Goal: Communication & Community: Answer question/provide support

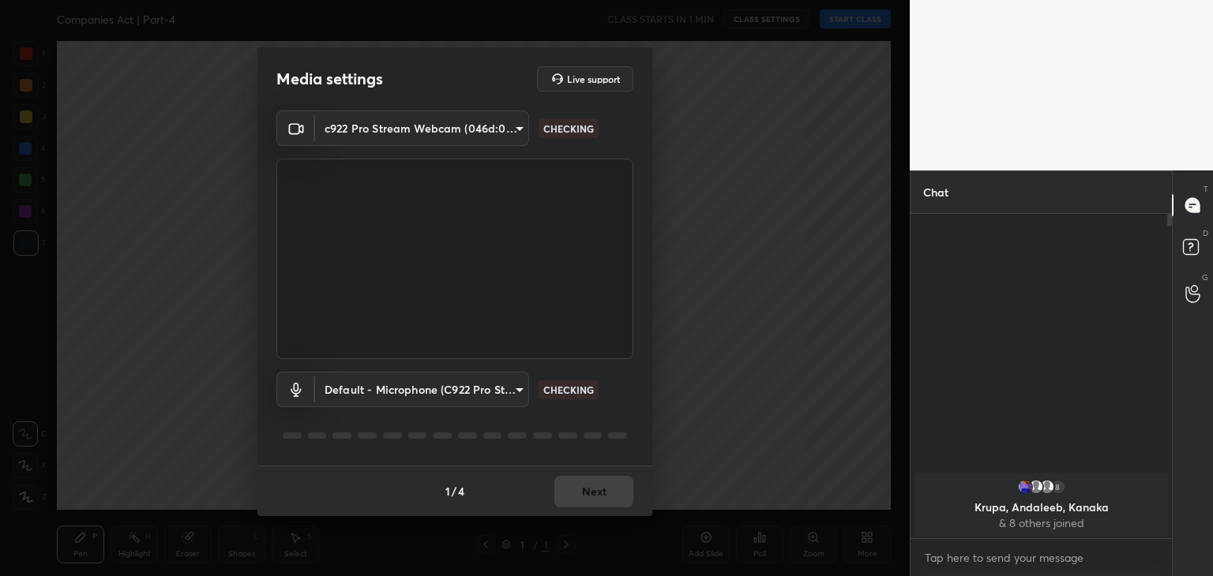
scroll to position [189, 257]
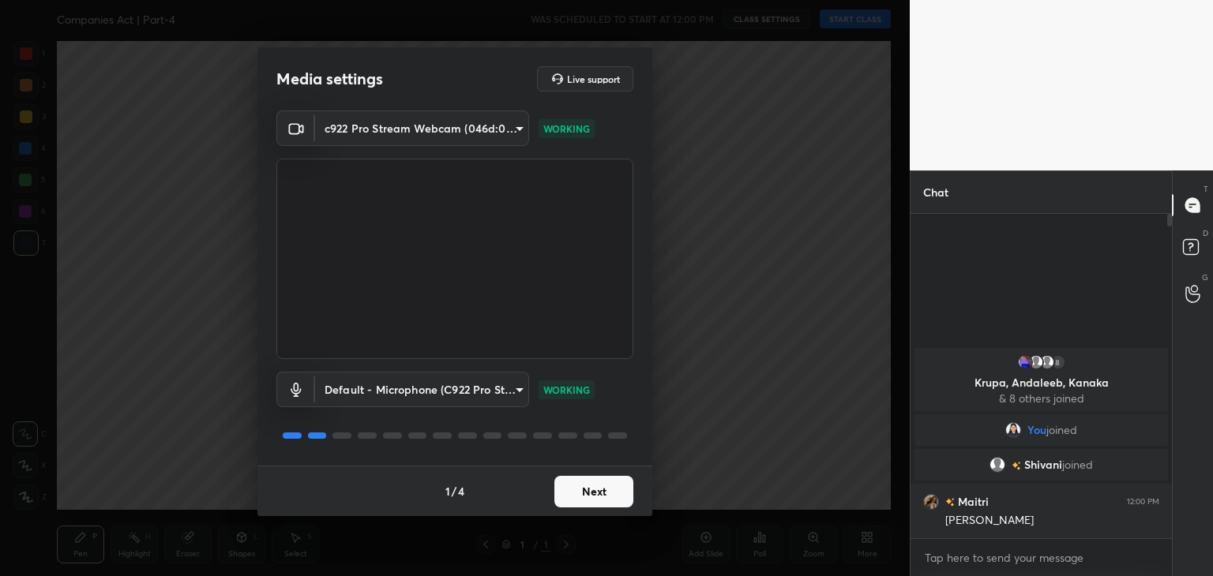
click at [585, 488] on button "Next" at bounding box center [593, 492] width 79 height 32
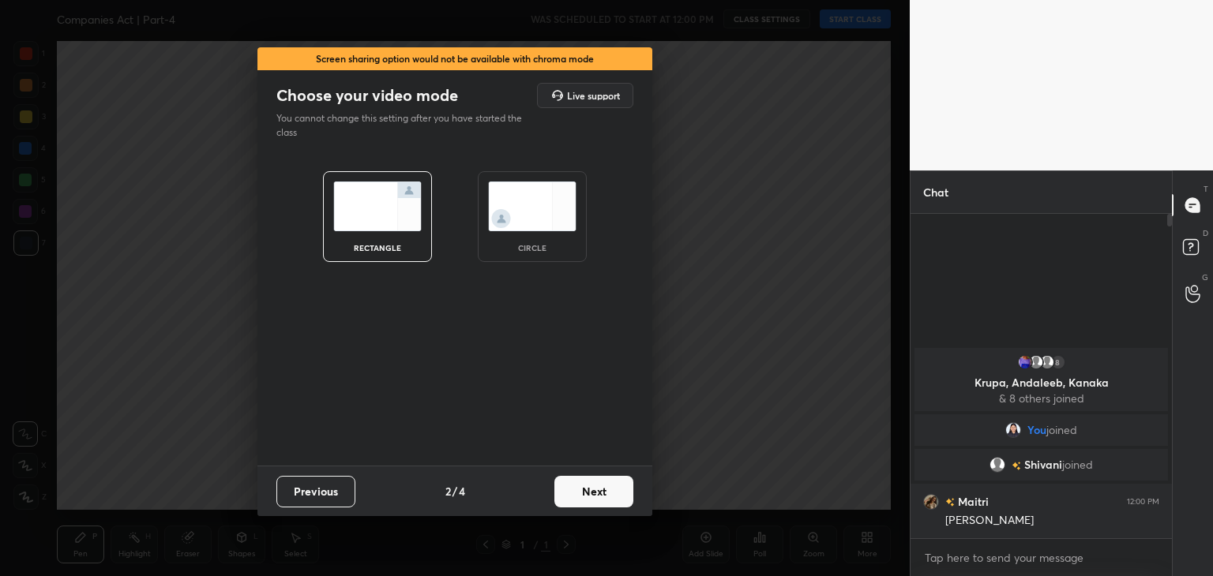
click at [585, 488] on button "Next" at bounding box center [593, 492] width 79 height 32
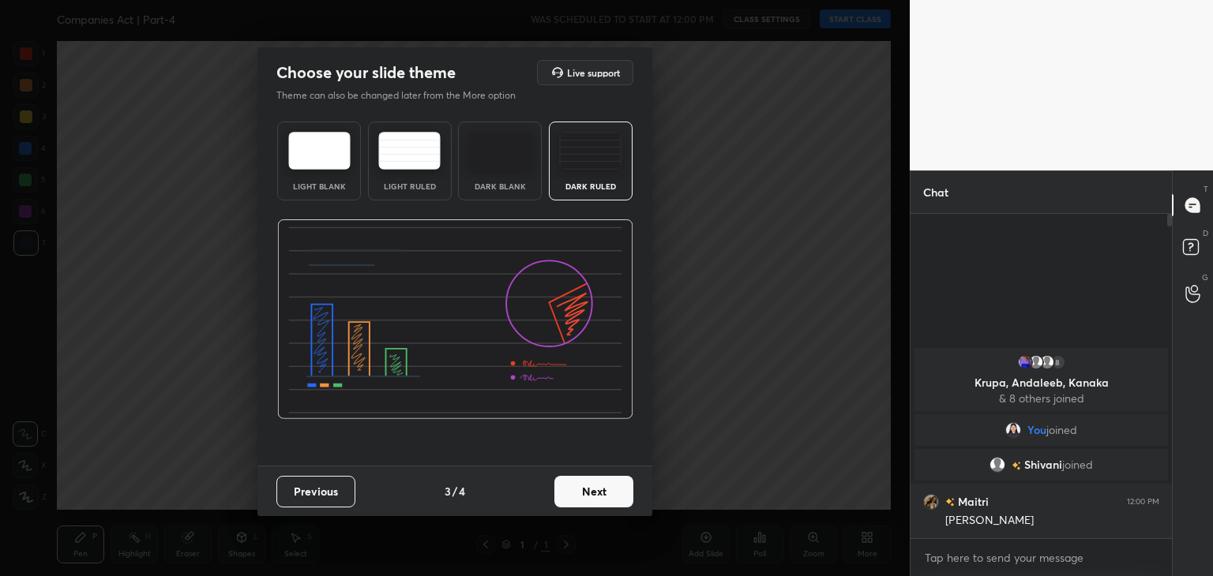
click at [580, 493] on button "Next" at bounding box center [593, 492] width 79 height 32
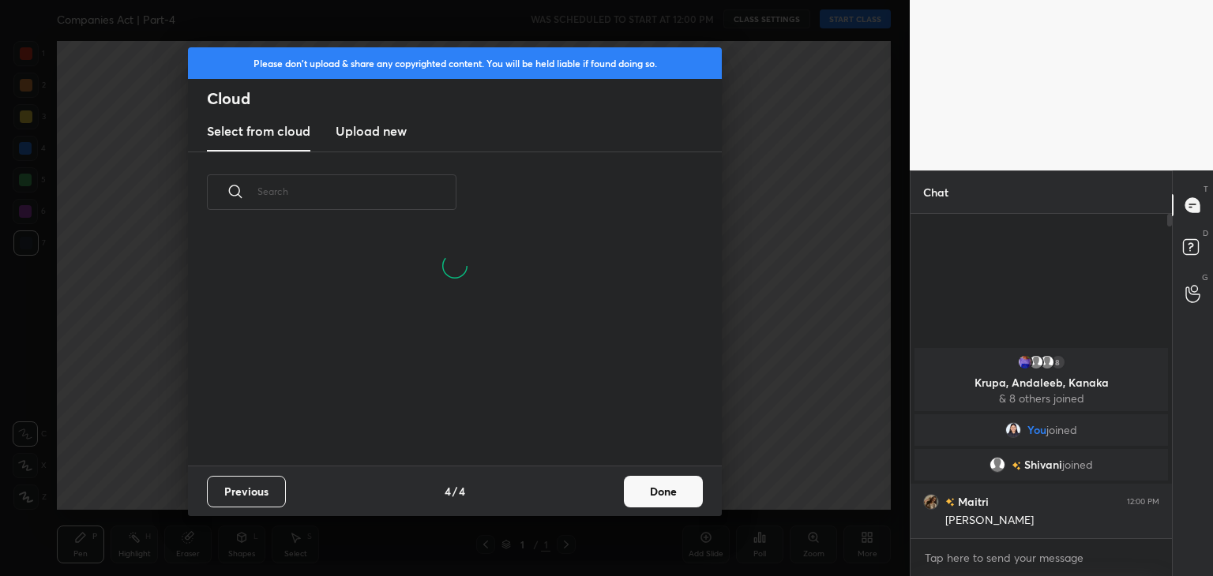
scroll to position [234, 507]
click at [369, 132] on h3 "Upload new" at bounding box center [371, 131] width 71 height 19
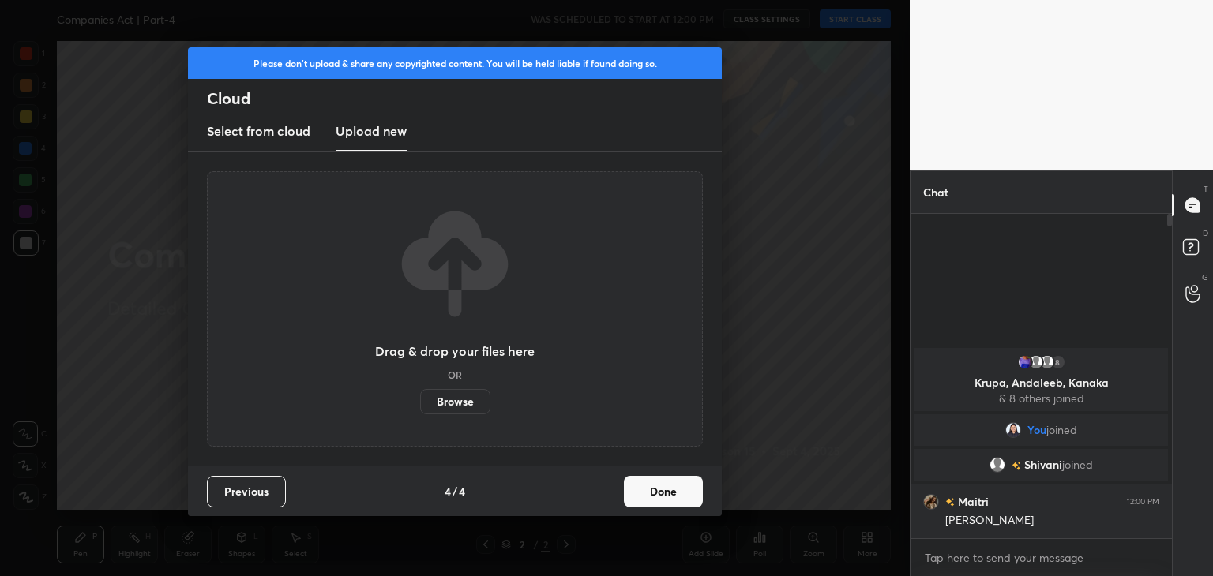
click at [470, 399] on label "Browse" at bounding box center [455, 401] width 70 height 25
click at [420, 399] on input "Browse" at bounding box center [420, 401] width 0 height 25
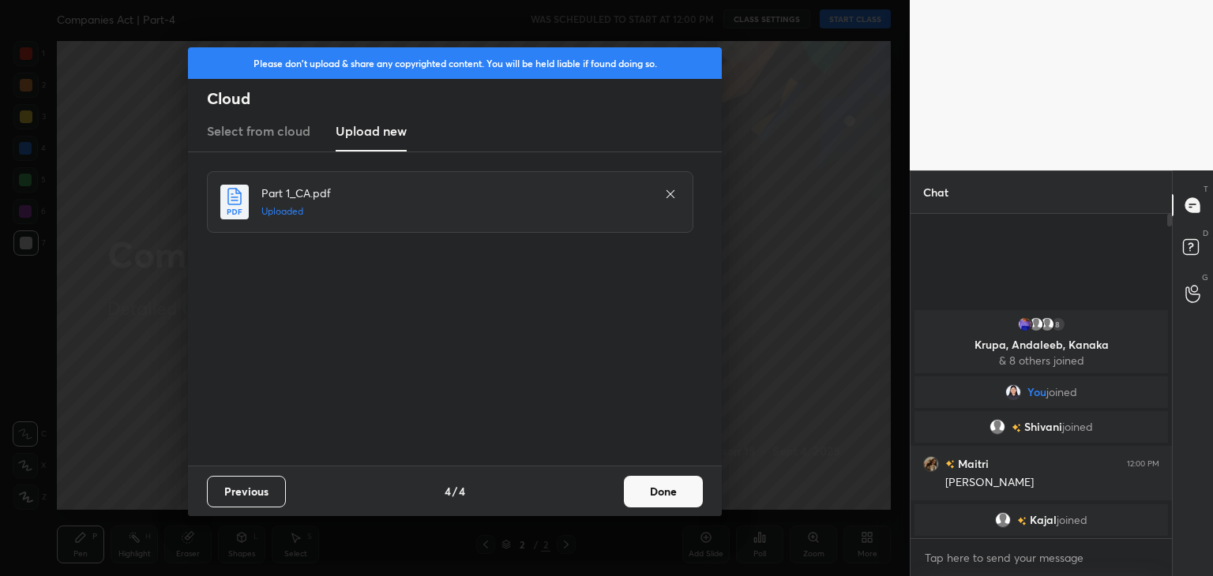
click at [663, 487] on button "Done" at bounding box center [663, 492] width 79 height 32
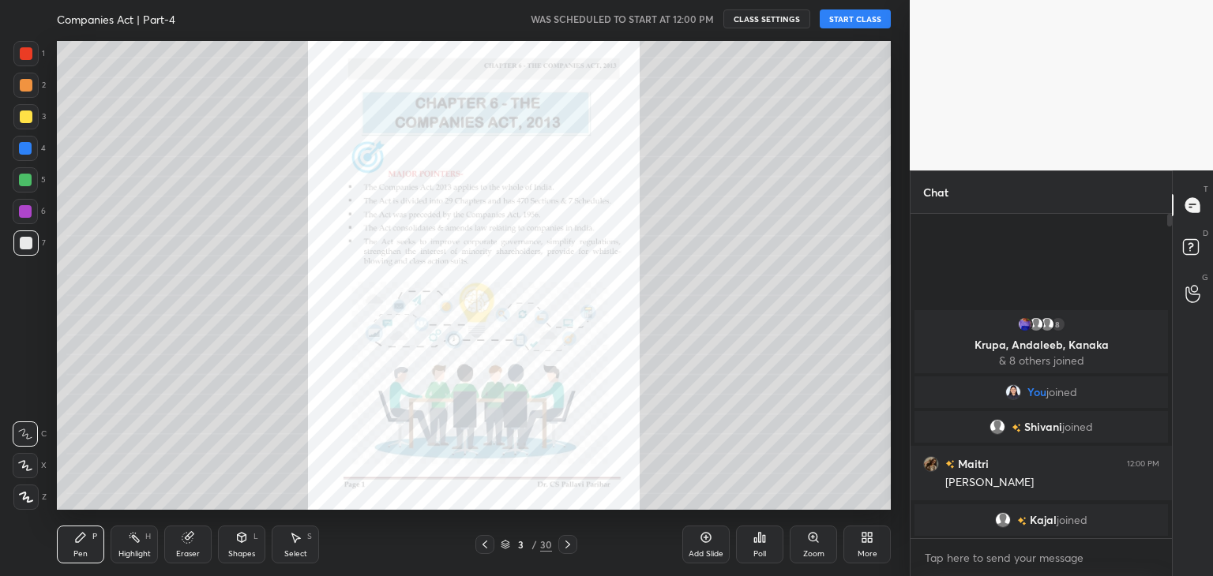
click at [568, 542] on icon at bounding box center [567, 544] width 13 height 13
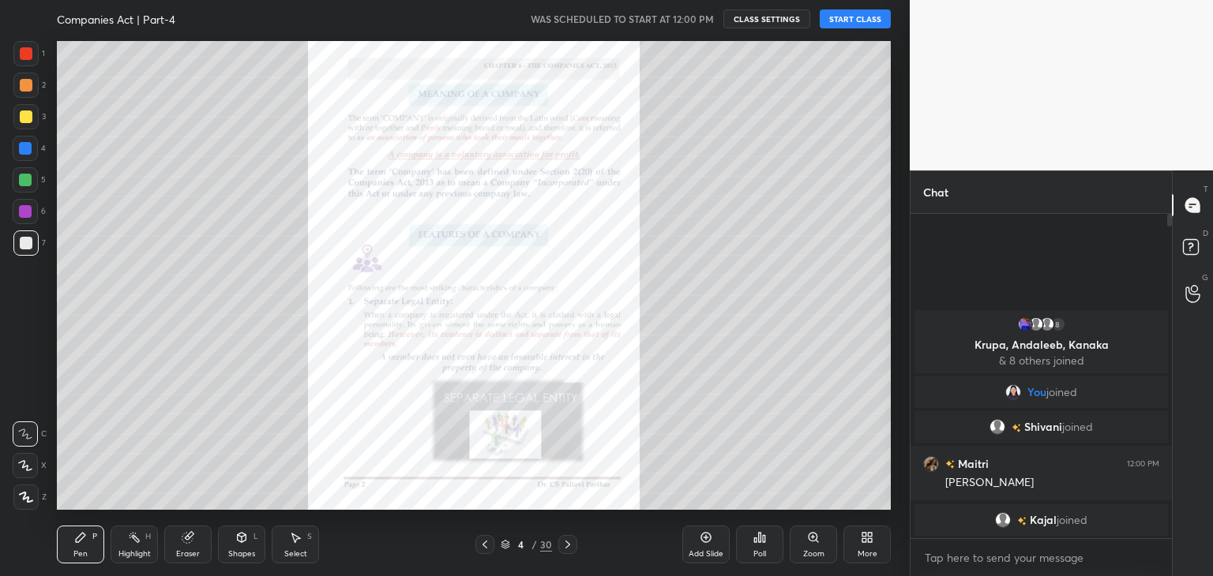
click at [569, 545] on icon at bounding box center [567, 544] width 13 height 13
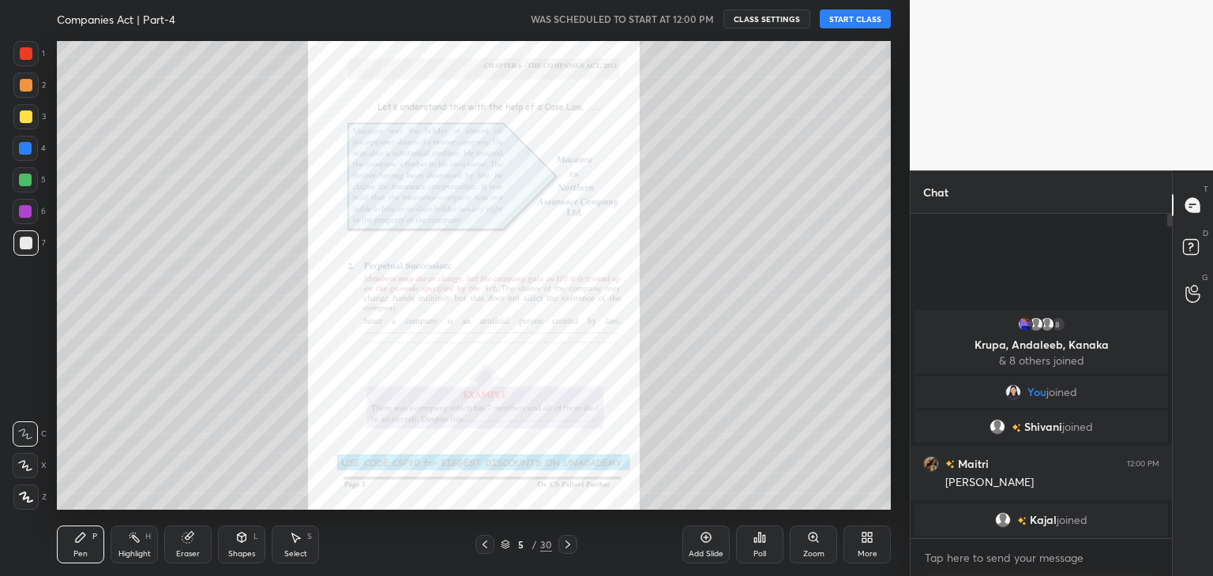
click at [571, 546] on icon at bounding box center [567, 544] width 13 height 13
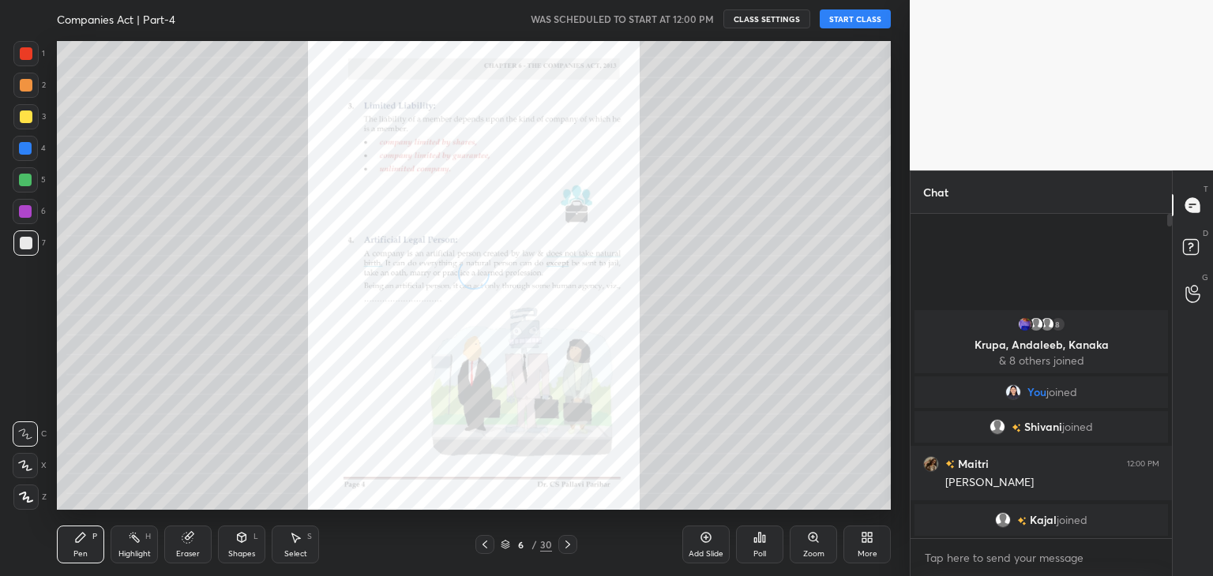
click at [572, 546] on icon at bounding box center [567, 544] width 13 height 13
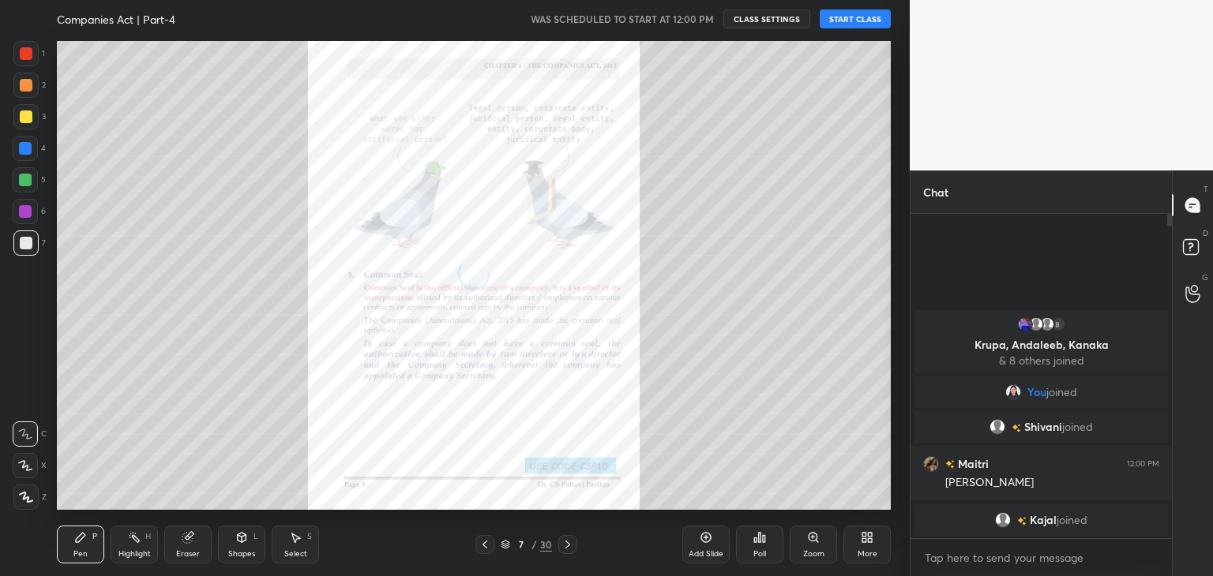
click at [565, 544] on icon at bounding box center [567, 544] width 13 height 13
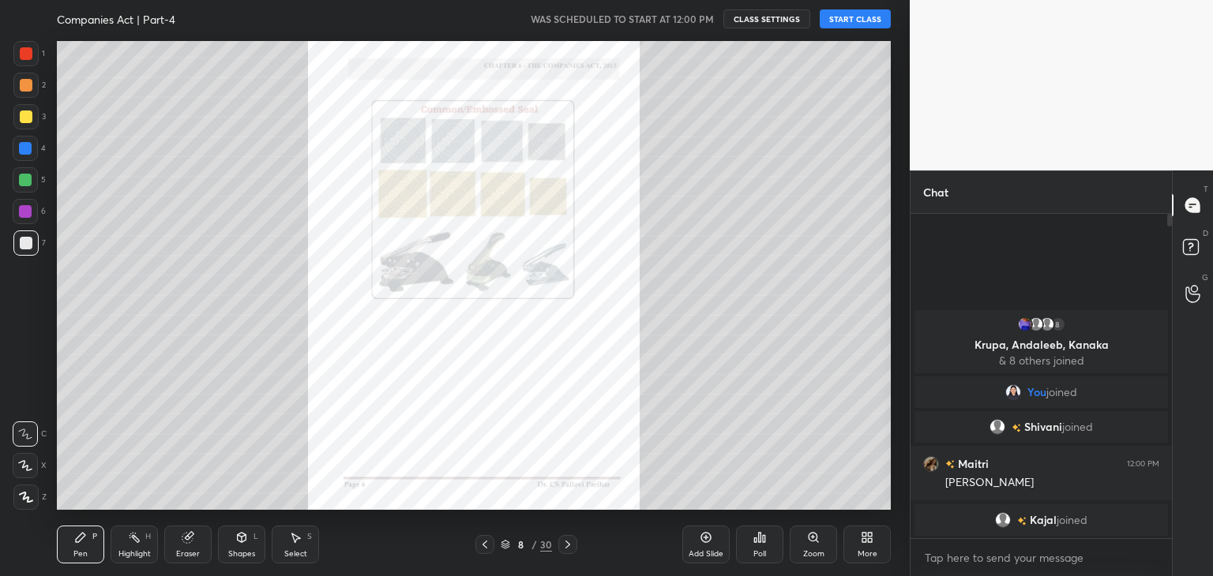
click at [566, 542] on icon at bounding box center [567, 544] width 13 height 13
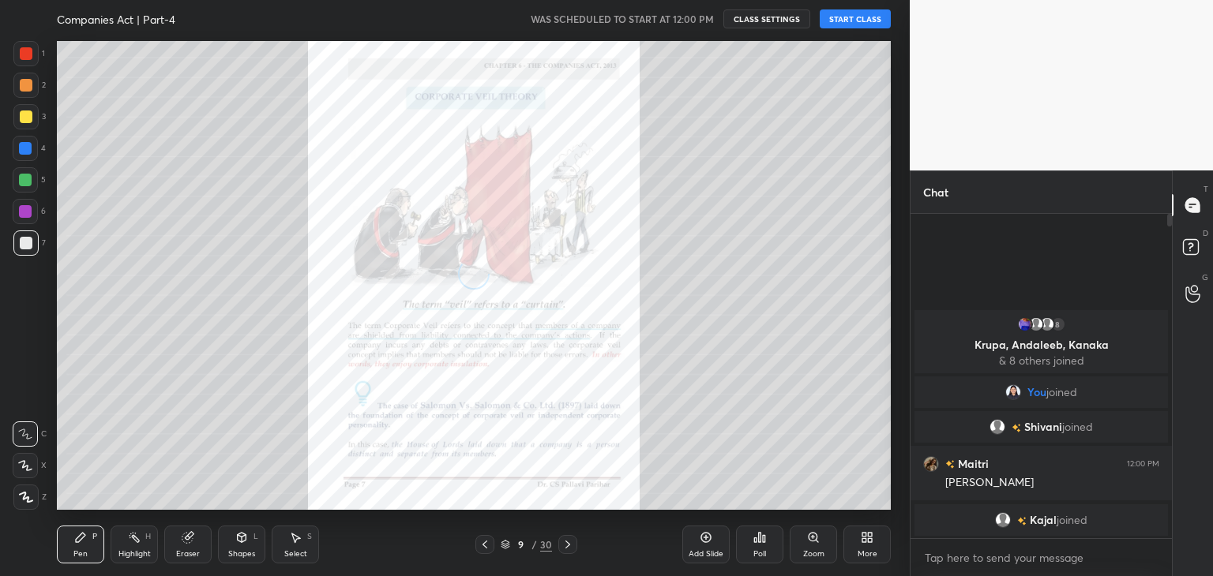
click at [568, 542] on icon at bounding box center [567, 544] width 13 height 13
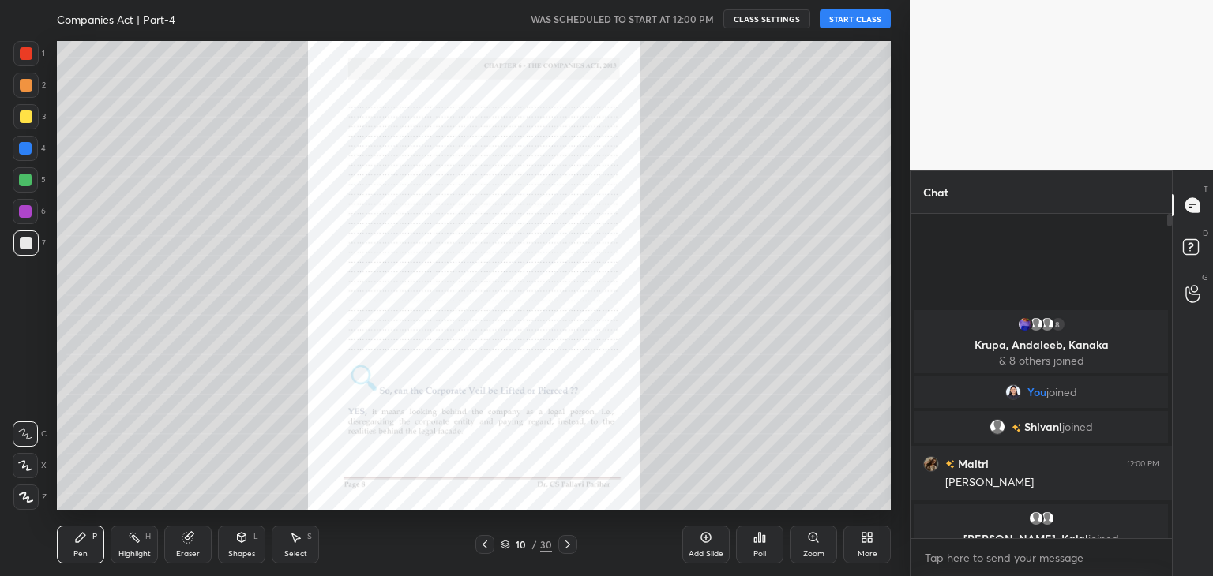
click at [568, 544] on icon at bounding box center [567, 544] width 13 height 13
click at [568, 543] on icon at bounding box center [567, 544] width 13 height 13
click at [568, 542] on icon at bounding box center [567, 544] width 13 height 13
click at [186, 542] on icon at bounding box center [187, 538] width 10 height 10
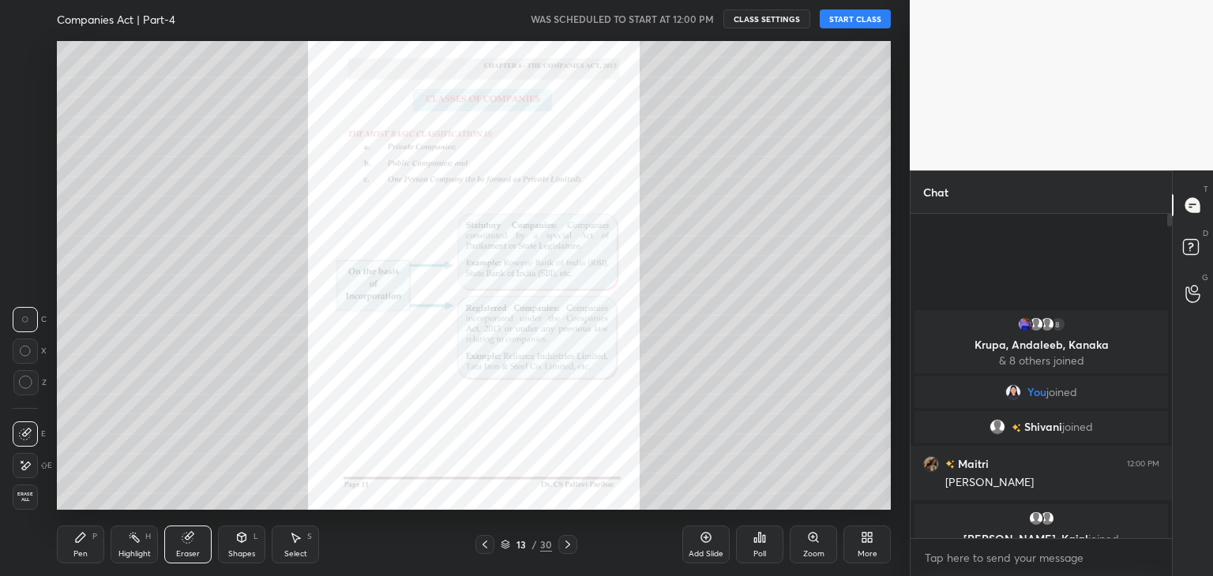
drag, startPoint x: 24, startPoint y: 386, endPoint x: 28, endPoint y: 411, distance: 25.7
click at [23, 386] on icon at bounding box center [26, 383] width 14 height 14
drag, startPoint x: 75, startPoint y: 542, endPoint x: 73, endPoint y: 512, distance: 30.1
click at [76, 539] on icon at bounding box center [80, 537] width 9 height 9
click at [25, 493] on icon at bounding box center [26, 497] width 13 height 9
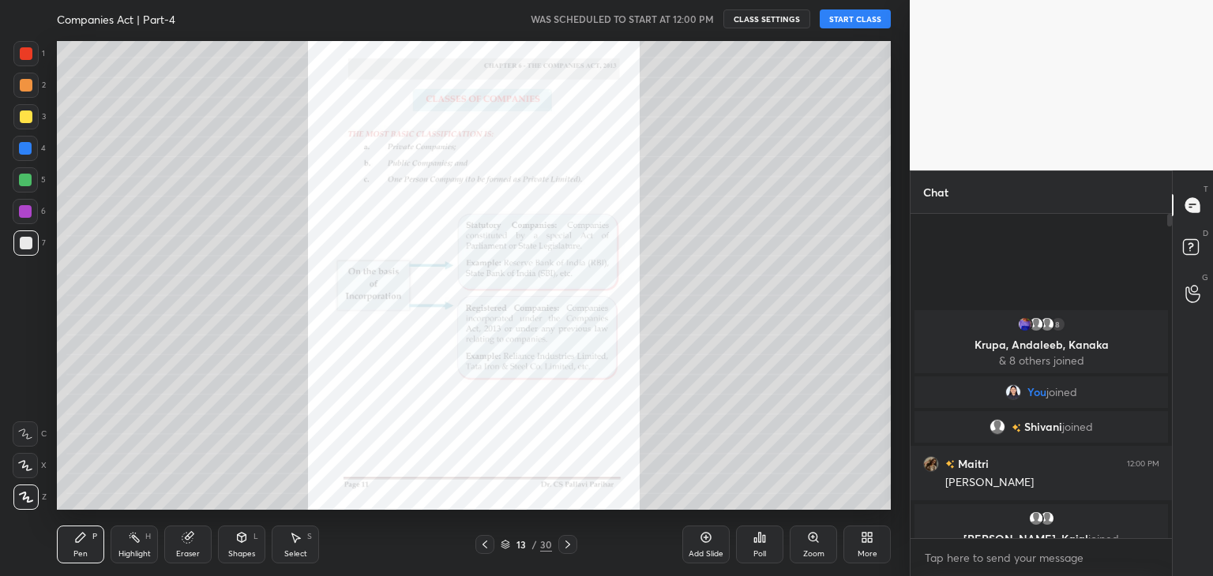
drag, startPoint x: 25, startPoint y: 118, endPoint x: 54, endPoint y: 119, distance: 29.3
click at [27, 118] on div at bounding box center [26, 117] width 13 height 13
click at [190, 540] on icon at bounding box center [187, 538] width 10 height 10
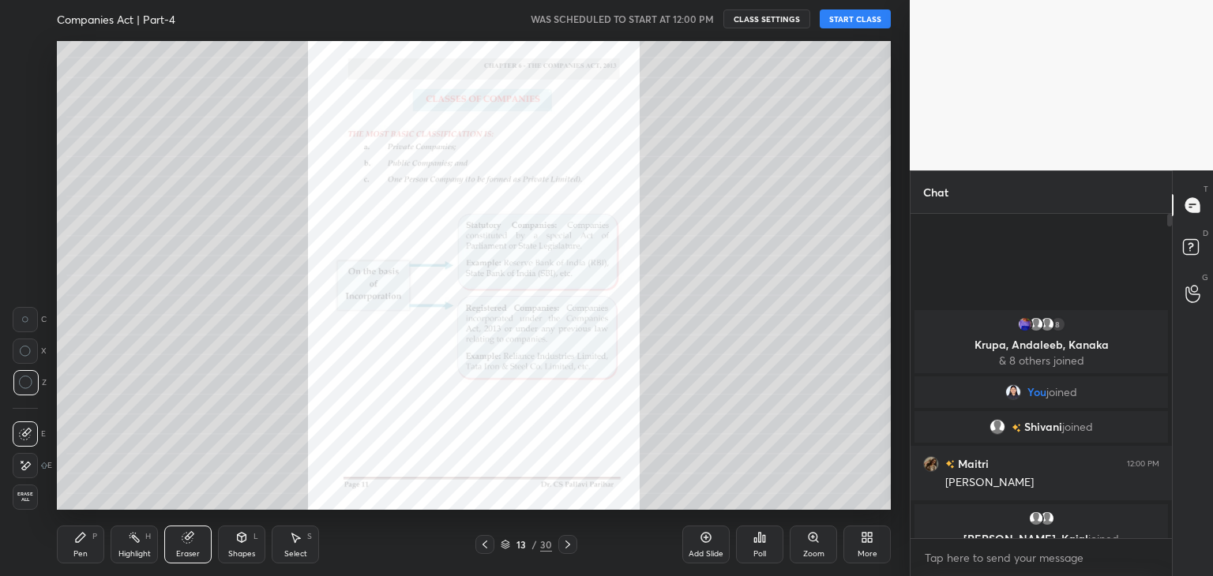
drag, startPoint x: 81, startPoint y: 547, endPoint x: 84, endPoint y: 528, distance: 19.2
click at [82, 542] on div "Pen P" at bounding box center [80, 545] width 47 height 38
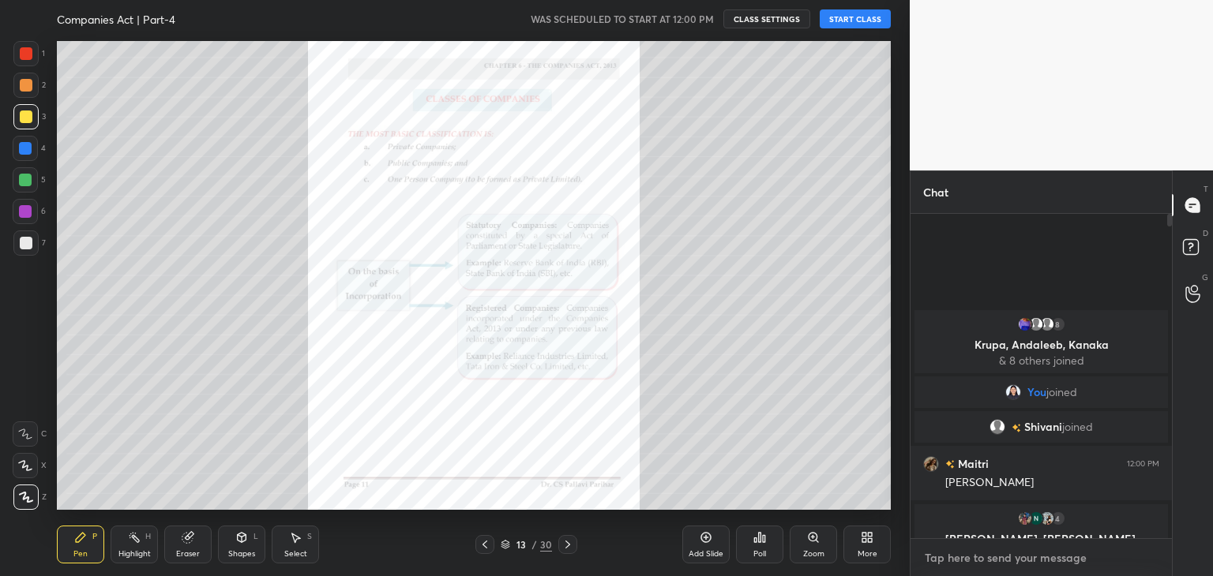
click at [988, 568] on textarea at bounding box center [1041, 558] width 236 height 25
paste textarea "BUSINESSLAWS Tracker- [URL][DOMAIN_NAME]"
type textarea "BUSINESSLAWS Tracker- [URL][DOMAIN_NAME]"
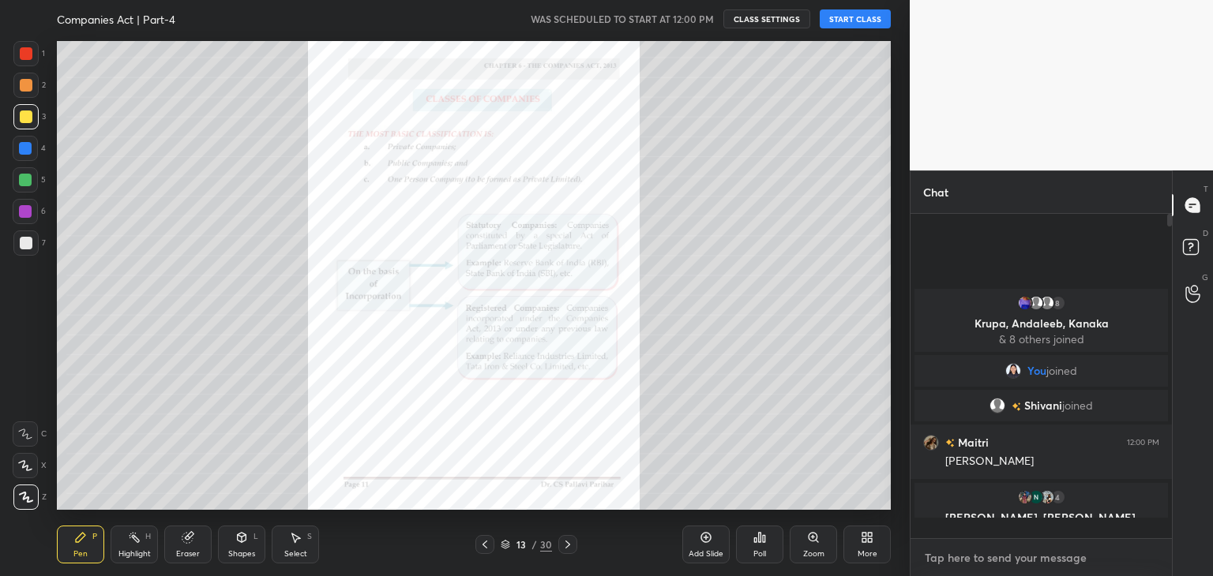
scroll to position [320, 257]
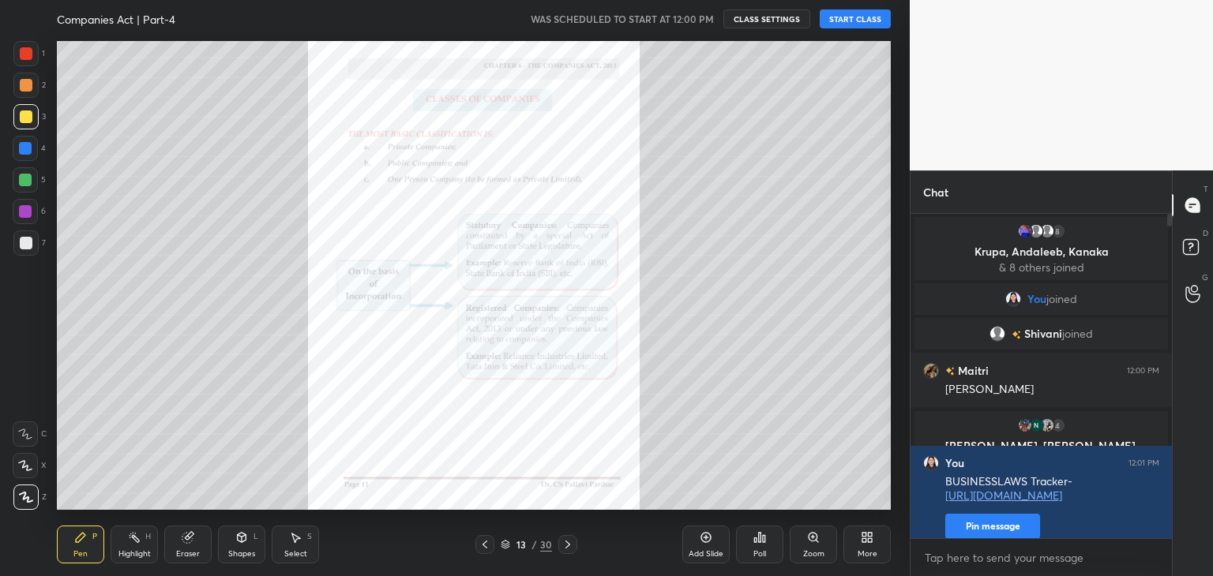
drag, startPoint x: 1168, startPoint y: 223, endPoint x: 1174, endPoint y: 273, distance: 50.8
click at [1174, 273] on div "Chat 8 Krupa, Andaleeb, Kanaka & 8 others joined You joined [PERSON_NAME] joine…" at bounding box center [1061, 374] width 303 height 406
click at [842, 21] on button "START CLASS" at bounding box center [855, 18] width 71 height 19
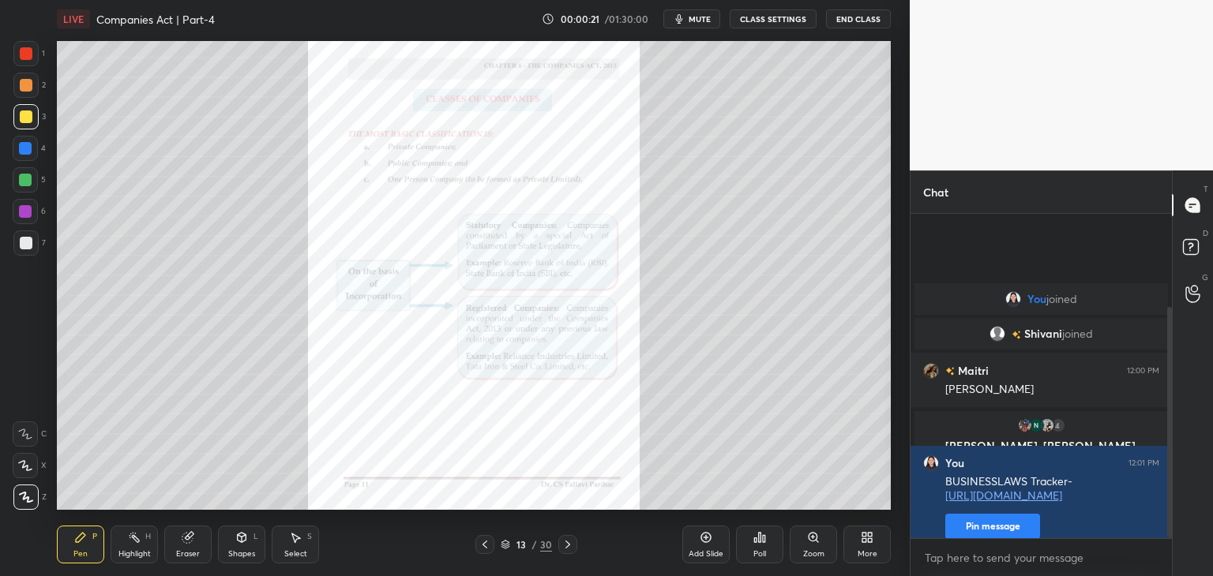
scroll to position [131, 0]
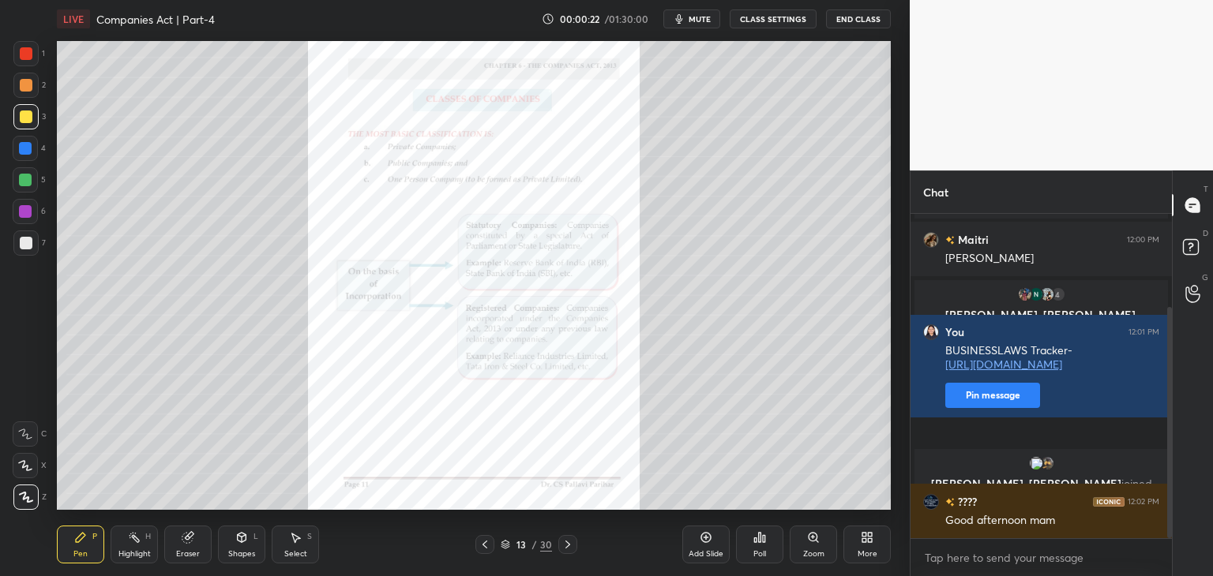
drag, startPoint x: 1171, startPoint y: 388, endPoint x: 1150, endPoint y: 454, distance: 68.9
click at [1159, 455] on div "You joined [PERSON_NAME] joined Maitri 12:00 PM radhe radhe didi 4 [PERSON_NAME…" at bounding box center [1040, 376] width 261 height 324
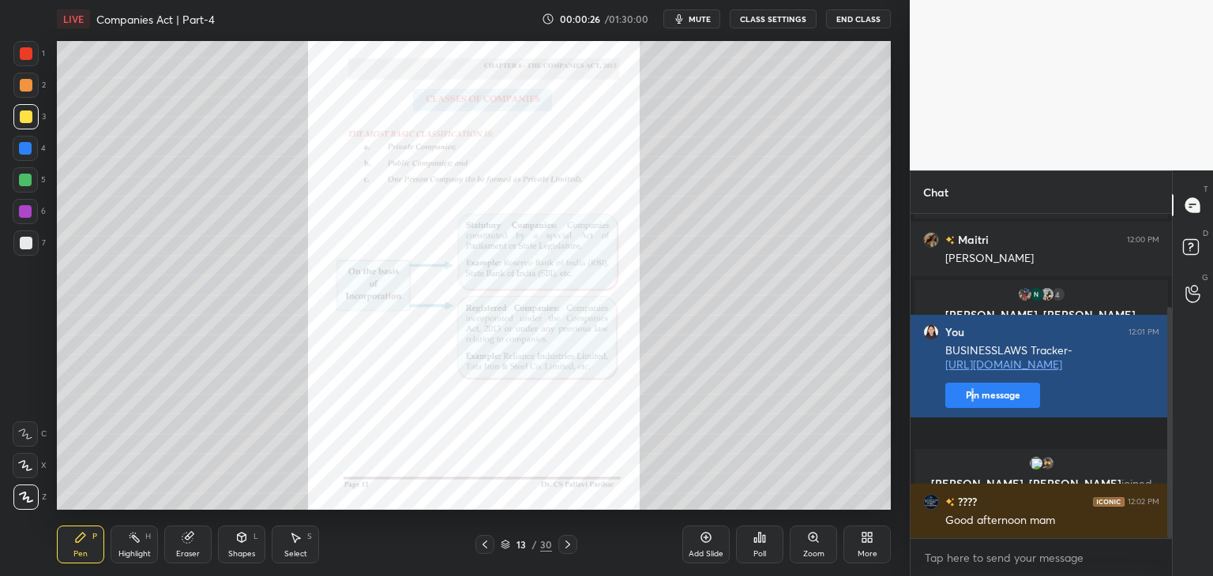
click at [972, 408] on button "Pin message" at bounding box center [992, 395] width 95 height 25
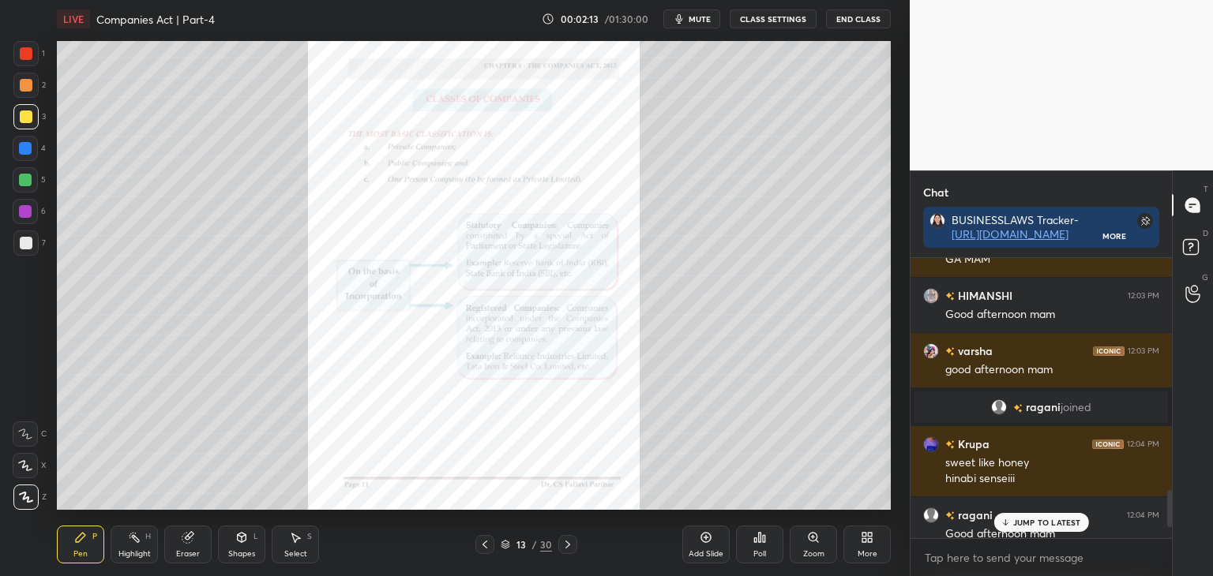
scroll to position [1827, 0]
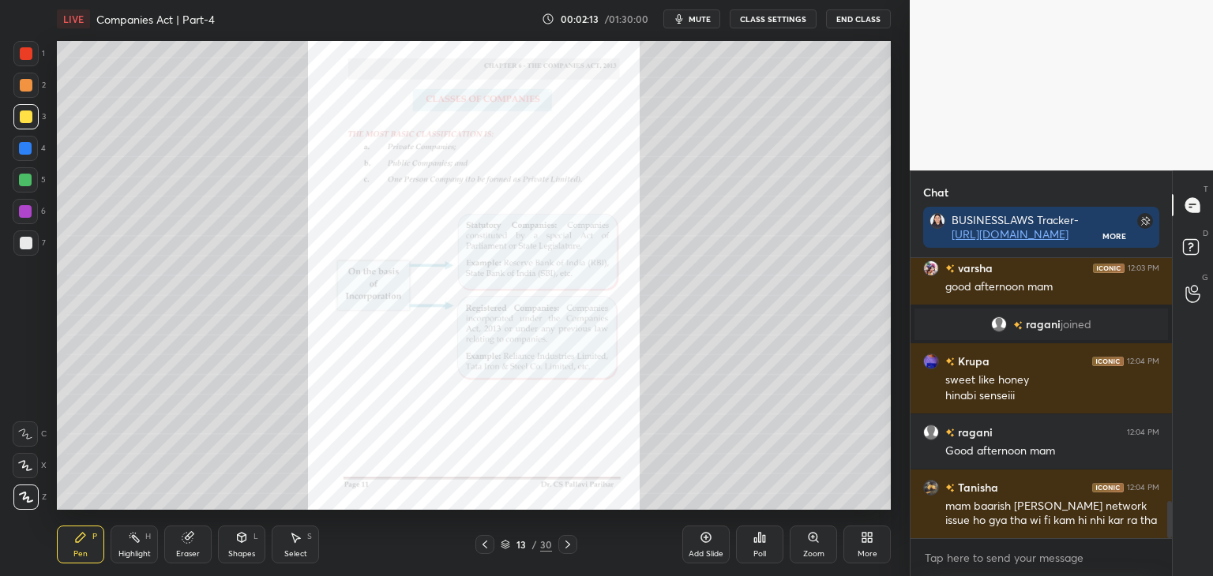
drag, startPoint x: 1170, startPoint y: 521, endPoint x: 1179, endPoint y: 568, distance: 48.2
click at [1179, 568] on div "Chat BUSINESSLAWS Tracker- [URL][DOMAIN_NAME] More [PERSON_NAME] 12:03 PM Good …" at bounding box center [1061, 374] width 303 height 406
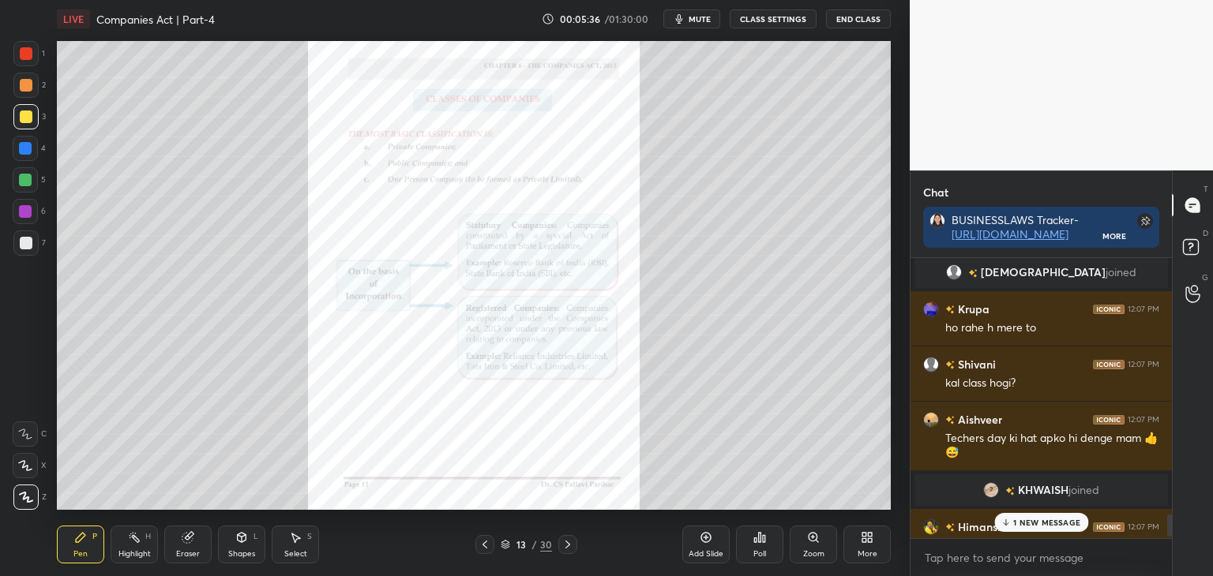
scroll to position [3338, 0]
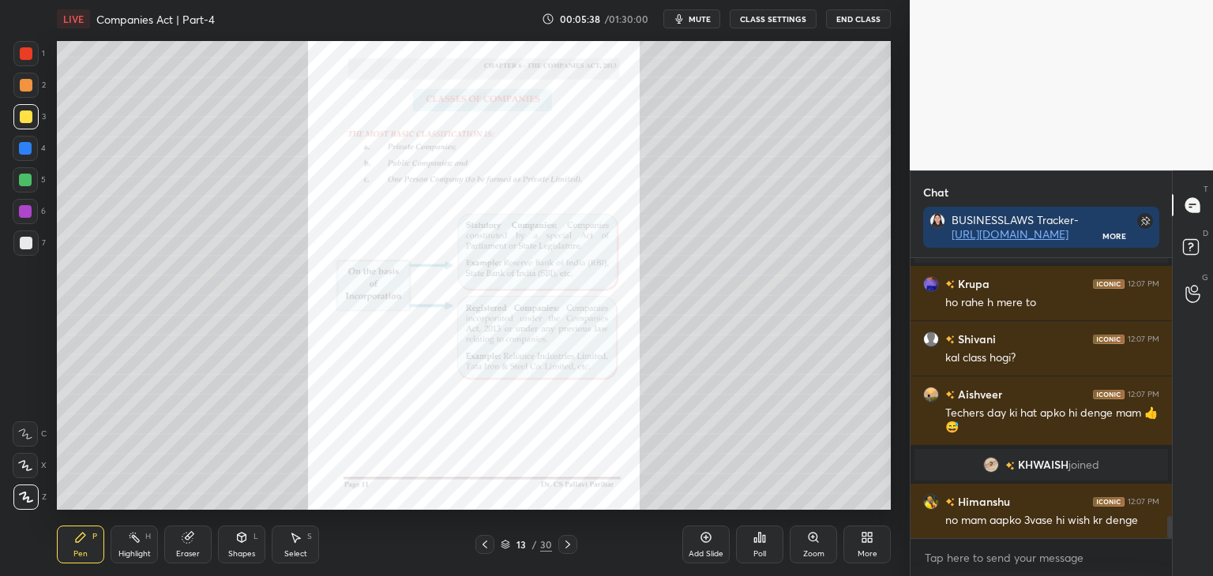
drag, startPoint x: 1170, startPoint y: 529, endPoint x: 1180, endPoint y: 542, distance: 16.9
click at [1180, 542] on div "Chat BUSINESSLAWS Tracker- [URL][DOMAIN_NAME] More [PERSON_NAME] 12:07 PM Mera …" at bounding box center [1061, 374] width 303 height 406
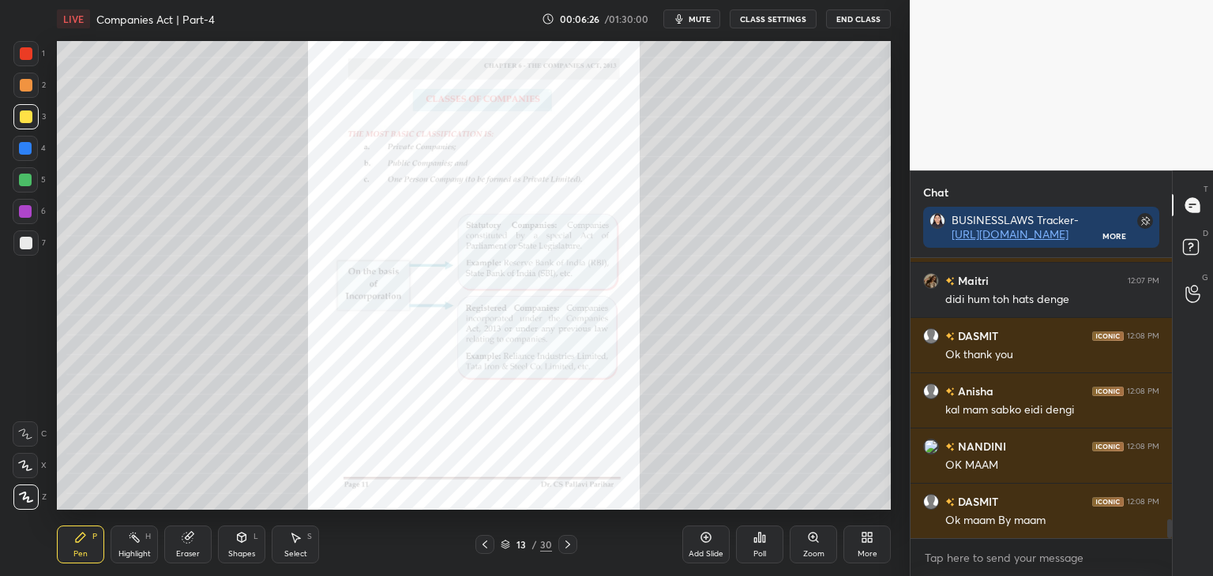
scroll to position [3892, 0]
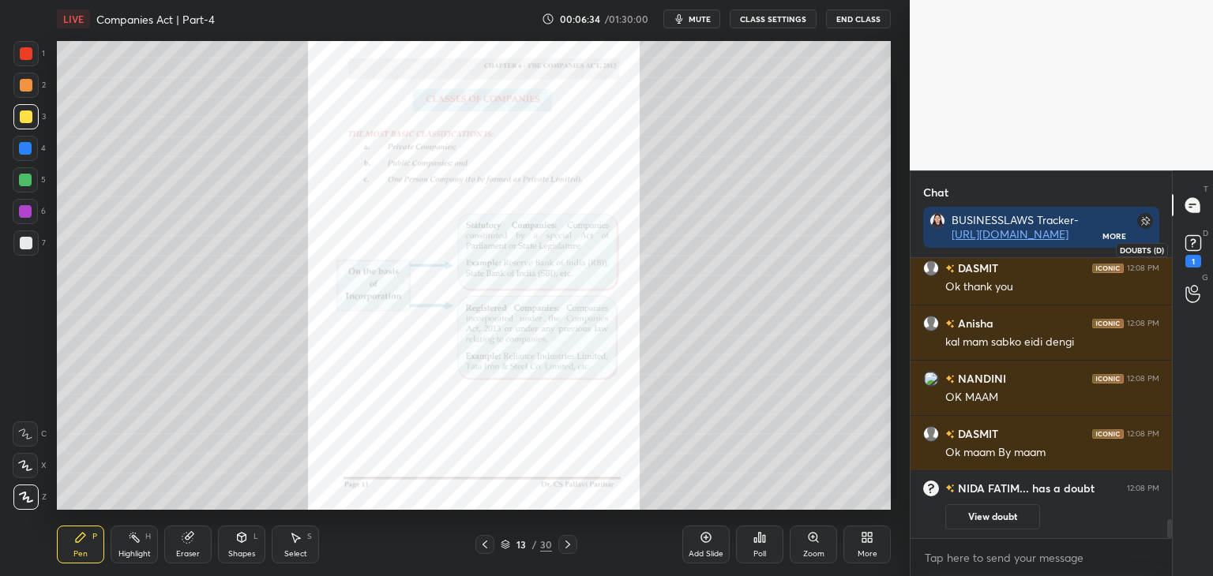
click at [1191, 248] on rect at bounding box center [1192, 243] width 15 height 15
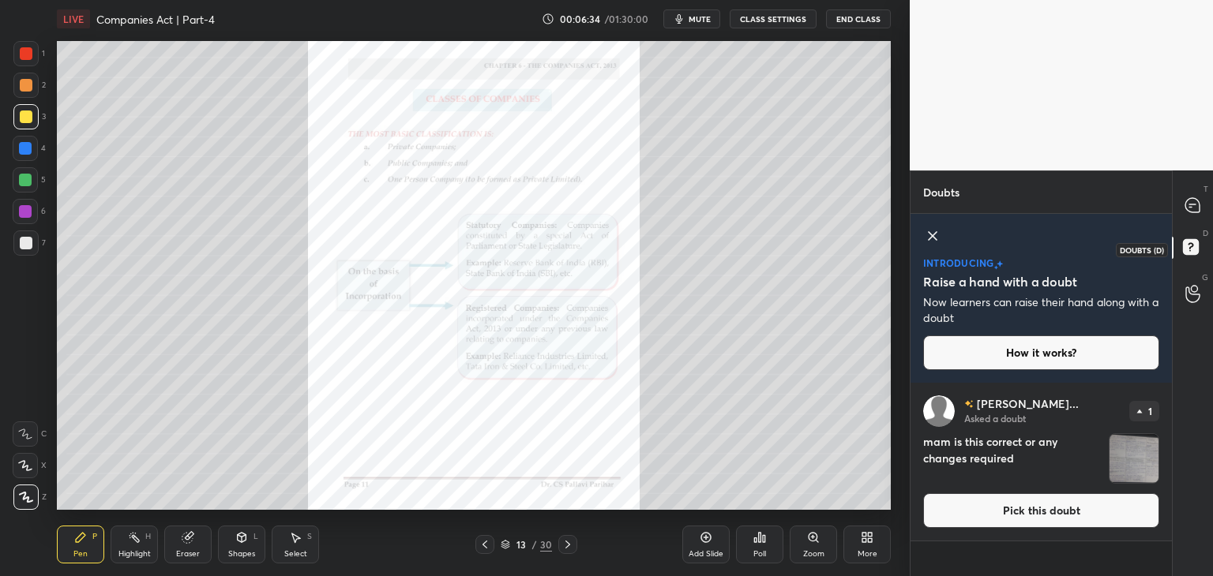
scroll to position [189, 257]
click at [487, 538] on icon at bounding box center [484, 544] width 13 height 13
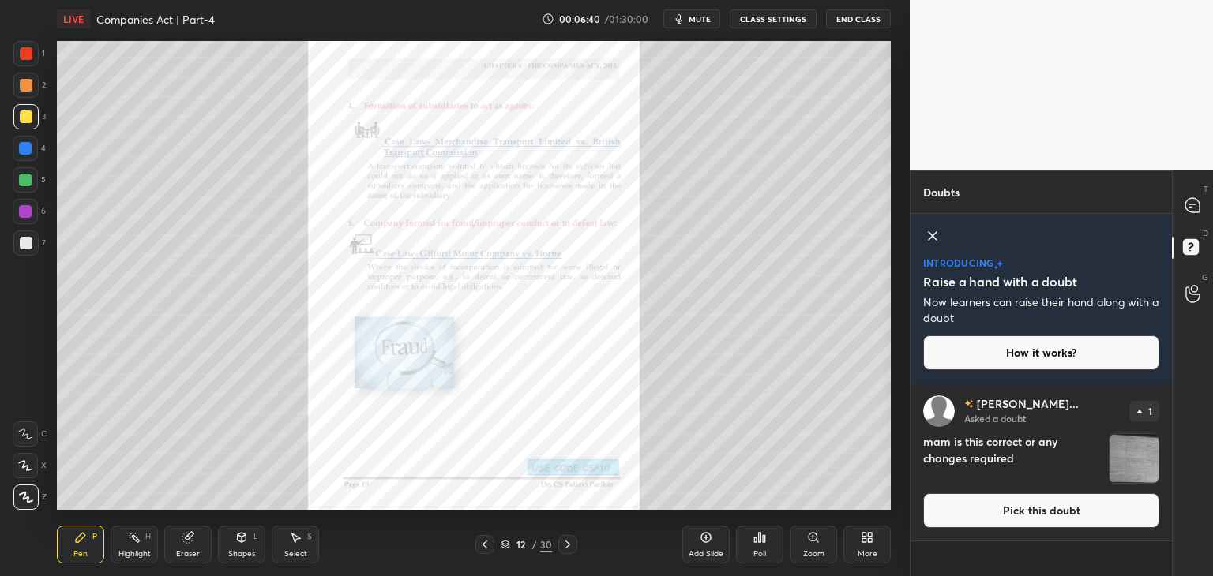
click at [1043, 507] on button "Pick this doubt" at bounding box center [1041, 510] width 236 height 35
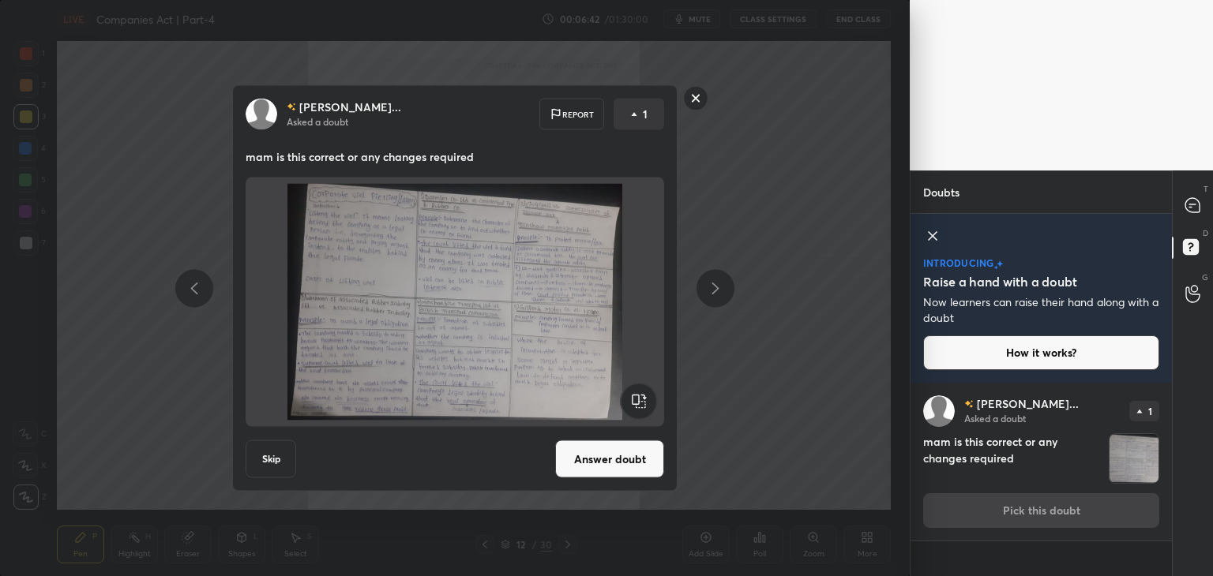
click at [635, 449] on button "Answer doubt" at bounding box center [609, 460] width 109 height 38
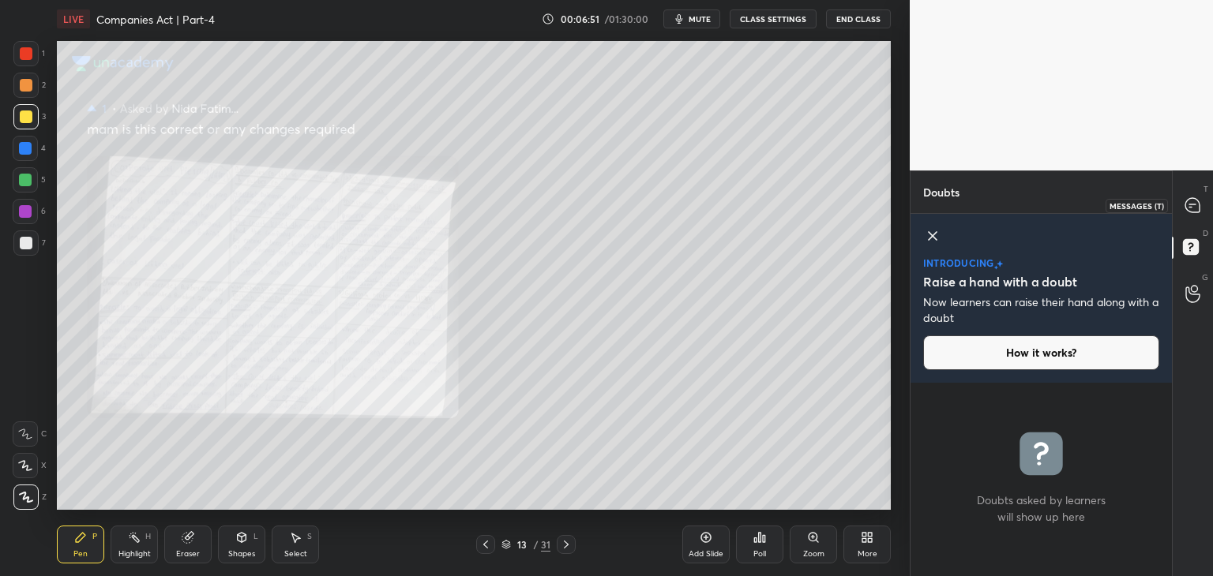
drag, startPoint x: 1193, startPoint y: 206, endPoint x: 1183, endPoint y: 231, distance: 27.0
click at [1195, 206] on icon at bounding box center [1192, 205] width 14 height 14
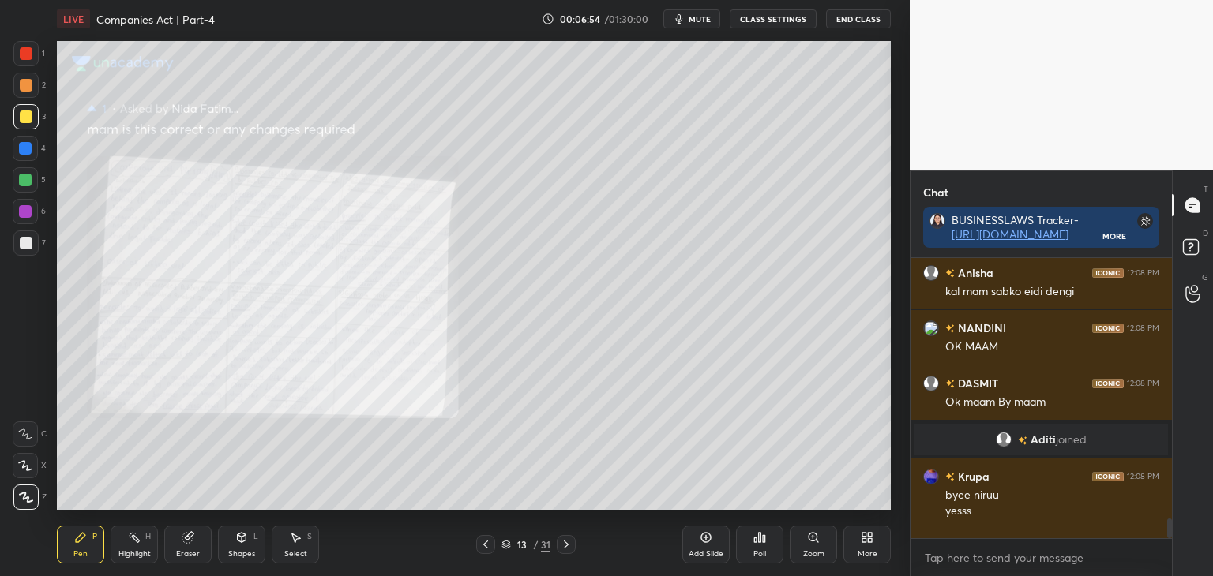
scroll to position [3787, 0]
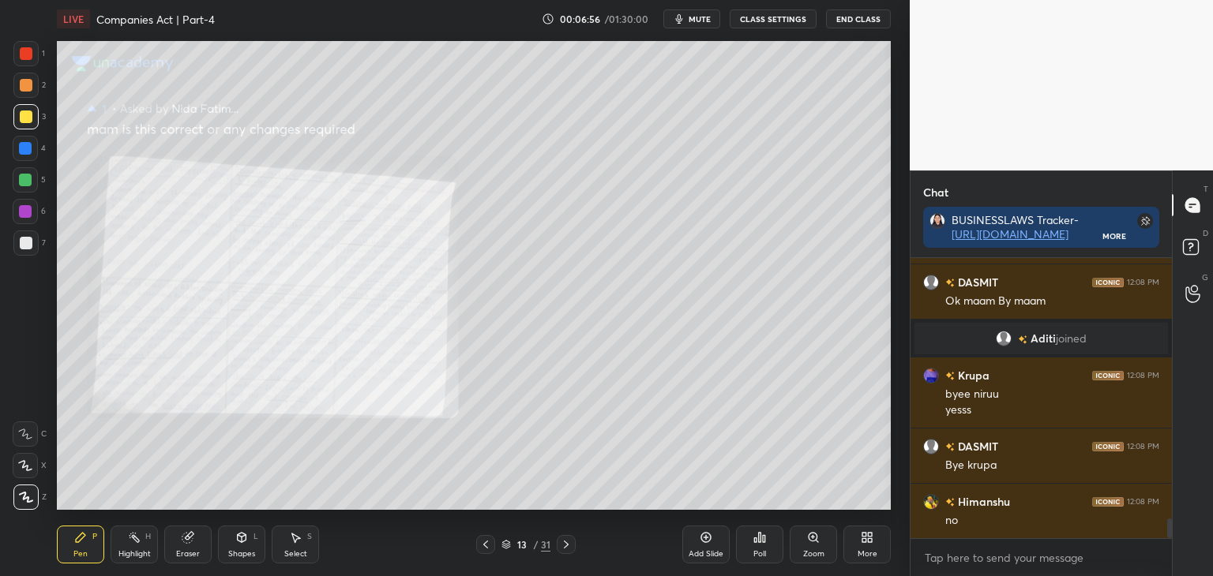
click at [820, 542] on div "Zoom" at bounding box center [813, 545] width 47 height 38
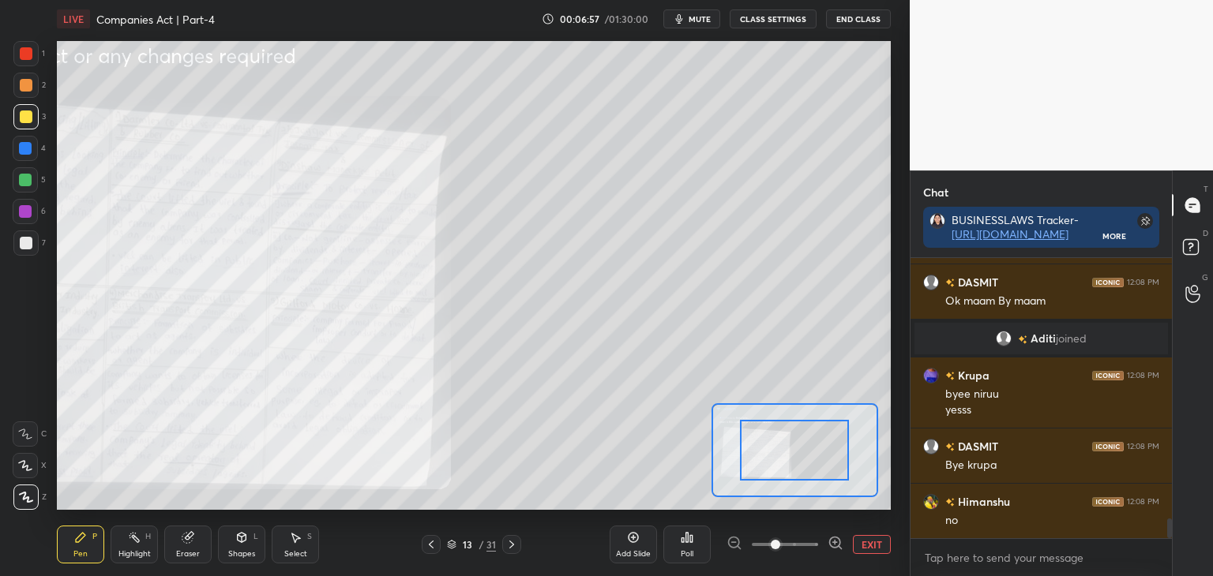
click at [793, 548] on span at bounding box center [785, 545] width 66 height 24
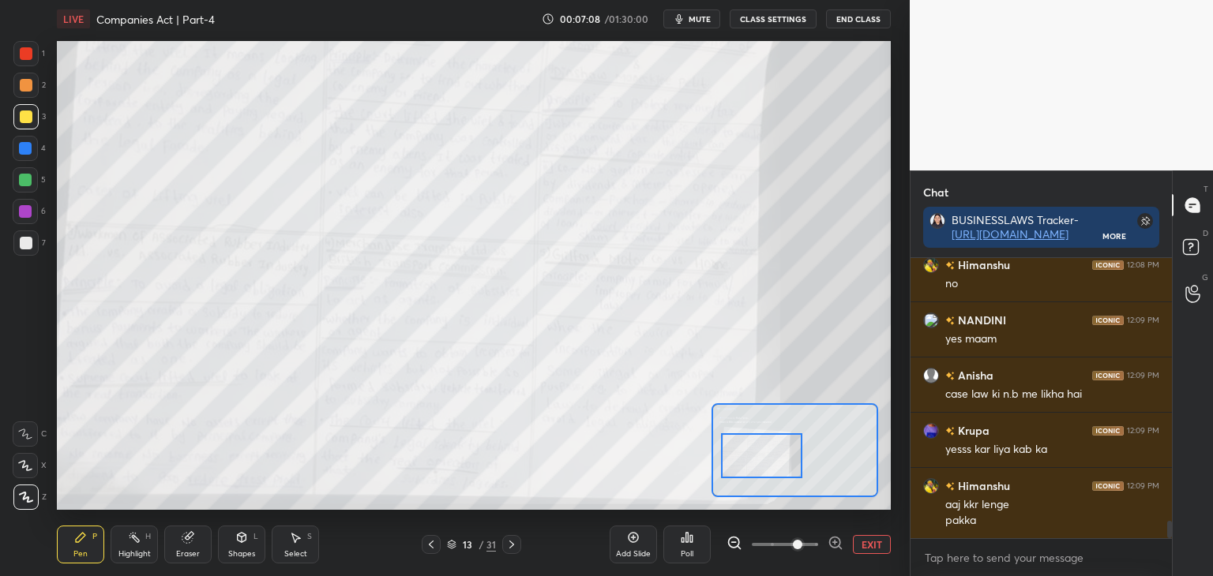
scroll to position [4170, 0]
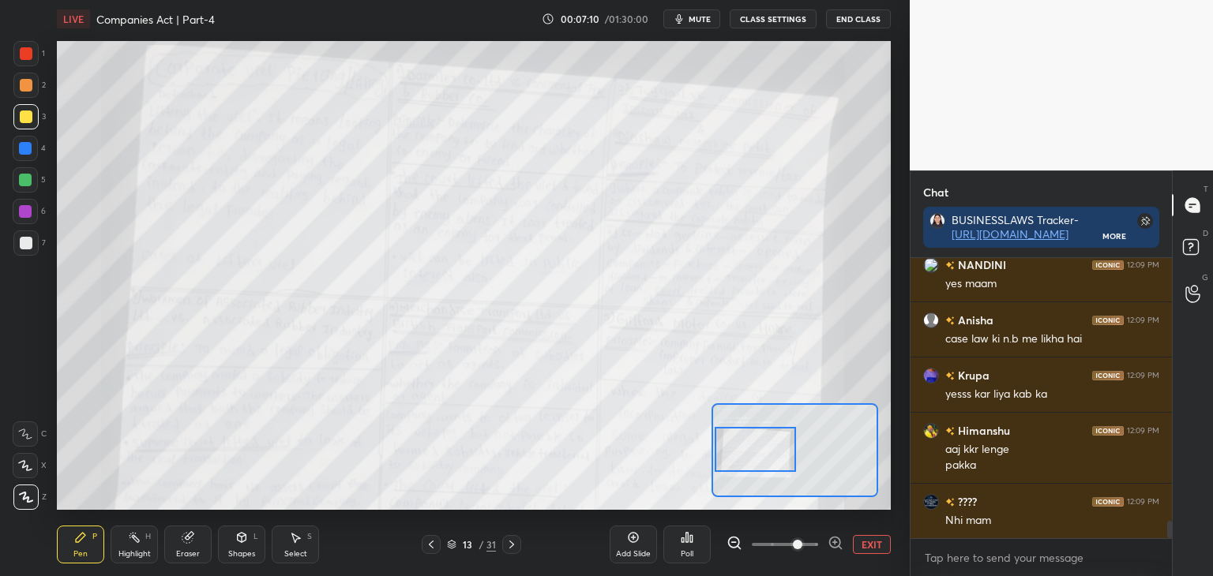
drag, startPoint x: 808, startPoint y: 455, endPoint x: 769, endPoint y: 453, distance: 39.5
click at [769, 453] on div at bounding box center [756, 449] width 82 height 45
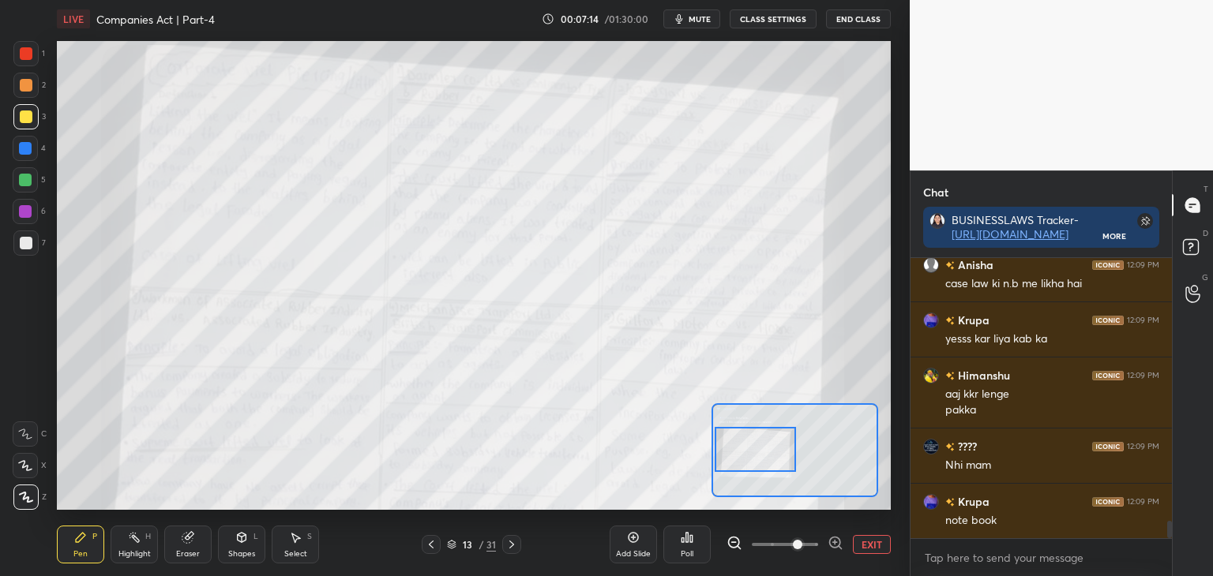
scroll to position [4281, 0]
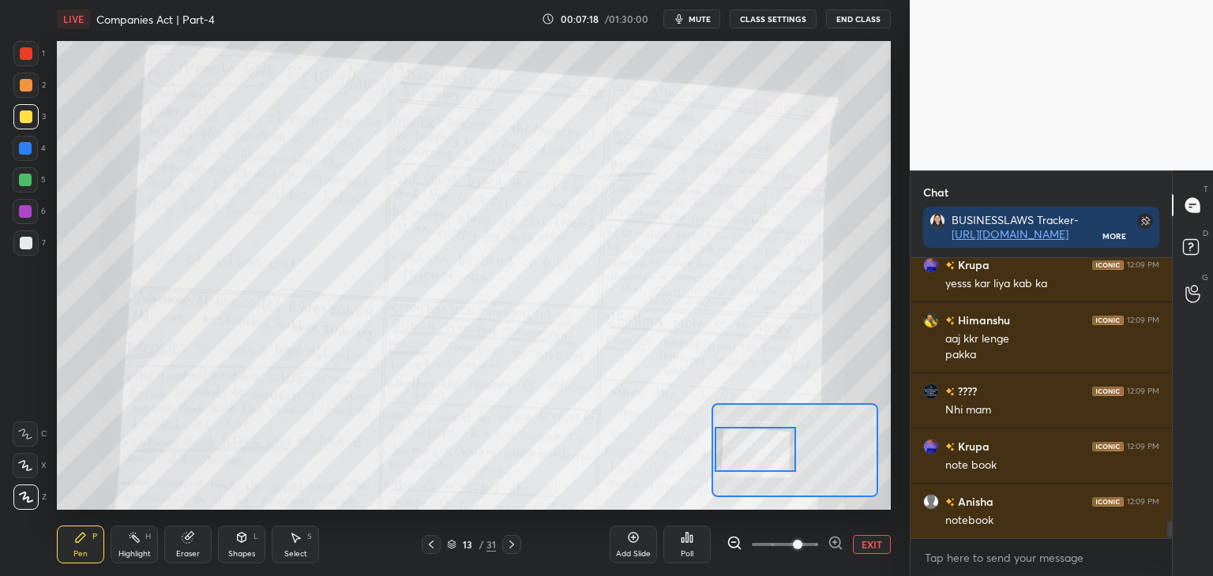
click at [25, 56] on div at bounding box center [26, 53] width 13 height 13
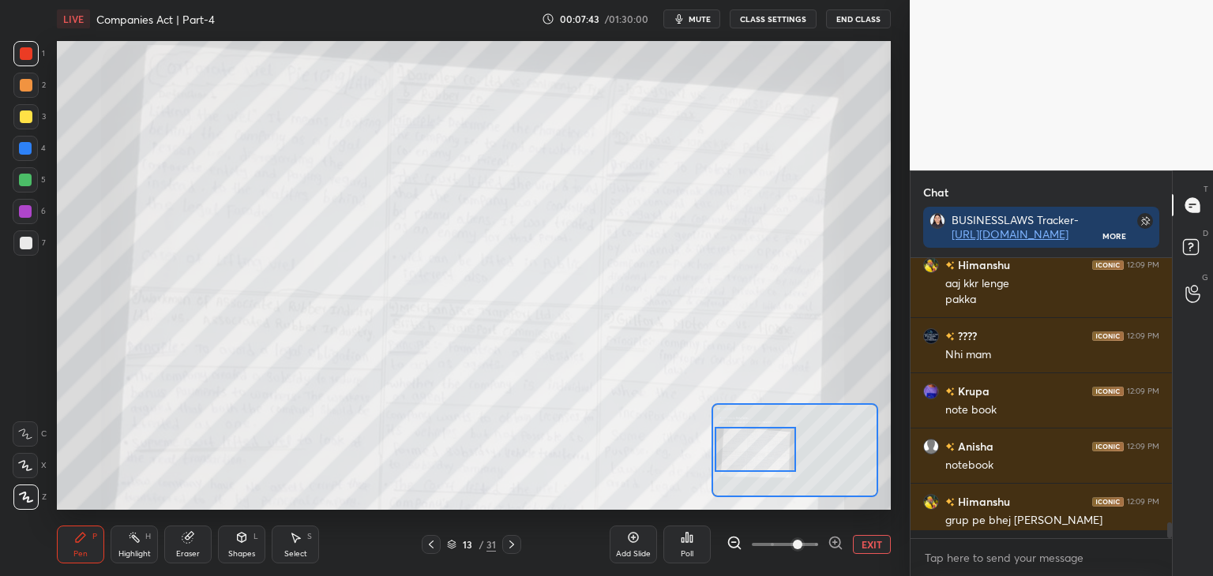
scroll to position [4336, 0]
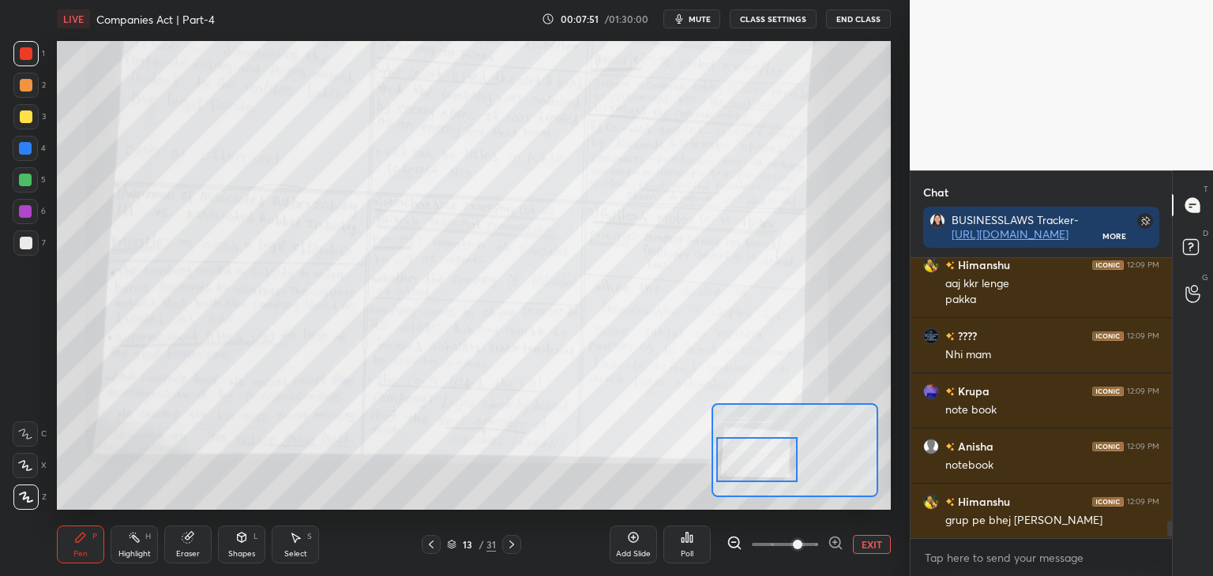
drag, startPoint x: 750, startPoint y: 452, endPoint x: 753, endPoint y: 460, distance: 9.2
click at [752, 462] on div at bounding box center [757, 459] width 82 height 45
click at [514, 547] on icon at bounding box center [511, 544] width 13 height 13
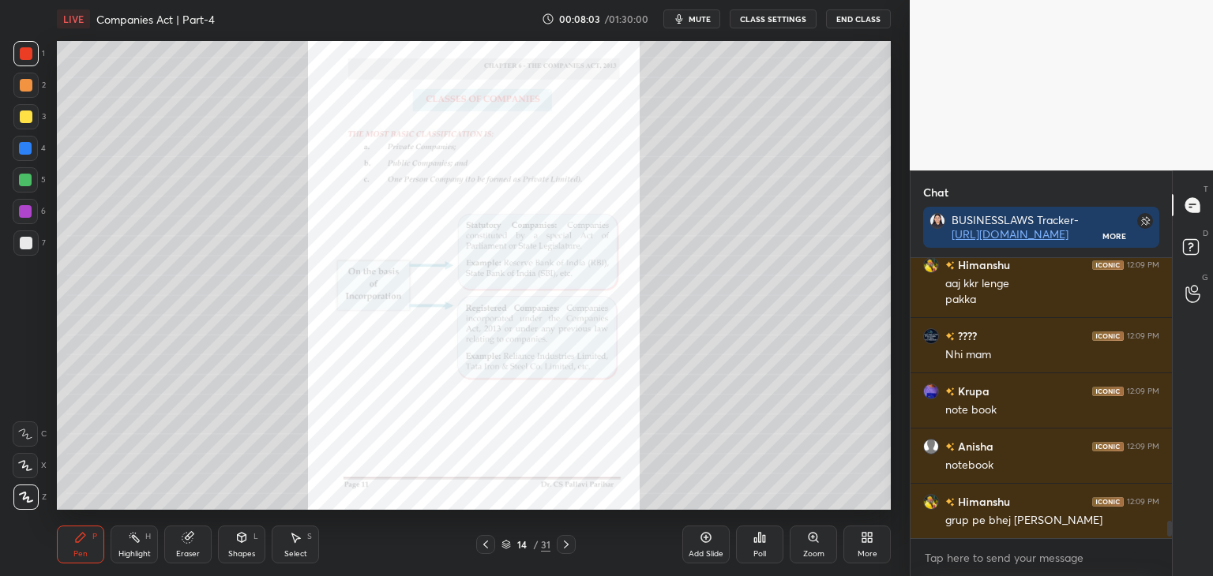
click at [27, 149] on div at bounding box center [25, 148] width 13 height 13
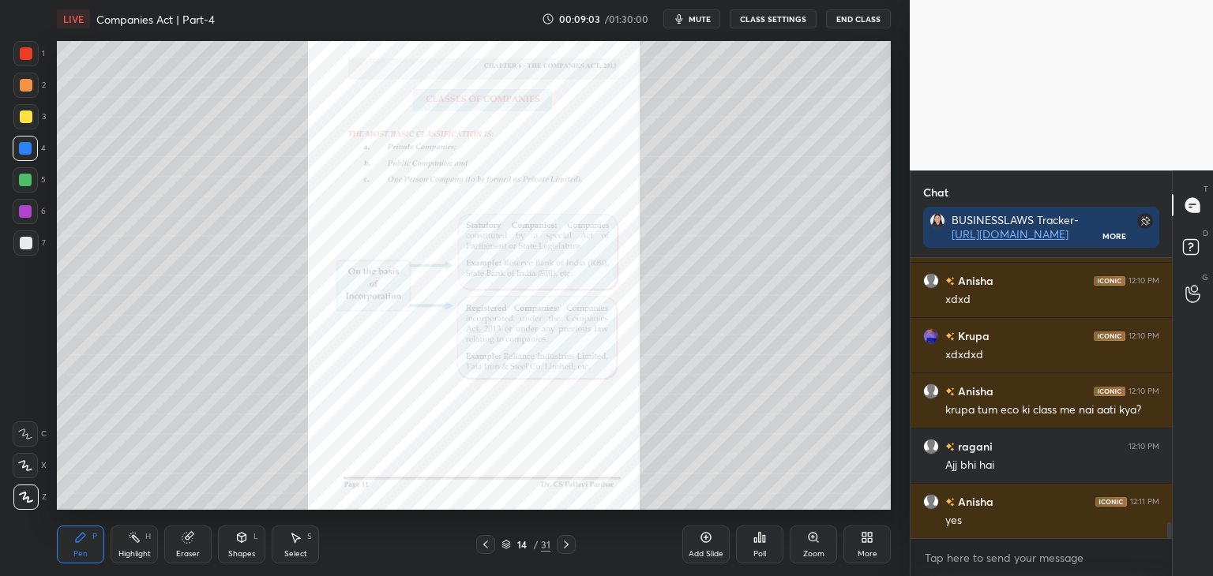
scroll to position [4668, 0]
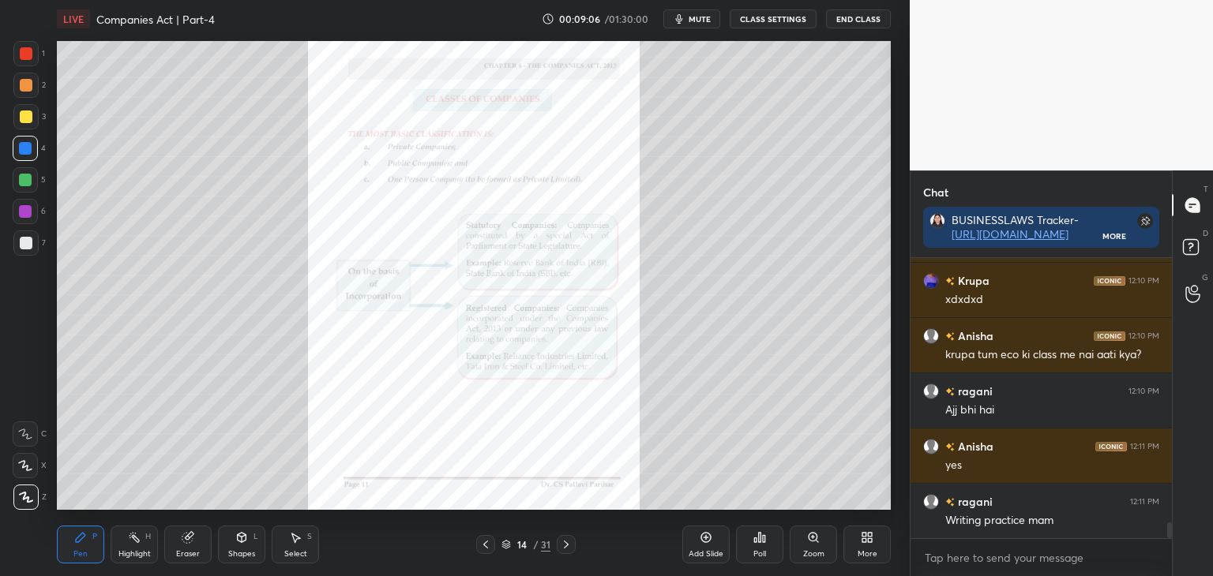
click at [818, 545] on div "Zoom" at bounding box center [813, 545] width 47 height 38
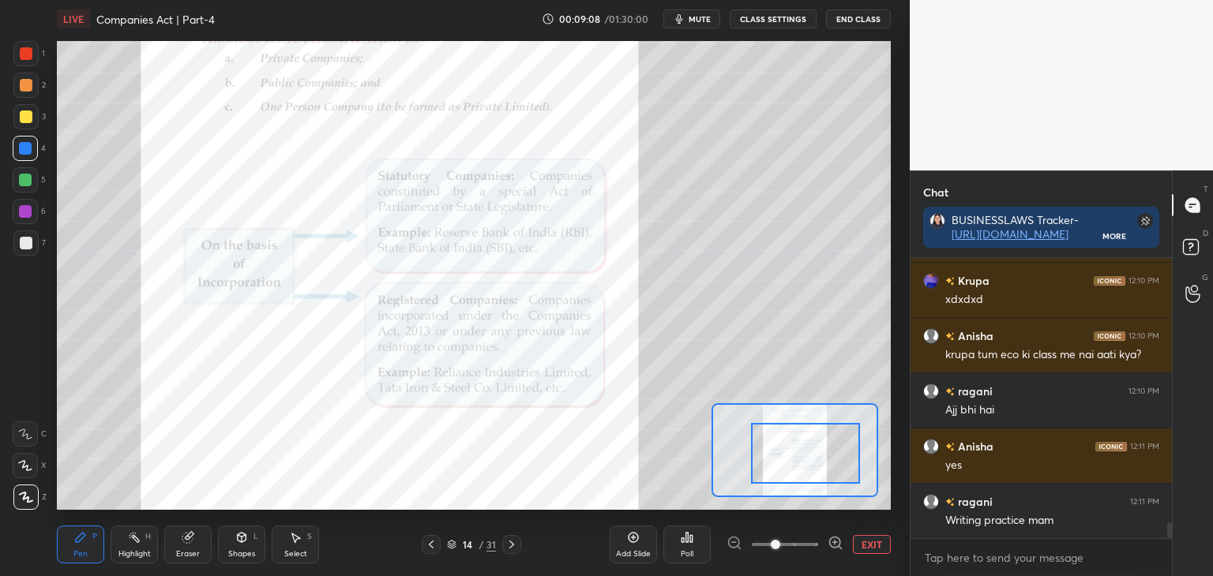
drag, startPoint x: 802, startPoint y: 470, endPoint x: 814, endPoint y: 472, distance: 12.1
click at [814, 472] on div at bounding box center [805, 453] width 109 height 61
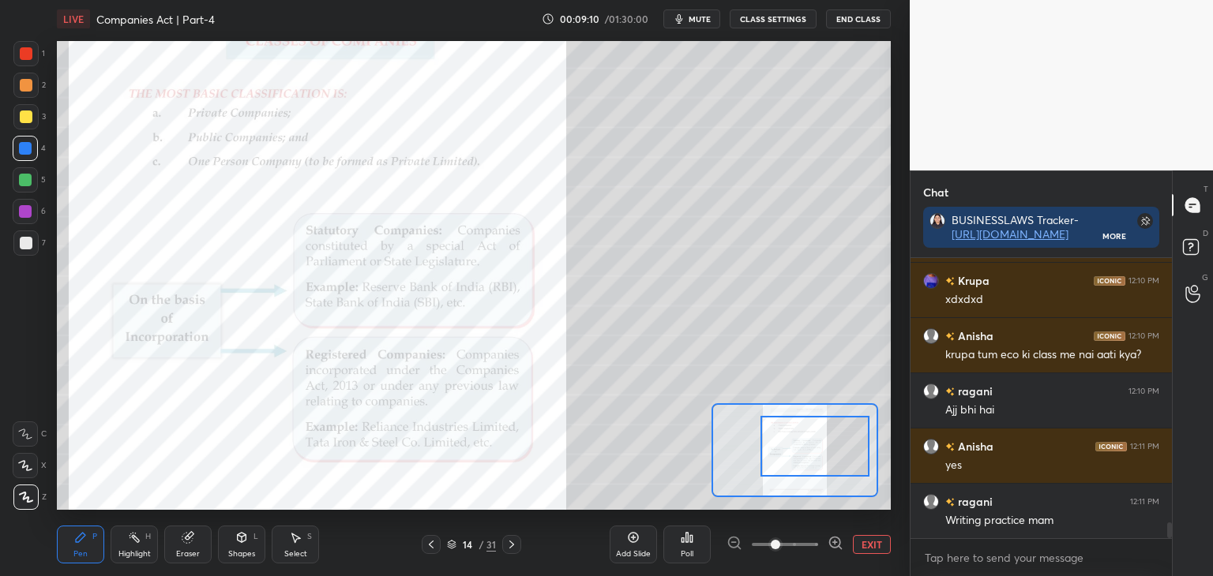
drag, startPoint x: 814, startPoint y: 475, endPoint x: 817, endPoint y: 464, distance: 10.7
click at [819, 467] on div at bounding box center [814, 446] width 109 height 61
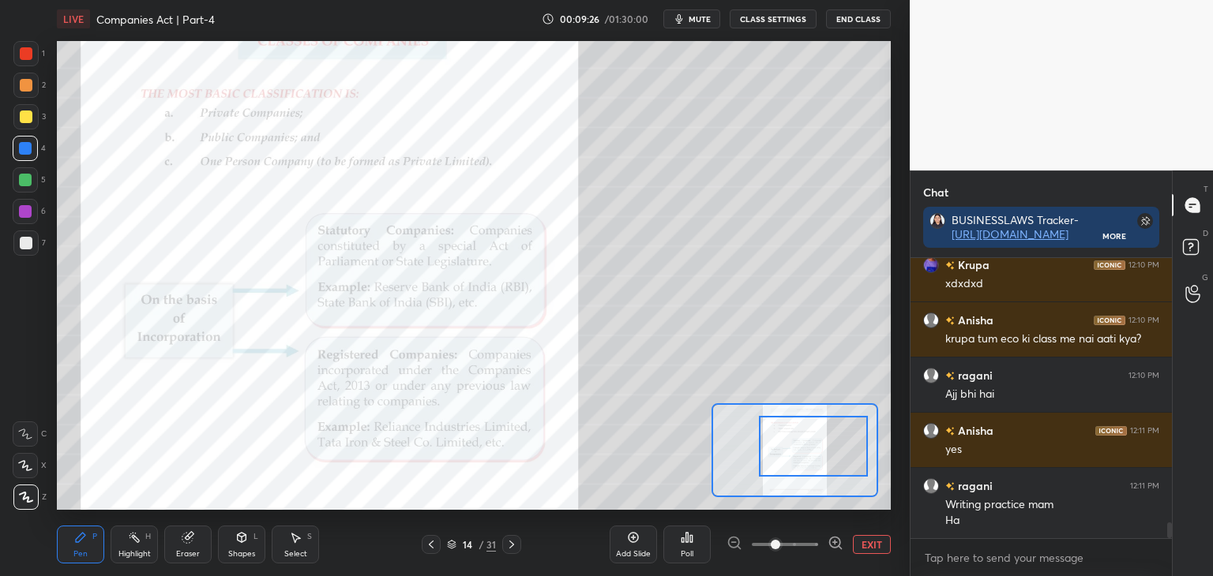
scroll to position [4721, 0]
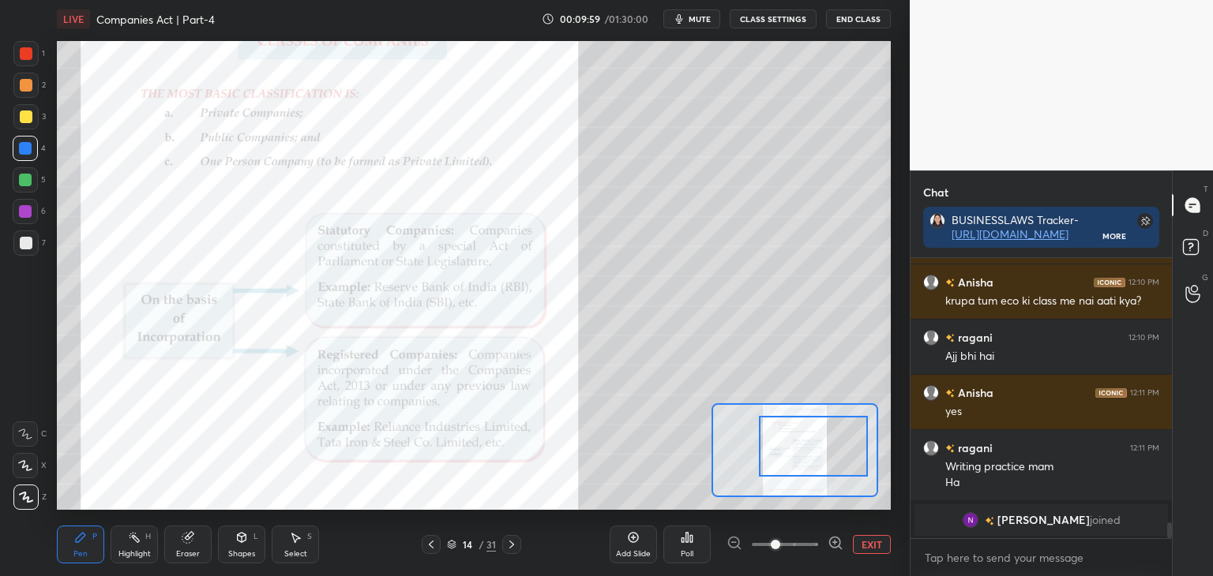
click at [874, 546] on button "EXIT" at bounding box center [872, 544] width 38 height 19
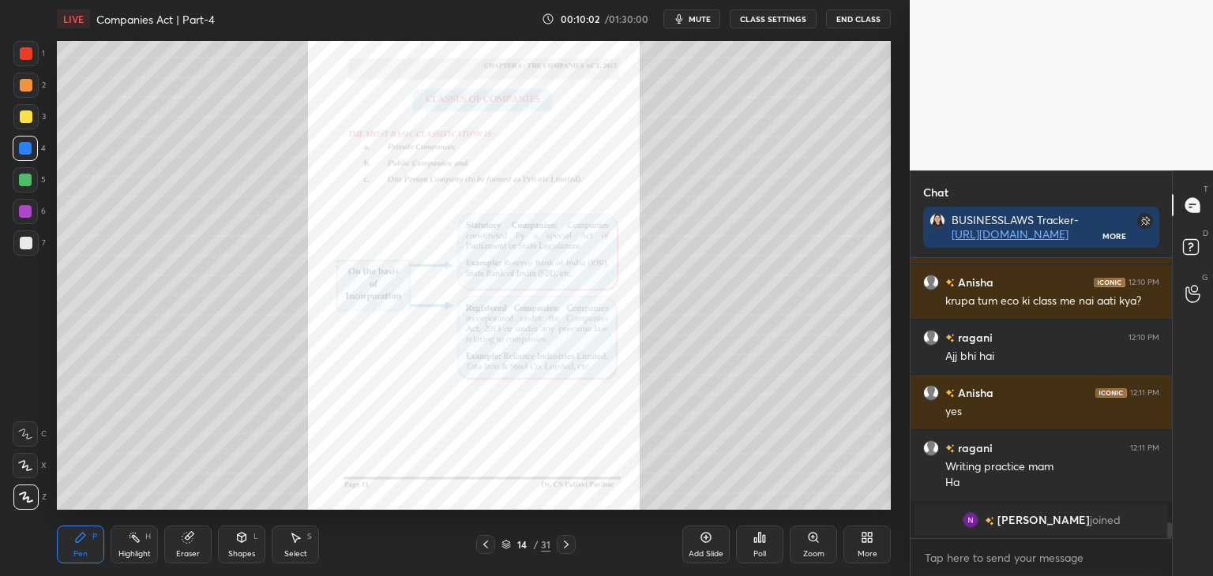
click at [569, 546] on icon at bounding box center [566, 544] width 13 height 13
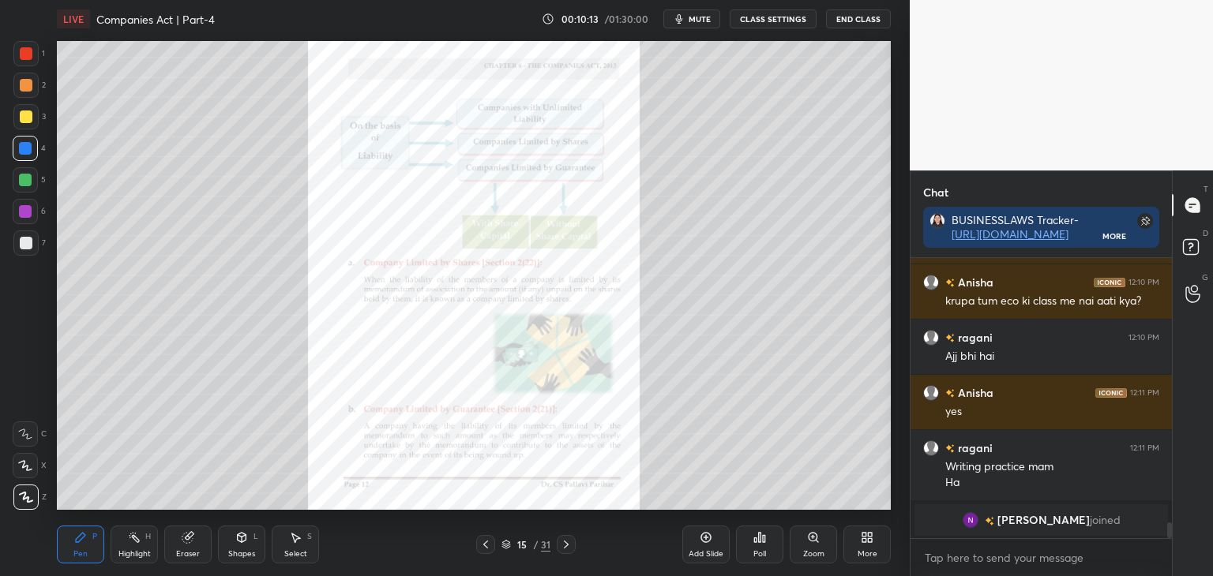
click at [565, 544] on icon at bounding box center [566, 544] width 13 height 13
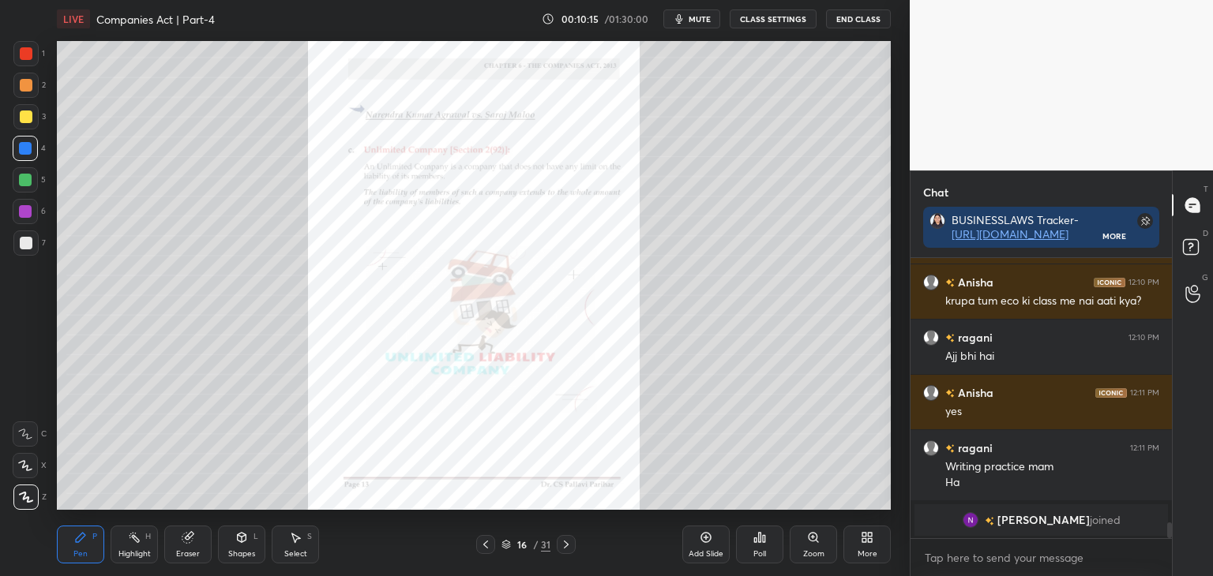
click at [568, 546] on icon at bounding box center [566, 544] width 13 height 13
click at [567, 541] on icon at bounding box center [566, 544] width 13 height 13
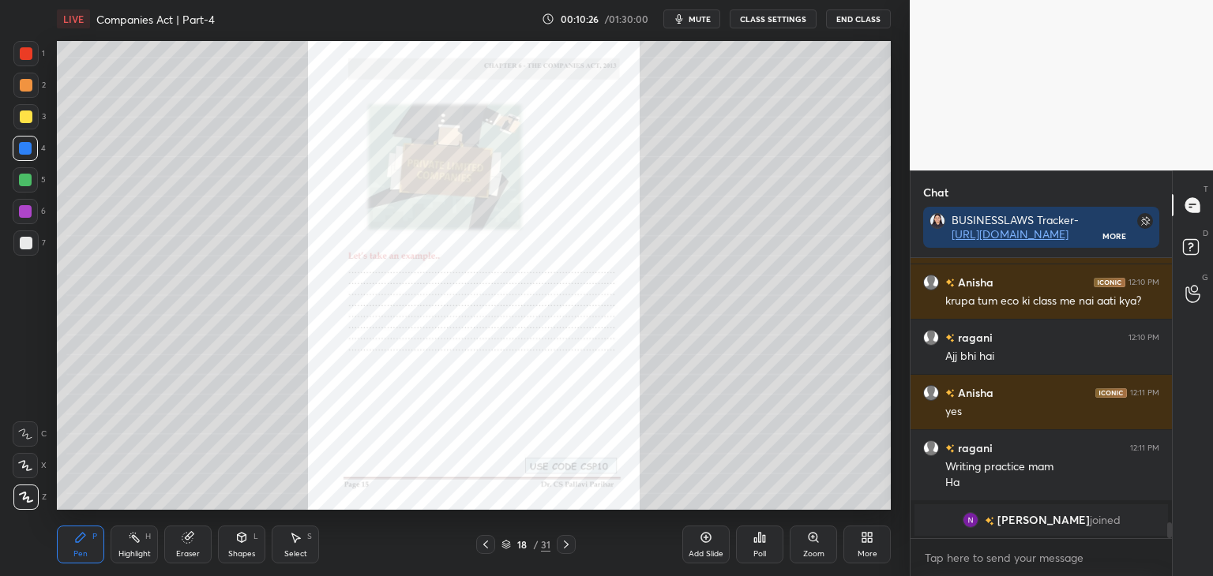
click at [568, 542] on icon at bounding box center [566, 544] width 13 height 13
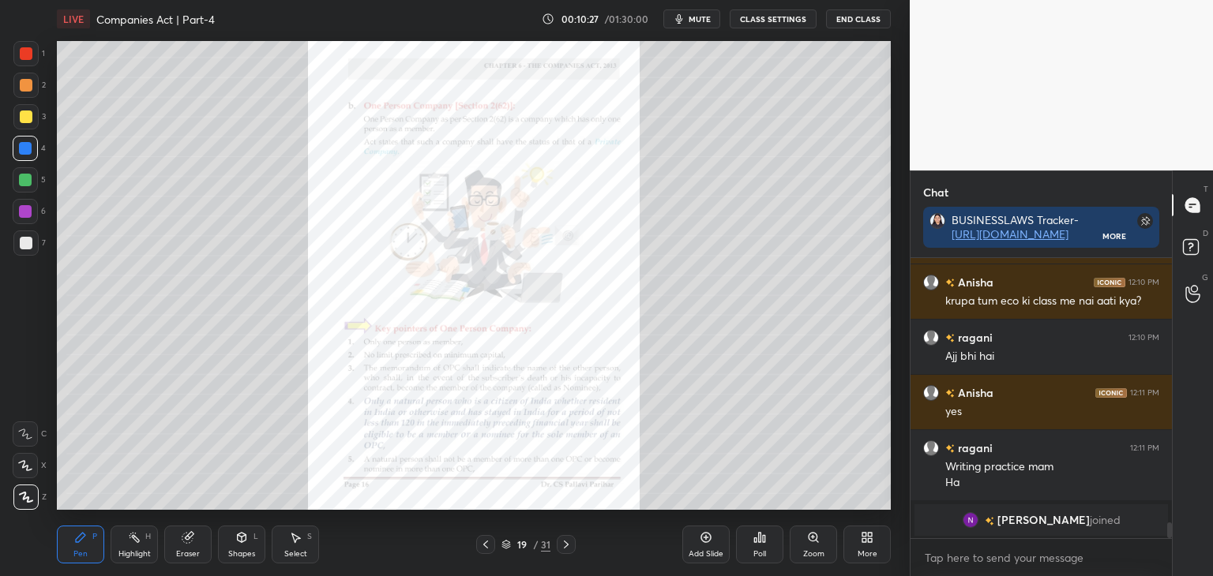
click at [568, 542] on icon at bounding box center [566, 544] width 13 height 13
click at [565, 542] on icon at bounding box center [566, 545] width 5 height 8
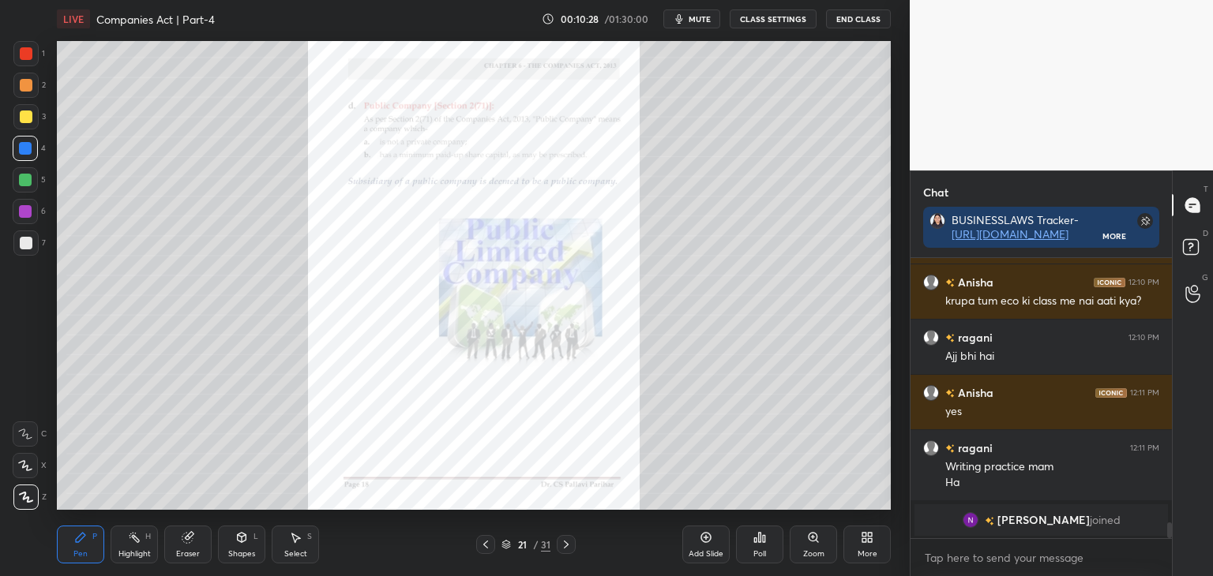
click at [569, 542] on icon at bounding box center [566, 544] width 13 height 13
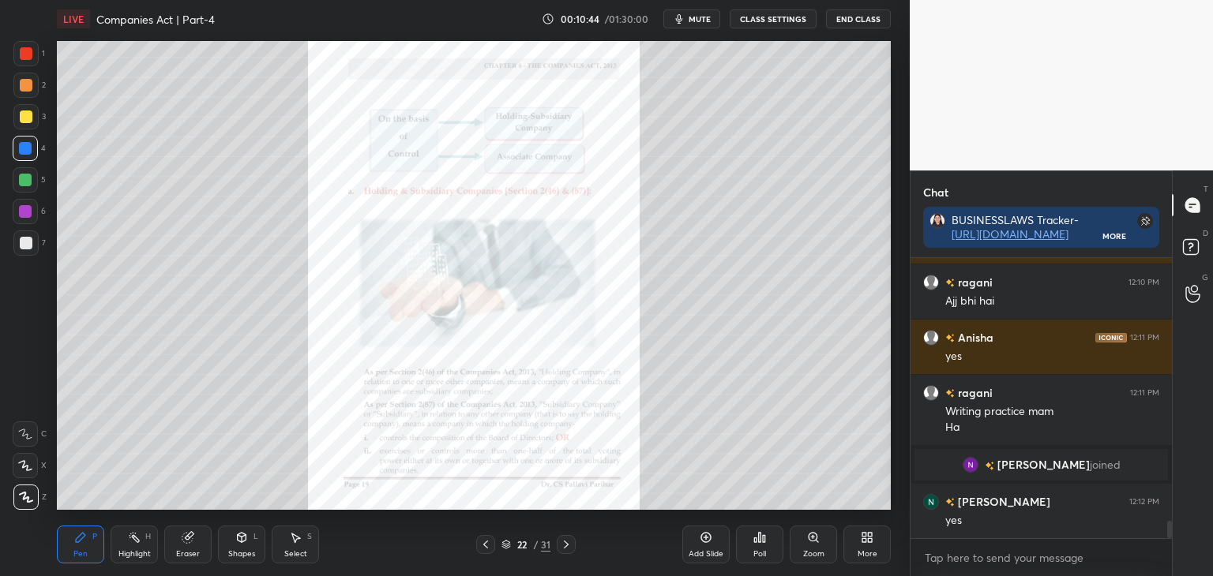
scroll to position [4289, 0]
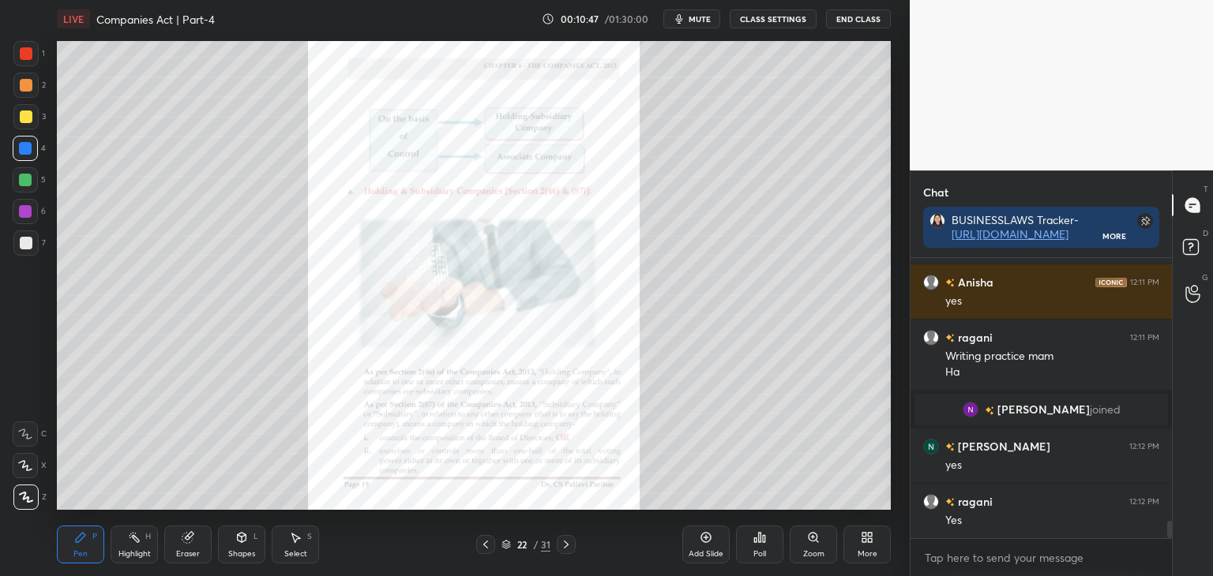
click at [568, 546] on icon at bounding box center [566, 544] width 13 height 13
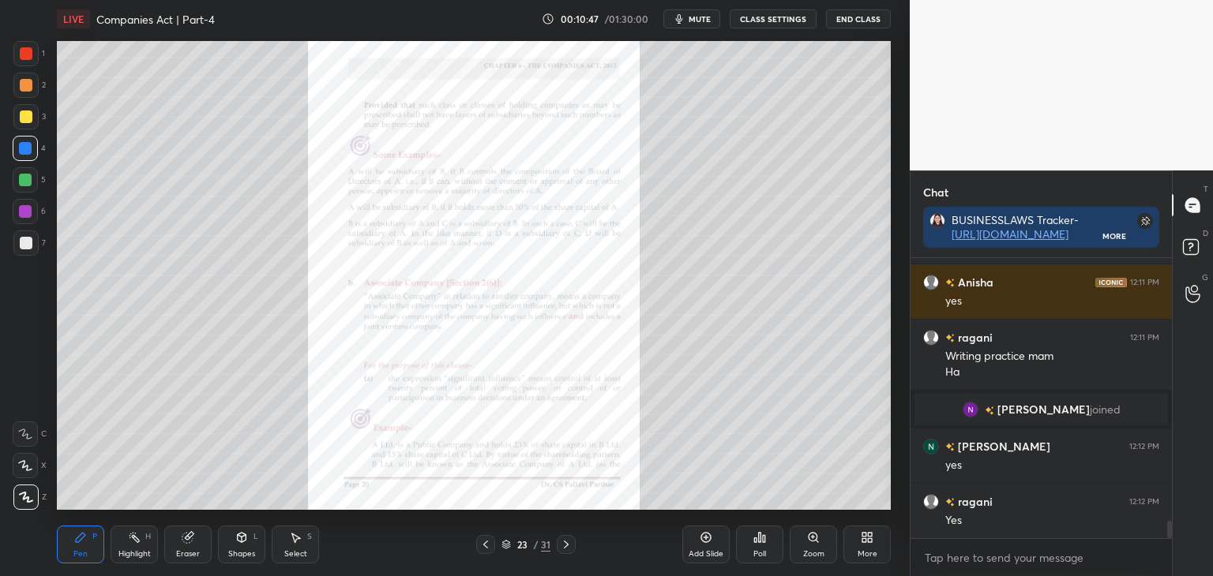
click at [568, 546] on icon at bounding box center [566, 544] width 13 height 13
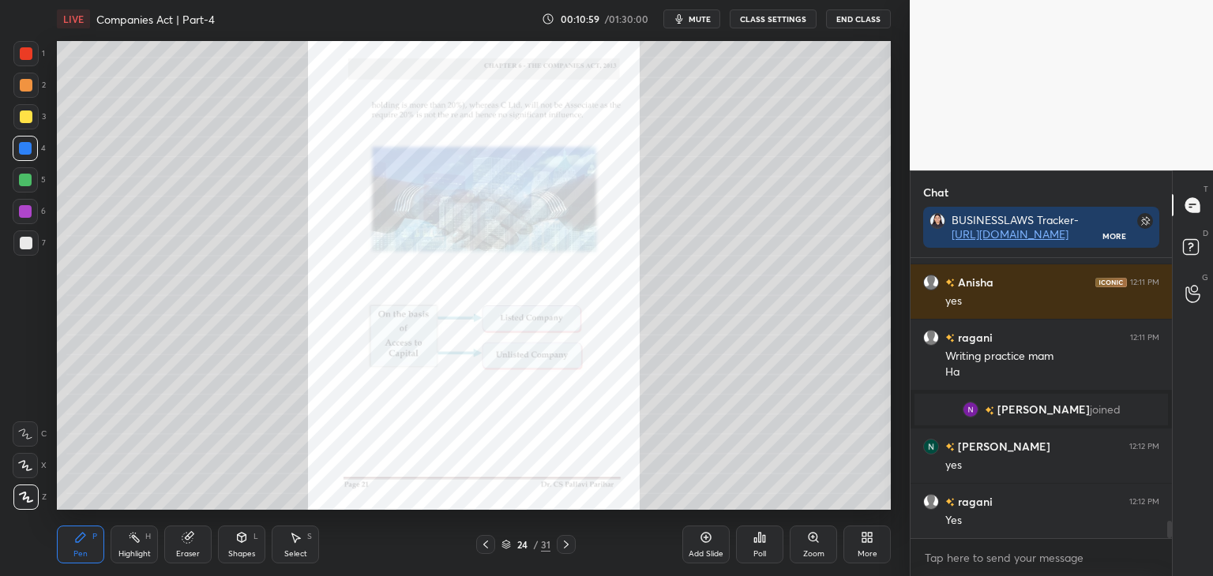
click at [568, 544] on icon at bounding box center [566, 544] width 13 height 13
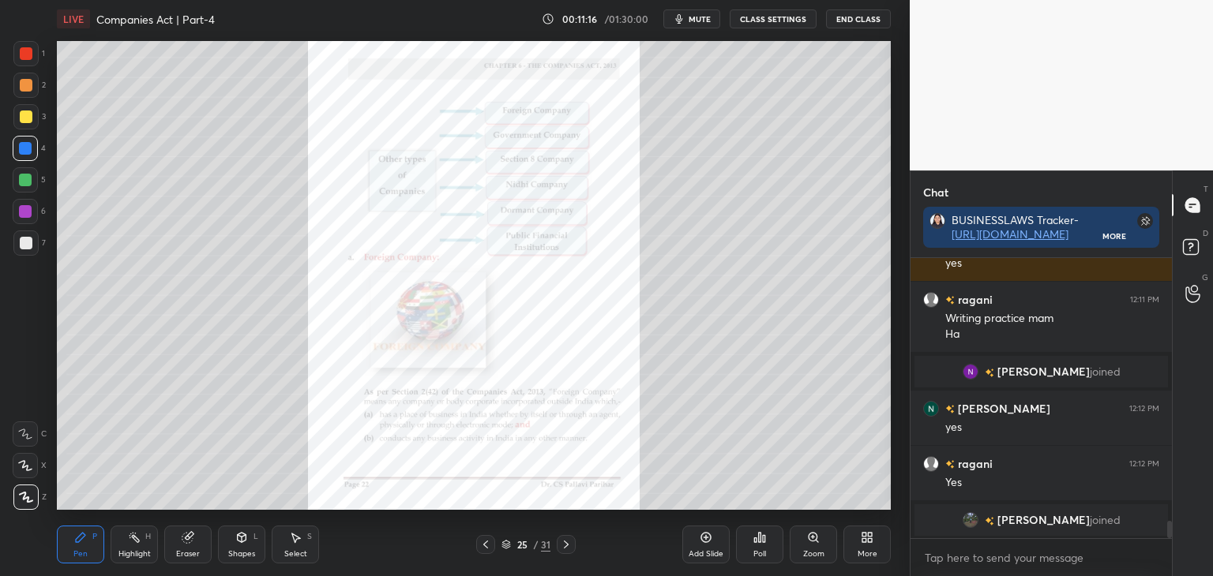
scroll to position [4346, 0]
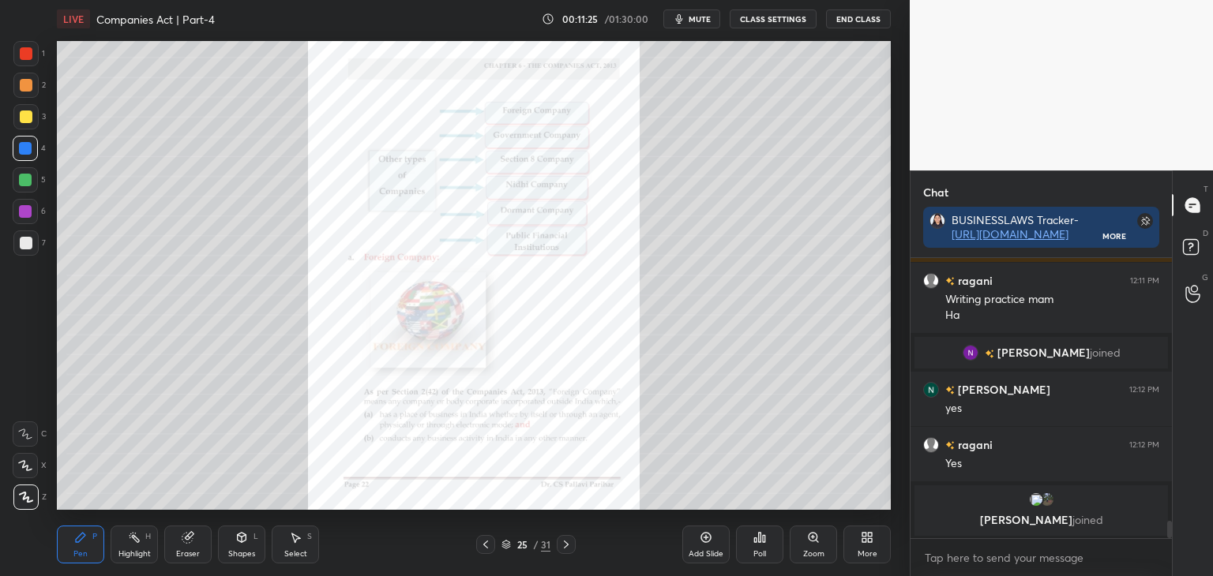
click at [487, 543] on icon at bounding box center [485, 544] width 13 height 13
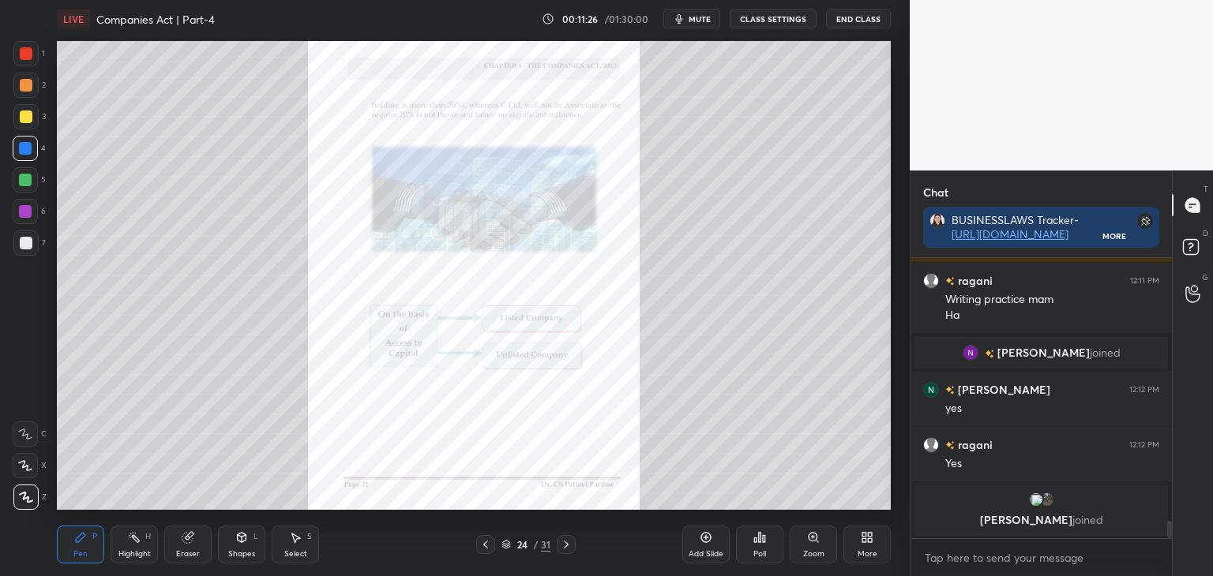
click at [489, 546] on icon at bounding box center [485, 544] width 13 height 13
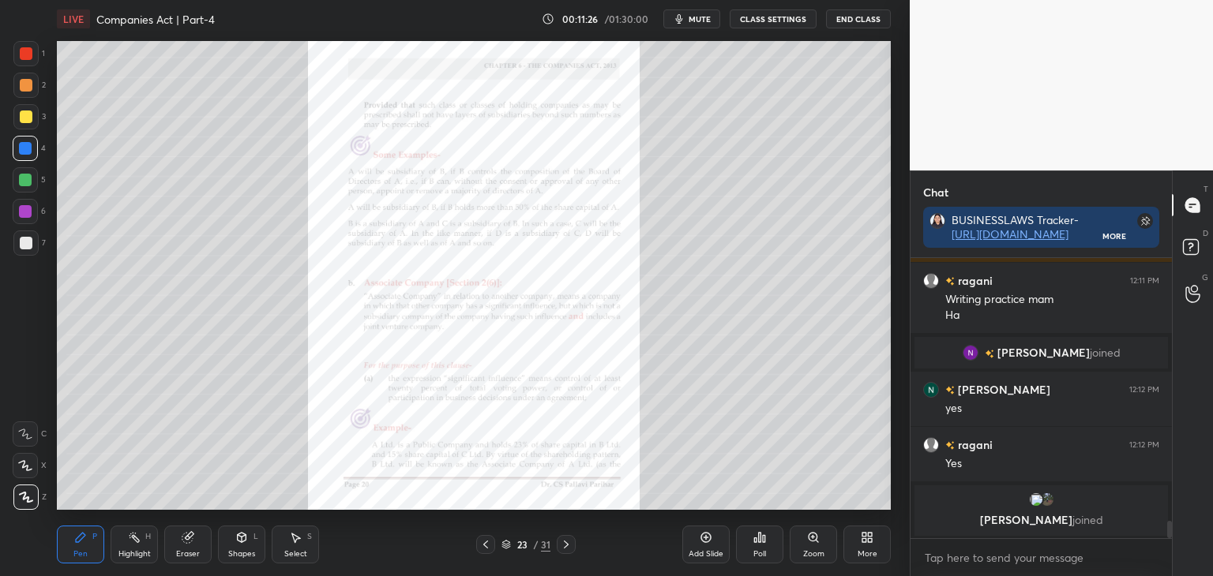
click at [487, 546] on icon at bounding box center [485, 544] width 13 height 13
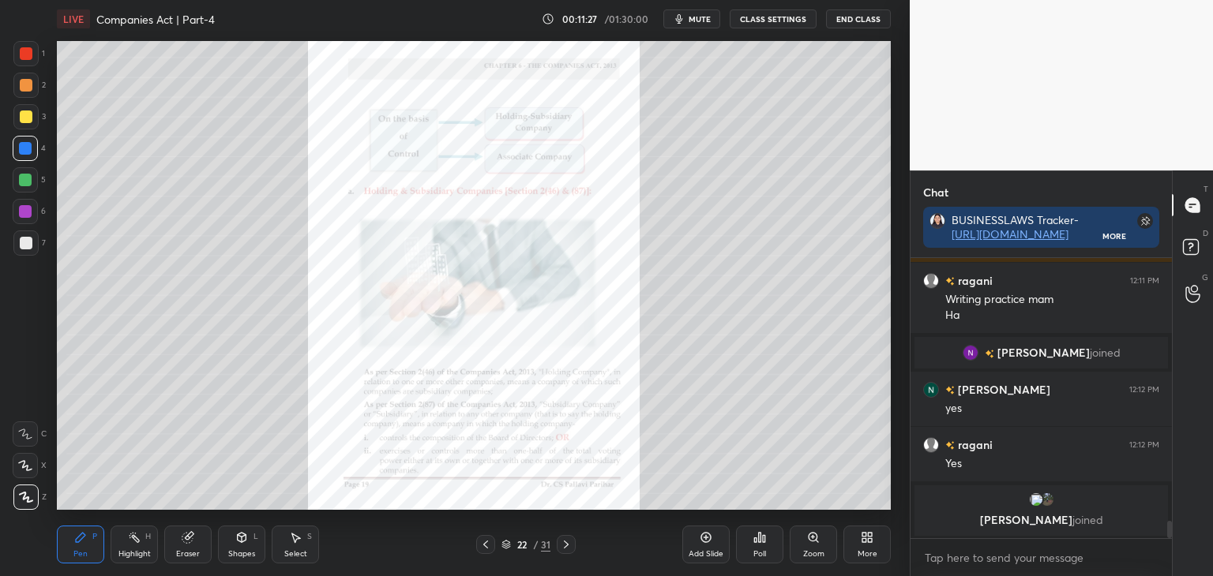
click at [488, 544] on icon at bounding box center [485, 544] width 13 height 13
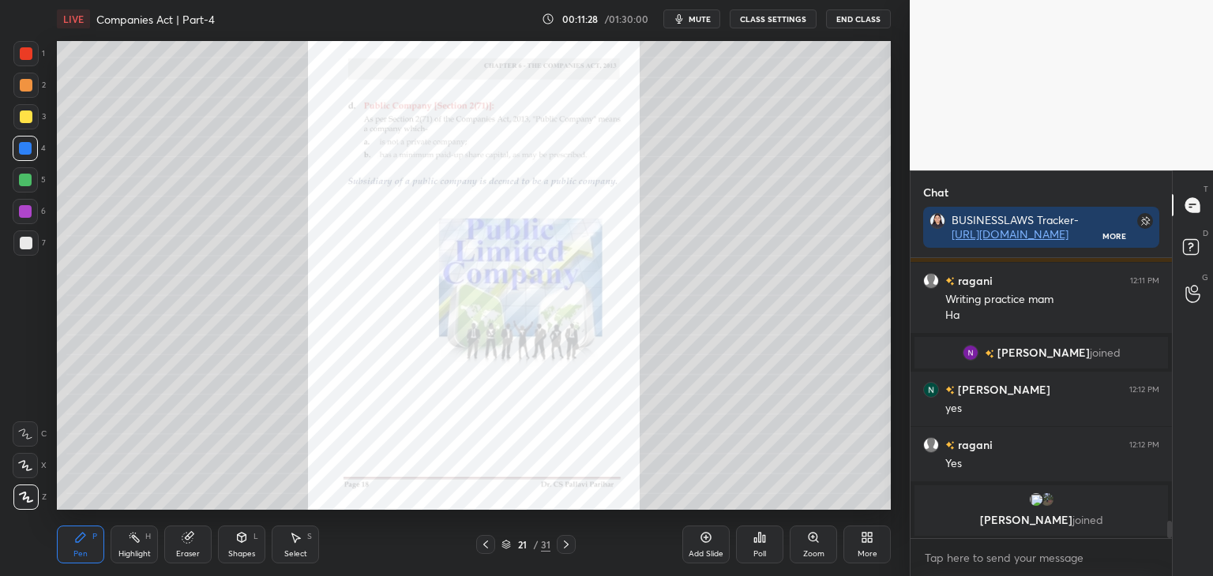
click at [487, 547] on icon at bounding box center [485, 544] width 13 height 13
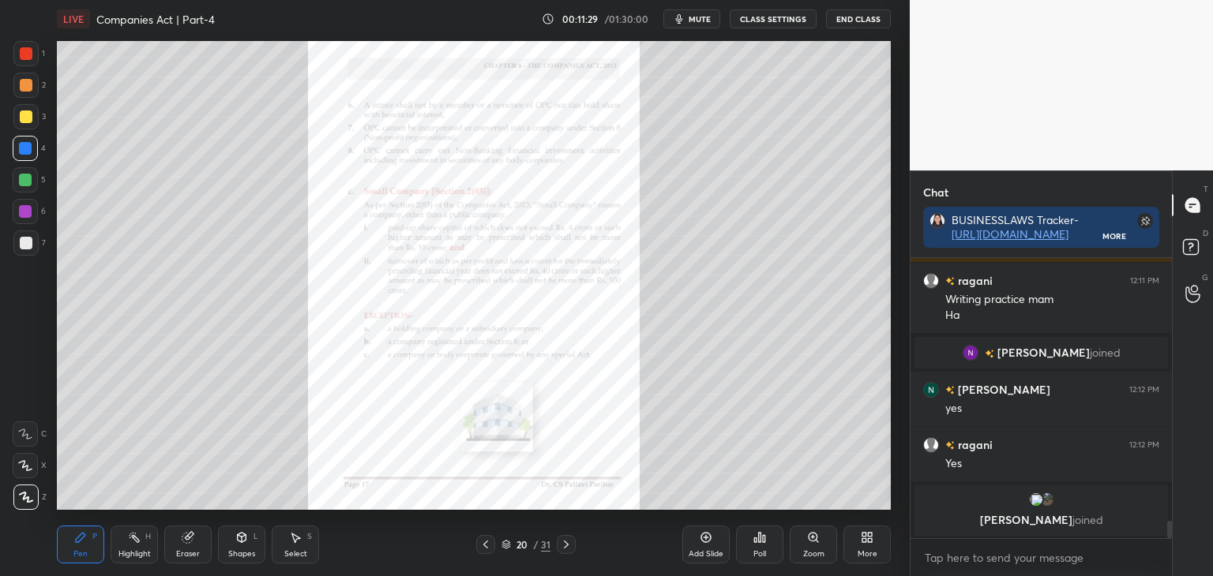
click at [487, 546] on icon at bounding box center [485, 544] width 13 height 13
click at [486, 546] on icon at bounding box center [485, 544] width 13 height 13
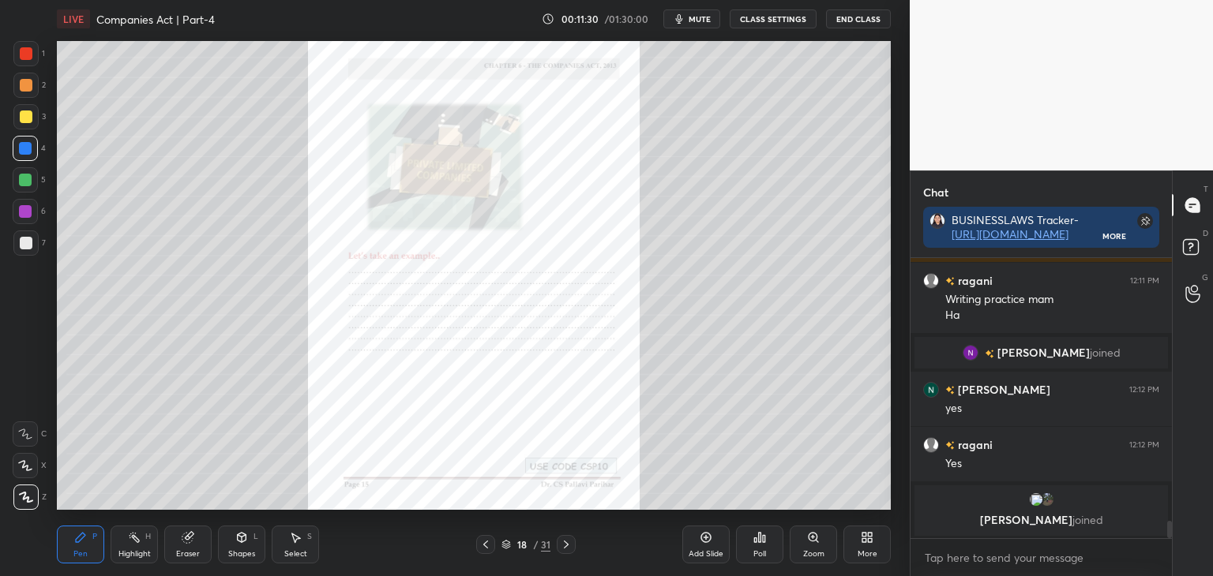
click at [487, 545] on icon at bounding box center [485, 544] width 13 height 13
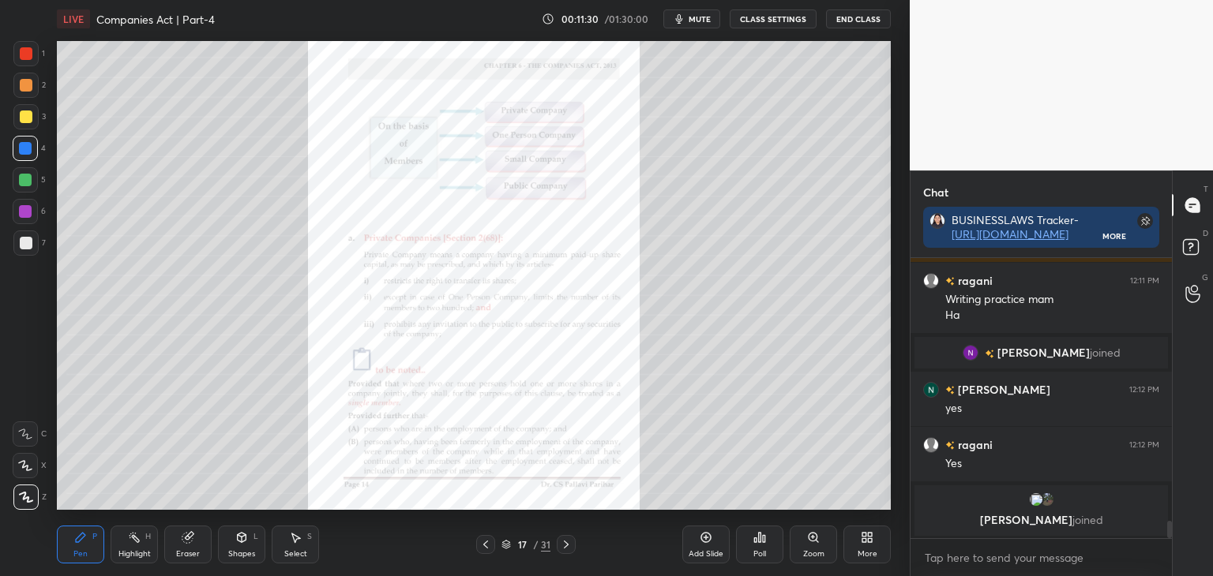
click at [486, 546] on icon at bounding box center [485, 544] width 13 height 13
click at [490, 544] on icon at bounding box center [485, 544] width 13 height 13
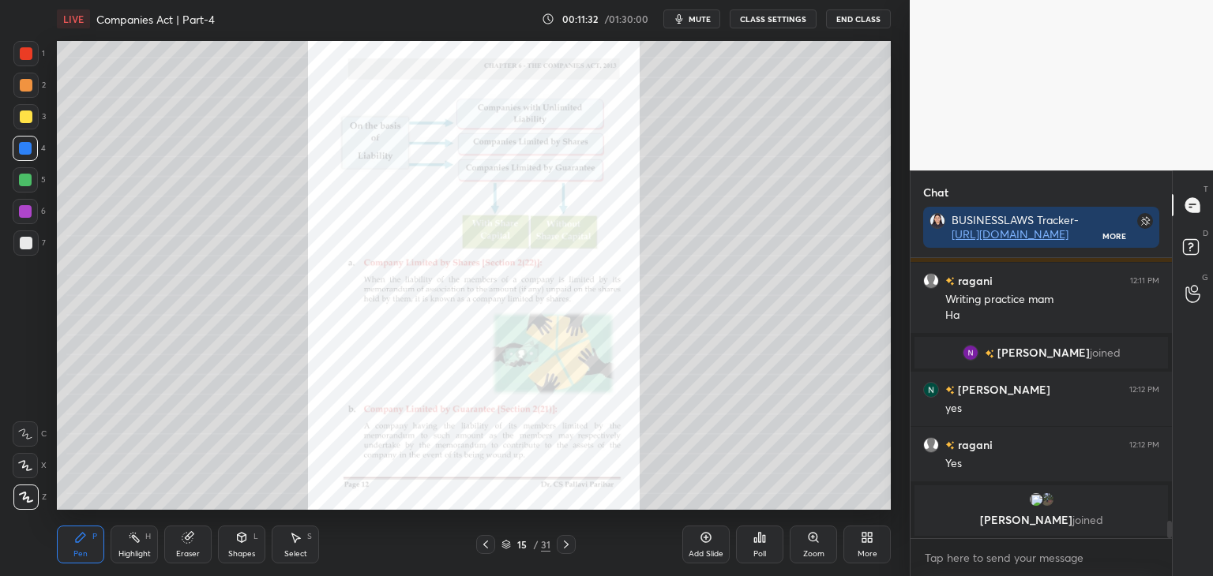
click at [487, 545] on icon at bounding box center [485, 544] width 13 height 13
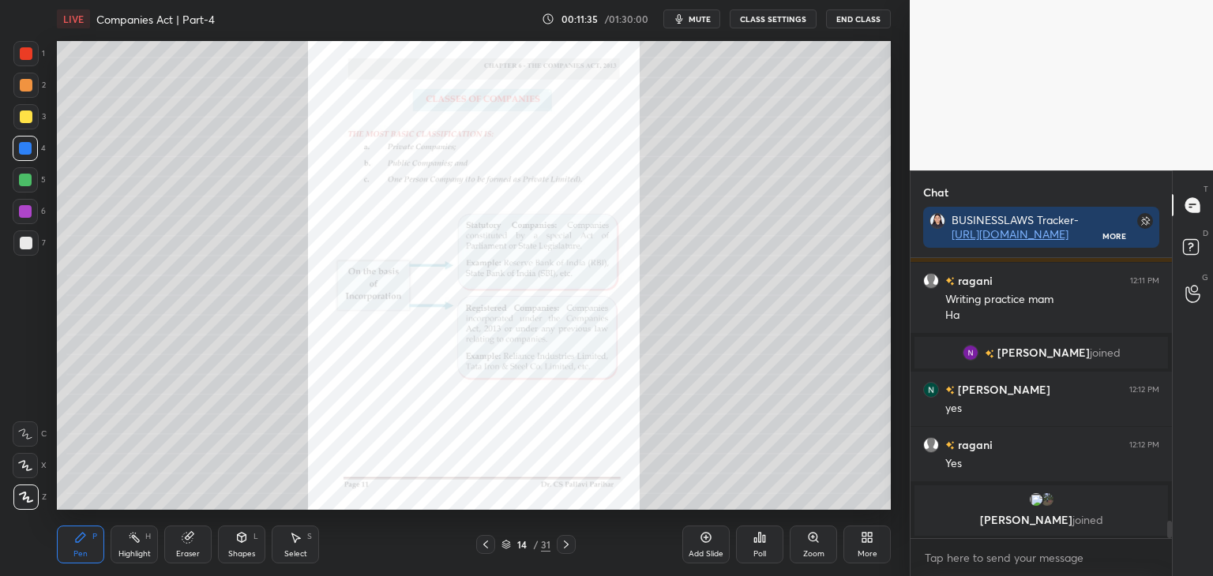
click at [816, 545] on div "Zoom" at bounding box center [813, 545] width 47 height 38
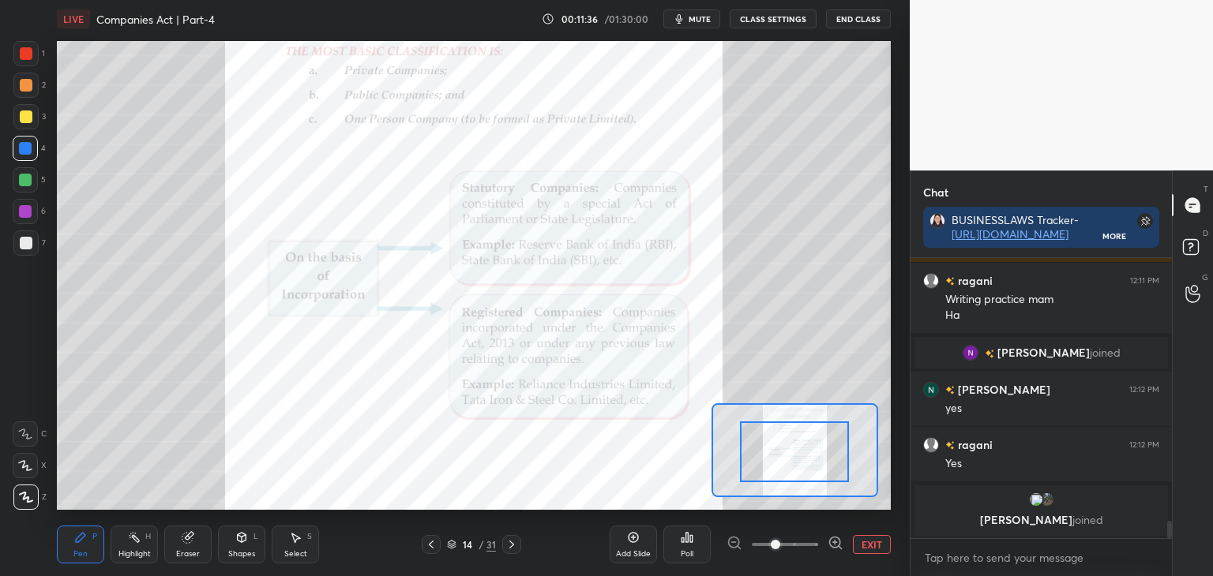
drag, startPoint x: 786, startPoint y: 456, endPoint x: 794, endPoint y: 459, distance: 8.2
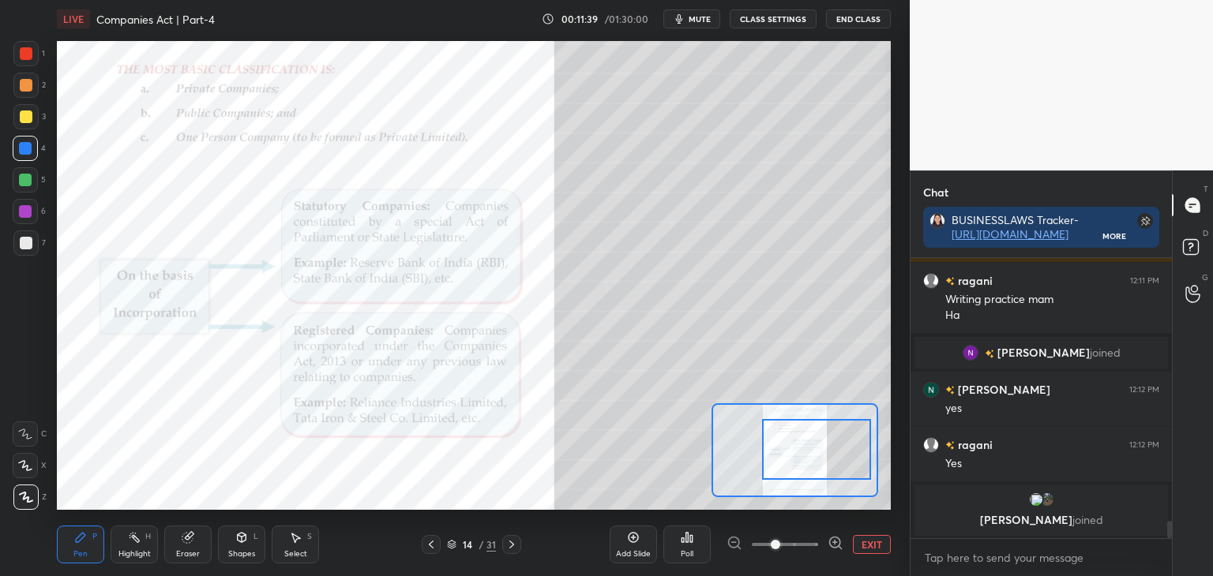
drag, startPoint x: 790, startPoint y: 461, endPoint x: 809, endPoint y: 456, distance: 20.5
click at [812, 459] on div at bounding box center [816, 449] width 109 height 61
click at [27, 51] on div at bounding box center [26, 53] width 13 height 13
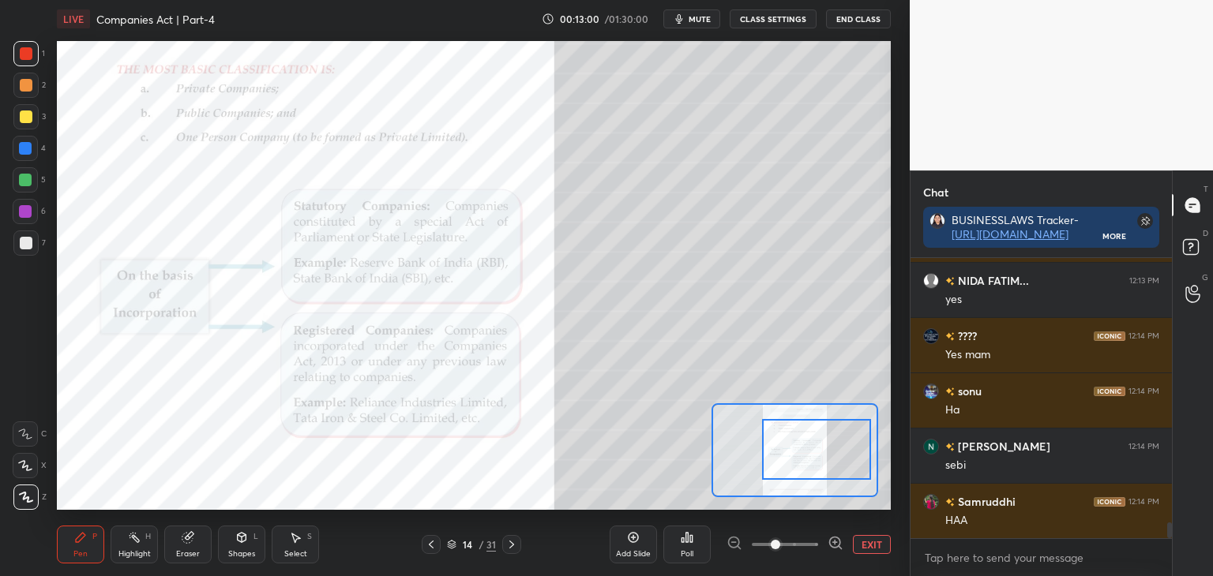
scroll to position [4669, 0]
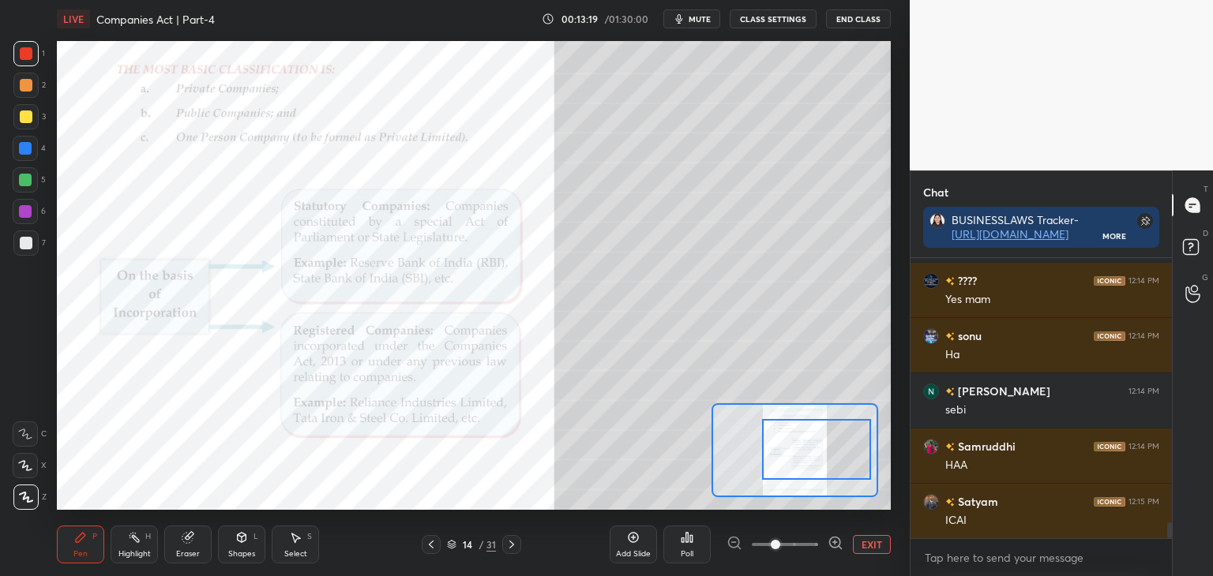
click at [22, 144] on div at bounding box center [25, 148] width 13 height 13
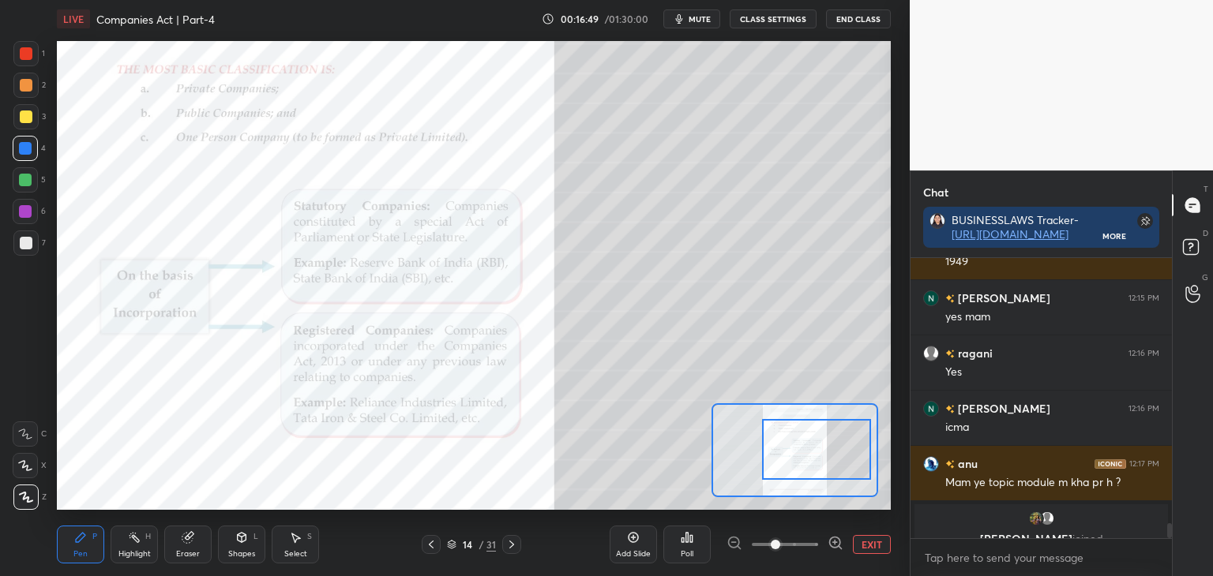
scroll to position [5002, 0]
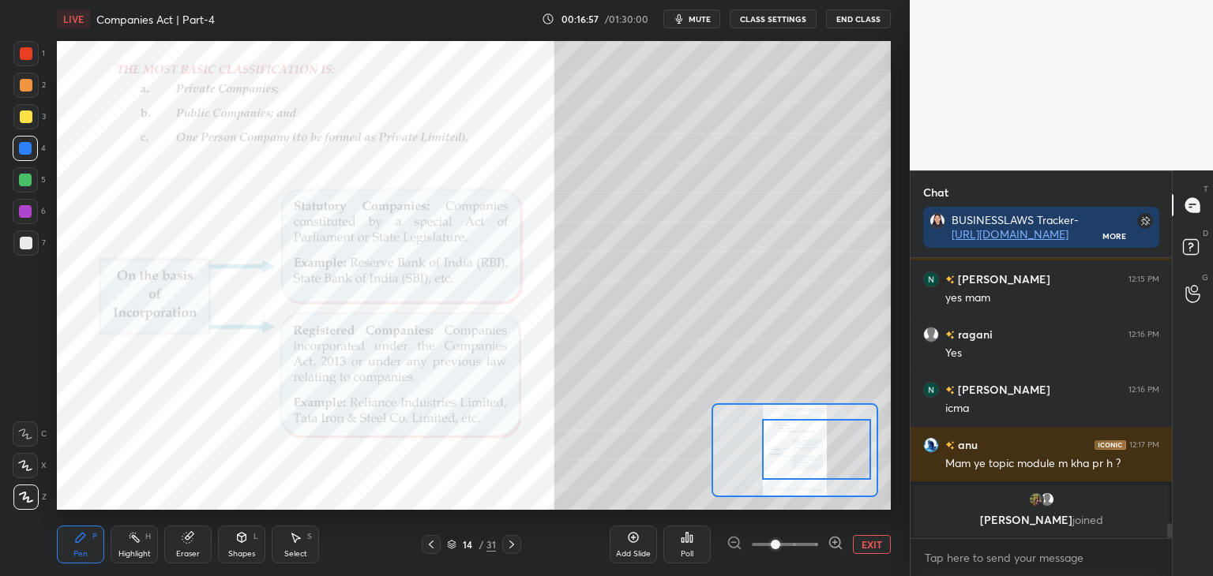
click at [512, 546] on icon at bounding box center [511, 544] width 13 height 13
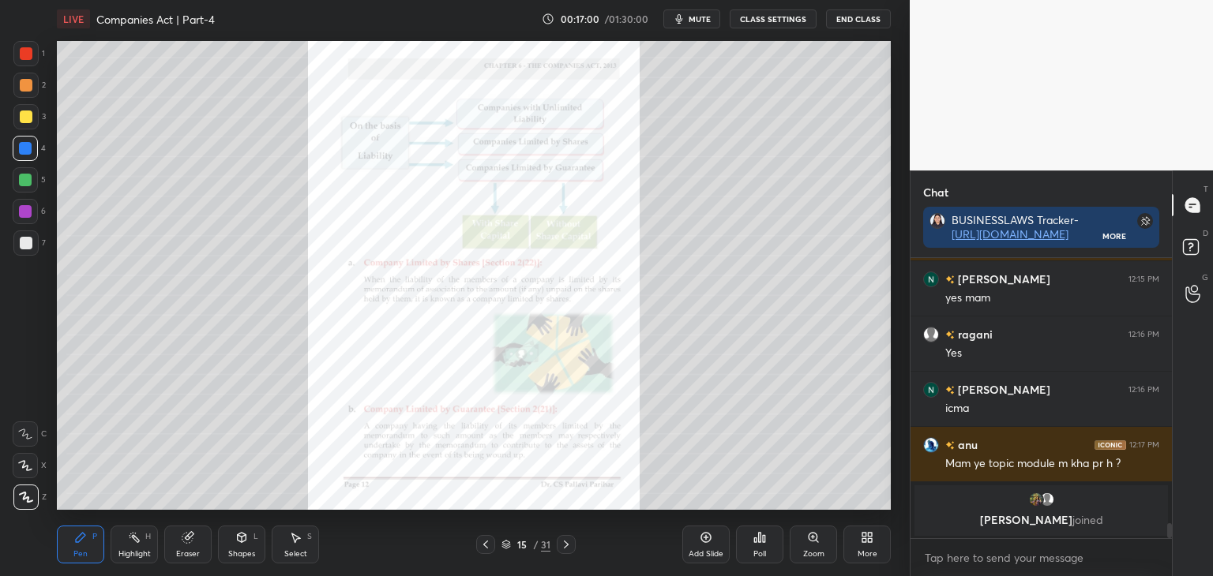
click at [815, 550] on div "Zoom" at bounding box center [813, 554] width 21 height 8
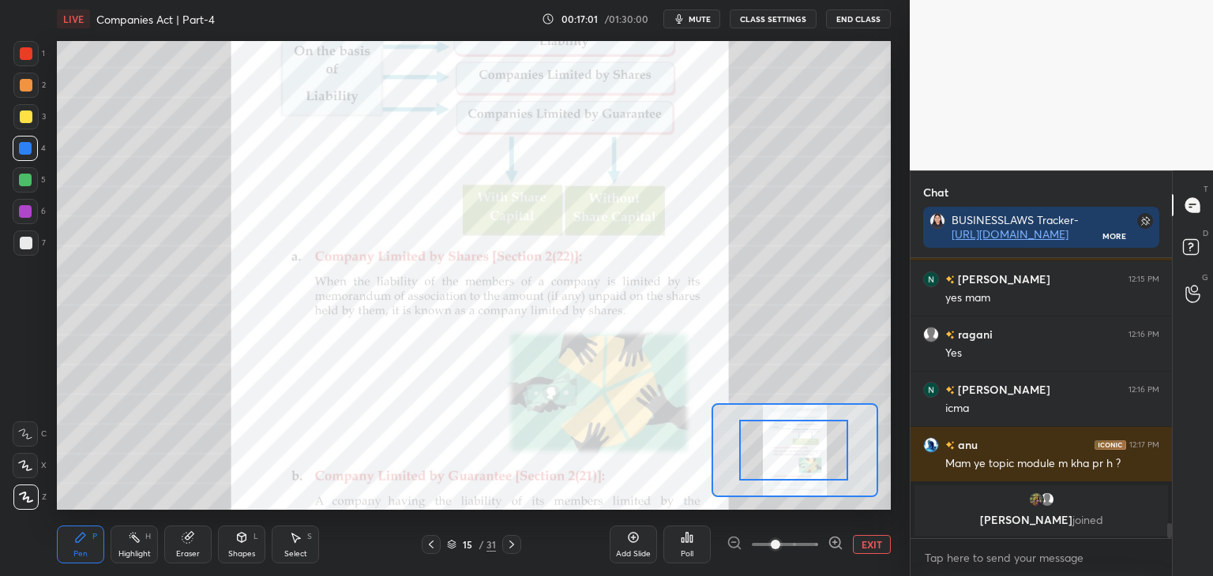
drag, startPoint x: 782, startPoint y: 452, endPoint x: 796, endPoint y: 454, distance: 13.5
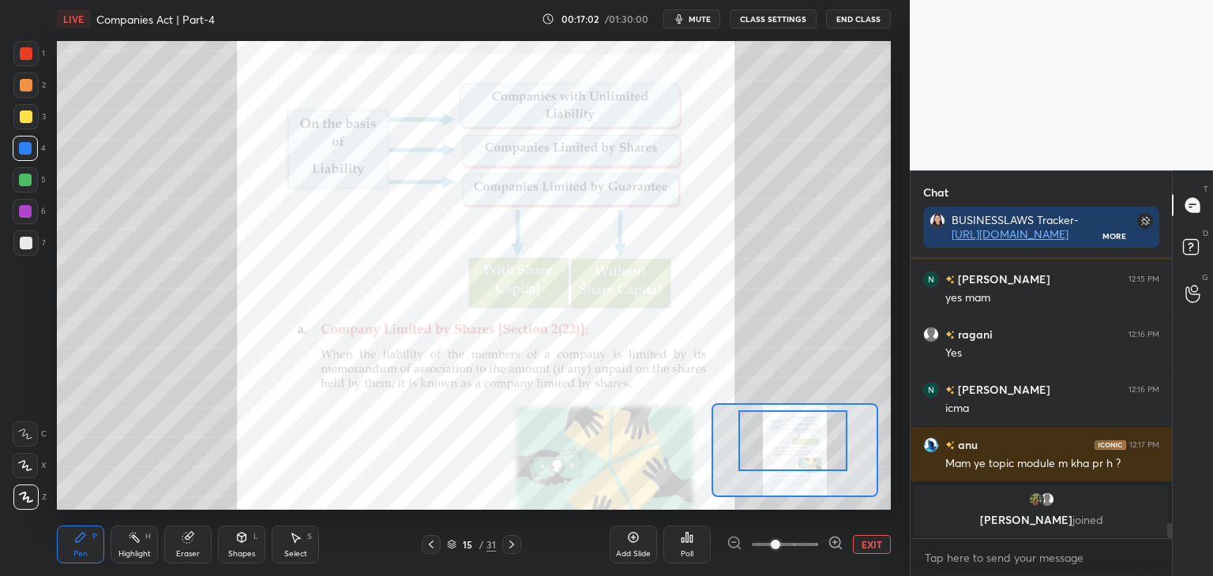
click at [794, 452] on div at bounding box center [792, 441] width 109 height 61
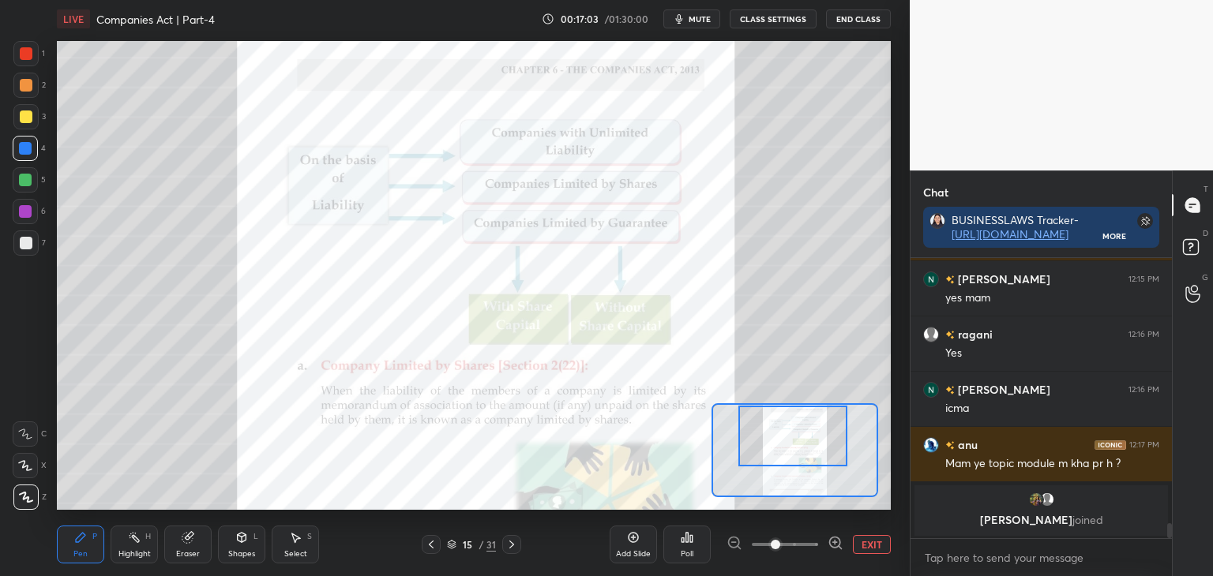
click at [800, 460] on div at bounding box center [792, 436] width 109 height 61
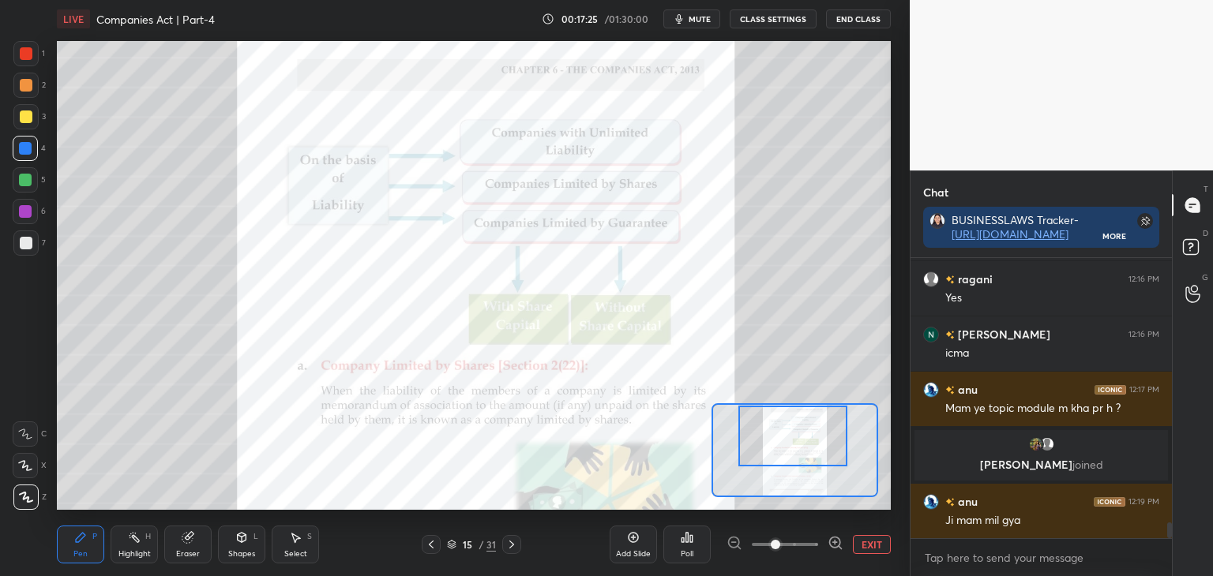
click at [863, 546] on button "EXIT" at bounding box center [872, 544] width 38 height 19
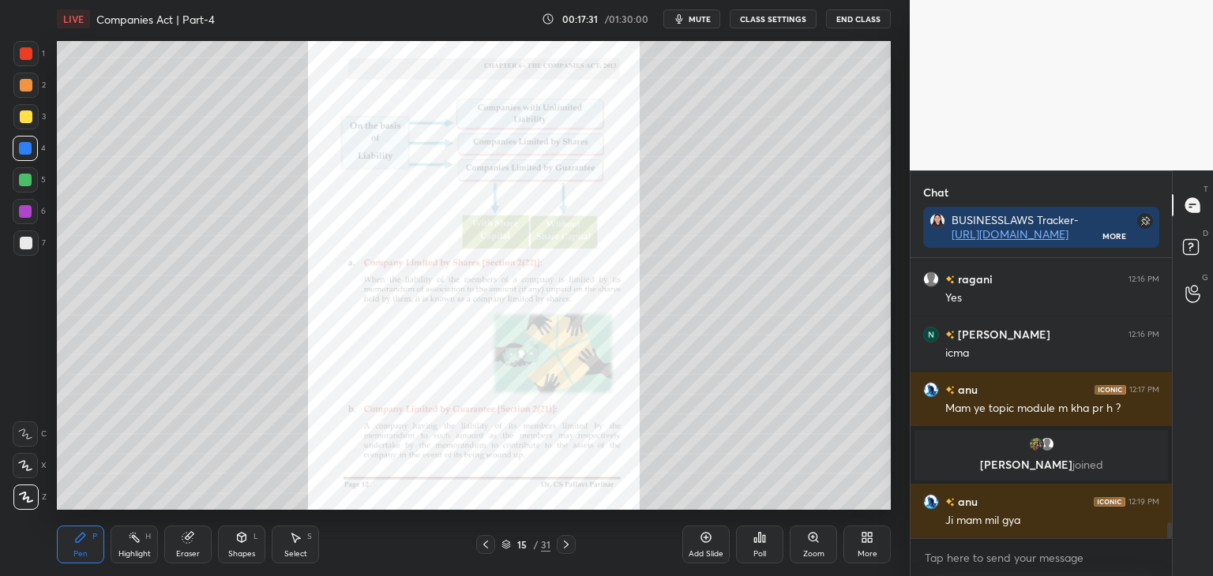
drag, startPoint x: 22, startPoint y: 209, endPoint x: 51, endPoint y: 224, distance: 32.1
click at [22, 209] on div at bounding box center [25, 211] width 13 height 13
drag, startPoint x: 22, startPoint y: 147, endPoint x: 36, endPoint y: 146, distance: 13.4
click at [24, 147] on div at bounding box center [25, 148] width 13 height 13
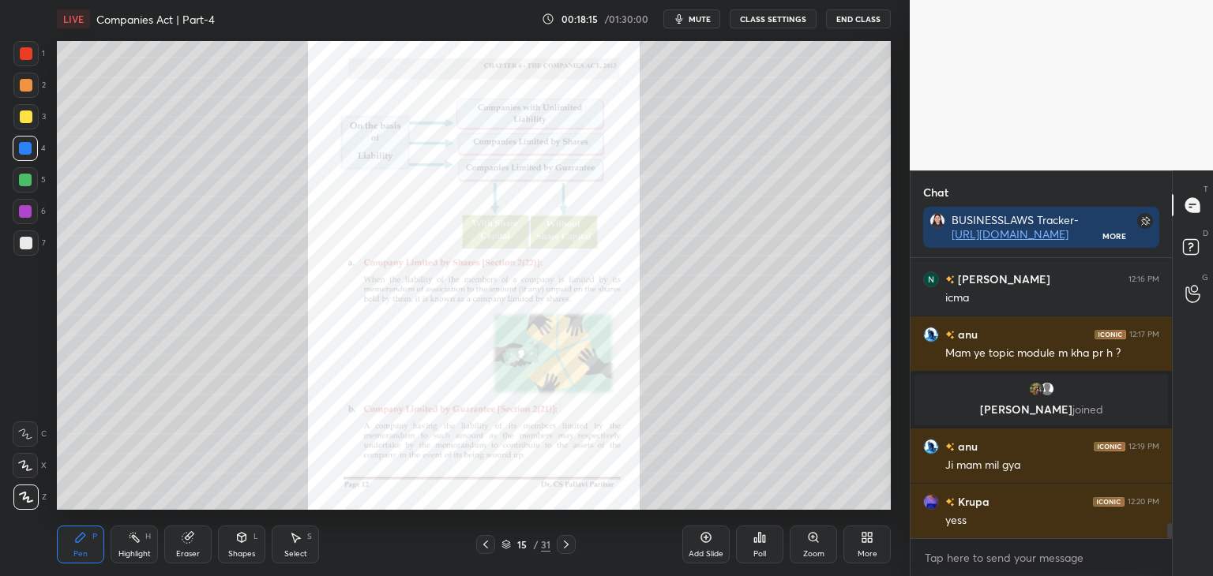
drag, startPoint x: 25, startPoint y: 210, endPoint x: 51, endPoint y: 225, distance: 30.1
click at [25, 211] on div at bounding box center [25, 211] width 13 height 13
click at [24, 58] on div at bounding box center [26, 53] width 13 height 13
click at [822, 544] on div "Zoom" at bounding box center [813, 545] width 47 height 38
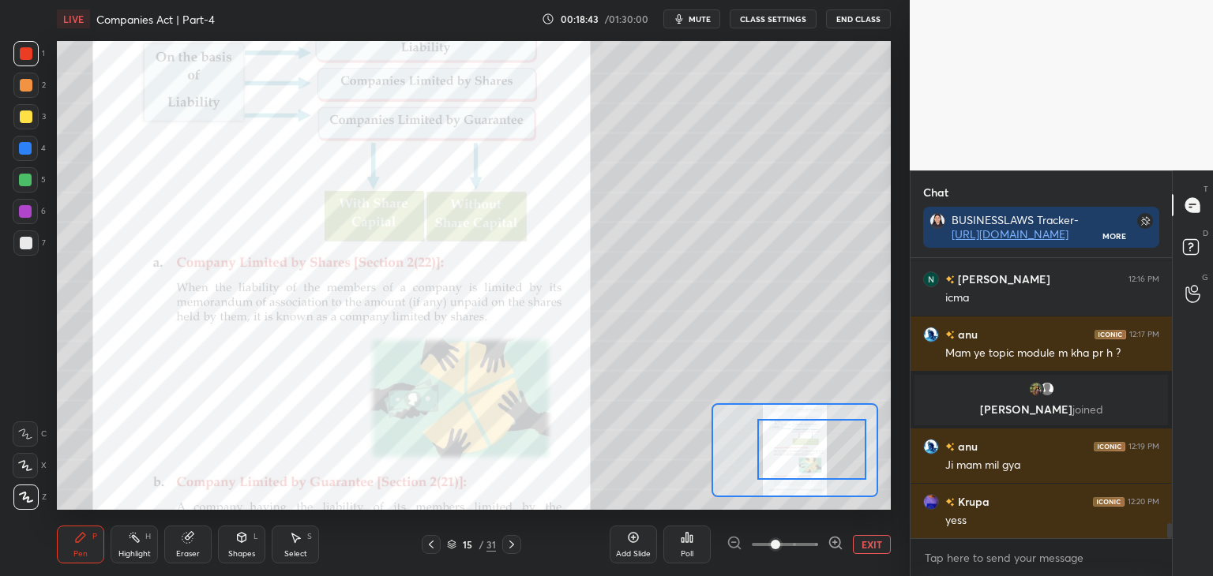
drag, startPoint x: 816, startPoint y: 464, endPoint x: 831, endPoint y: 463, distance: 15.0
click at [831, 463] on div at bounding box center [811, 449] width 109 height 61
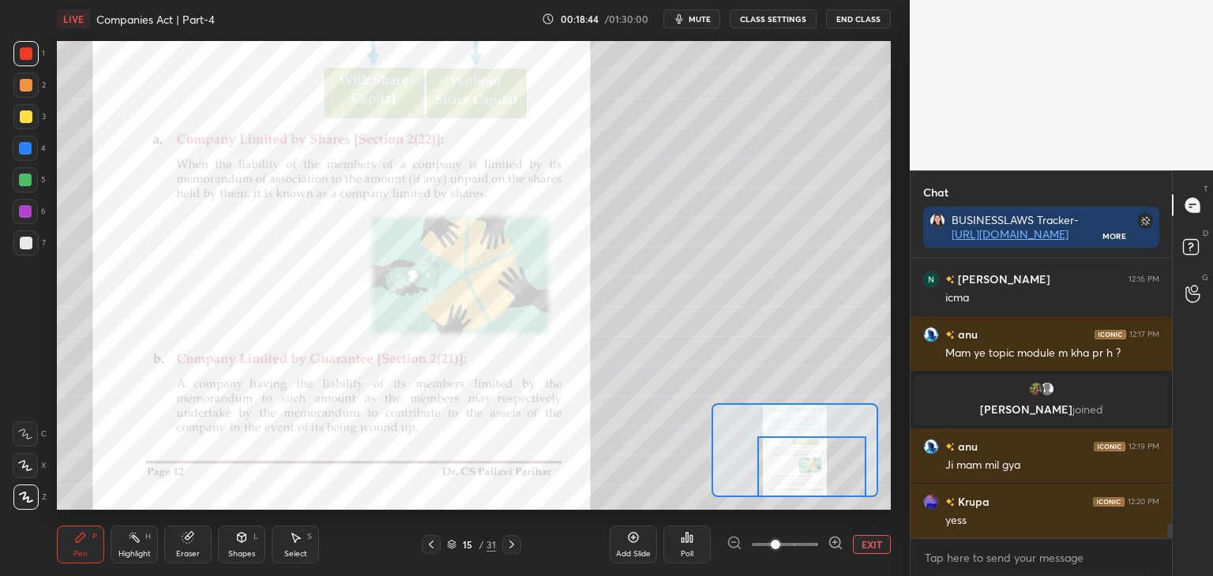
drag, startPoint x: 830, startPoint y: 463, endPoint x: 829, endPoint y: 481, distance: 18.2
click at [829, 484] on div at bounding box center [811, 467] width 109 height 61
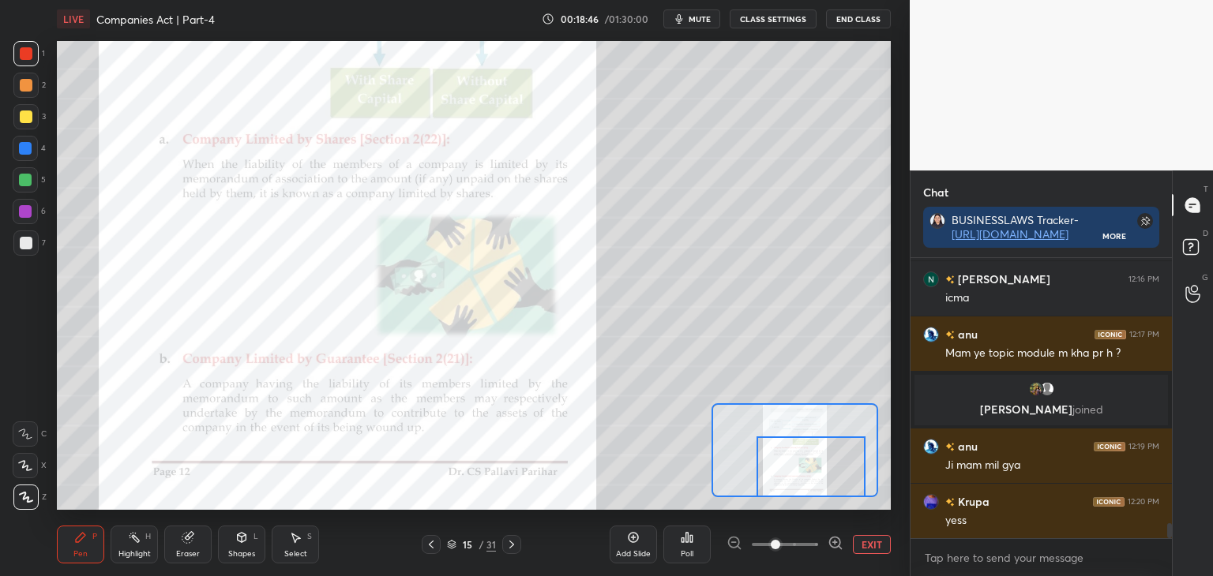
click at [22, 148] on div at bounding box center [25, 148] width 13 height 13
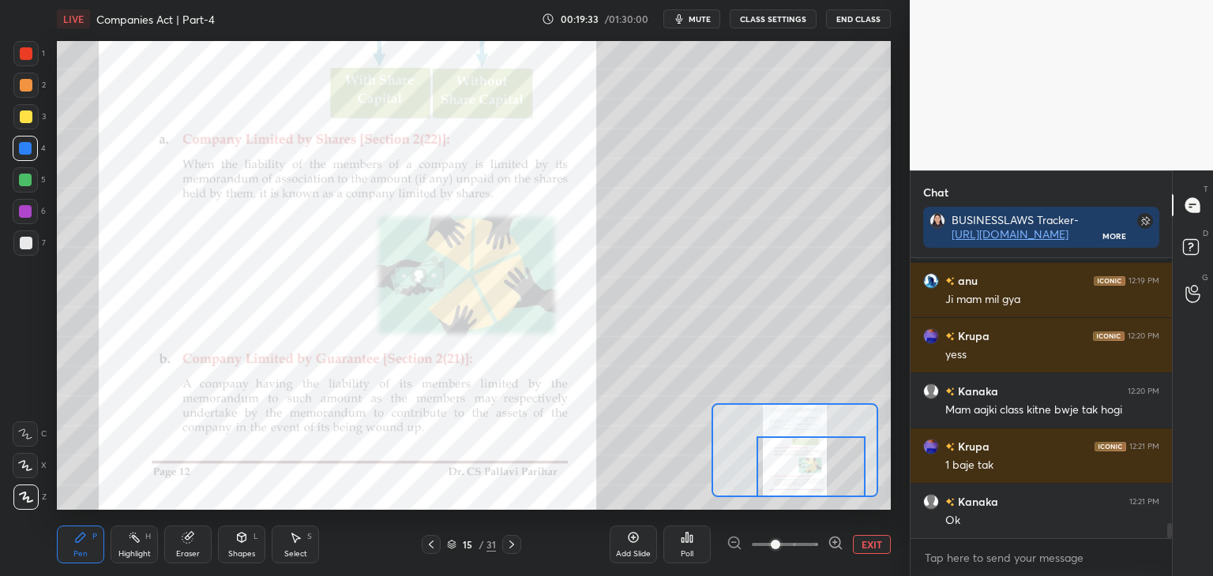
scroll to position [5081, 0]
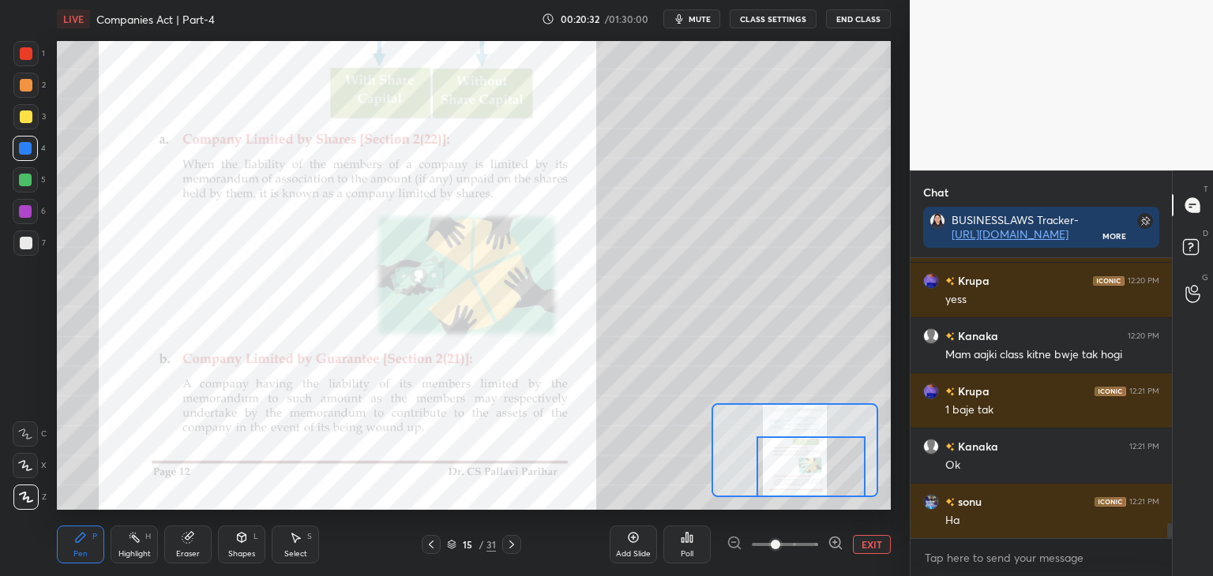
drag, startPoint x: 23, startPoint y: 210, endPoint x: 54, endPoint y: 225, distance: 34.3
click at [25, 211] on div at bounding box center [25, 211] width 13 height 13
click at [865, 547] on button "EXIT" at bounding box center [872, 544] width 38 height 19
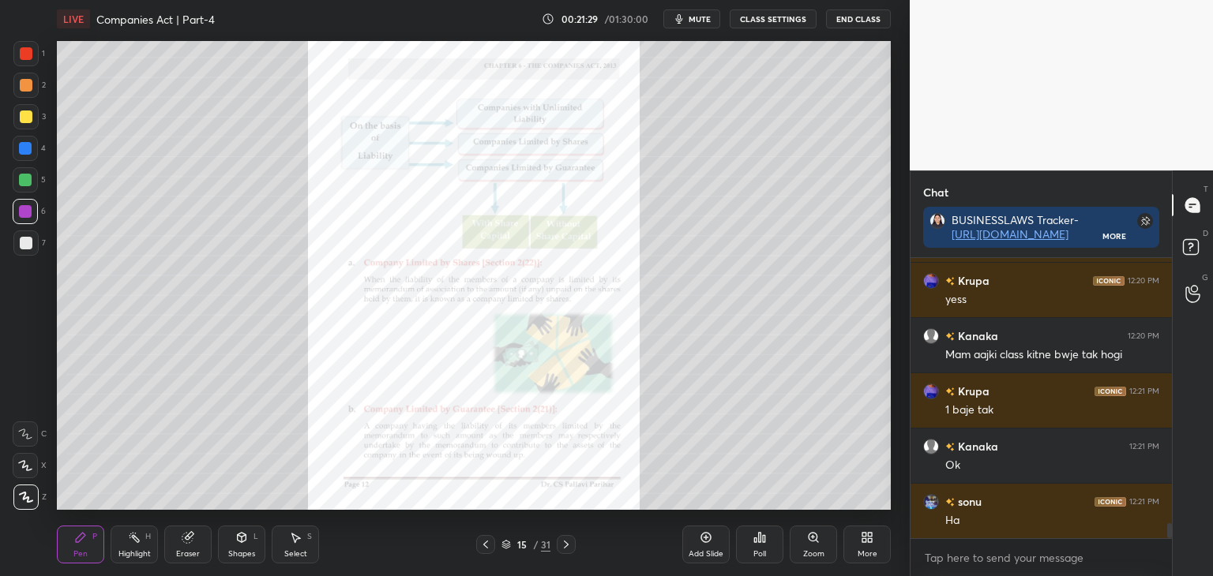
click at [27, 115] on div at bounding box center [26, 117] width 13 height 13
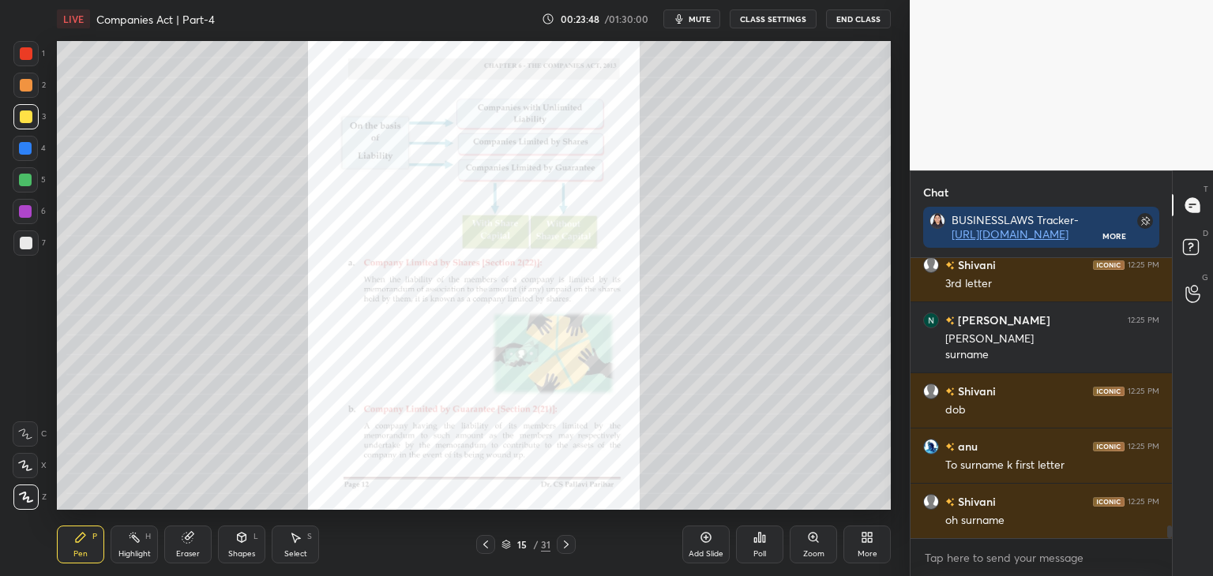
scroll to position [5926, 0]
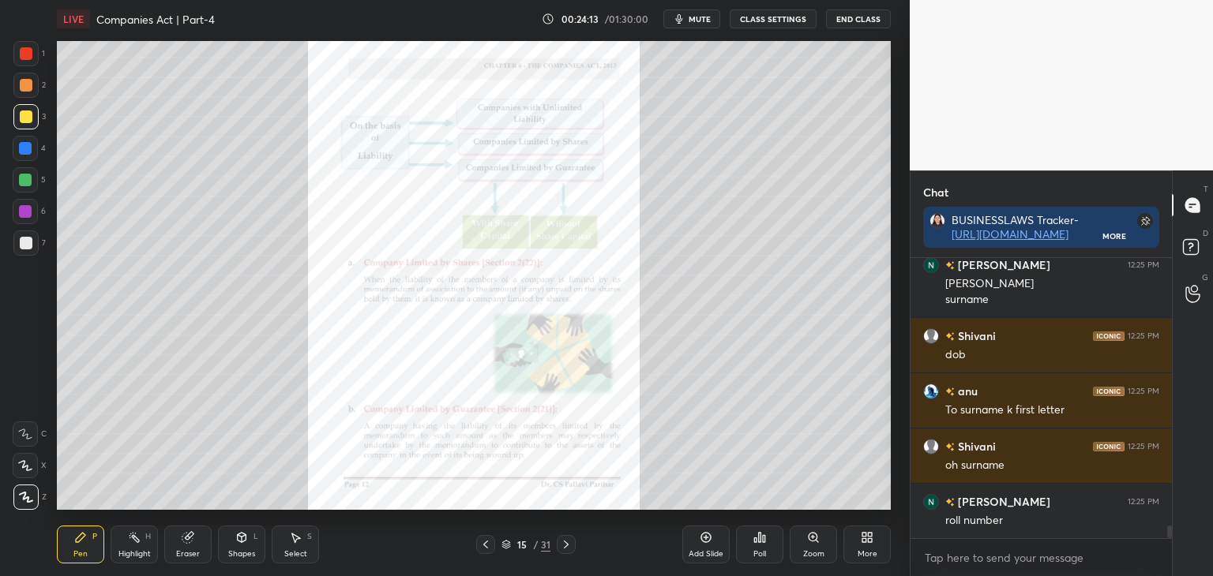
click at [813, 543] on icon at bounding box center [813, 537] width 13 height 13
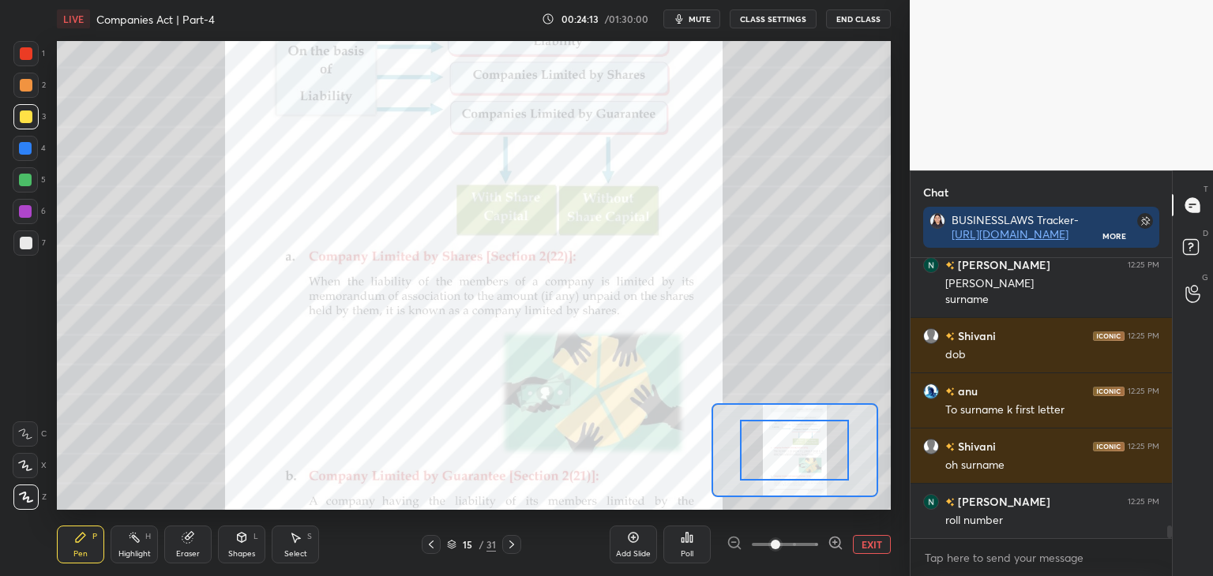
scroll to position [5981, 0]
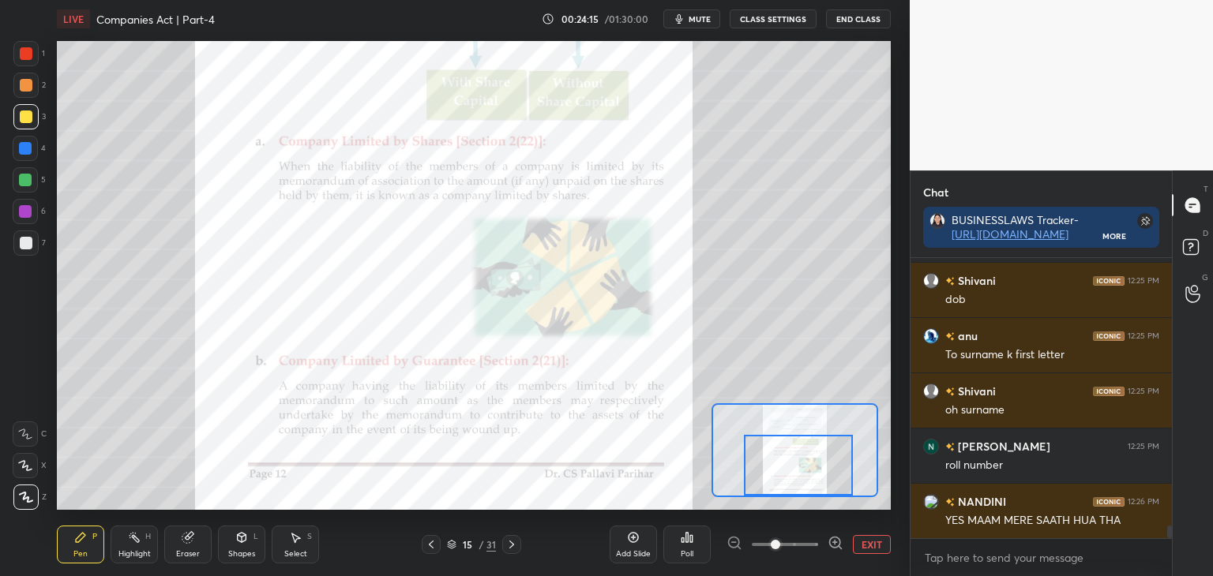
drag, startPoint x: 820, startPoint y: 446, endPoint x: 821, endPoint y: 456, distance: 10.4
click at [821, 457] on div at bounding box center [798, 465] width 109 height 61
drag, startPoint x: 22, startPoint y: 212, endPoint x: 33, endPoint y: 202, distance: 15.1
click at [25, 212] on div at bounding box center [25, 211] width 13 height 13
drag, startPoint x: 25, startPoint y: 179, endPoint x: 53, endPoint y: 181, distance: 27.7
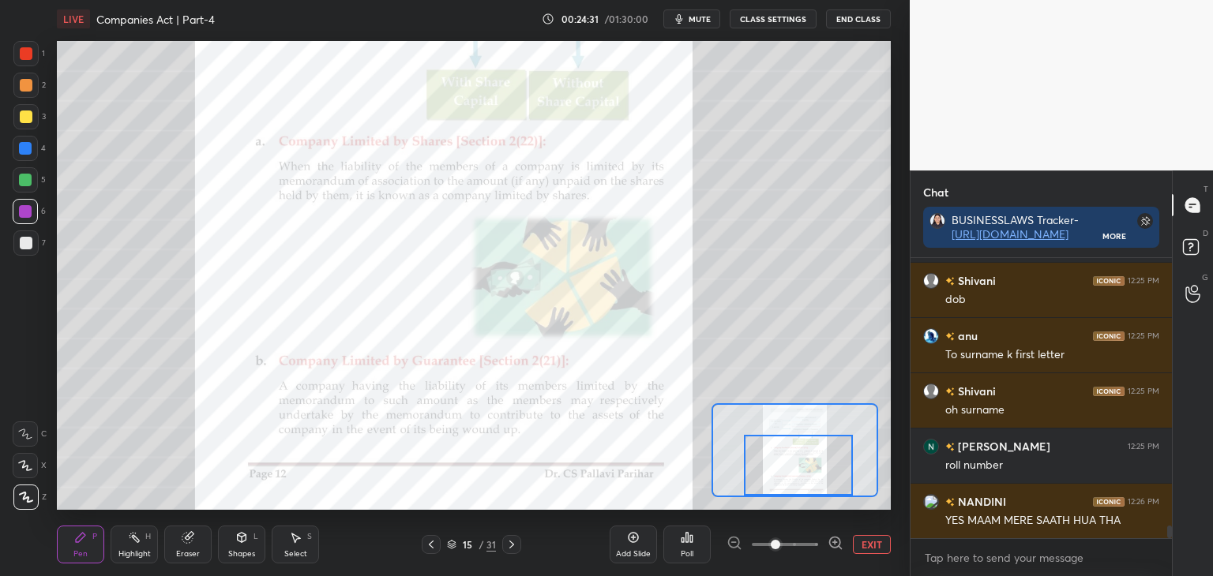
click at [26, 178] on div at bounding box center [25, 180] width 13 height 13
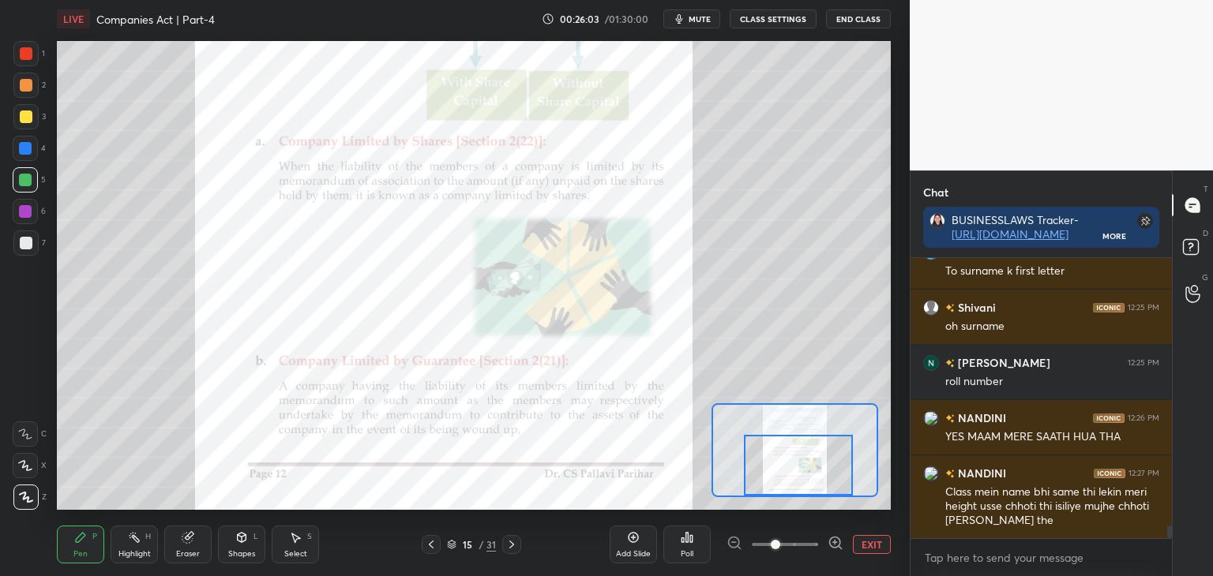
click at [870, 545] on button "EXIT" at bounding box center [872, 544] width 38 height 19
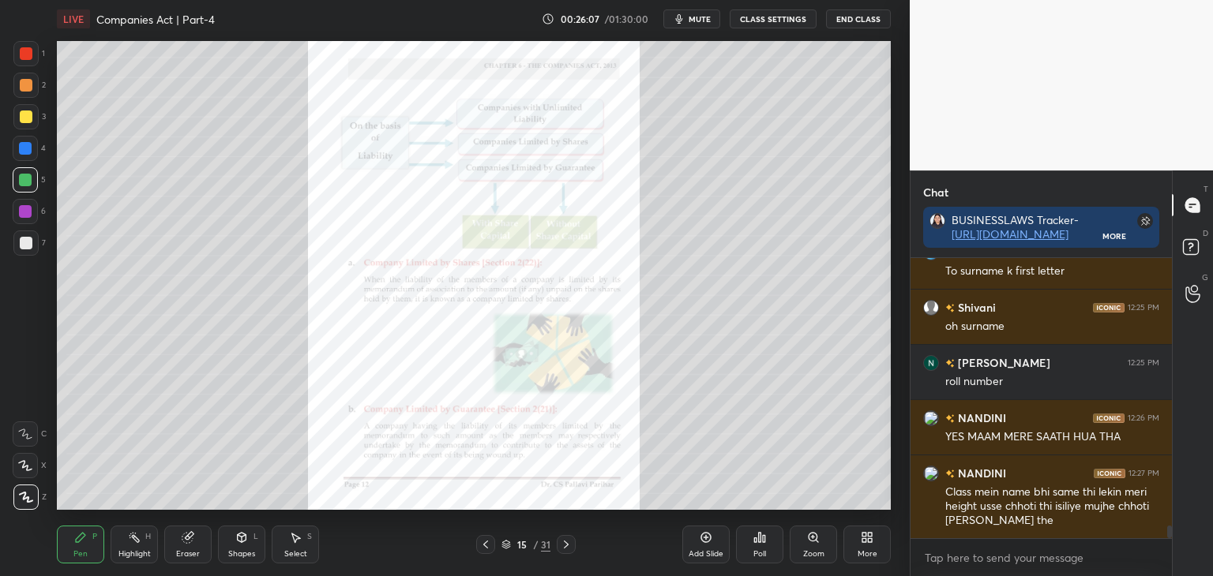
scroll to position [6120, 0]
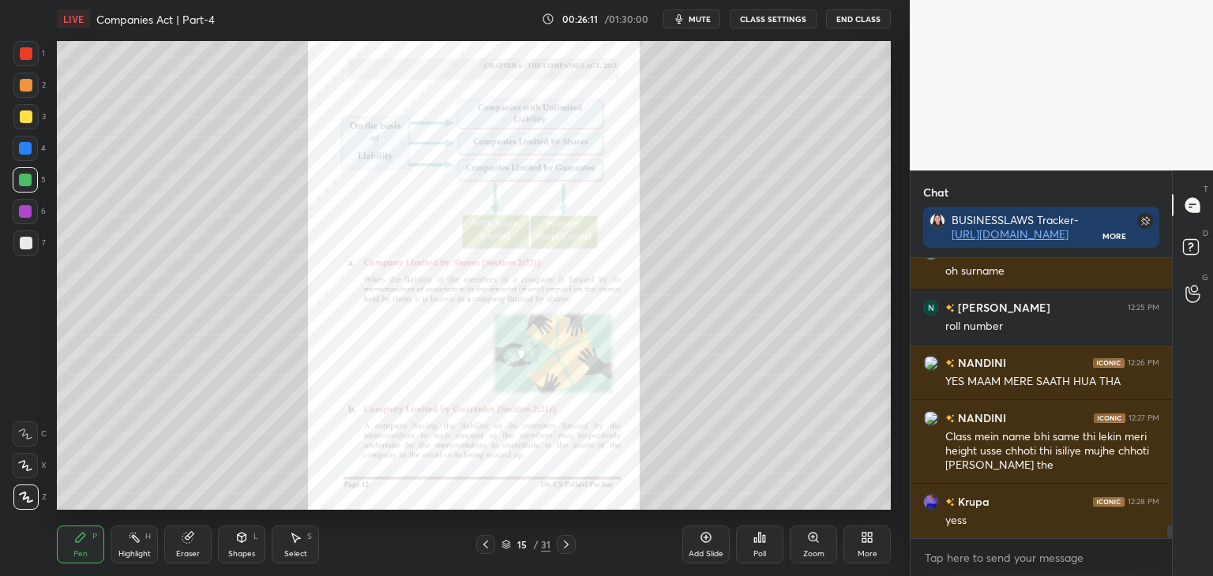
click at [24, 150] on div at bounding box center [25, 148] width 13 height 13
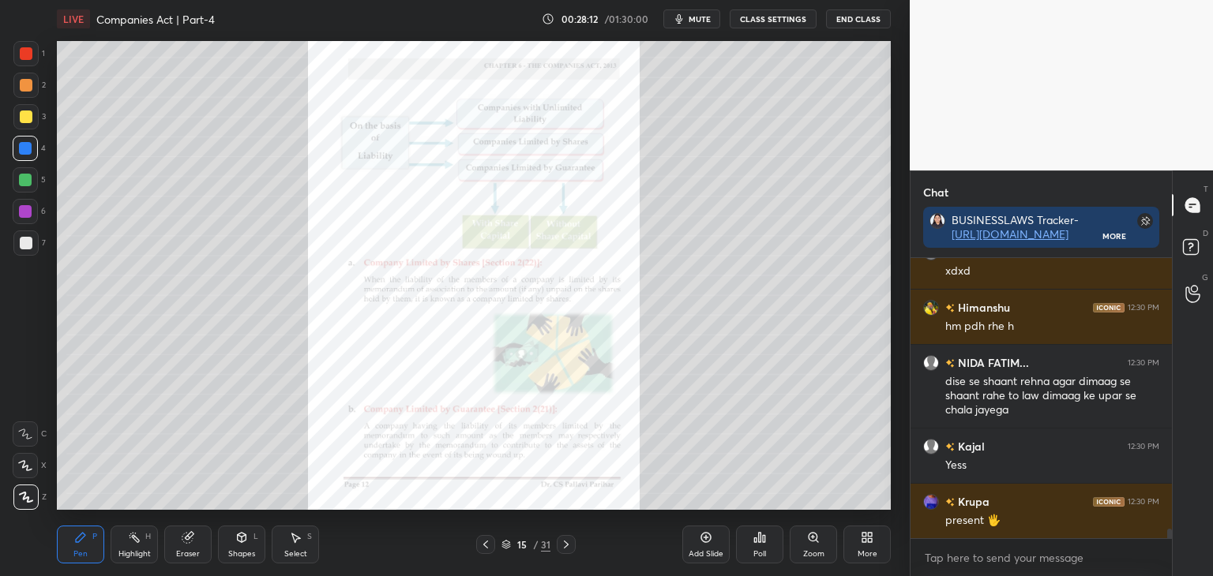
scroll to position [8001, 0]
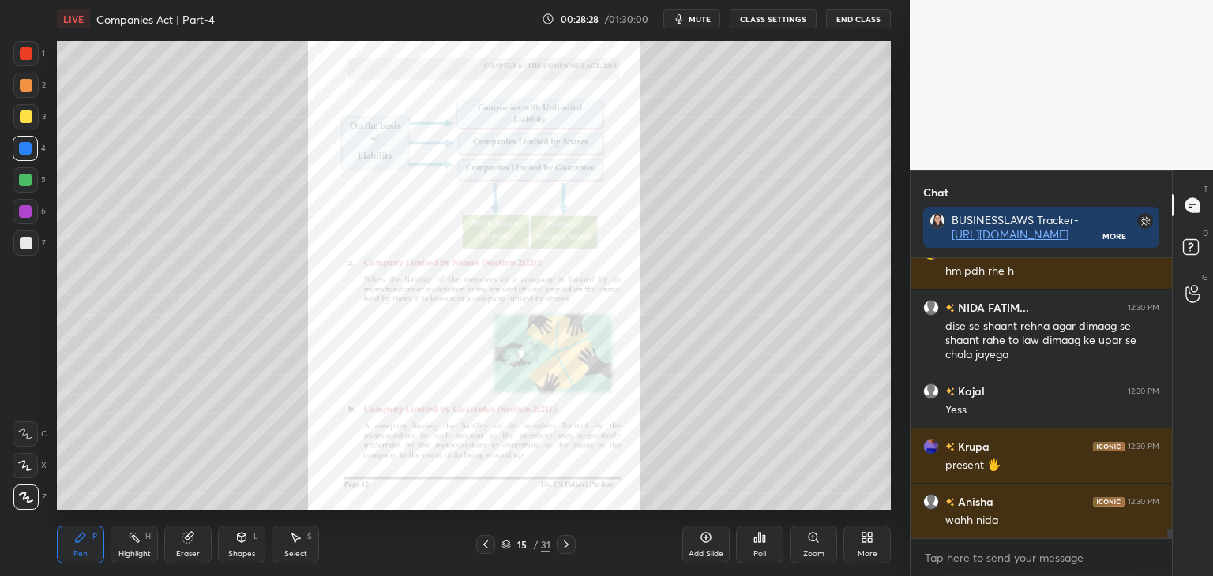
click at [24, 51] on div at bounding box center [26, 53] width 13 height 13
click at [565, 548] on icon at bounding box center [566, 545] width 5 height 8
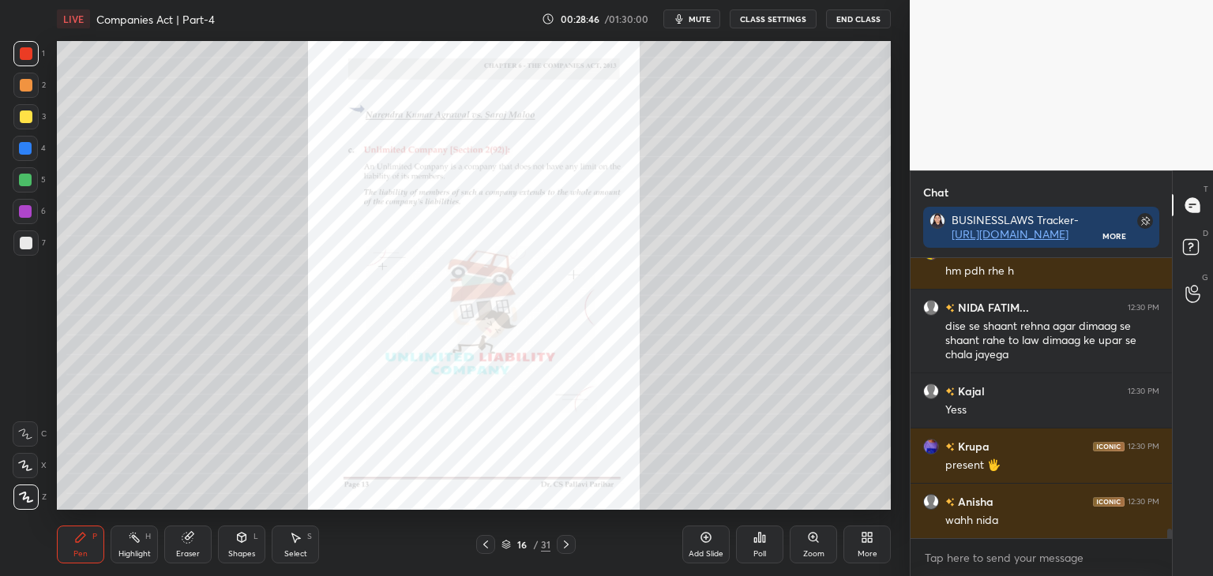
click at [485, 546] on icon at bounding box center [485, 544] width 13 height 13
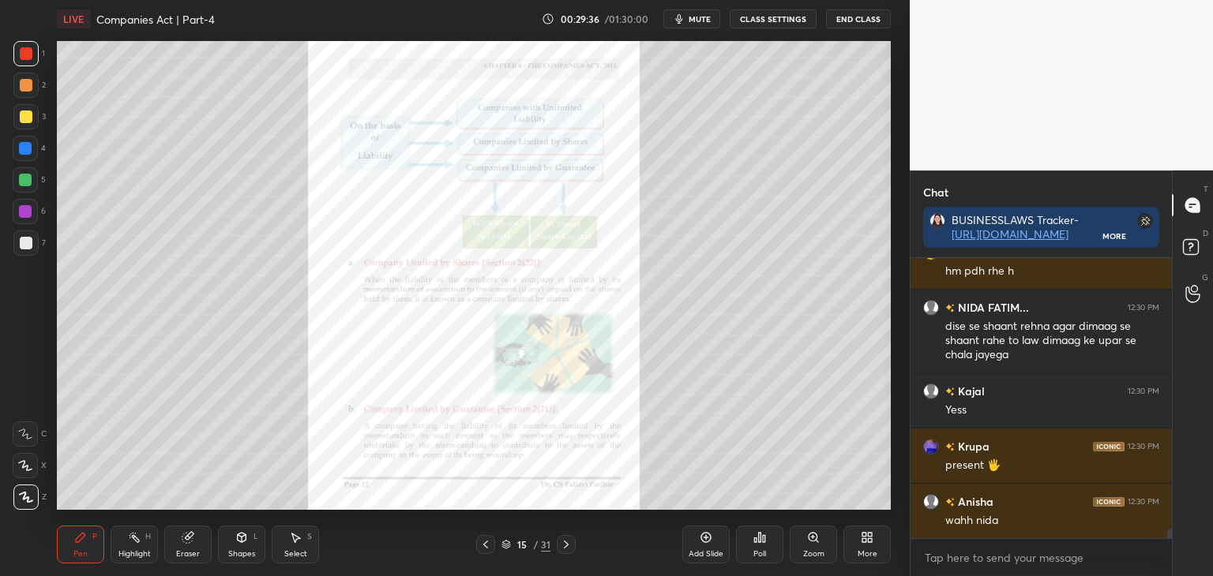
scroll to position [8056, 0]
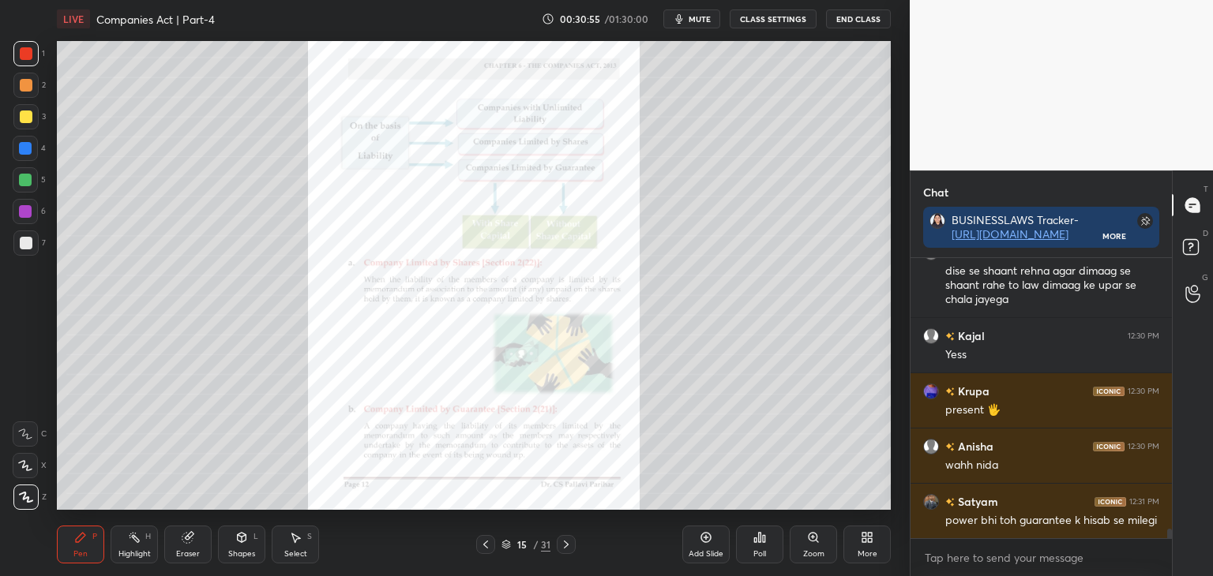
click at [568, 547] on icon at bounding box center [566, 544] width 13 height 13
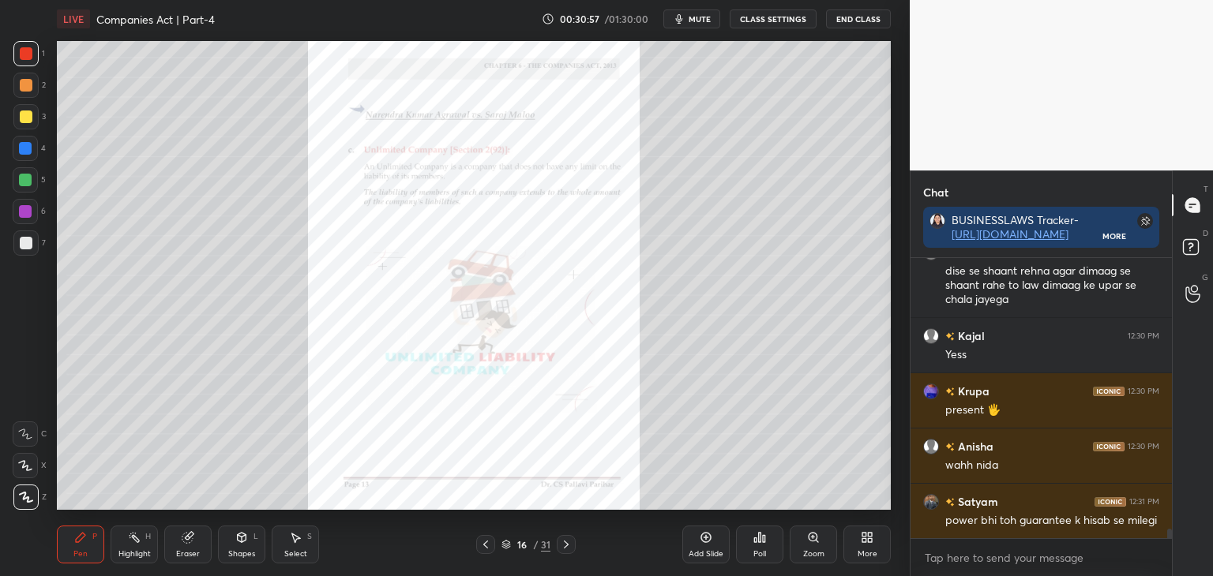
click at [819, 550] on div "Zoom" at bounding box center [813, 554] width 21 height 8
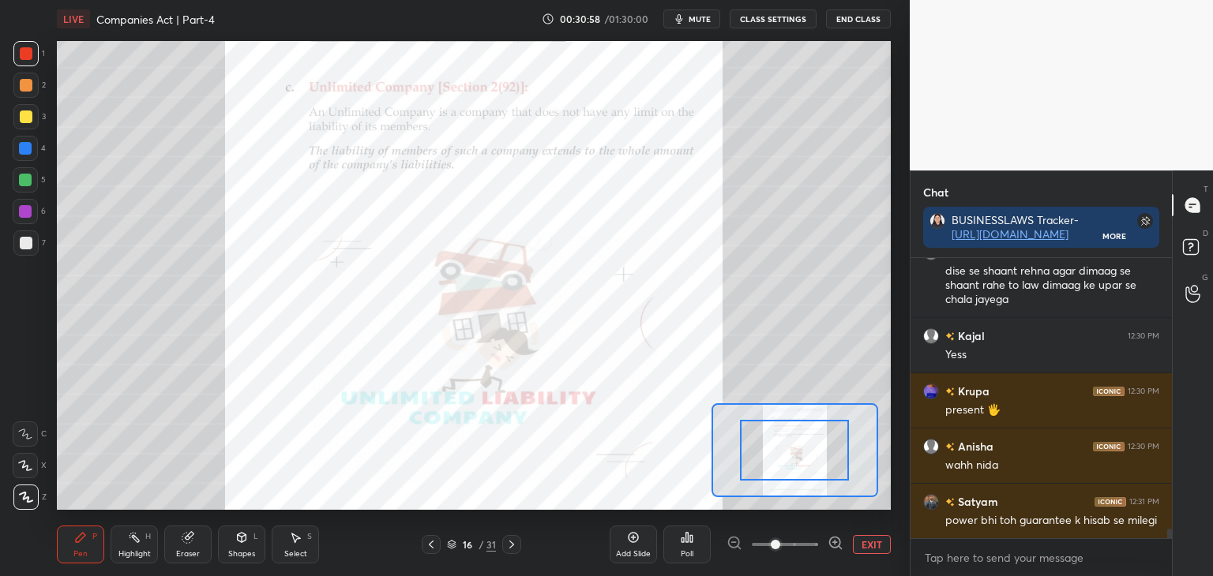
scroll to position [8112, 0]
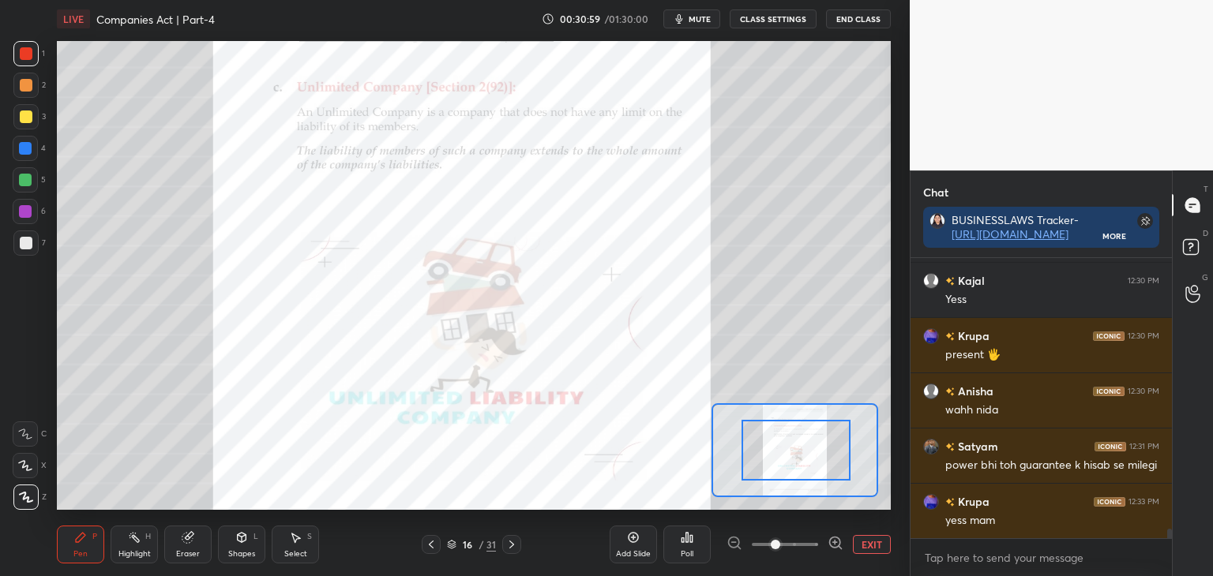
drag, startPoint x: 816, startPoint y: 465, endPoint x: 822, endPoint y: 459, distance: 8.4
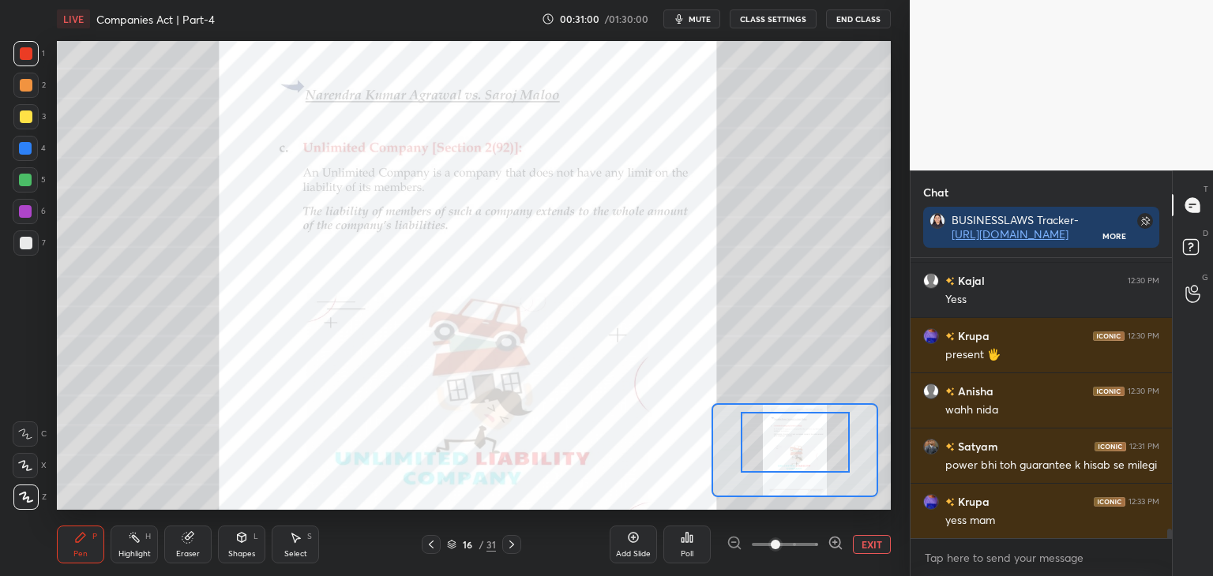
click at [821, 457] on div at bounding box center [795, 442] width 109 height 61
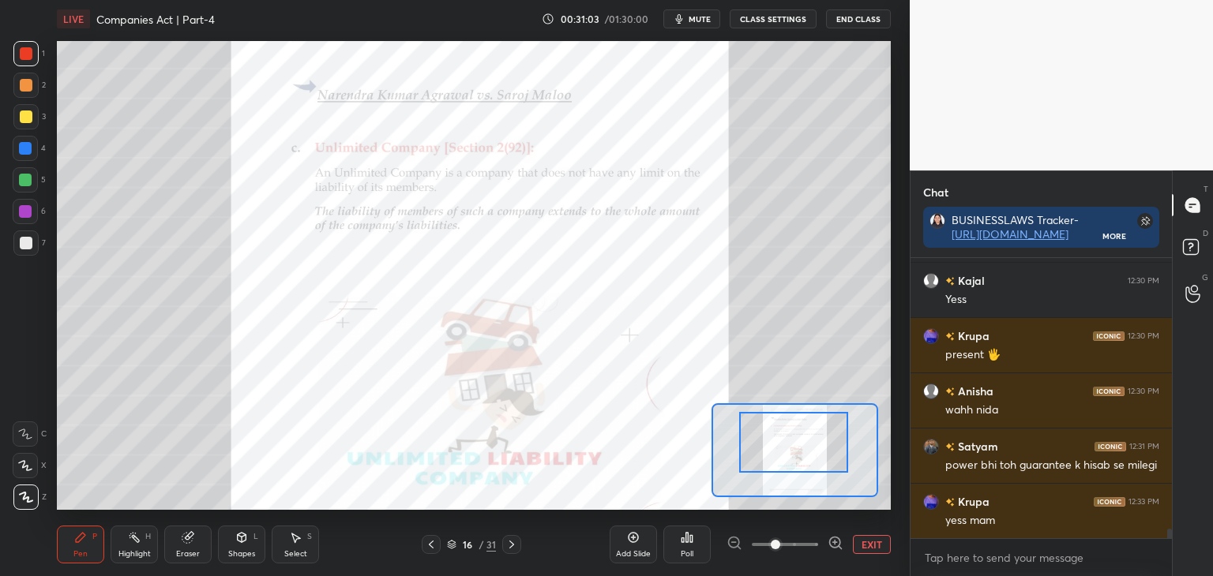
drag, startPoint x: 25, startPoint y: 148, endPoint x: 35, endPoint y: 146, distance: 9.6
click at [26, 148] on div at bounding box center [25, 148] width 13 height 13
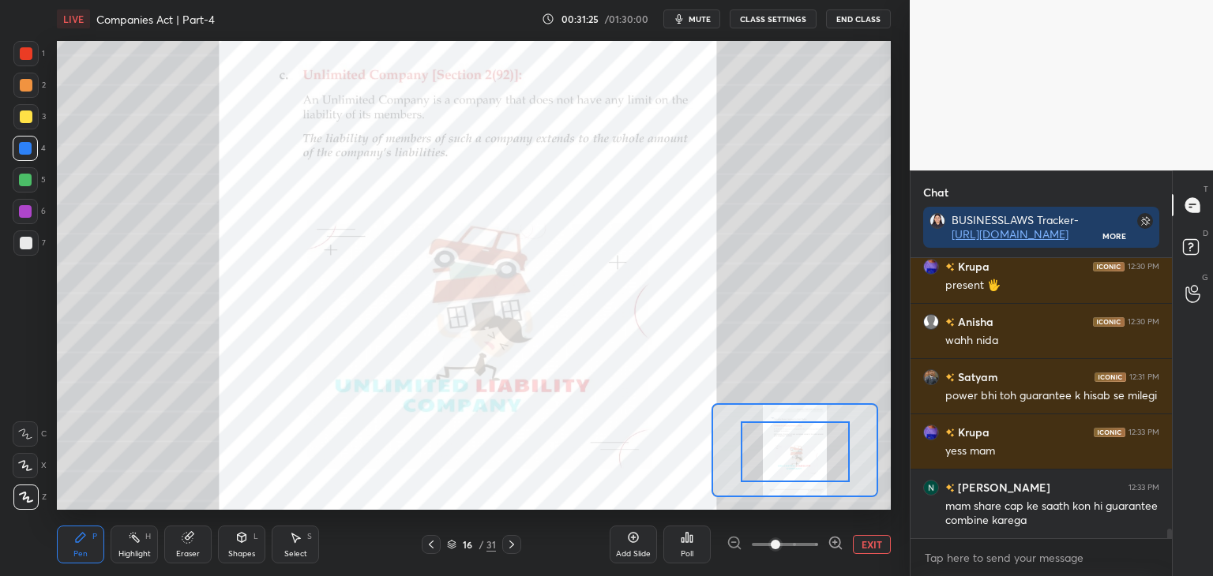
scroll to position [8236, 0]
drag, startPoint x: 800, startPoint y: 449, endPoint x: 802, endPoint y: 457, distance: 8.2
click at [802, 459] on div at bounding box center [795, 452] width 109 height 61
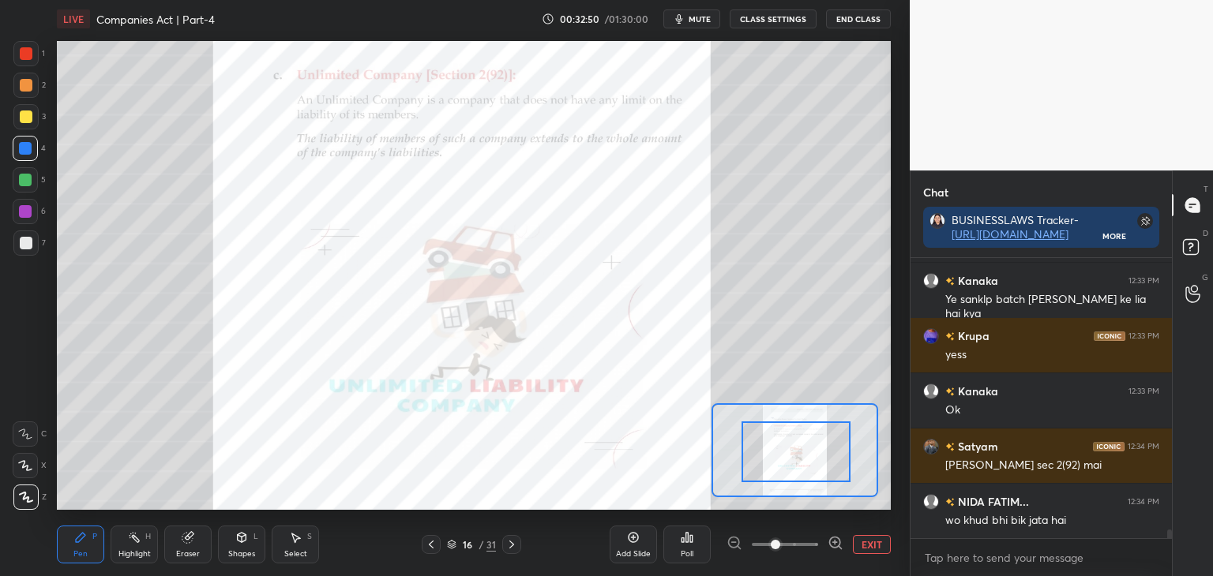
scroll to position [8513, 0]
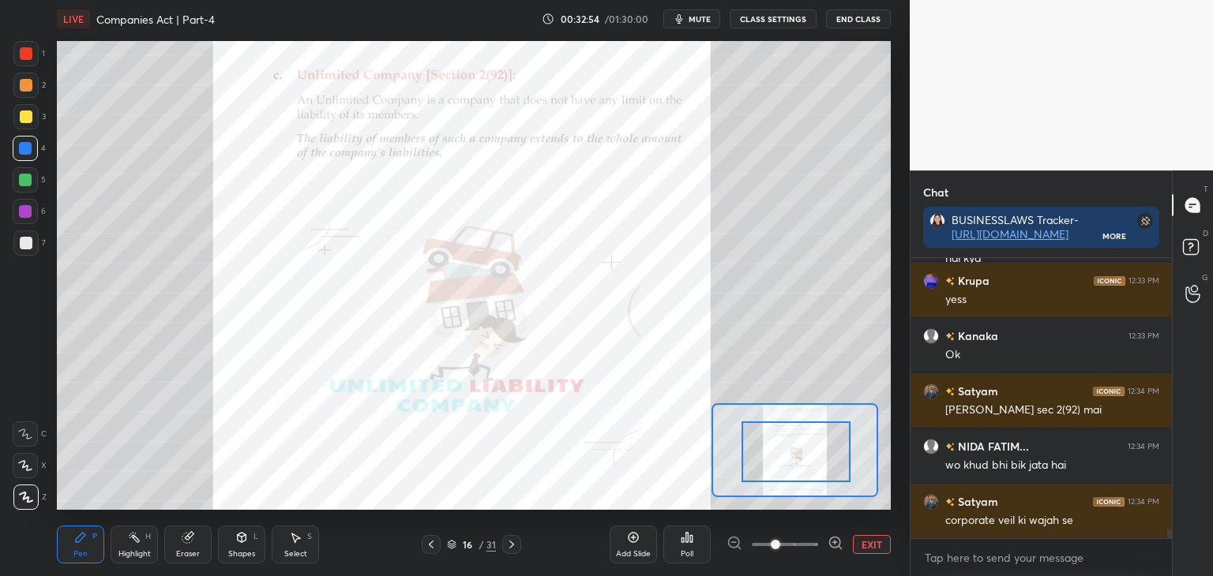
click at [22, 118] on div at bounding box center [26, 117] width 13 height 13
click at [799, 461] on div at bounding box center [795, 452] width 109 height 61
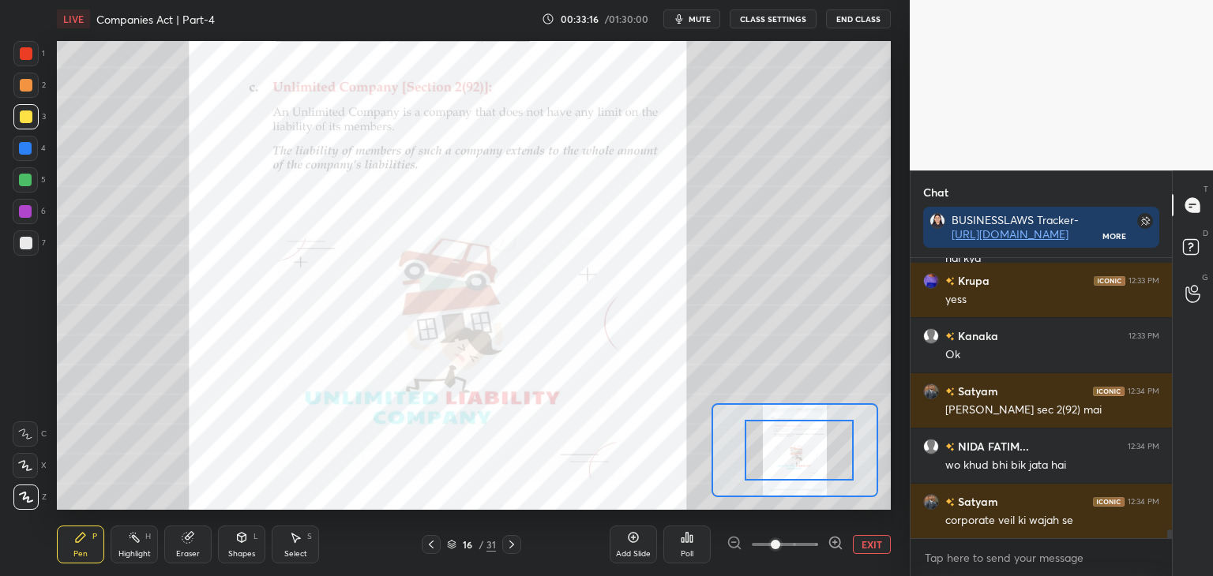
click at [871, 547] on button "EXIT" at bounding box center [872, 544] width 38 height 19
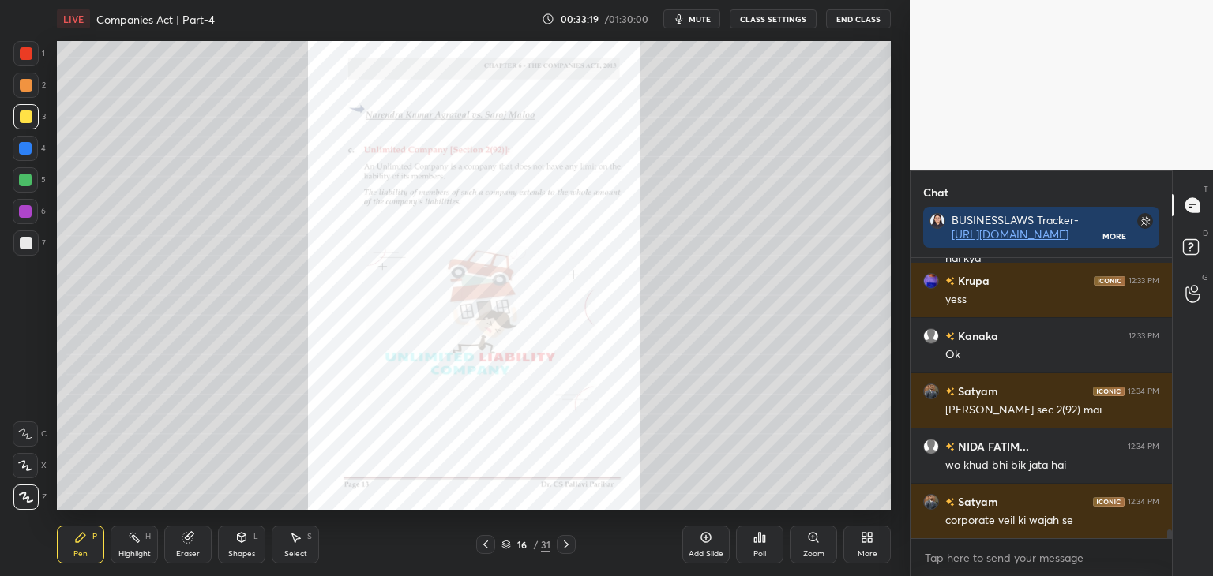
drag, startPoint x: 23, startPoint y: 84, endPoint x: 48, endPoint y: 93, distance: 27.0
click at [24, 85] on div at bounding box center [26, 85] width 13 height 13
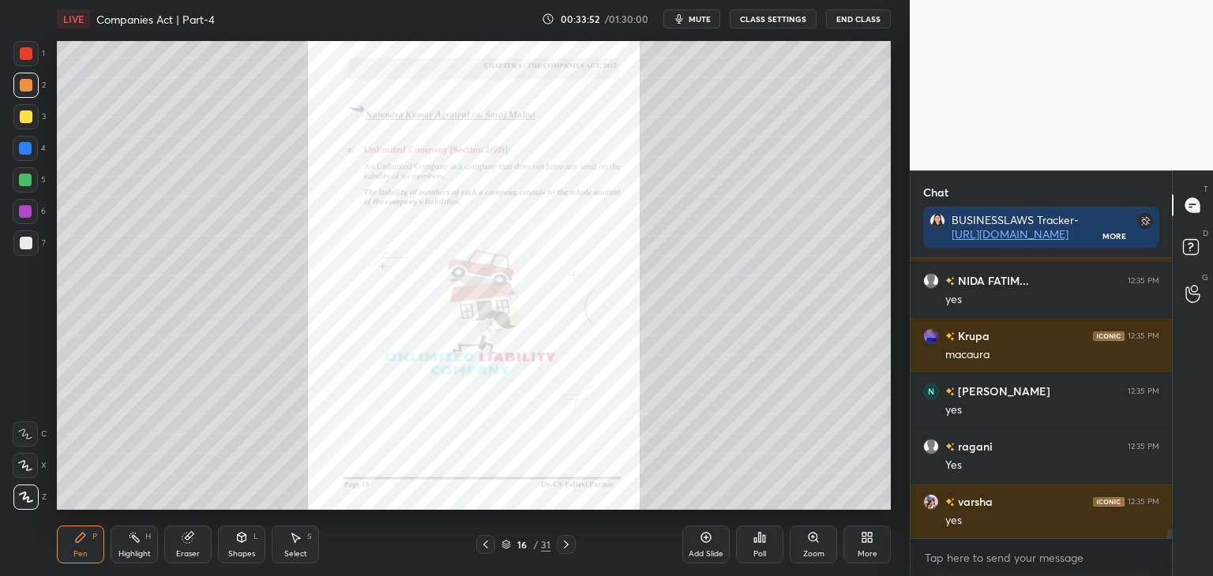
scroll to position [8899, 0]
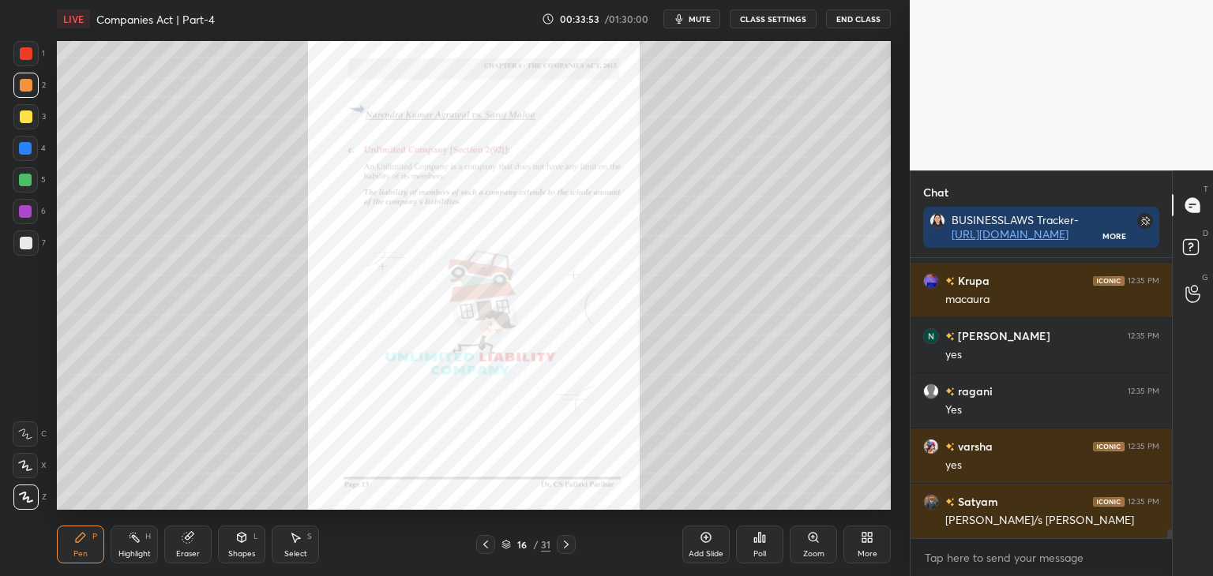
click at [24, 182] on div at bounding box center [25, 180] width 13 height 13
click at [25, 117] on div at bounding box center [26, 117] width 13 height 13
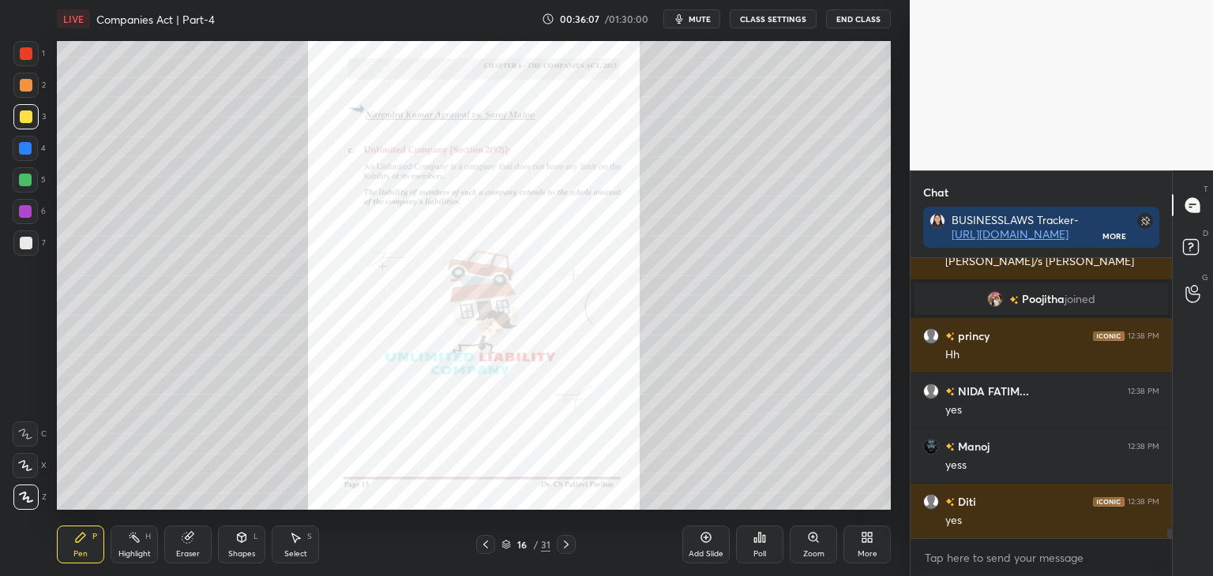
scroll to position [7974, 0]
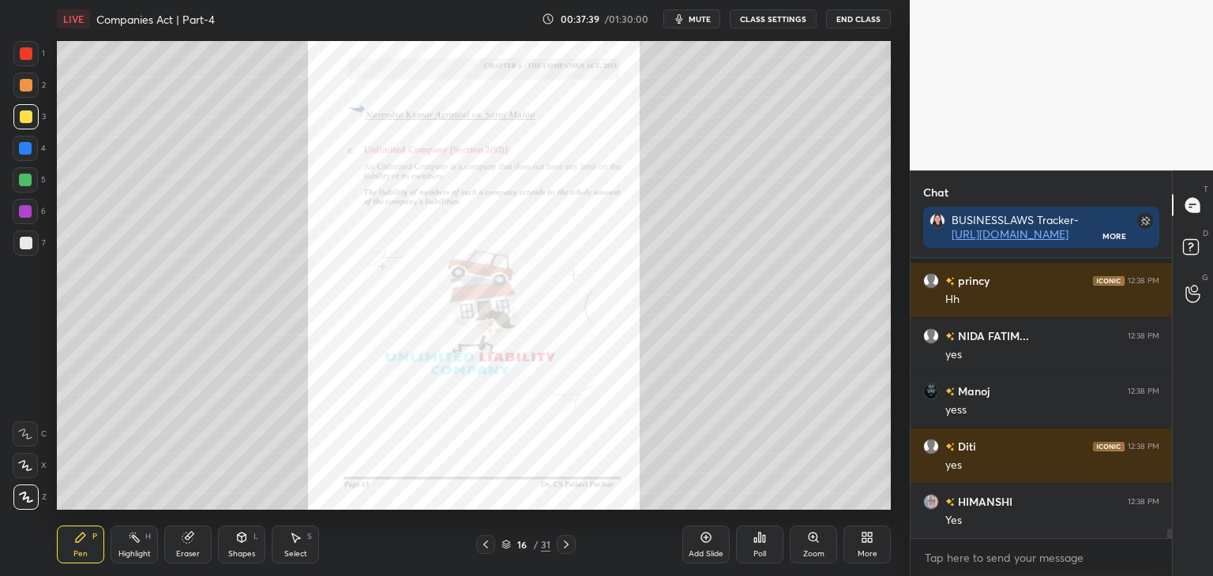
click at [487, 541] on icon at bounding box center [485, 545] width 5 height 8
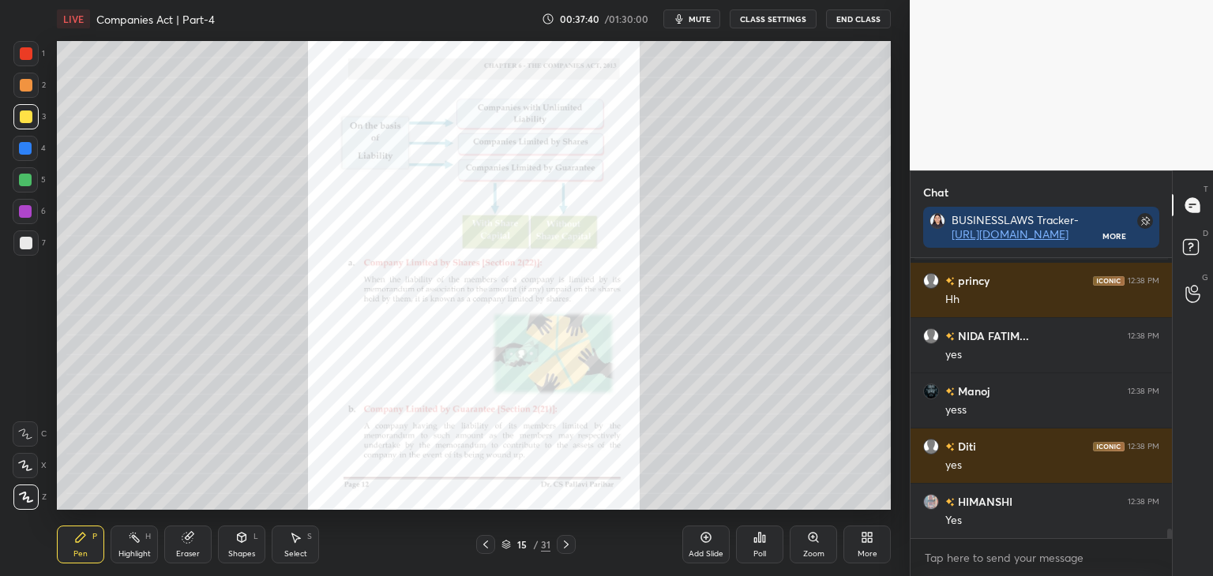
click at [489, 542] on icon at bounding box center [485, 544] width 13 height 13
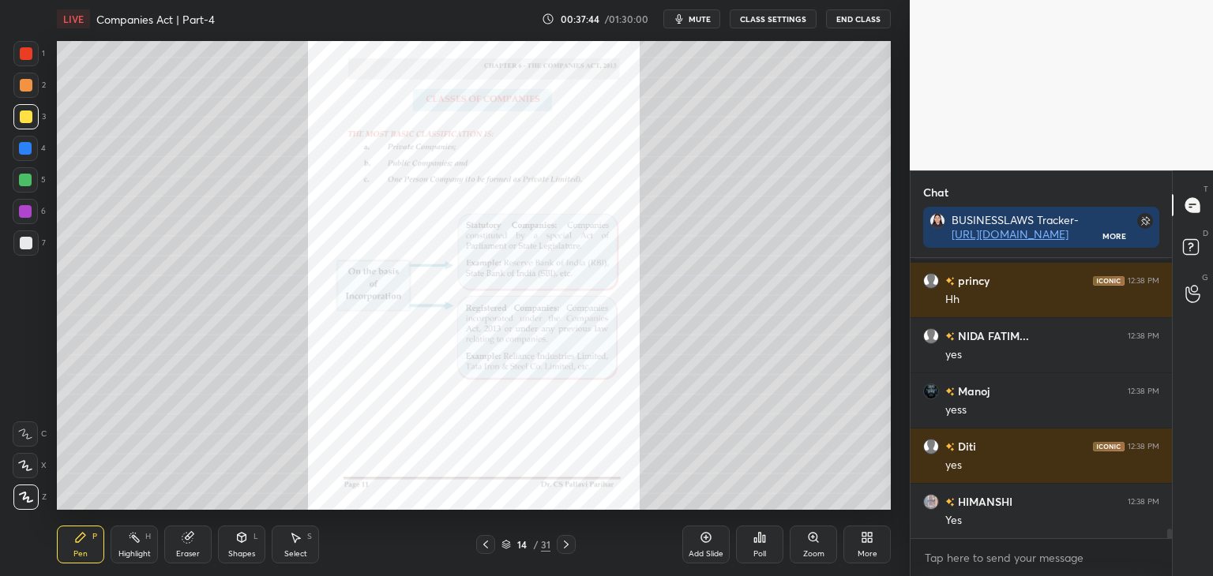
drag, startPoint x: 23, startPoint y: 84, endPoint x: 51, endPoint y: 101, distance: 32.2
click at [25, 84] on div at bounding box center [26, 85] width 13 height 13
click at [568, 545] on icon at bounding box center [566, 544] width 13 height 13
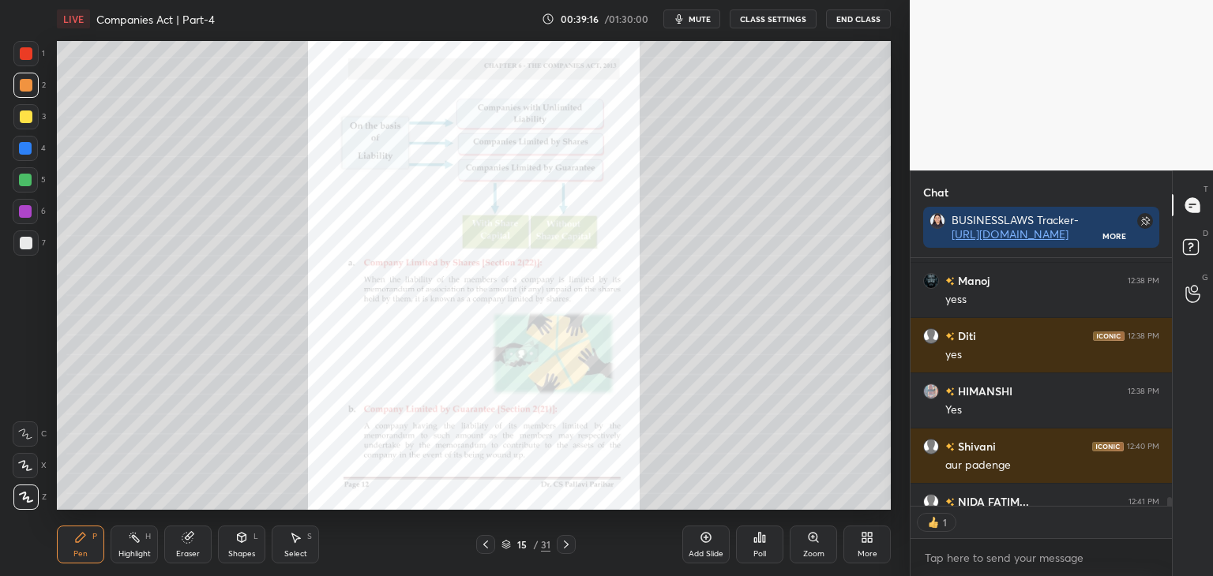
scroll to position [6, 5]
click at [568, 546] on icon at bounding box center [566, 544] width 13 height 13
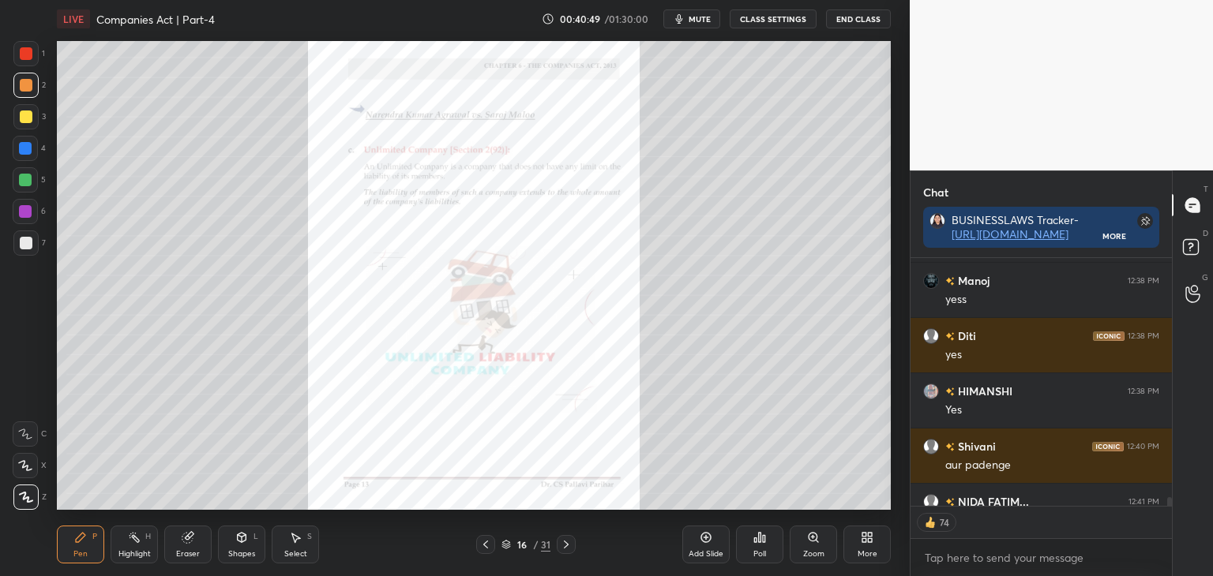
click at [571, 545] on icon at bounding box center [566, 544] width 13 height 13
click at [24, 56] on div at bounding box center [26, 53] width 13 height 13
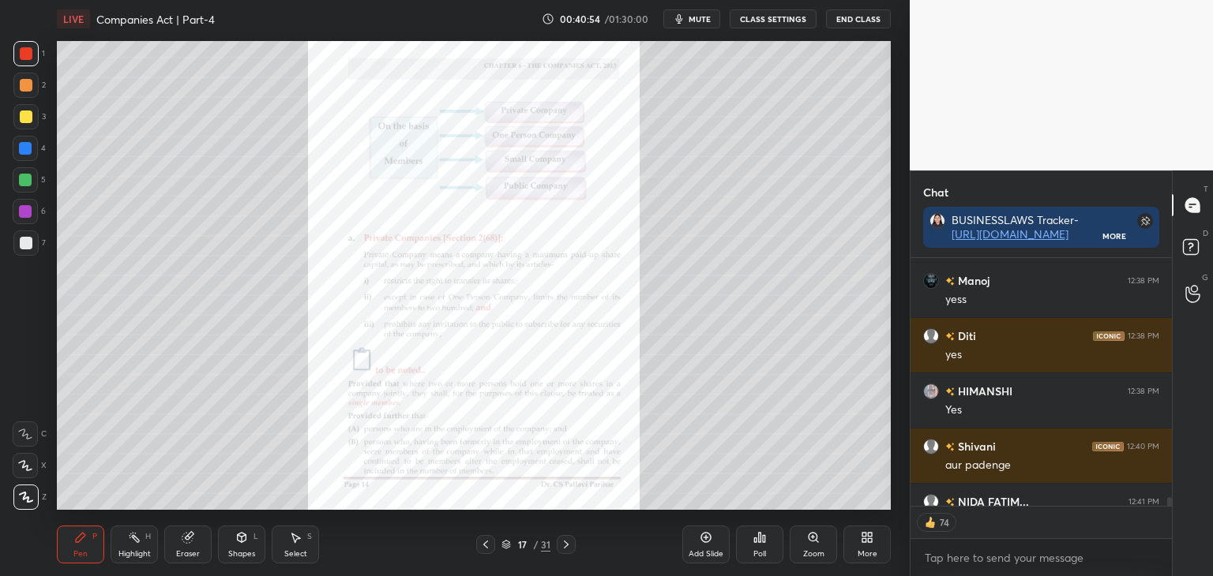
click at [815, 546] on div "Zoom" at bounding box center [813, 545] width 47 height 38
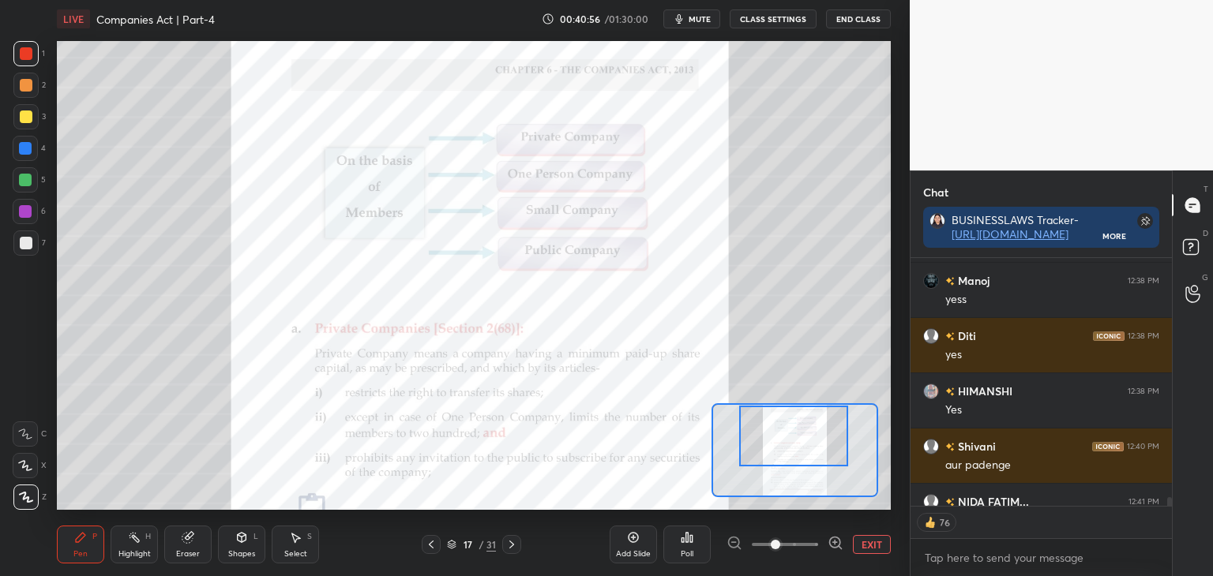
drag, startPoint x: 821, startPoint y: 461, endPoint x: 820, endPoint y: 449, distance: 11.9
click at [820, 449] on div at bounding box center [793, 436] width 109 height 61
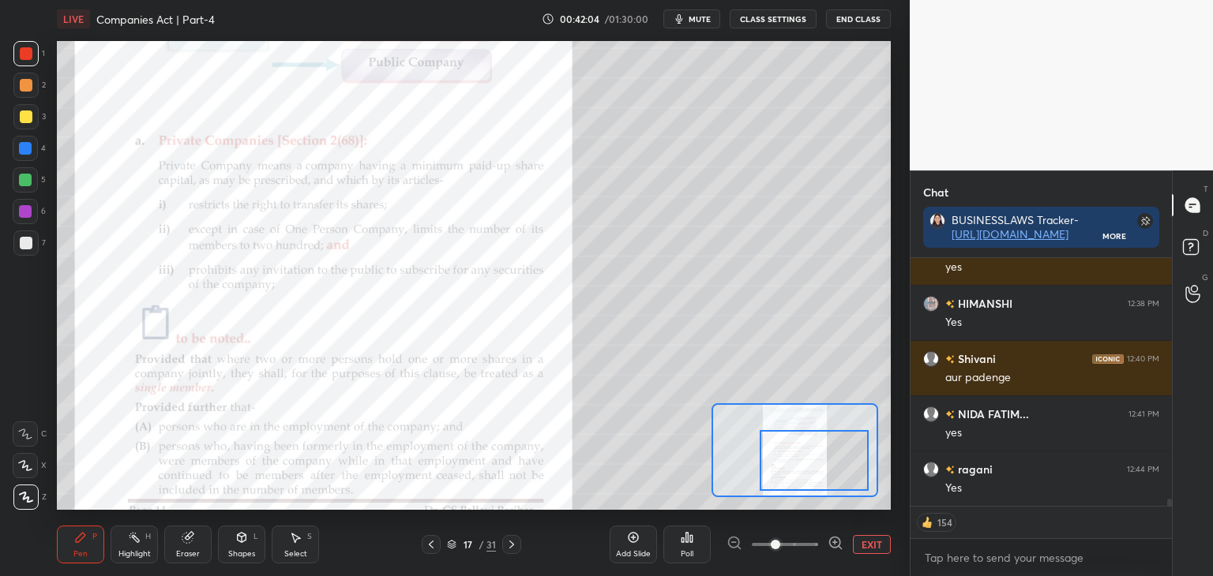
drag, startPoint x: 805, startPoint y: 437, endPoint x: 825, endPoint y: 456, distance: 27.9
click at [825, 459] on div at bounding box center [814, 460] width 109 height 61
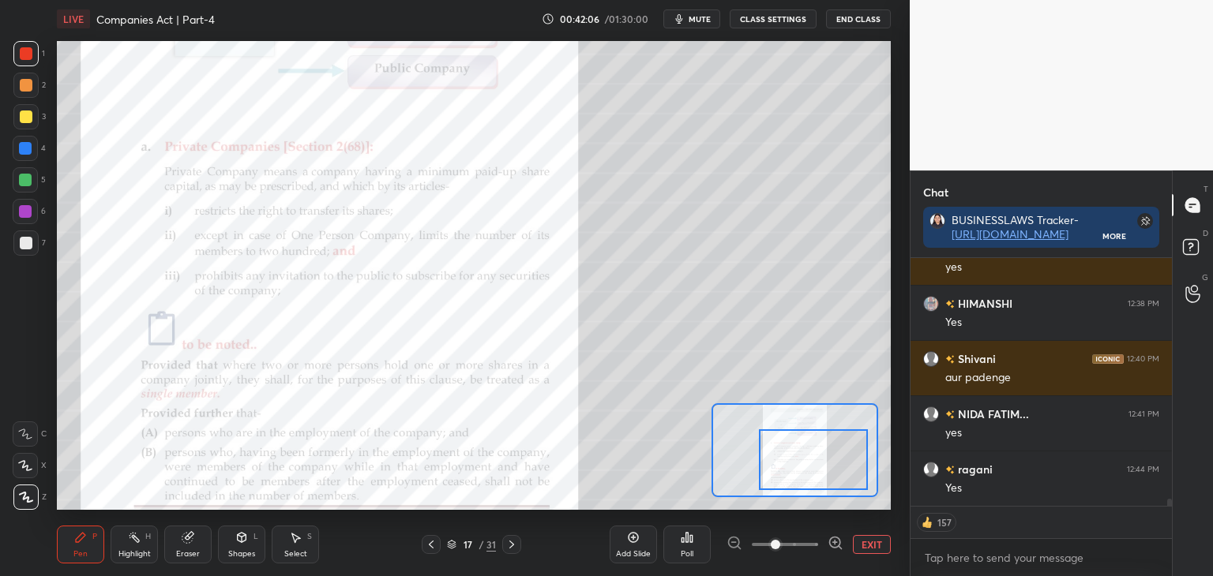
click at [24, 148] on div at bounding box center [25, 148] width 13 height 13
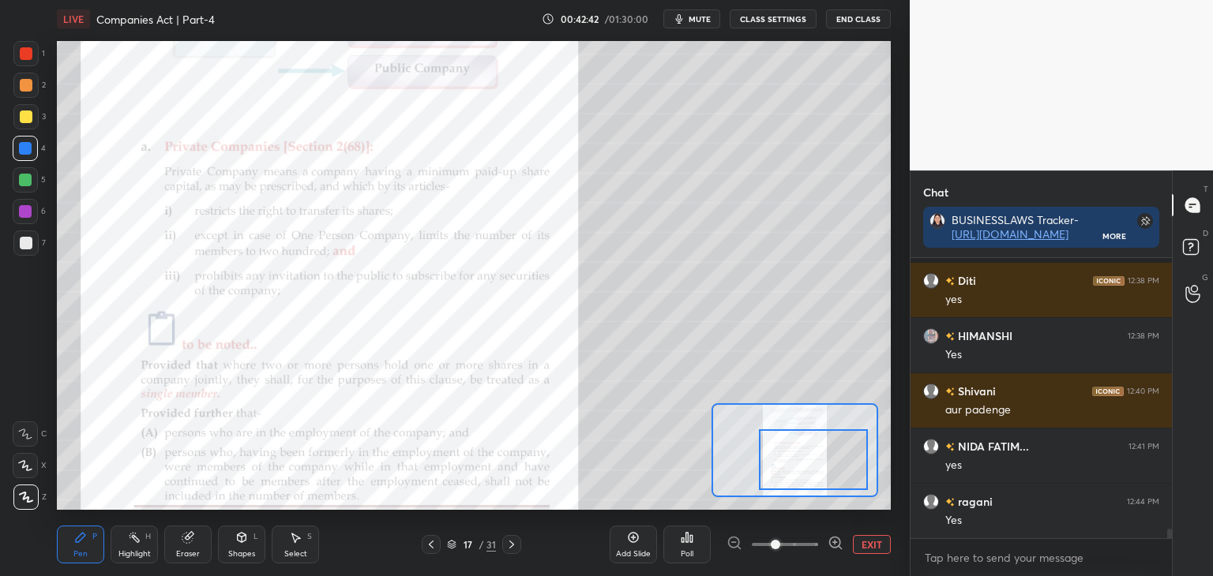
scroll to position [8209, 0]
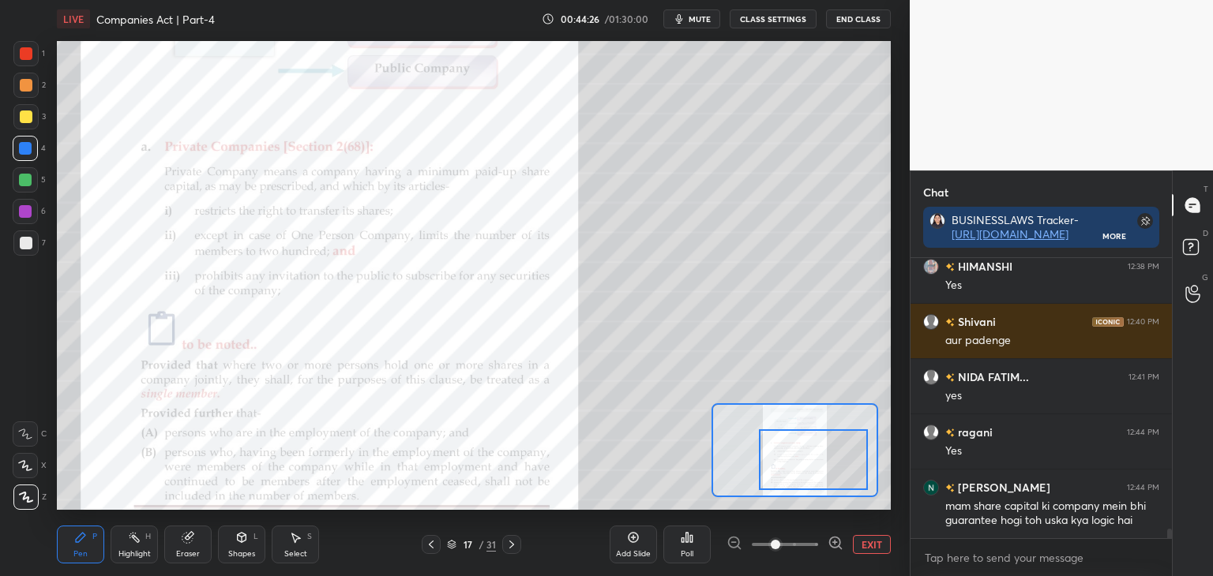
click at [872, 546] on button "EXIT" at bounding box center [872, 544] width 38 height 19
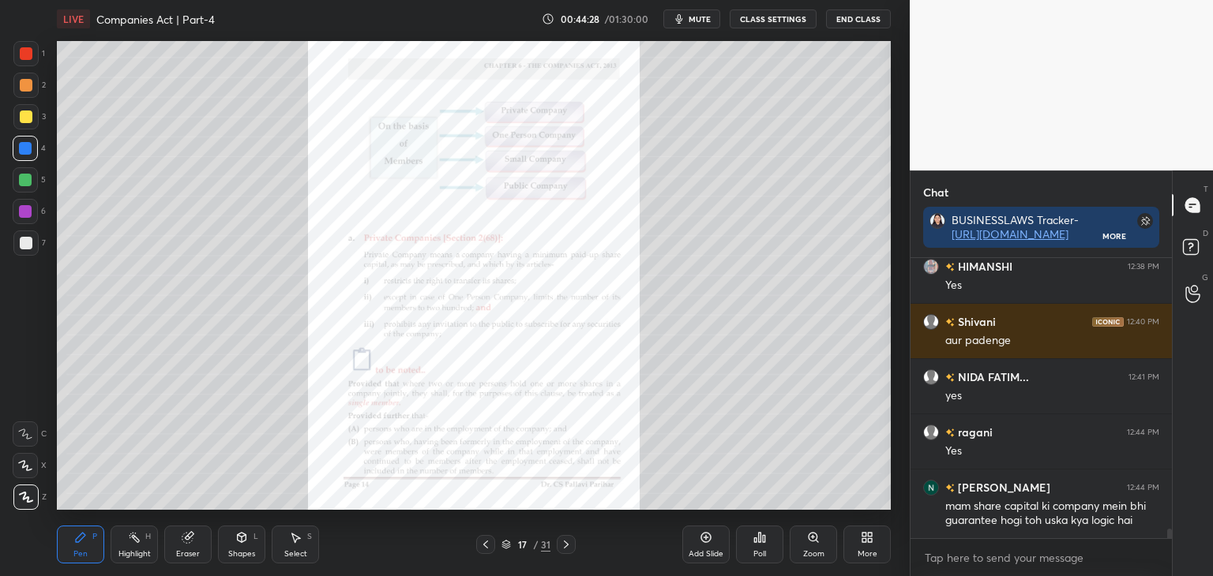
drag, startPoint x: 22, startPoint y: 114, endPoint x: 43, endPoint y: 126, distance: 23.3
click at [22, 117] on div at bounding box center [26, 117] width 13 height 13
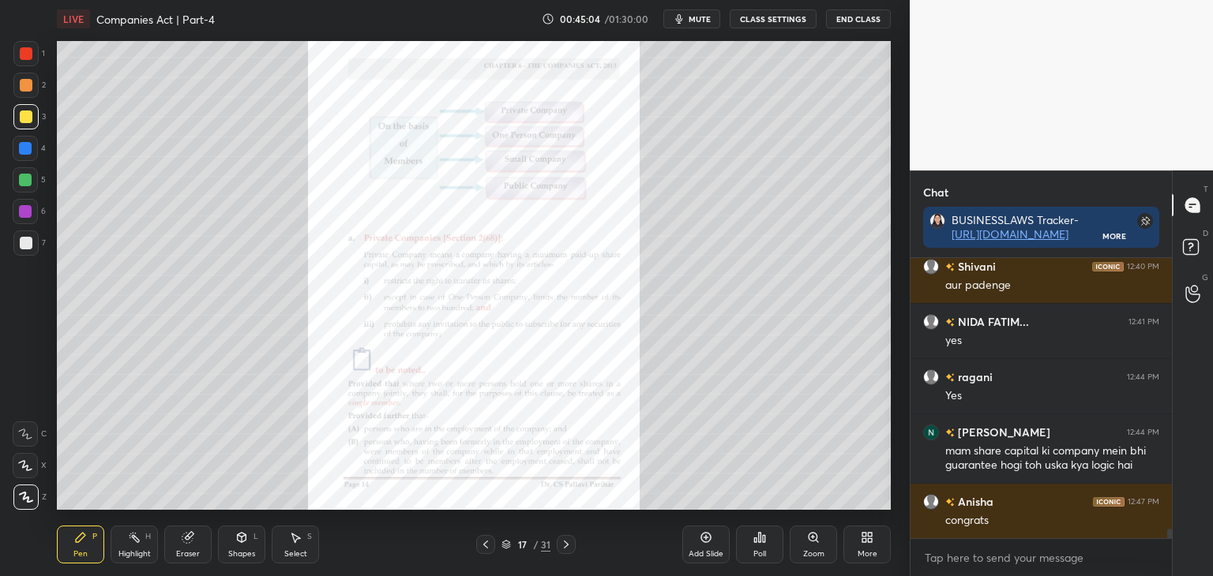
drag, startPoint x: 25, startPoint y: 148, endPoint x: 47, endPoint y: 149, distance: 22.1
click at [25, 148] on div at bounding box center [25, 148] width 13 height 13
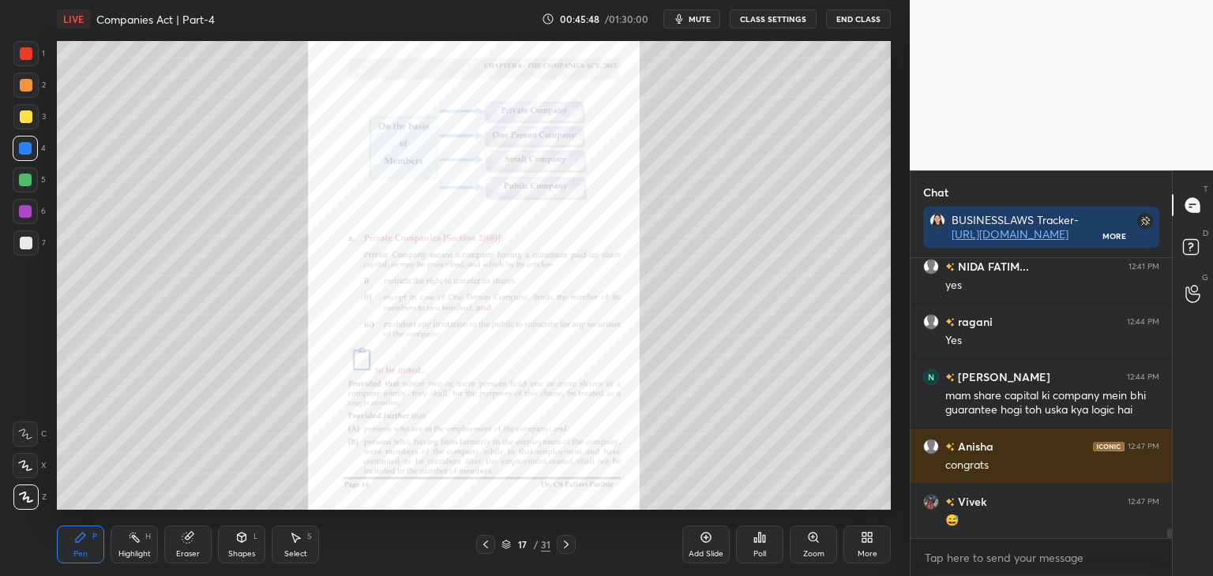
click at [24, 116] on div at bounding box center [26, 117] width 13 height 13
click at [22, 148] on div at bounding box center [25, 148] width 13 height 13
click at [22, 180] on div at bounding box center [25, 180] width 13 height 13
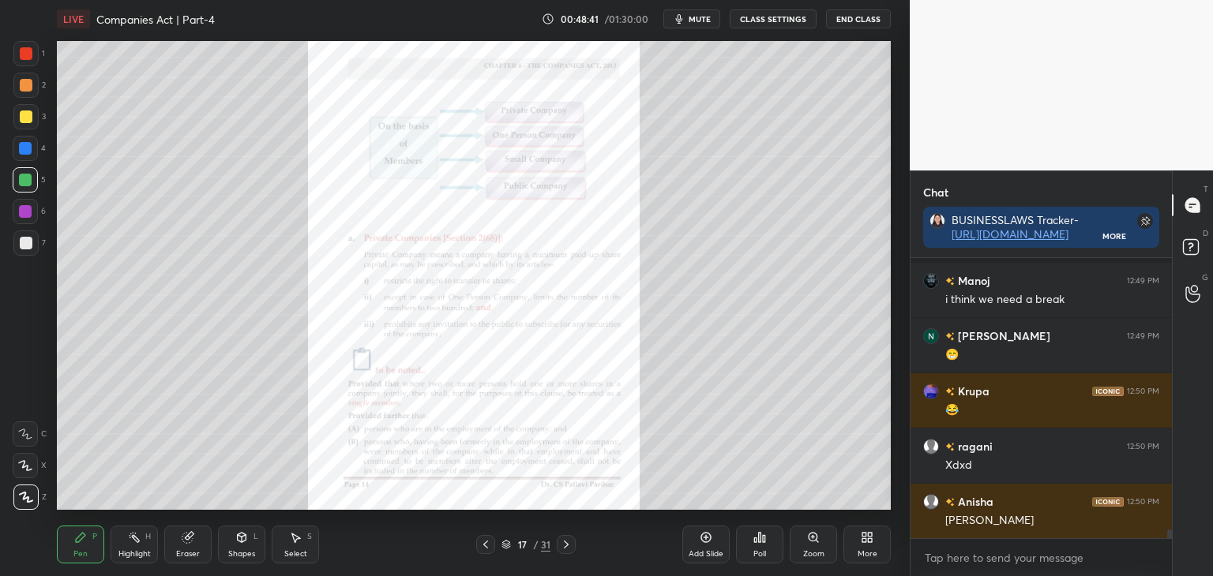
scroll to position [8887, 0]
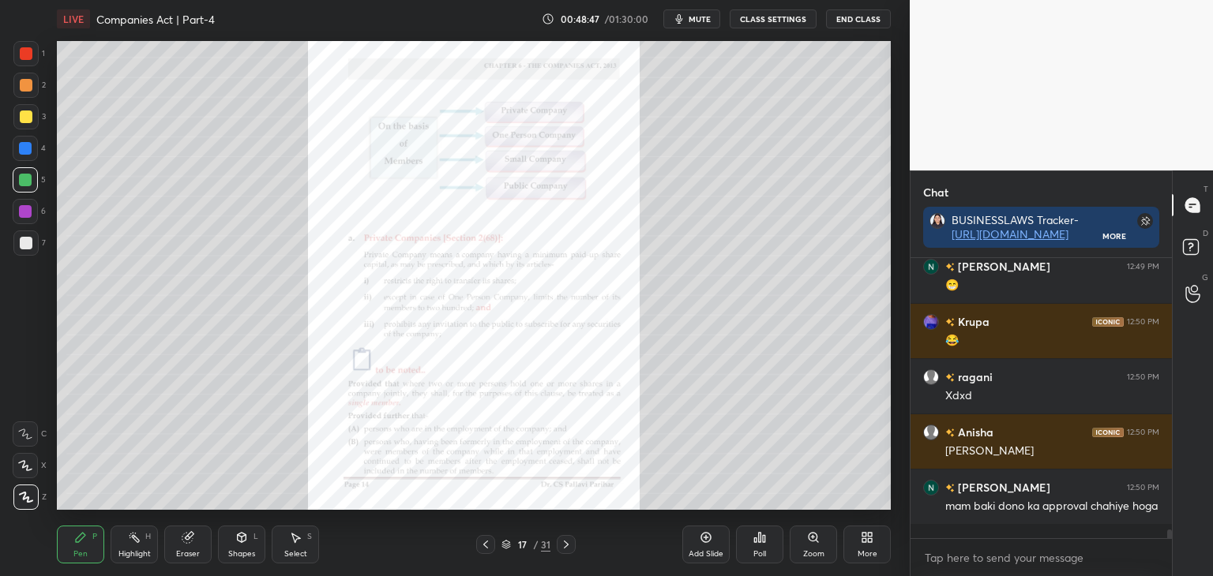
click at [24, 55] on div at bounding box center [26, 53] width 13 height 13
click at [26, 151] on div at bounding box center [25, 148] width 13 height 13
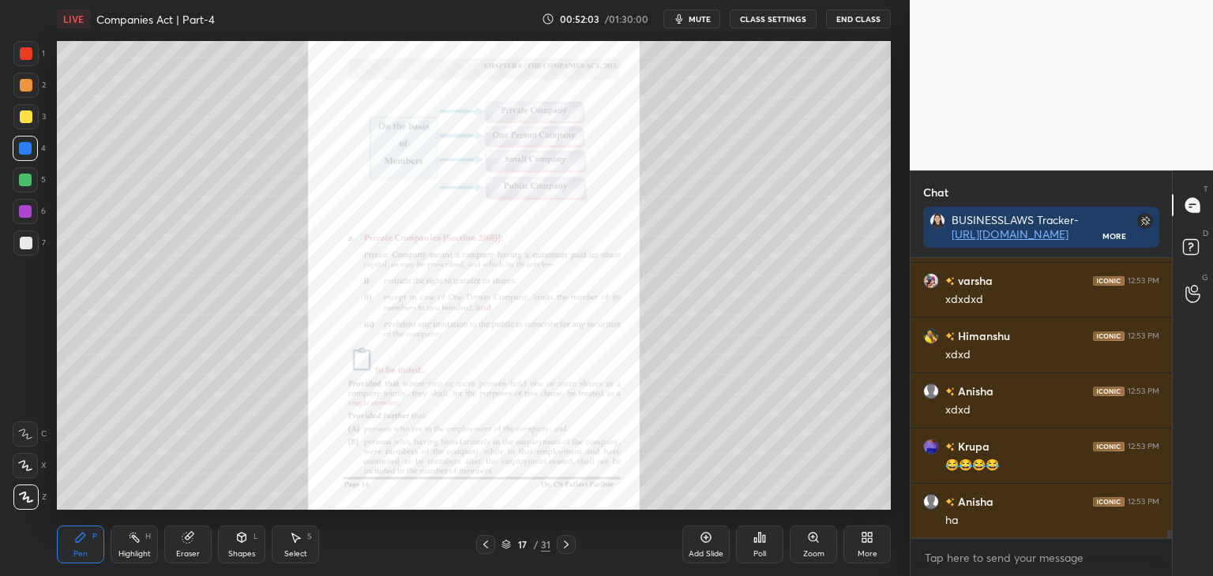
scroll to position [9814, 0]
click at [818, 544] on div "Zoom" at bounding box center [813, 545] width 47 height 38
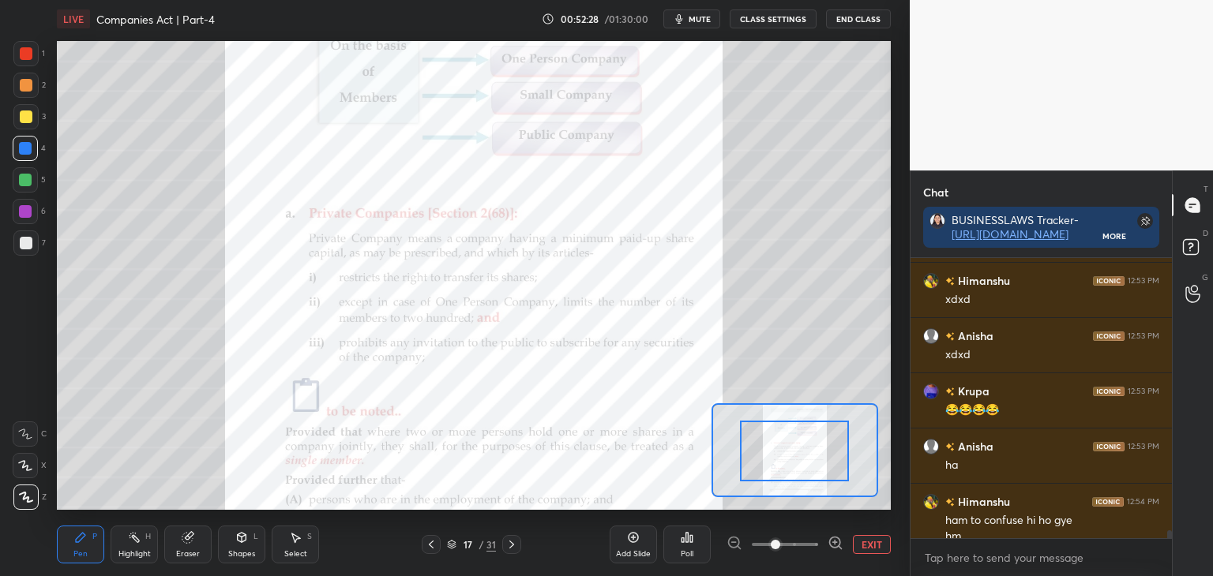
scroll to position [9830, 0]
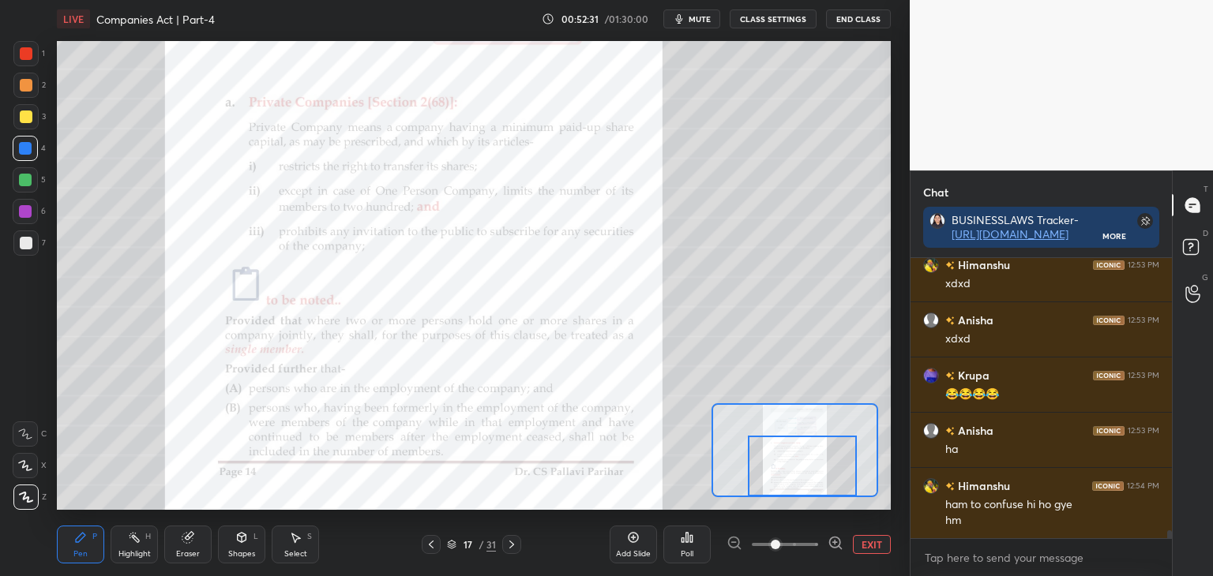
drag, startPoint x: 789, startPoint y: 456, endPoint x: 796, endPoint y: 467, distance: 13.1
click at [794, 471] on div at bounding box center [802, 466] width 109 height 61
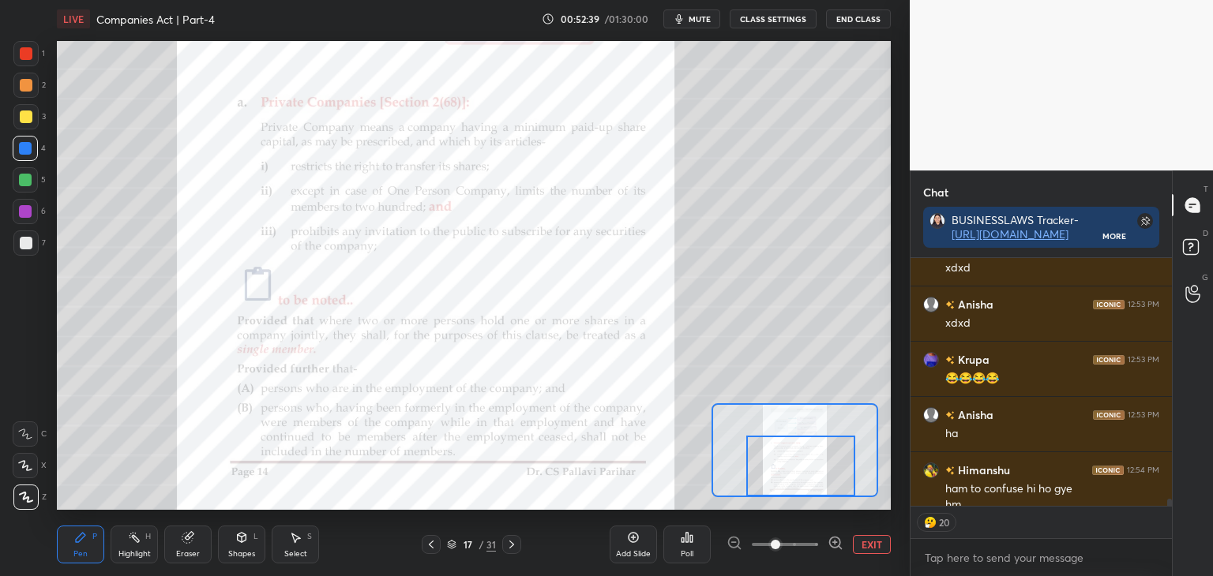
scroll to position [9893, 0]
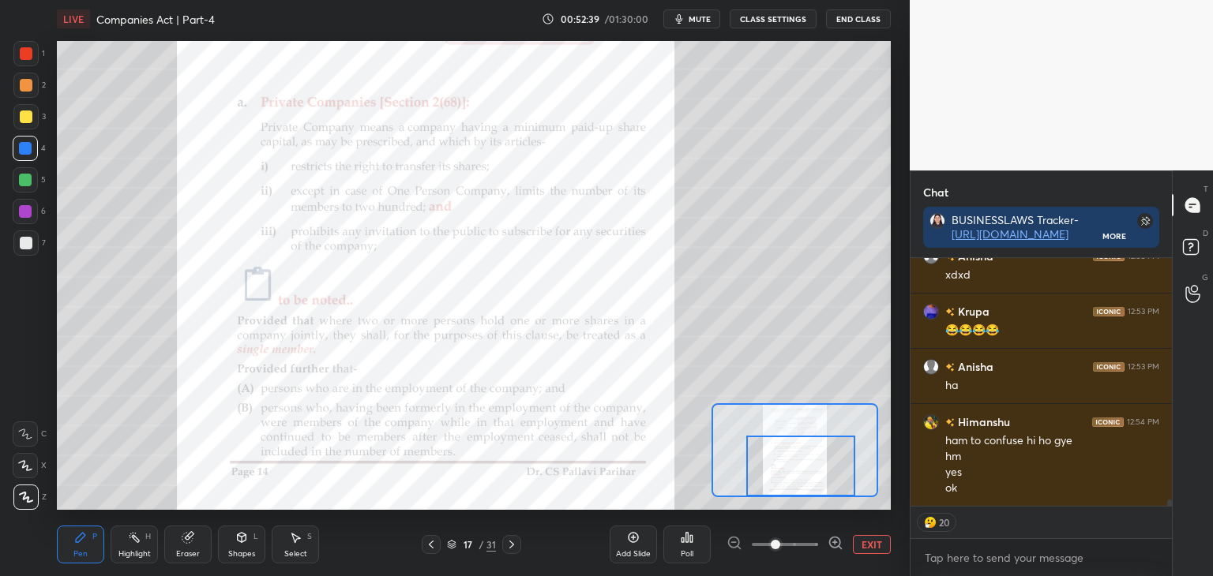
click at [23, 178] on div at bounding box center [25, 180] width 13 height 13
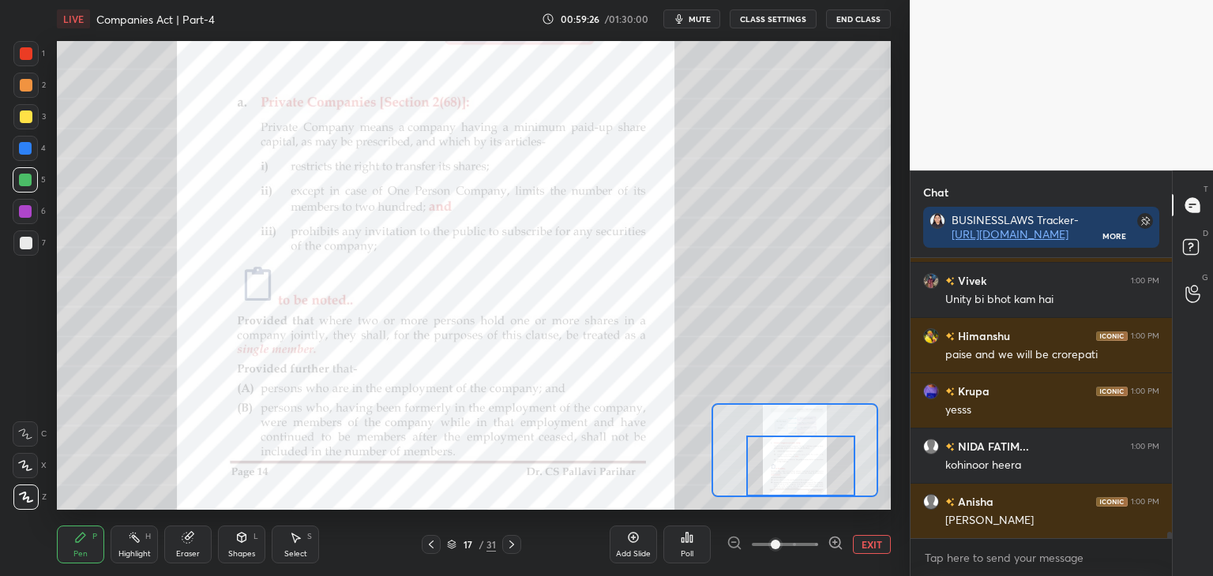
scroll to position [11759, 0]
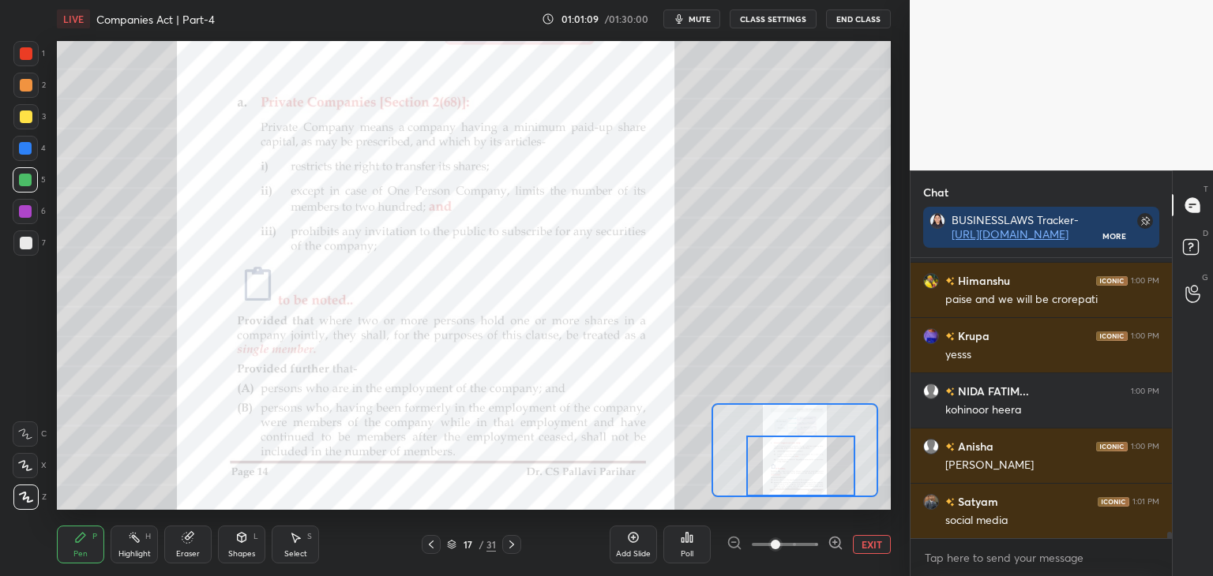
click at [24, 146] on div at bounding box center [25, 148] width 13 height 13
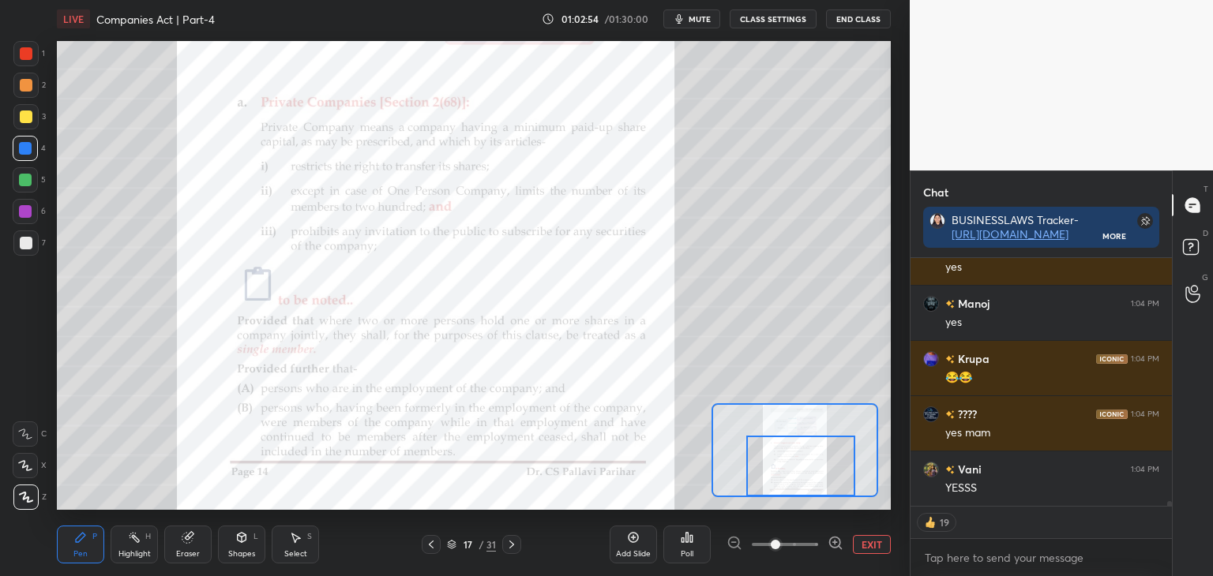
scroll to position [12399, 0]
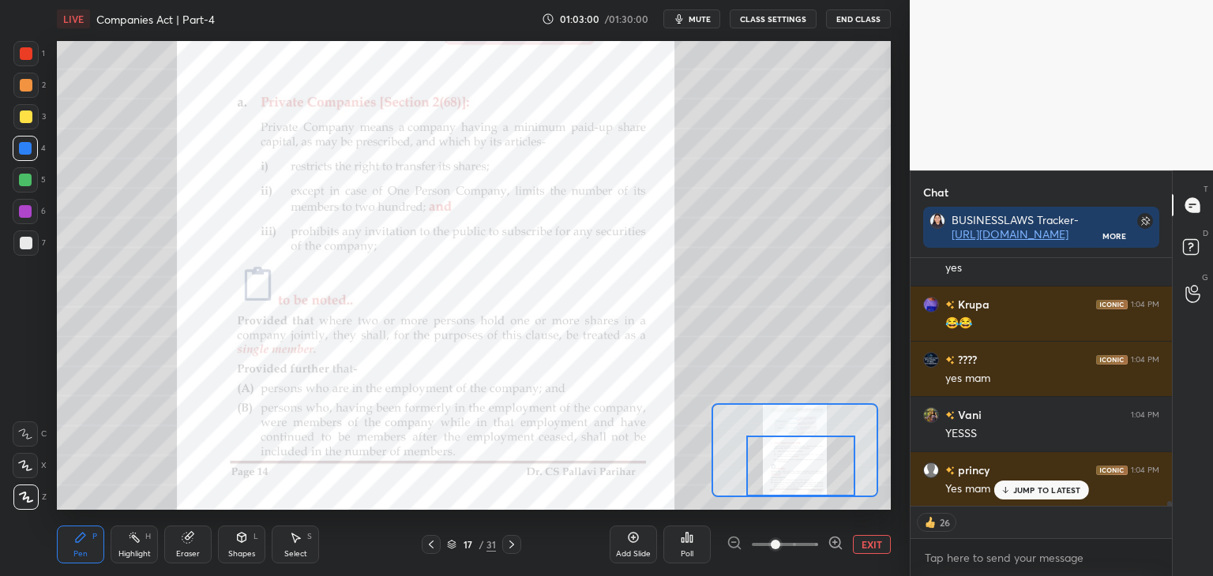
click at [874, 541] on button "EXIT" at bounding box center [872, 544] width 38 height 19
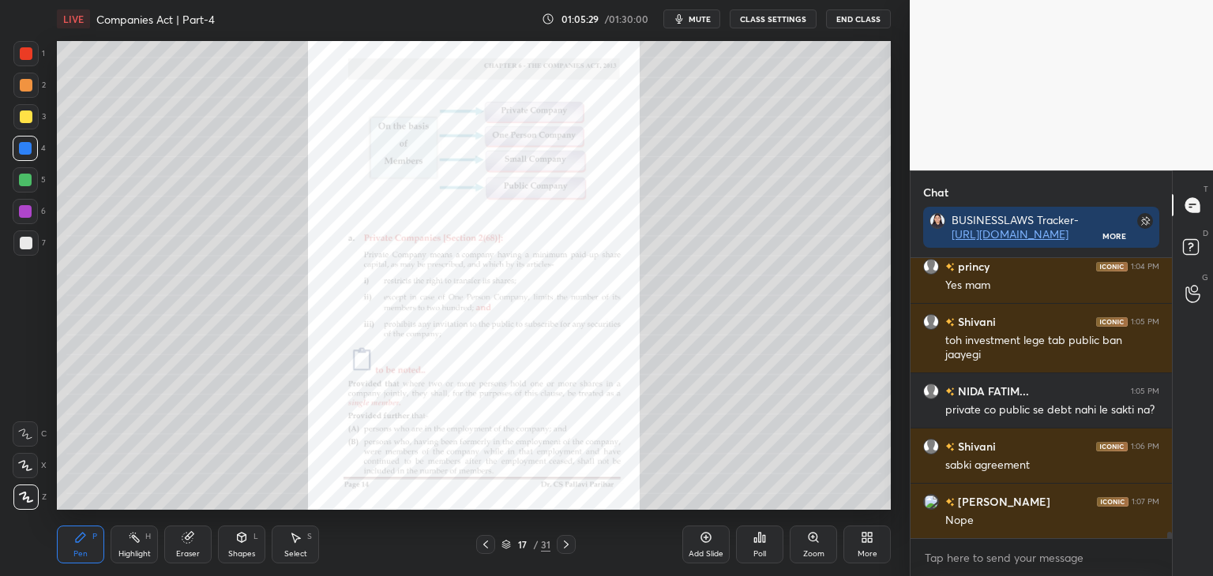
scroll to position [12658, 0]
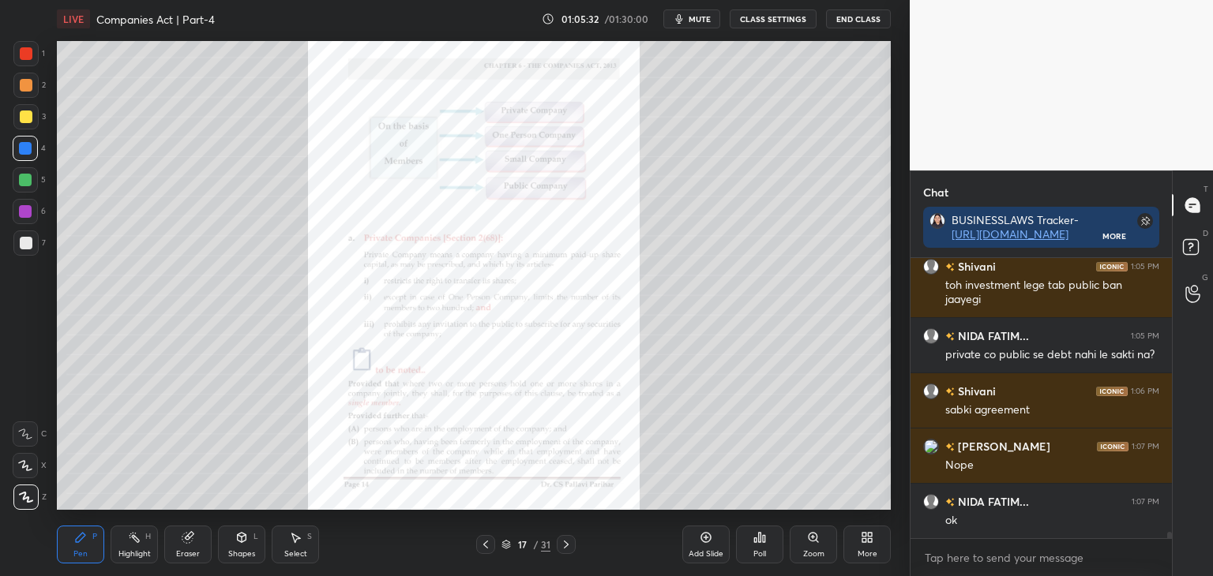
click at [816, 544] on div "Zoom" at bounding box center [813, 545] width 47 height 38
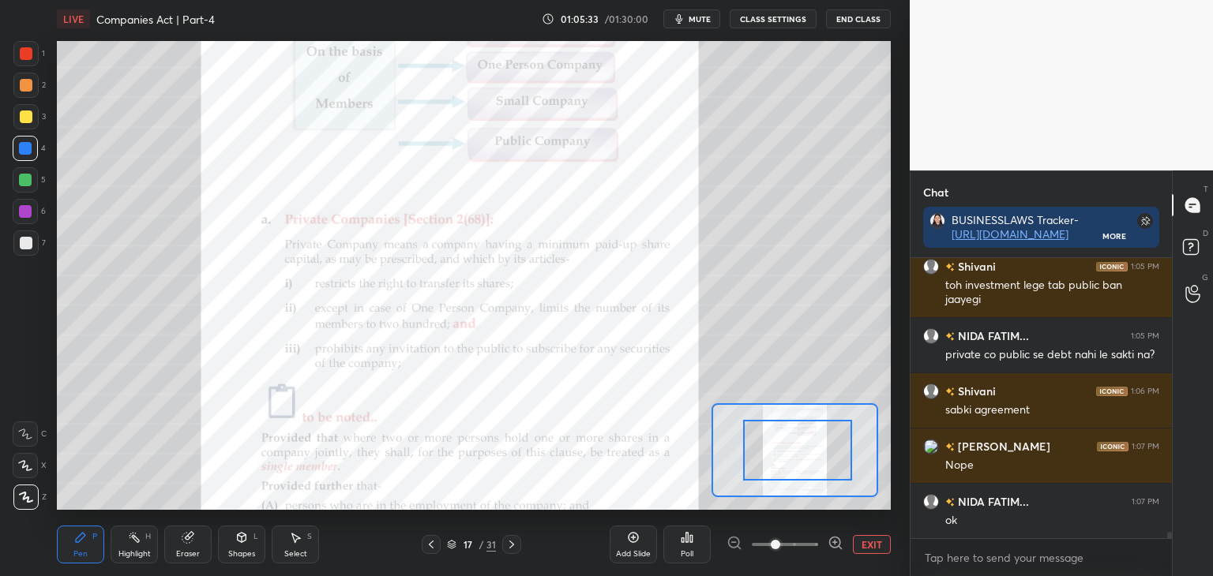
scroll to position [12713, 0]
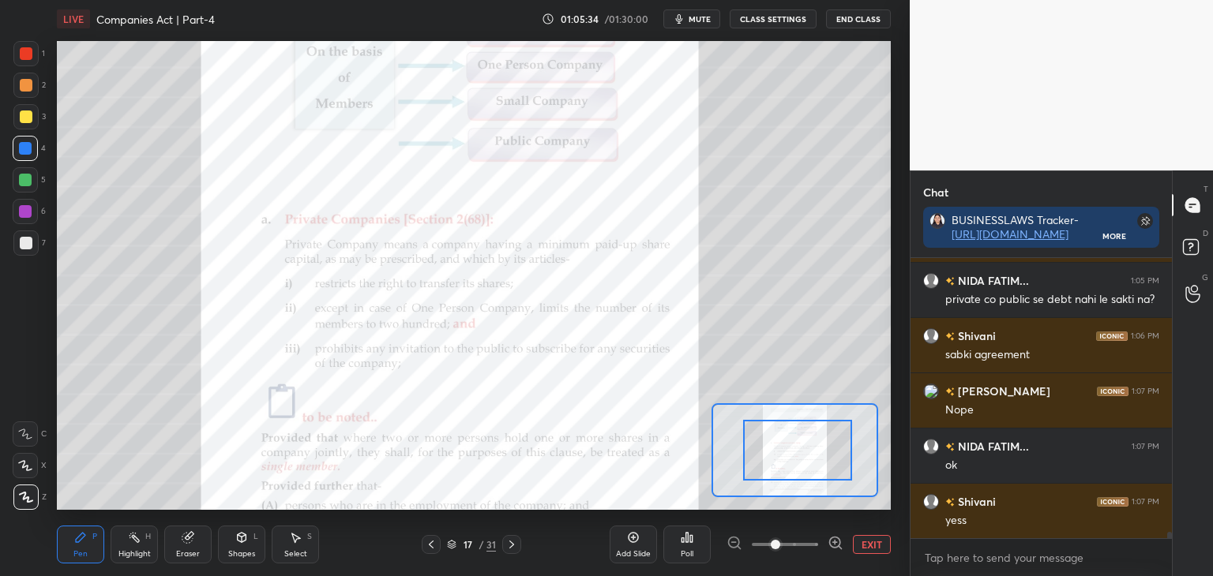
drag, startPoint x: 818, startPoint y: 459, endPoint x: 831, endPoint y: 467, distance: 14.9
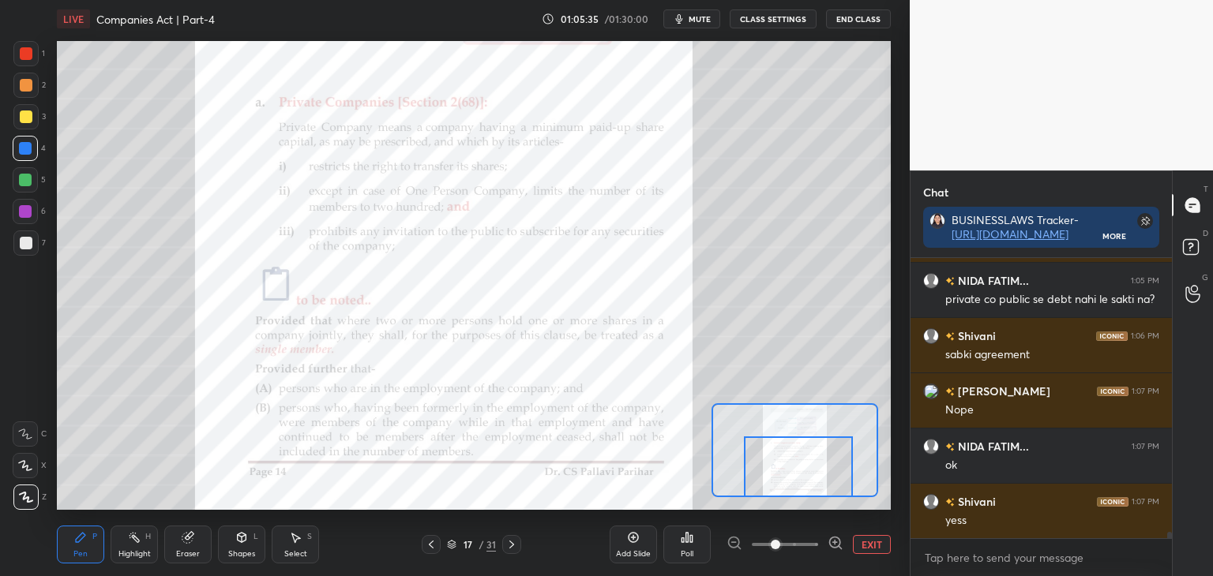
drag, startPoint x: 827, startPoint y: 459, endPoint x: 828, endPoint y: 481, distance: 22.1
click at [828, 481] on div at bounding box center [798, 467] width 109 height 61
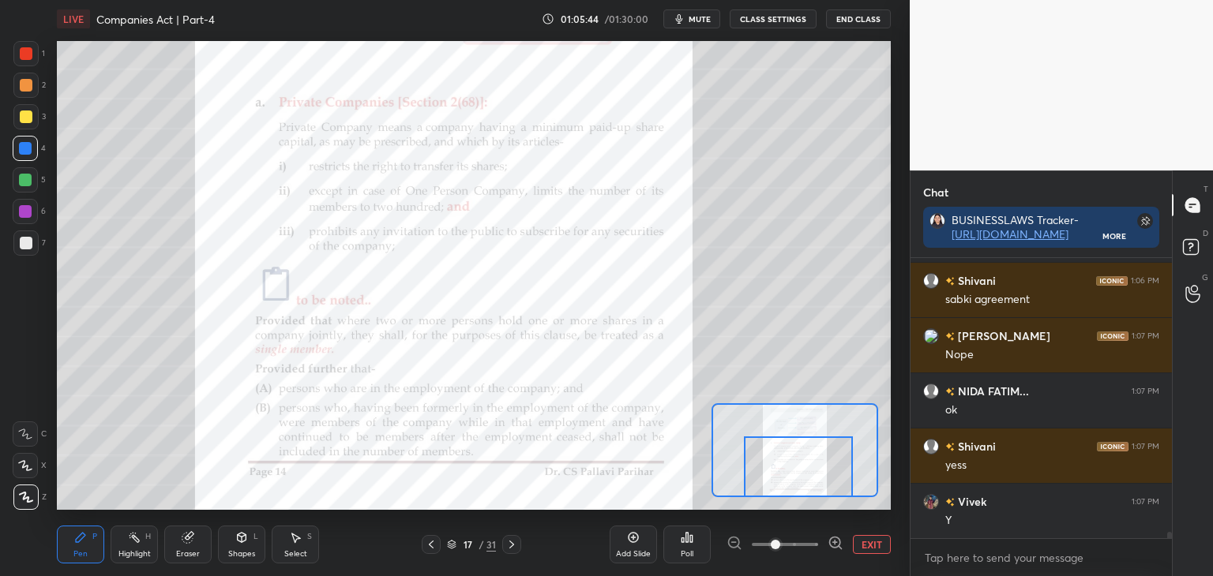
scroll to position [12823, 0]
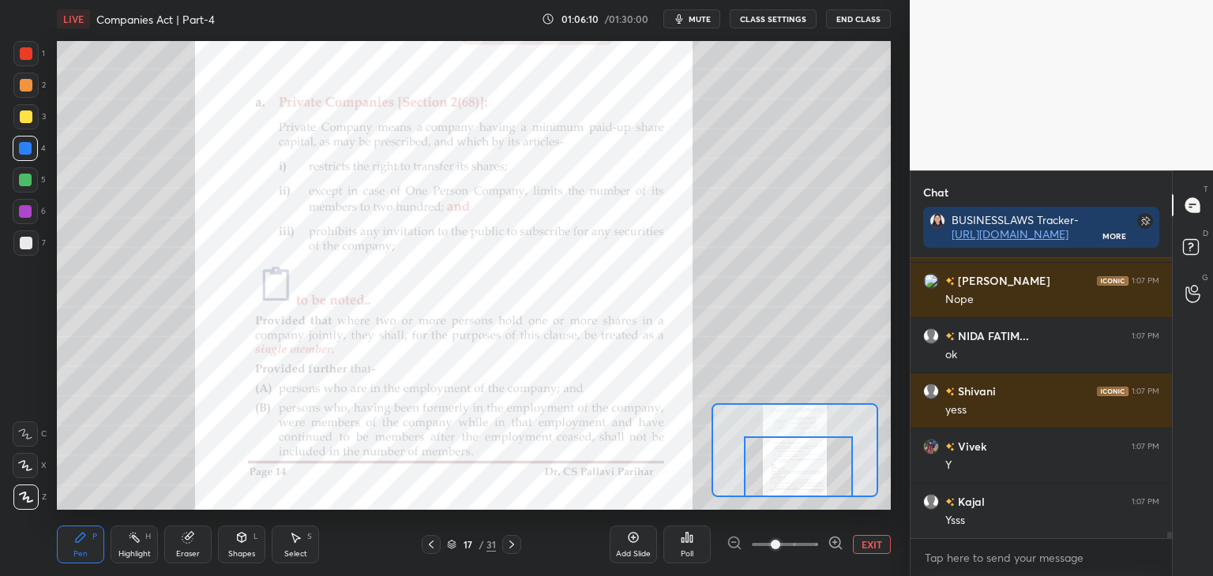
drag, startPoint x: 28, startPoint y: 54, endPoint x: 46, endPoint y: 69, distance: 23.5
click at [29, 54] on div at bounding box center [26, 53] width 13 height 13
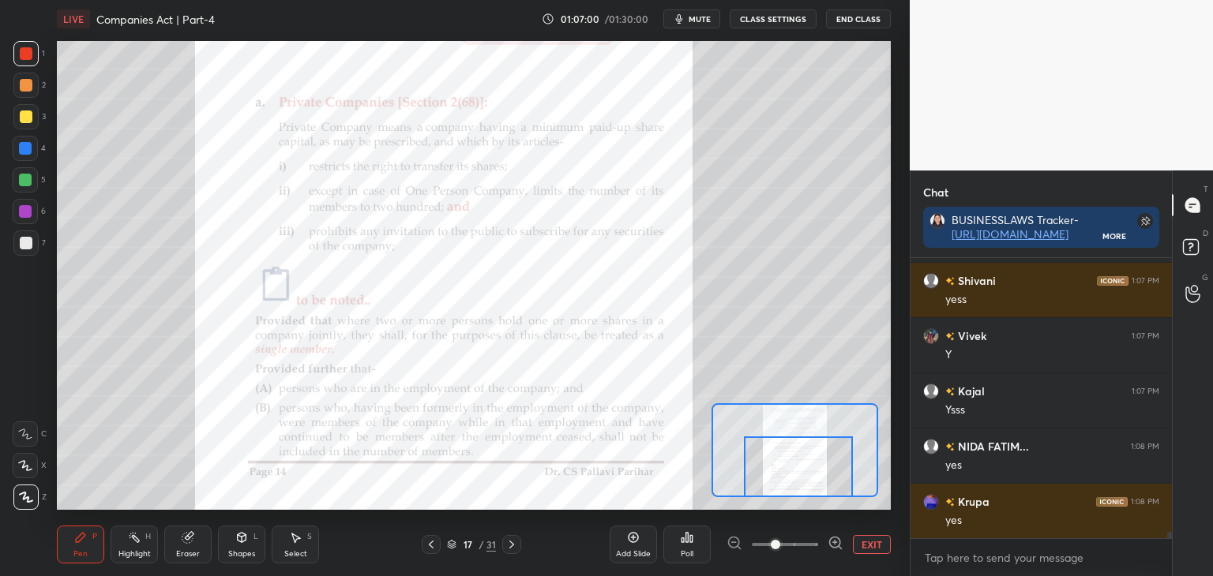
scroll to position [12989, 0]
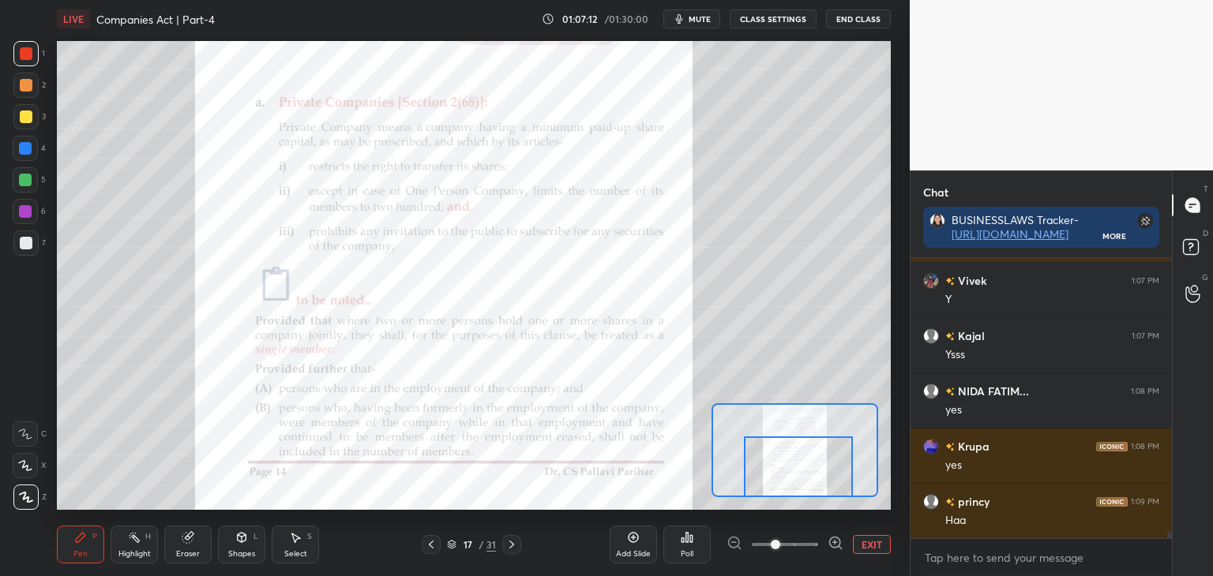
click at [876, 546] on button "EXIT" at bounding box center [872, 544] width 38 height 19
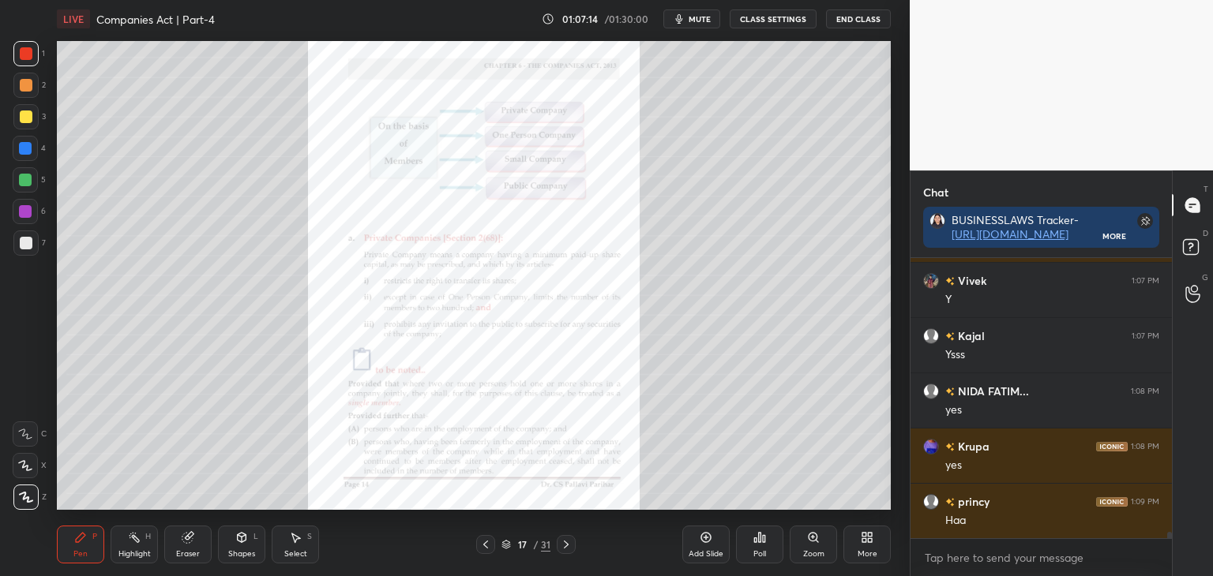
click at [711, 540] on icon at bounding box center [706, 537] width 13 height 13
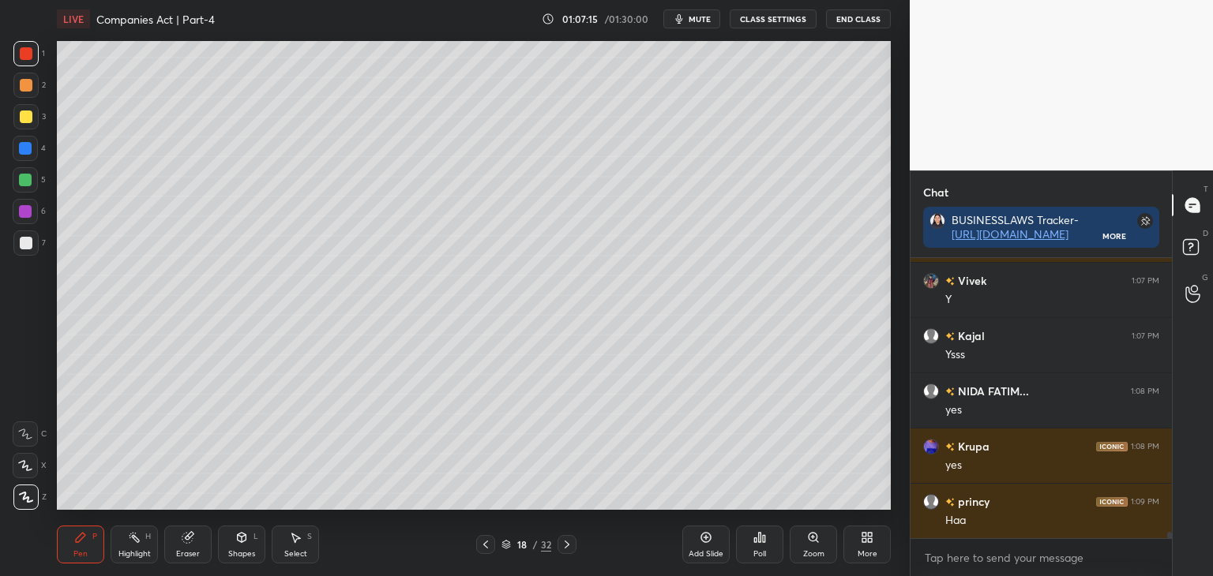
click at [25, 114] on div at bounding box center [26, 117] width 13 height 13
click at [24, 146] on div at bounding box center [25, 148] width 13 height 13
drag, startPoint x: 25, startPoint y: 114, endPoint x: 38, endPoint y: 114, distance: 12.7
click at [30, 114] on div at bounding box center [26, 117] width 13 height 13
drag, startPoint x: 22, startPoint y: 145, endPoint x: 51, endPoint y: 145, distance: 28.4
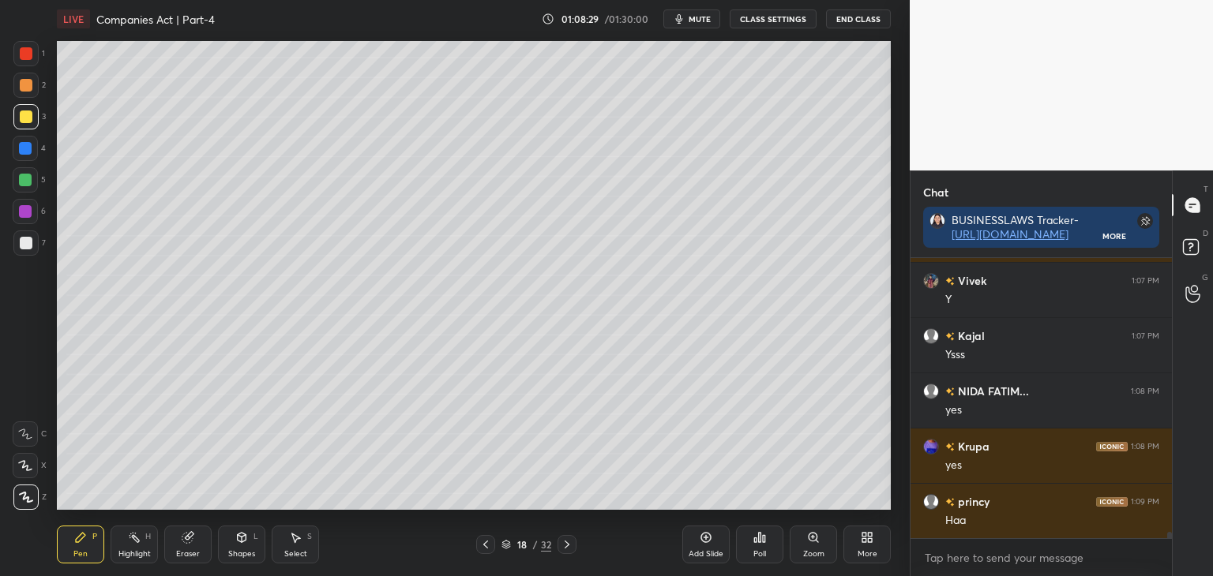
click at [25, 146] on div at bounding box center [25, 148] width 13 height 13
click at [25, 182] on div at bounding box center [25, 180] width 13 height 13
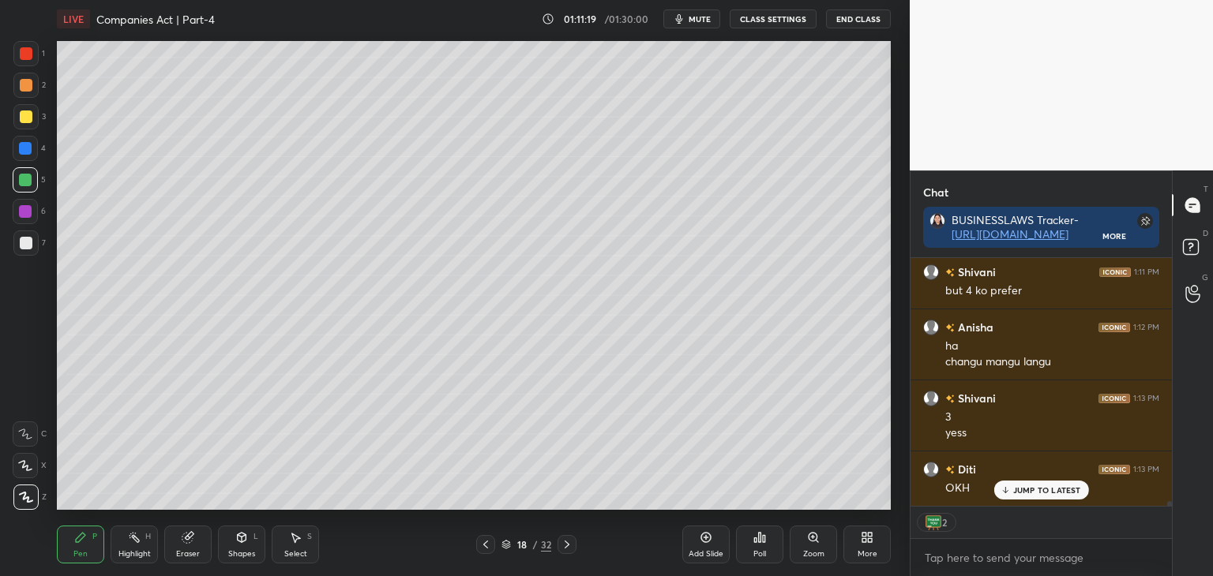
scroll to position [13674, 0]
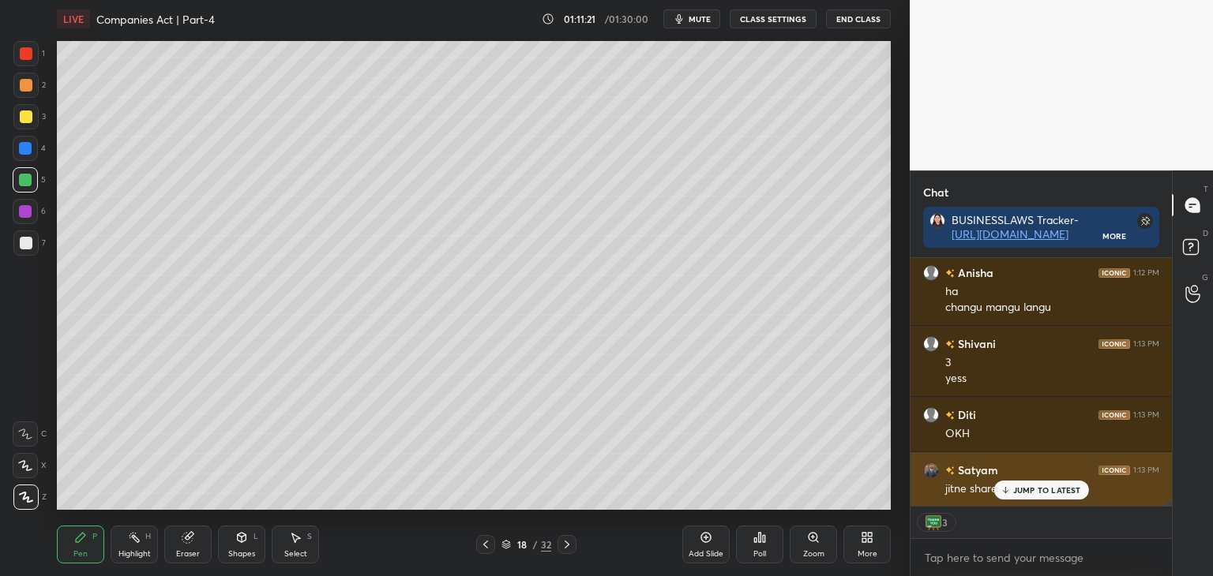
click at [1015, 492] on p "JUMP TO LATEST" at bounding box center [1047, 490] width 68 height 9
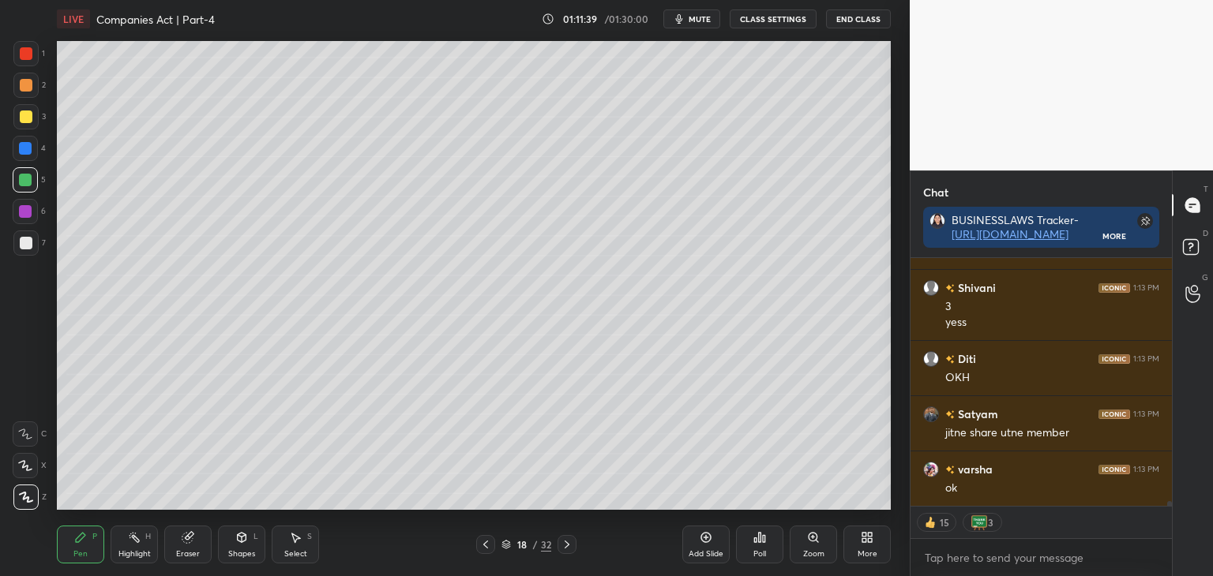
click at [484, 546] on icon at bounding box center [485, 545] width 5 height 8
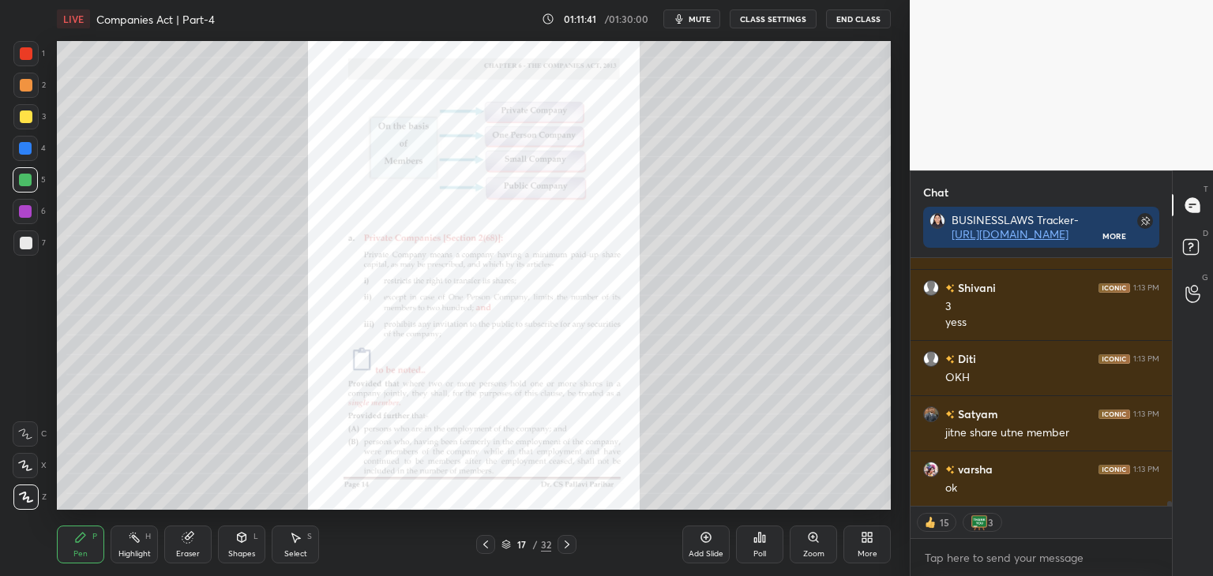
click at [816, 542] on icon at bounding box center [813, 537] width 13 height 13
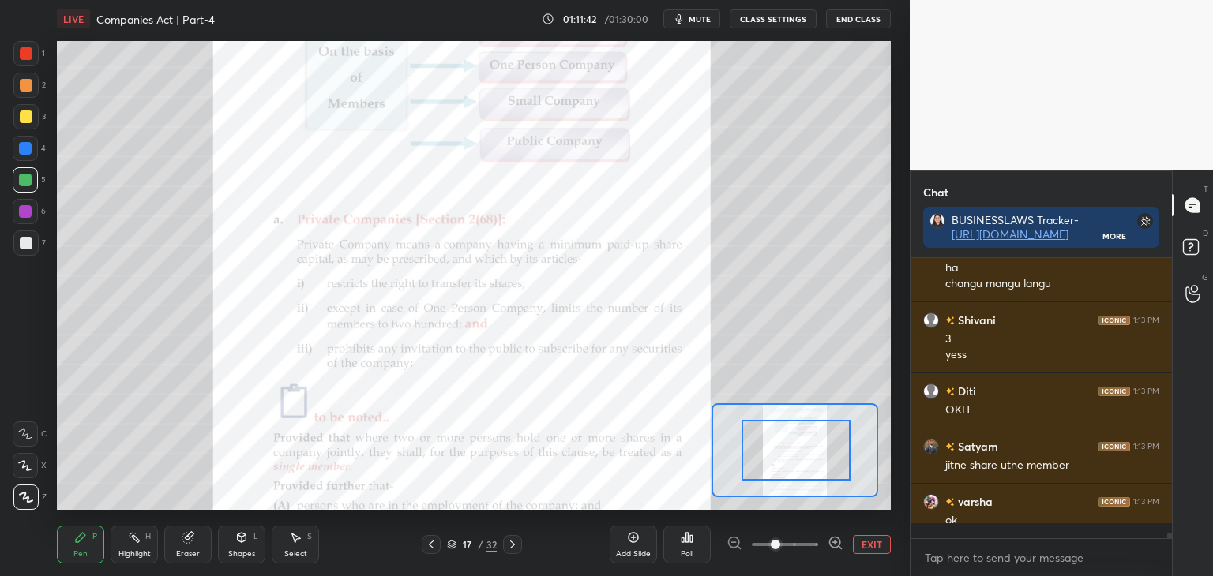
scroll to position [276, 257]
click at [808, 459] on div at bounding box center [795, 450] width 109 height 61
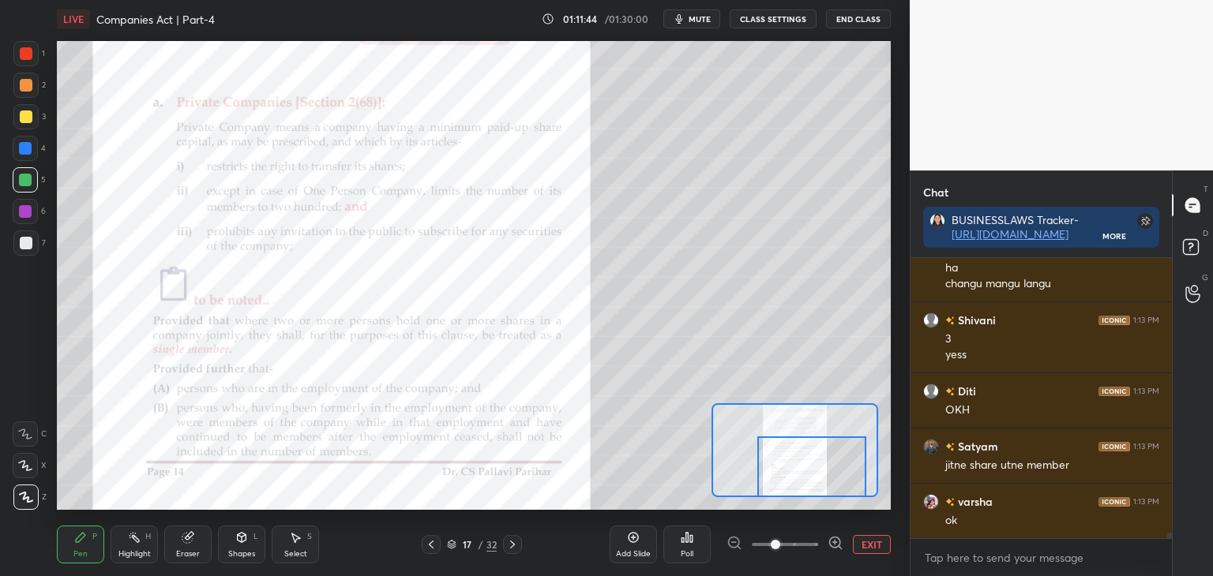
drag, startPoint x: 805, startPoint y: 458, endPoint x: 808, endPoint y: 478, distance: 19.9
click at [807, 478] on div at bounding box center [811, 467] width 109 height 61
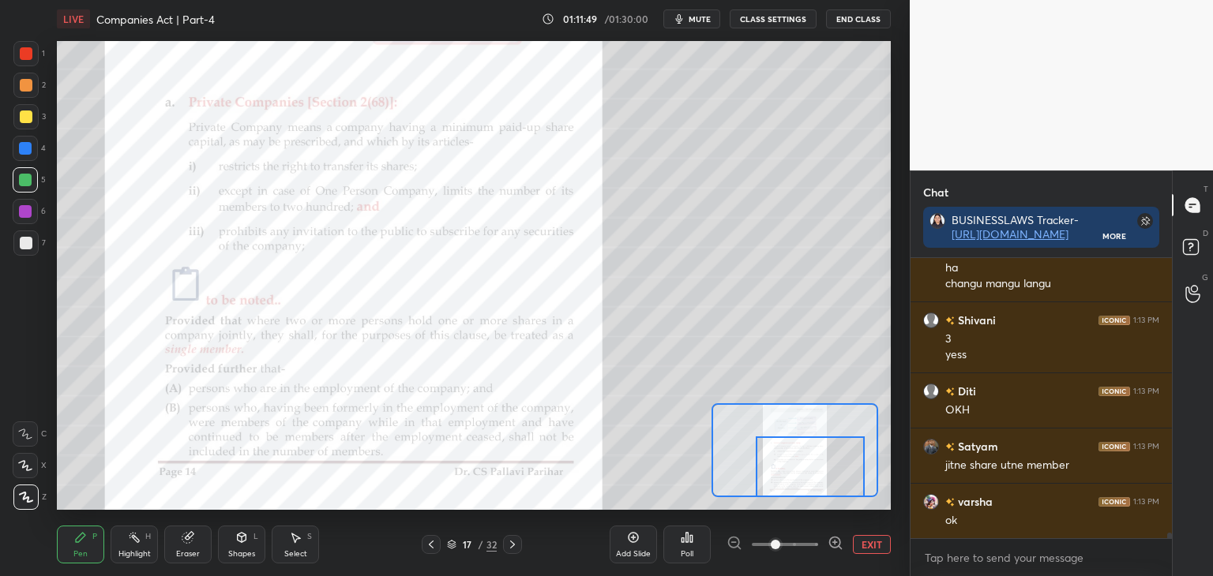
click at [24, 51] on div at bounding box center [26, 53] width 13 height 13
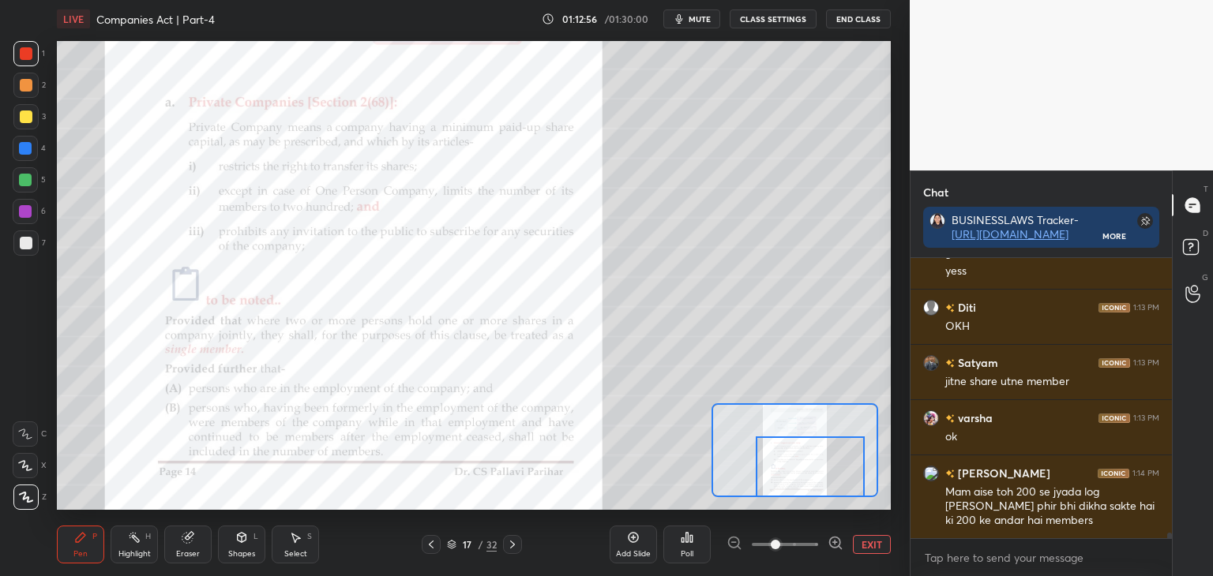
scroll to position [13866, 0]
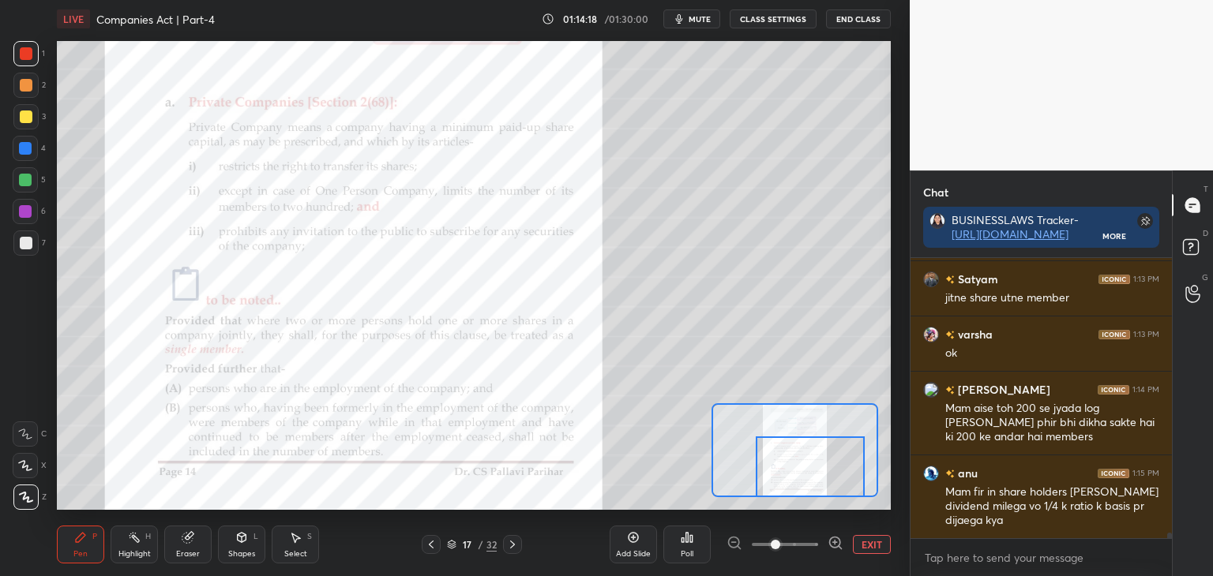
click at [878, 547] on button "EXIT" at bounding box center [872, 544] width 38 height 19
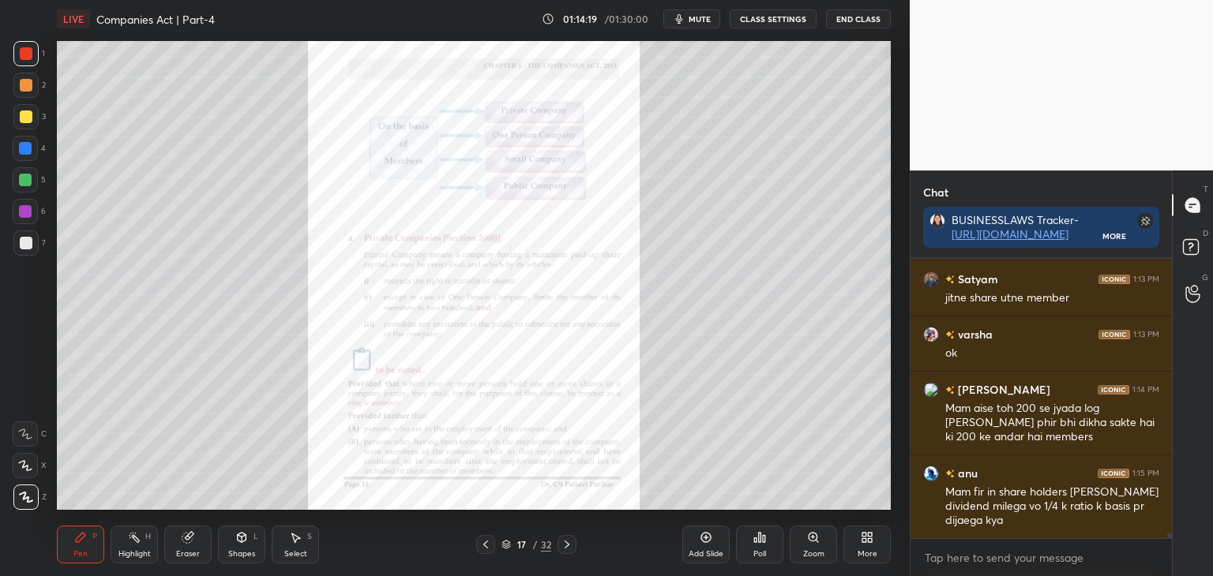
drag, startPoint x: 567, startPoint y: 544, endPoint x: 584, endPoint y: 544, distance: 17.4
click at [568, 544] on icon at bounding box center [567, 545] width 5 height 8
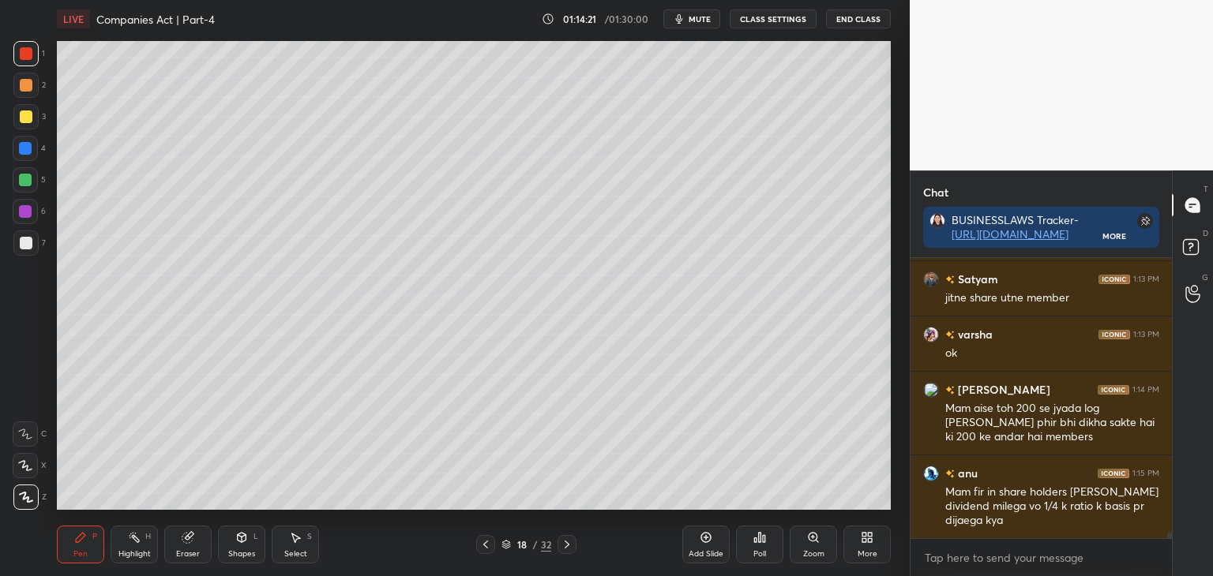
click at [708, 542] on icon at bounding box center [706, 537] width 13 height 13
click at [24, 114] on div at bounding box center [26, 117] width 13 height 13
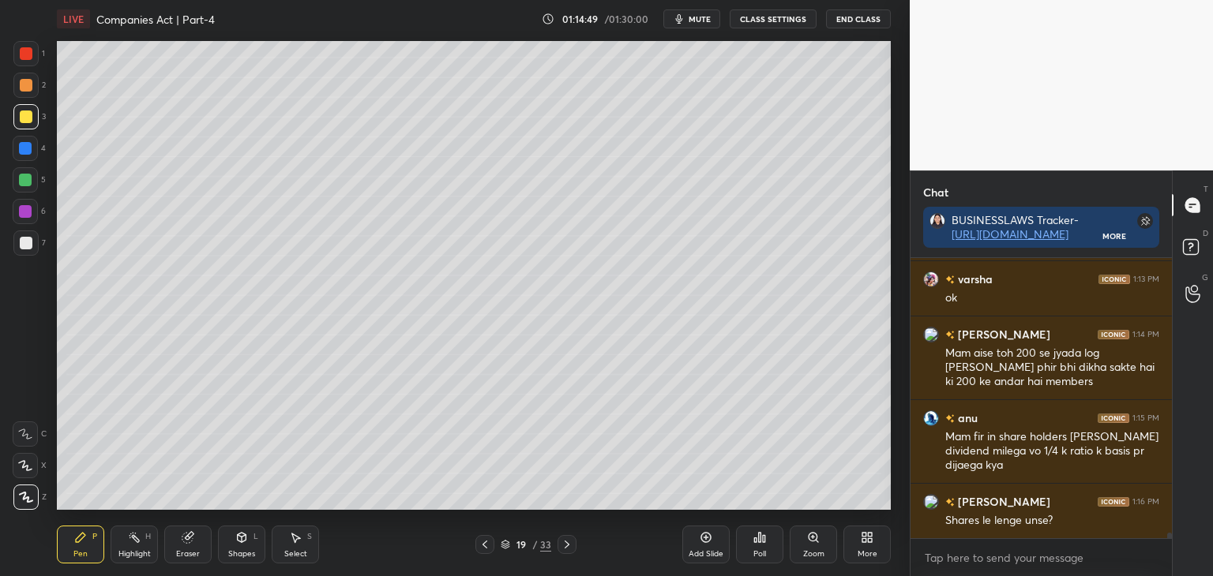
drag, startPoint x: 487, startPoint y: 547, endPoint x: 488, endPoint y: 539, distance: 7.9
click at [488, 547] on icon at bounding box center [484, 544] width 13 height 13
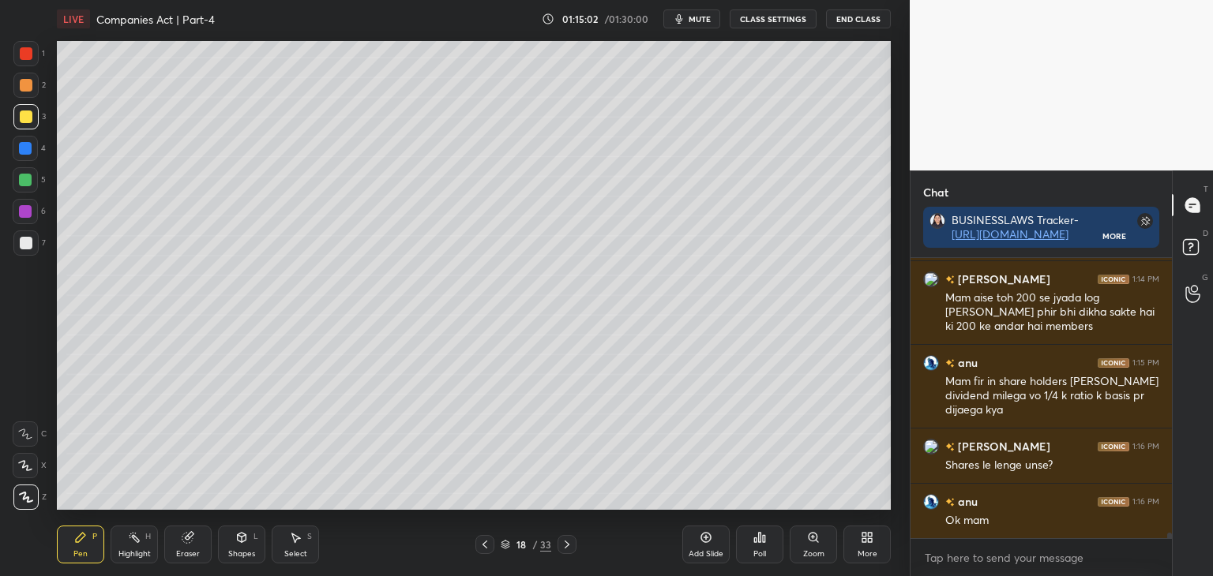
scroll to position [14031, 0]
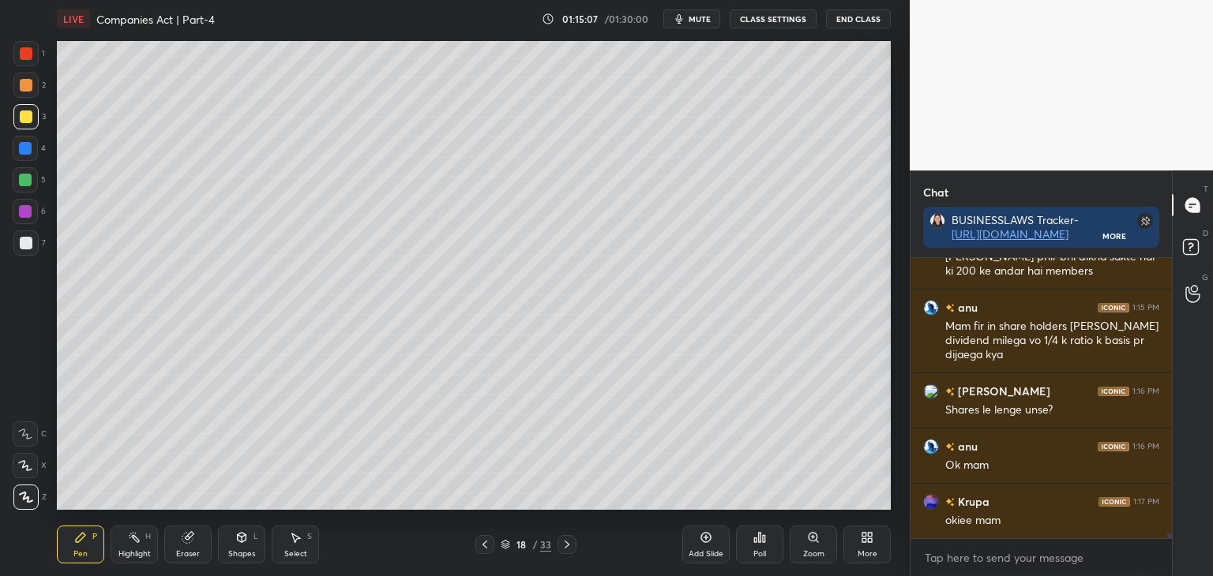
click at [569, 544] on icon at bounding box center [567, 544] width 13 height 13
click at [25, 178] on div at bounding box center [25, 180] width 13 height 13
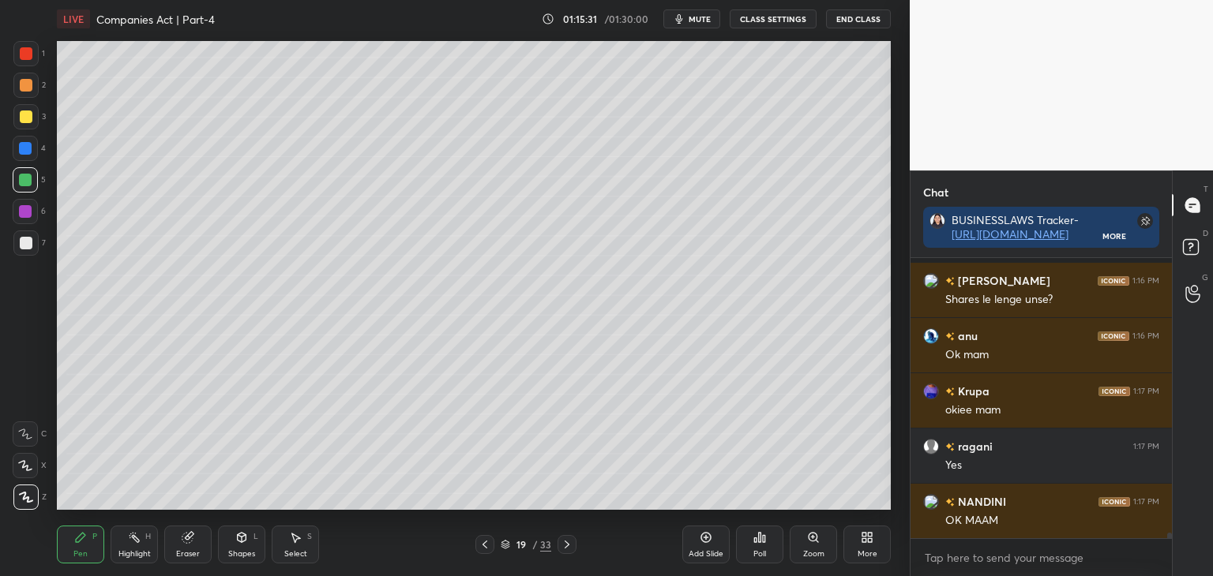
scroll to position [14240, 0]
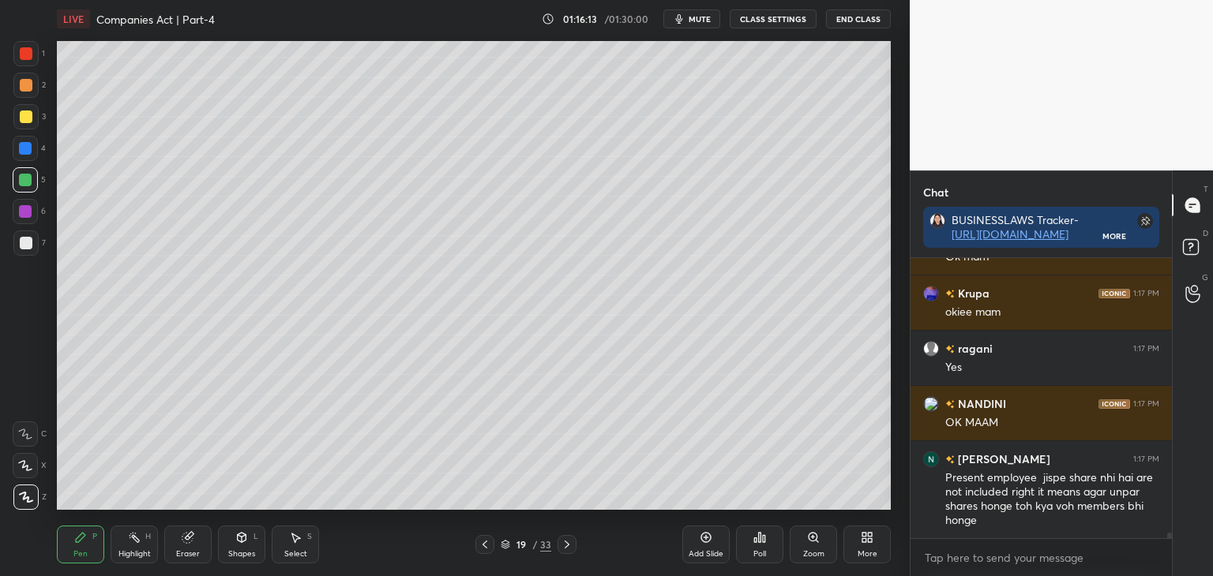
click at [25, 212] on div at bounding box center [25, 211] width 13 height 13
drag, startPoint x: 26, startPoint y: 241, endPoint x: 56, endPoint y: 253, distance: 32.6
click at [28, 242] on div at bounding box center [26, 243] width 13 height 13
drag, startPoint x: 25, startPoint y: 212, endPoint x: 52, endPoint y: 236, distance: 35.8
click at [26, 212] on div at bounding box center [25, 211] width 13 height 13
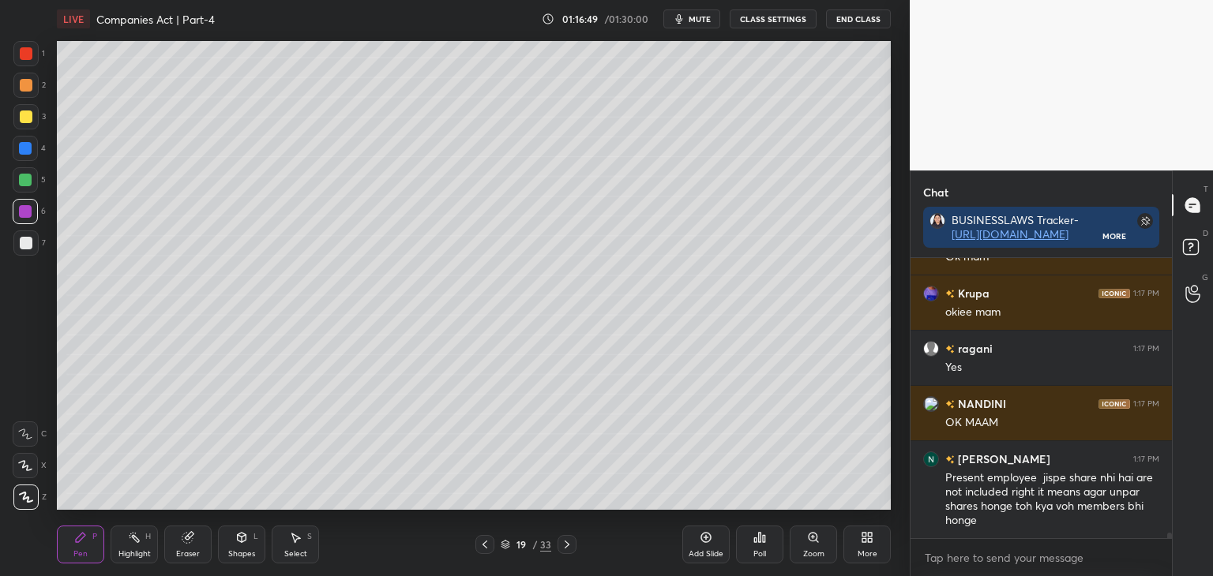
click at [24, 242] on div at bounding box center [26, 243] width 13 height 13
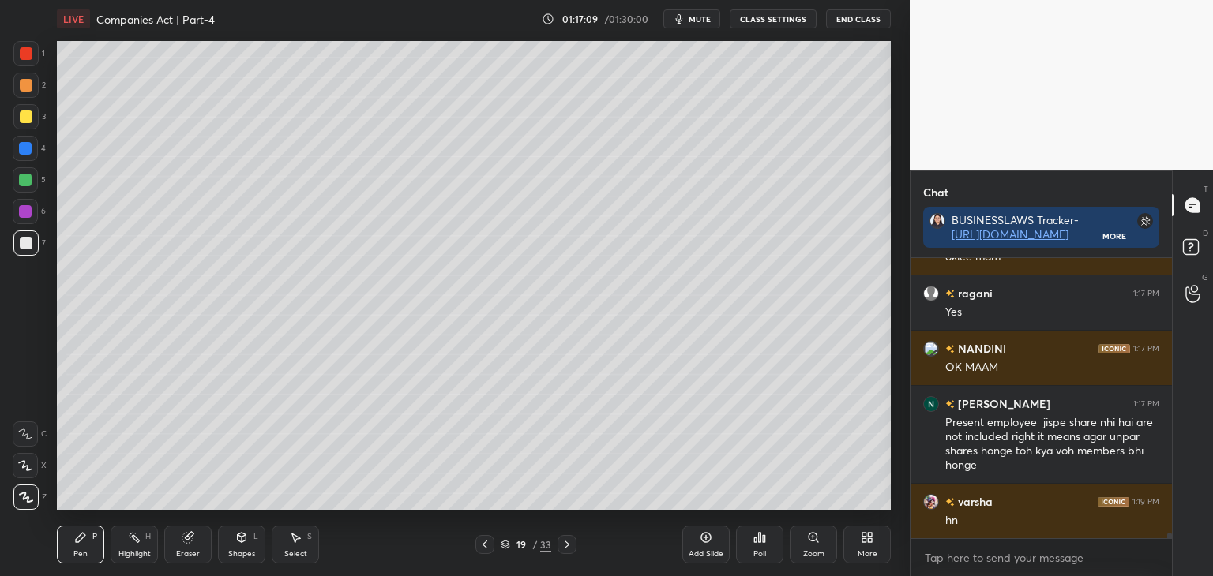
click at [25, 182] on div at bounding box center [25, 180] width 13 height 13
click at [193, 544] on icon at bounding box center [188, 537] width 13 height 13
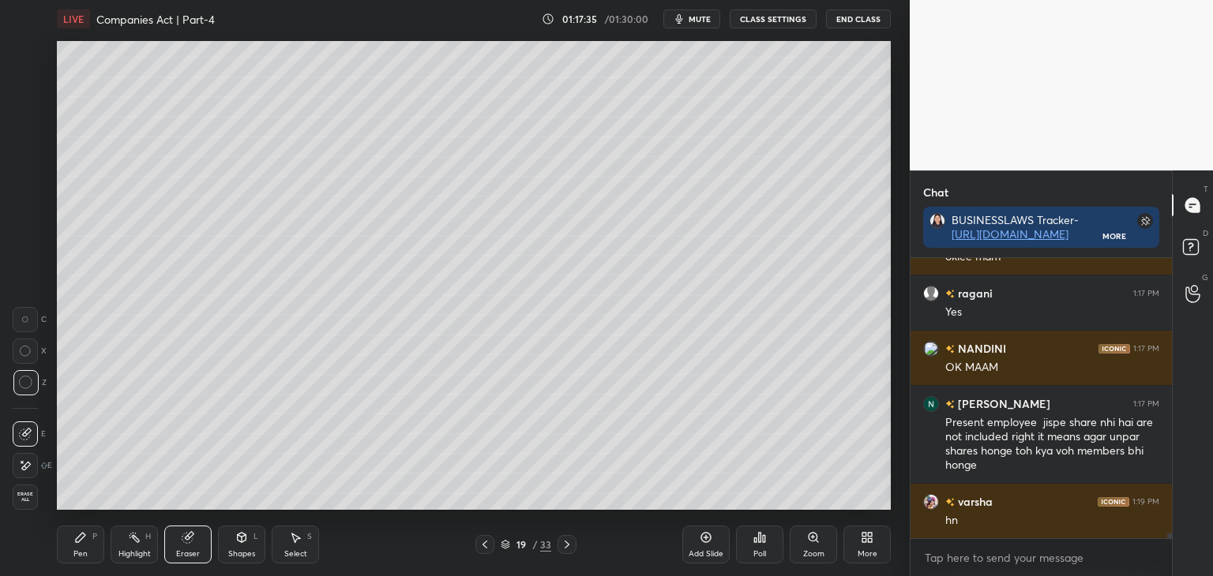
drag, startPoint x: 73, startPoint y: 544, endPoint x: 97, endPoint y: 538, distance: 24.5
click at [76, 546] on div "Pen P" at bounding box center [80, 545] width 47 height 38
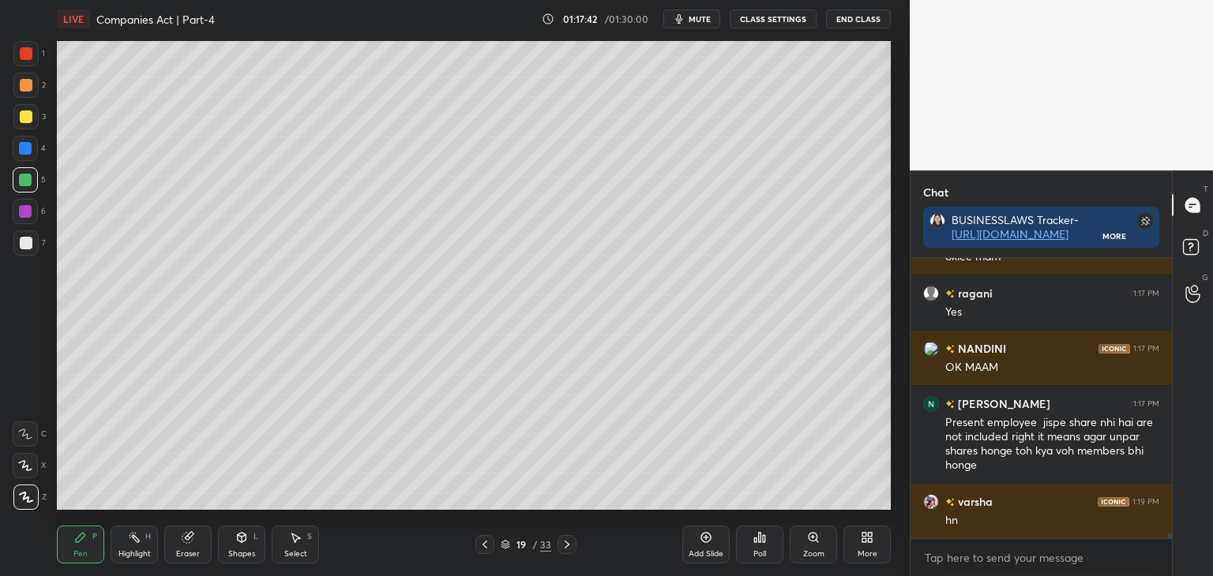
drag, startPoint x: 24, startPoint y: 115, endPoint x: 38, endPoint y: 118, distance: 14.6
click at [24, 116] on div at bounding box center [26, 117] width 13 height 13
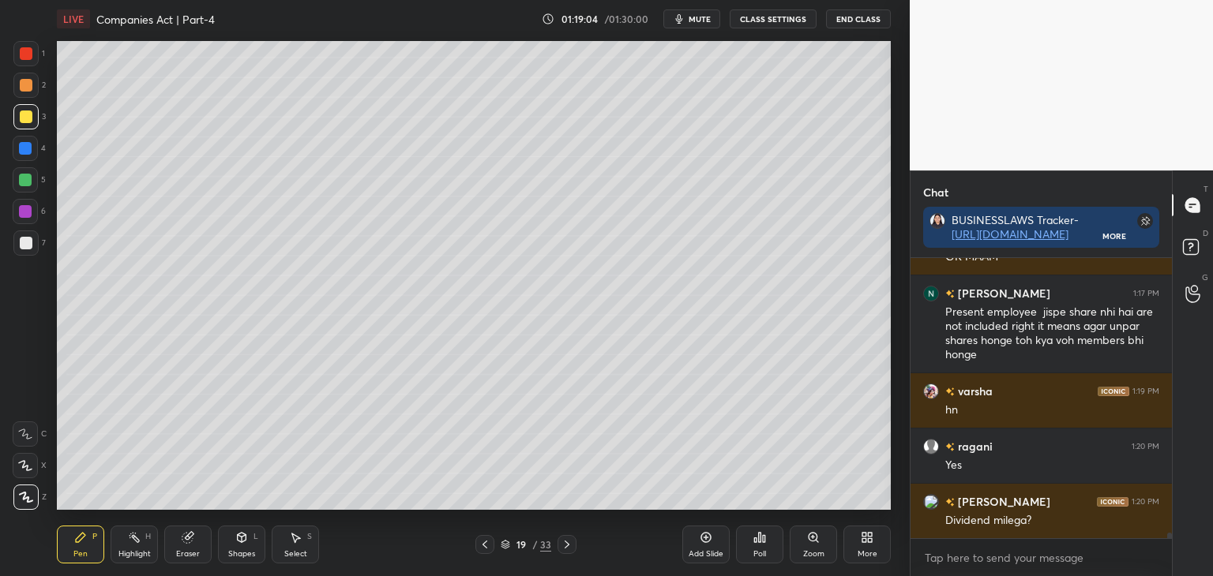
scroll to position [14461, 0]
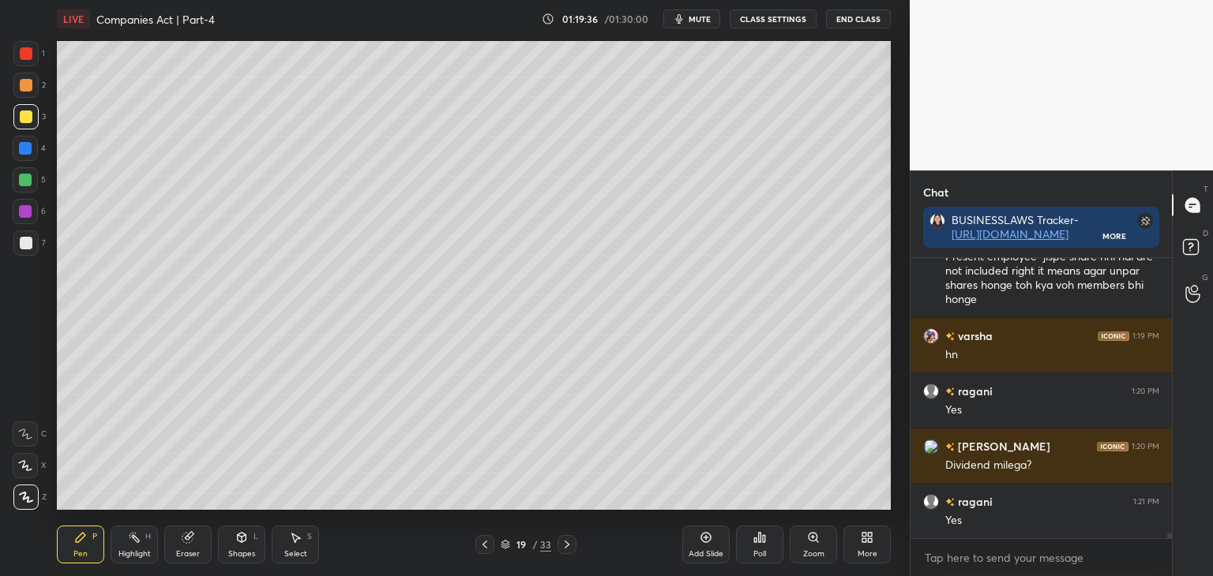
click at [485, 543] on icon at bounding box center [484, 545] width 5 height 8
click at [483, 542] on icon at bounding box center [484, 544] width 13 height 13
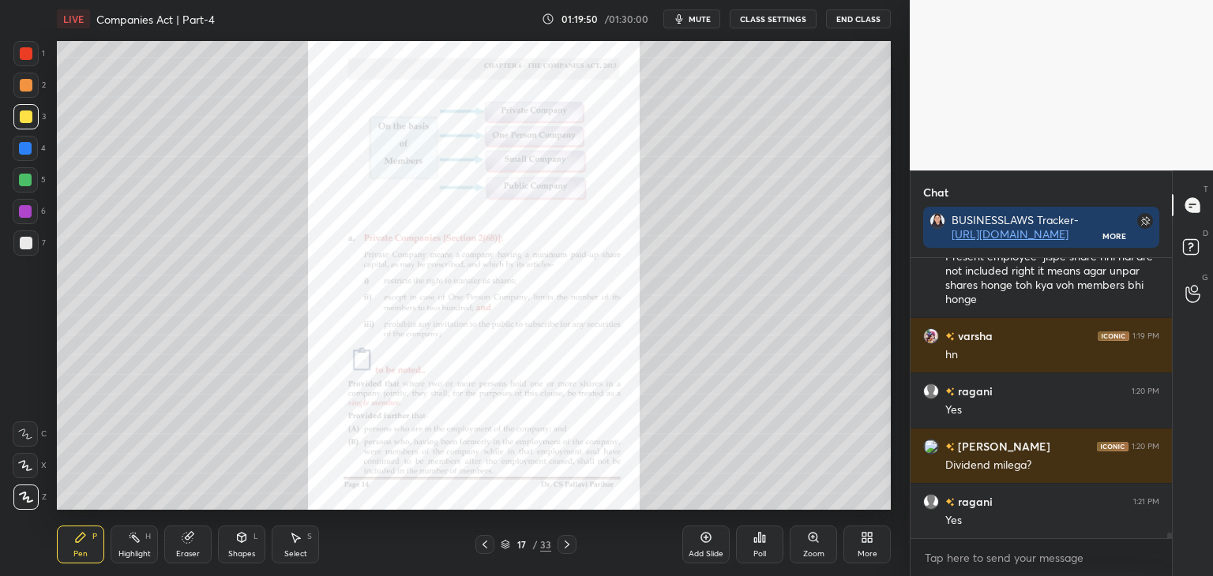
click at [568, 544] on icon at bounding box center [567, 544] width 13 height 13
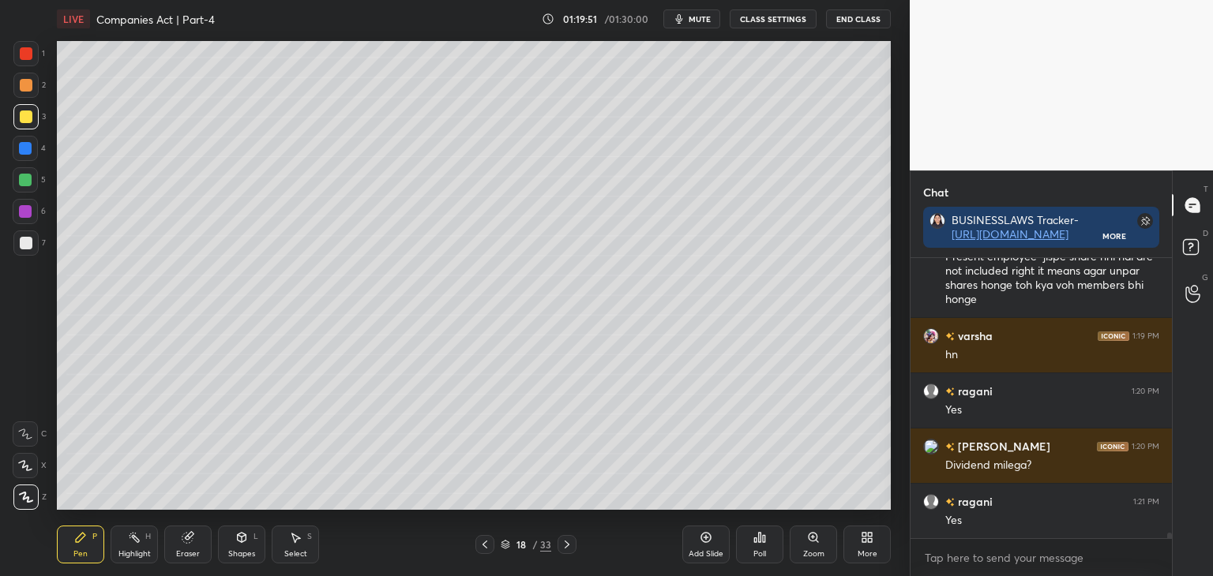
click at [570, 546] on icon at bounding box center [567, 544] width 13 height 13
click at [24, 208] on div at bounding box center [25, 211] width 13 height 13
drag, startPoint x: 25, startPoint y: 118, endPoint x: 47, endPoint y: 120, distance: 22.2
click at [28, 118] on div at bounding box center [26, 117] width 13 height 13
click at [26, 240] on div at bounding box center [26, 243] width 13 height 13
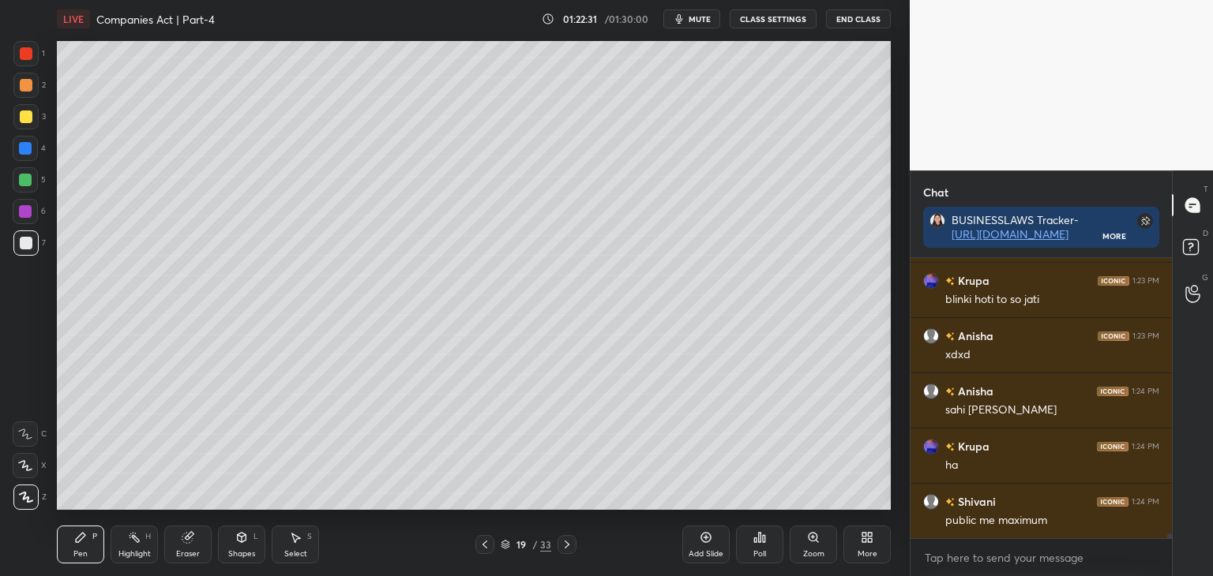
scroll to position [15525, 0]
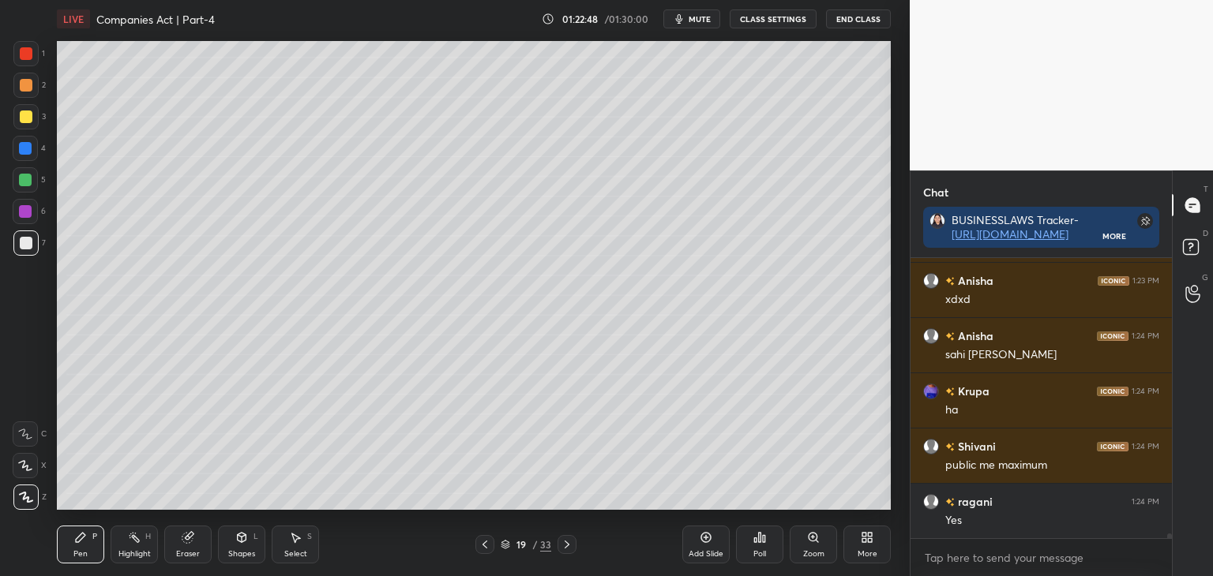
click at [486, 544] on icon at bounding box center [484, 544] width 13 height 13
click at [486, 545] on icon at bounding box center [484, 544] width 13 height 13
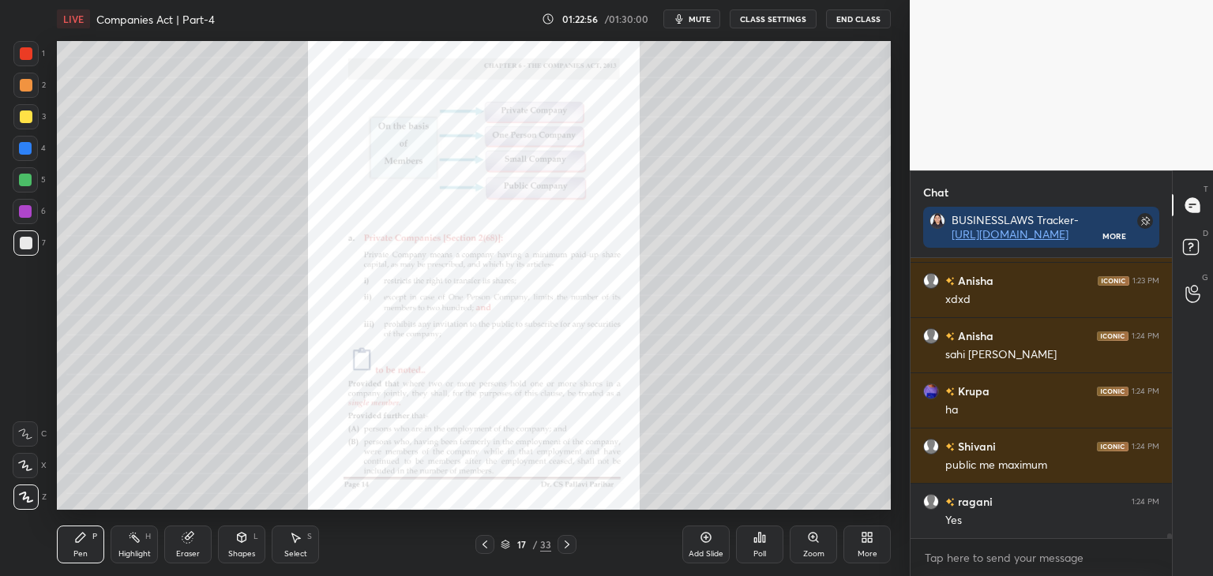
drag, startPoint x: 24, startPoint y: 51, endPoint x: 44, endPoint y: 64, distance: 24.1
click at [24, 52] on div at bounding box center [26, 53] width 13 height 13
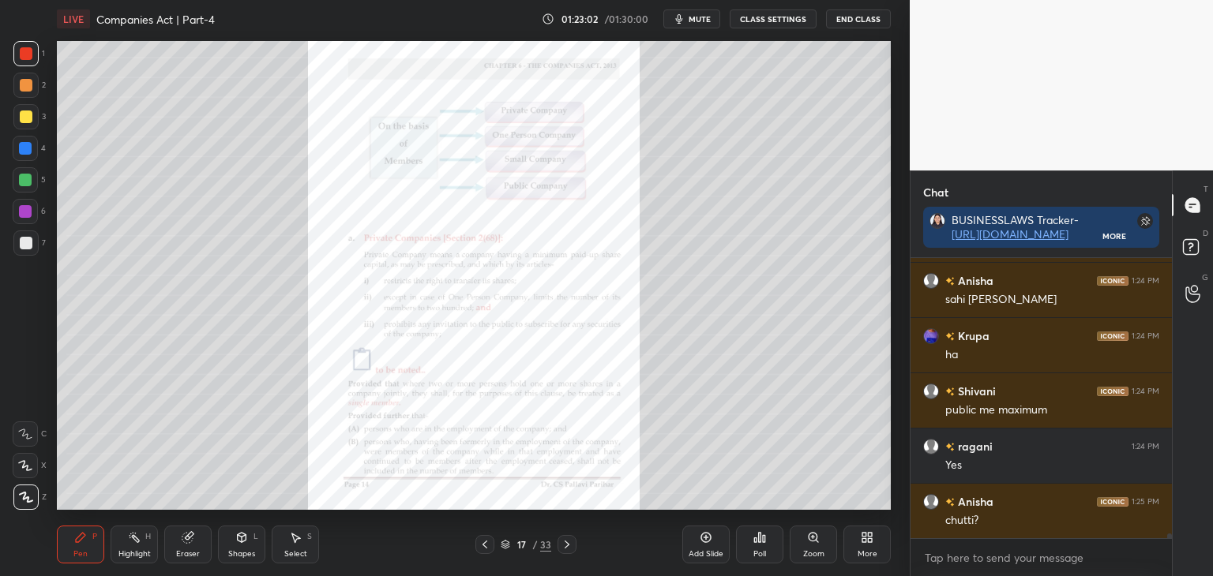
click at [24, 116] on div at bounding box center [26, 117] width 13 height 13
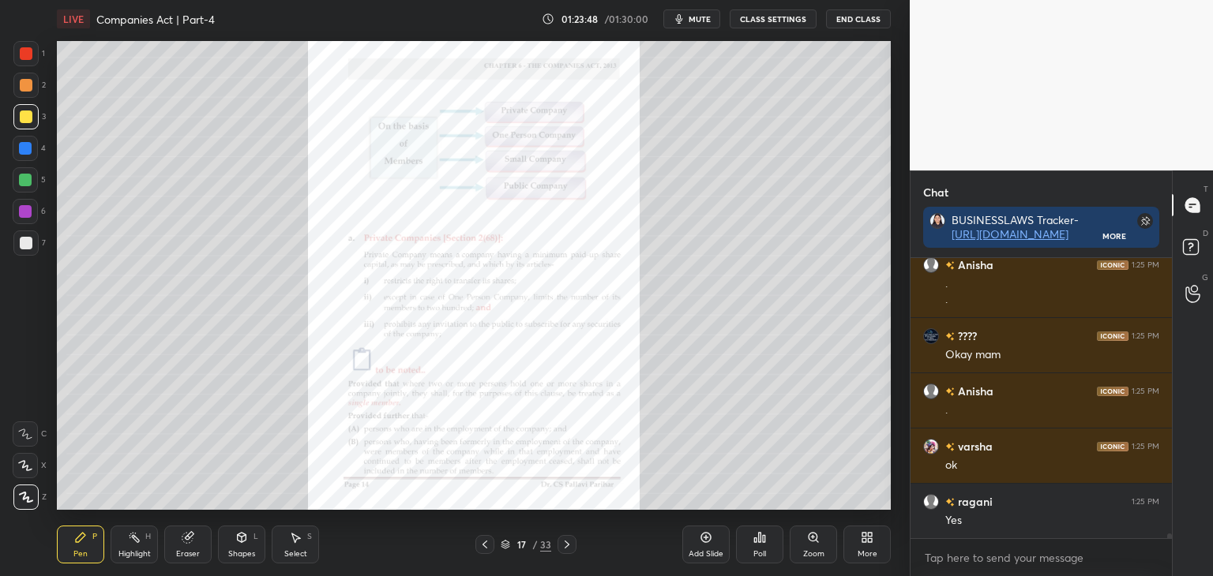
scroll to position [16236, 0]
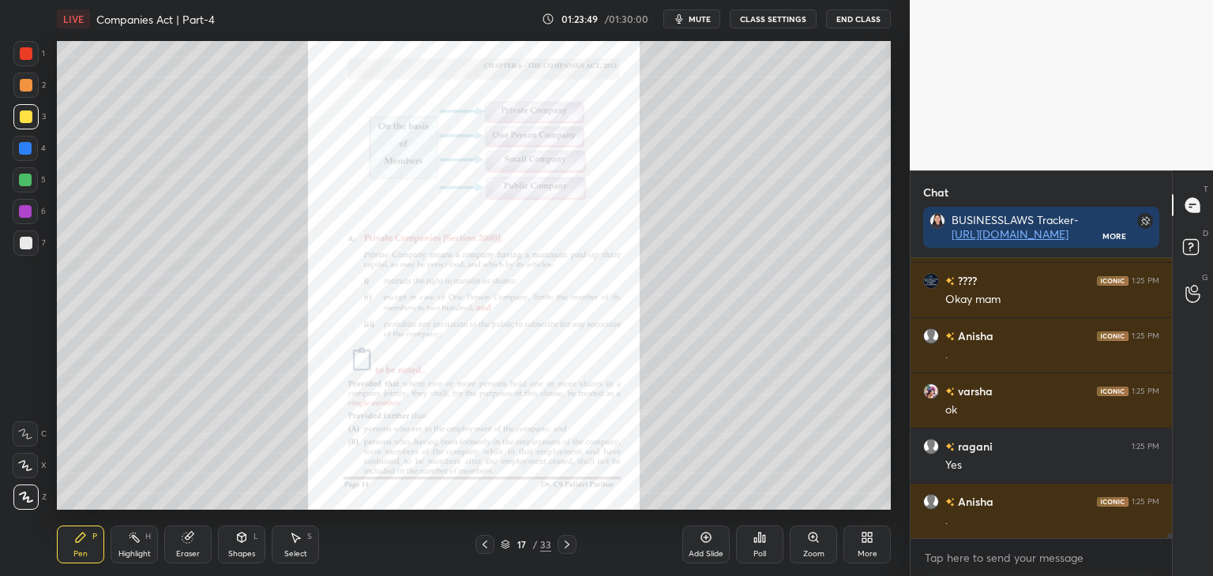
click at [567, 542] on icon at bounding box center [567, 544] width 13 height 13
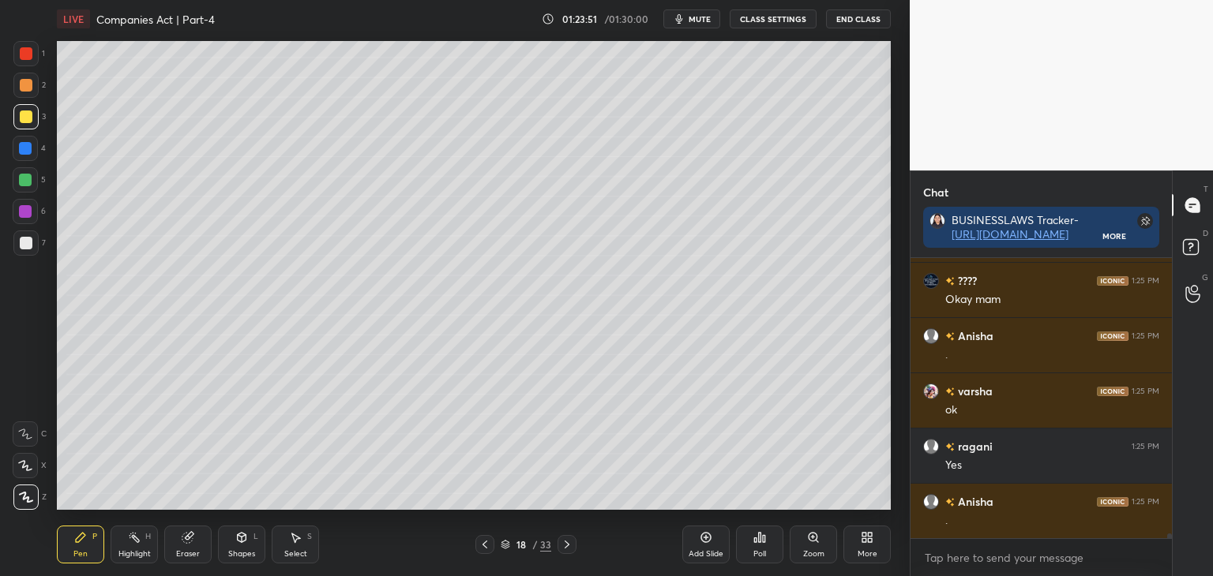
click at [570, 543] on icon at bounding box center [567, 544] width 13 height 13
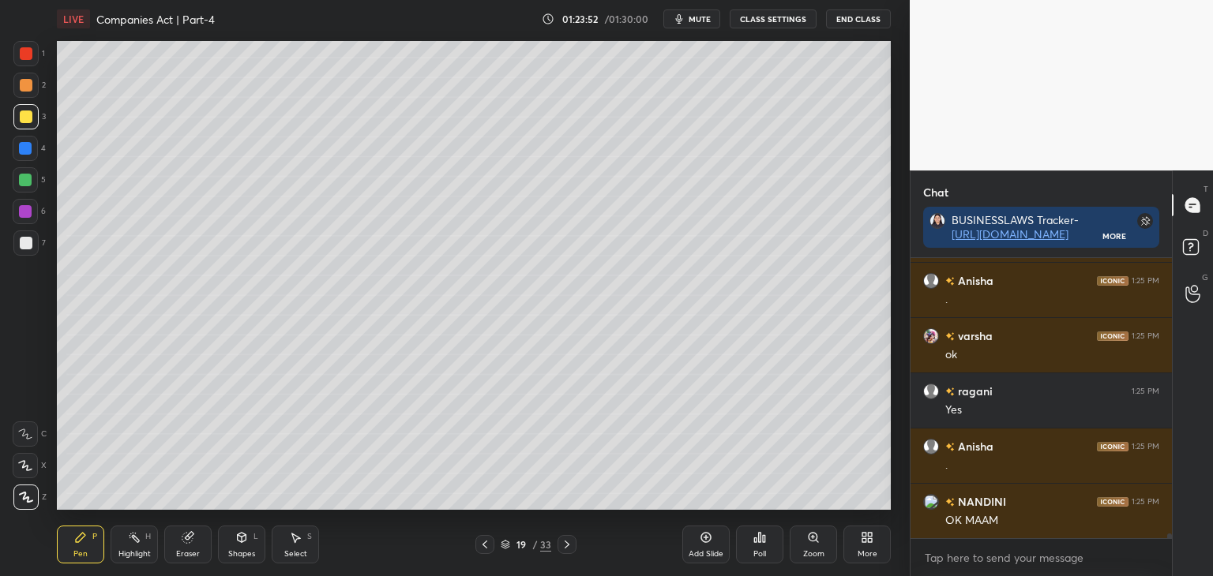
click at [570, 542] on icon at bounding box center [567, 544] width 13 height 13
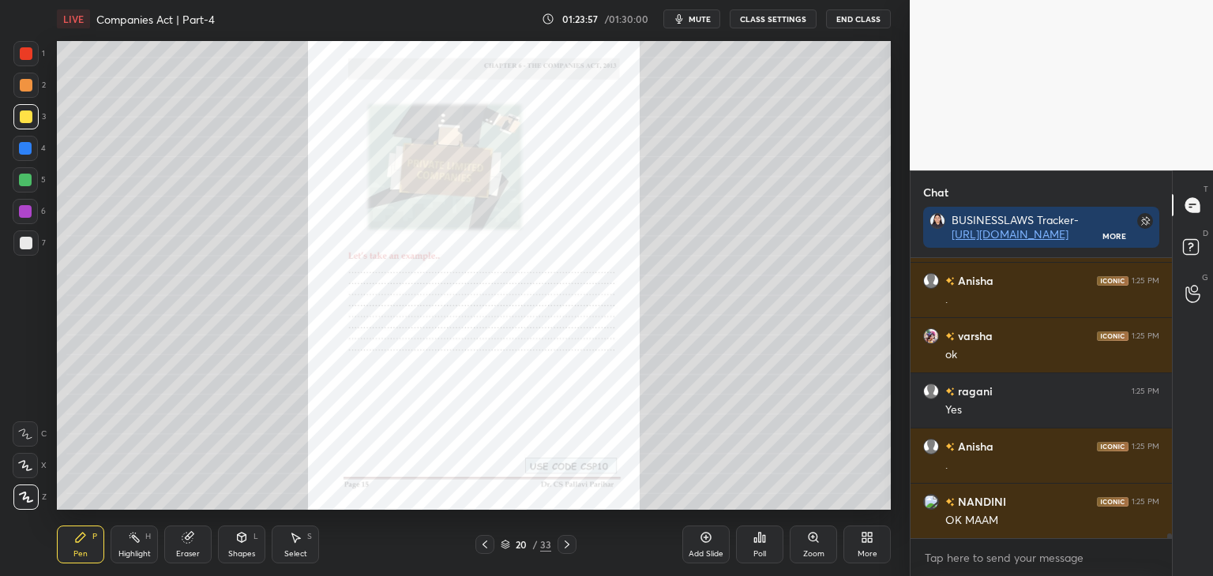
scroll to position [16346, 0]
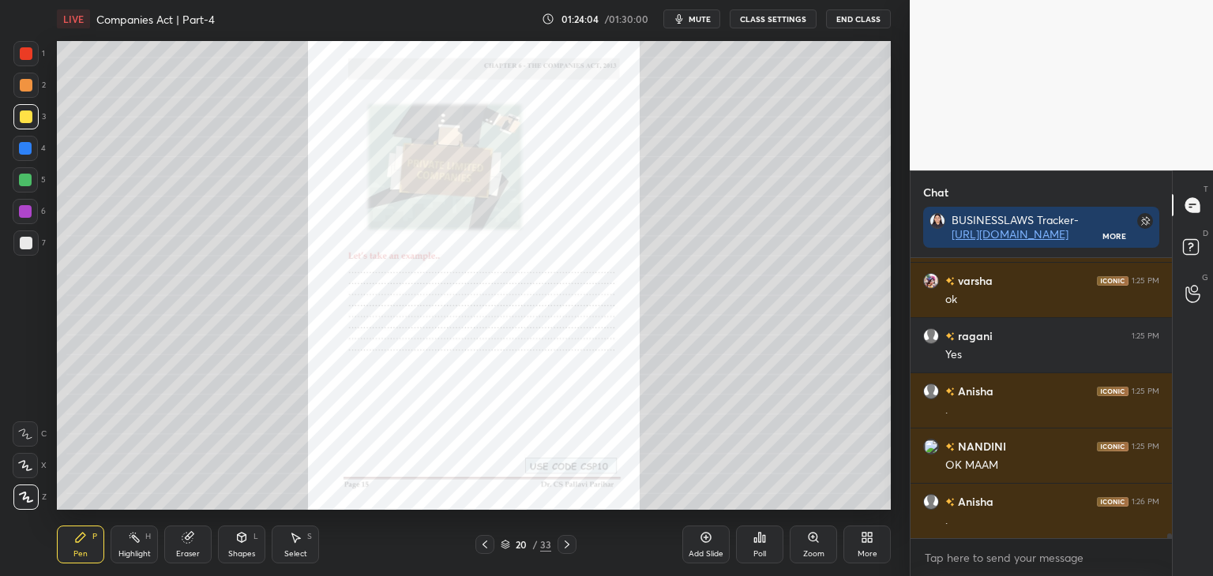
click at [488, 548] on icon at bounding box center [484, 544] width 13 height 13
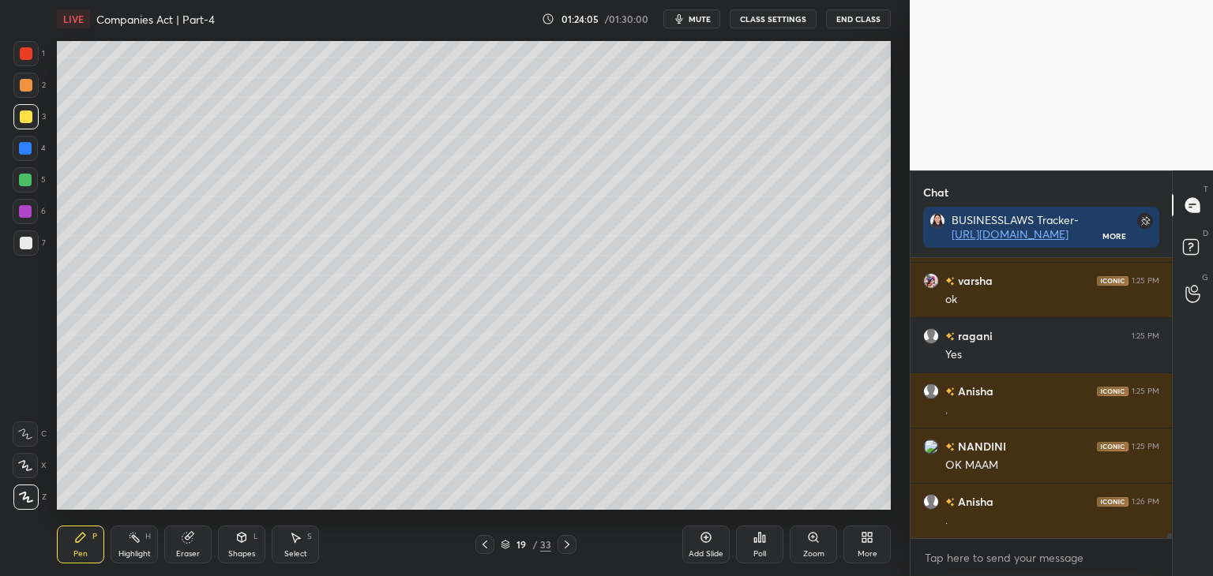
scroll to position [16362, 0]
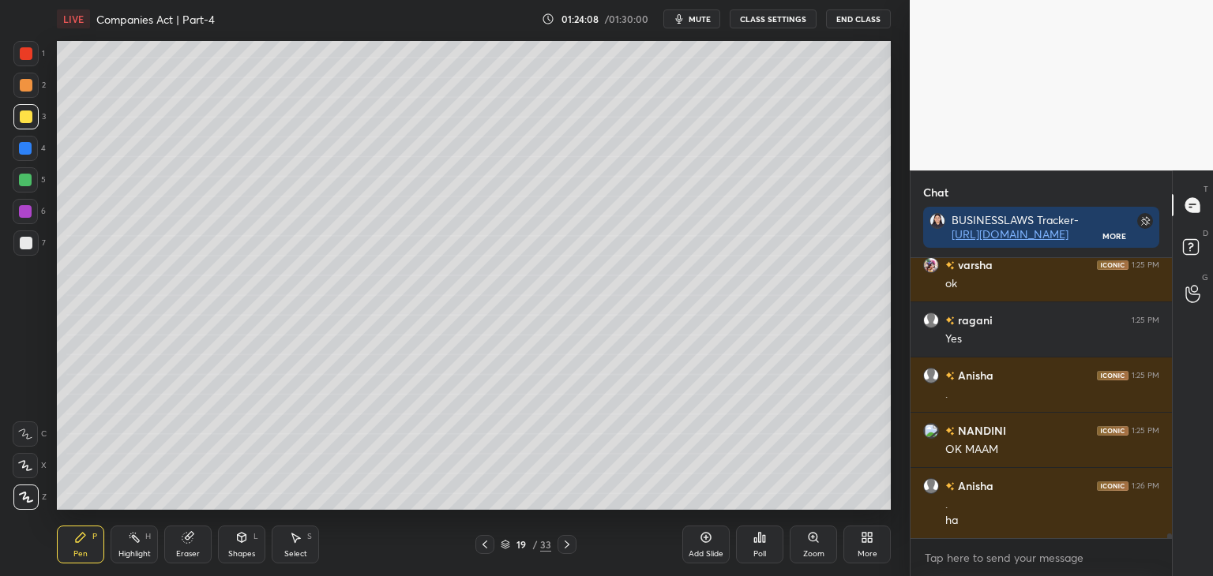
click at [484, 544] on icon at bounding box center [484, 544] width 13 height 13
click at [565, 542] on icon at bounding box center [567, 544] width 13 height 13
click at [568, 543] on icon at bounding box center [567, 544] width 13 height 13
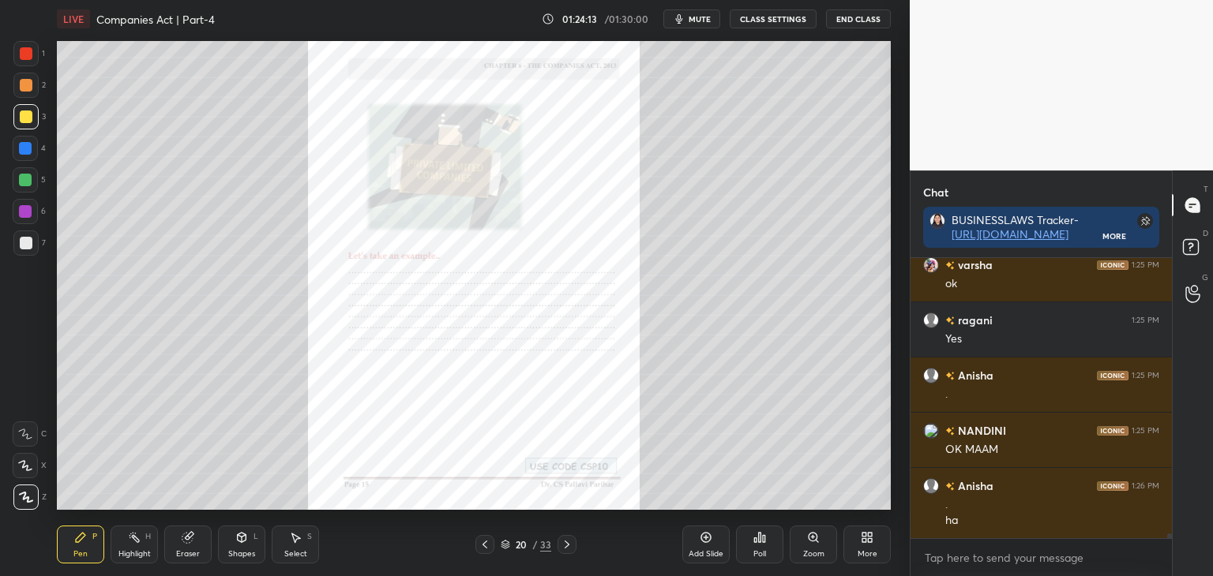
click at [565, 543] on icon at bounding box center [567, 544] width 13 height 13
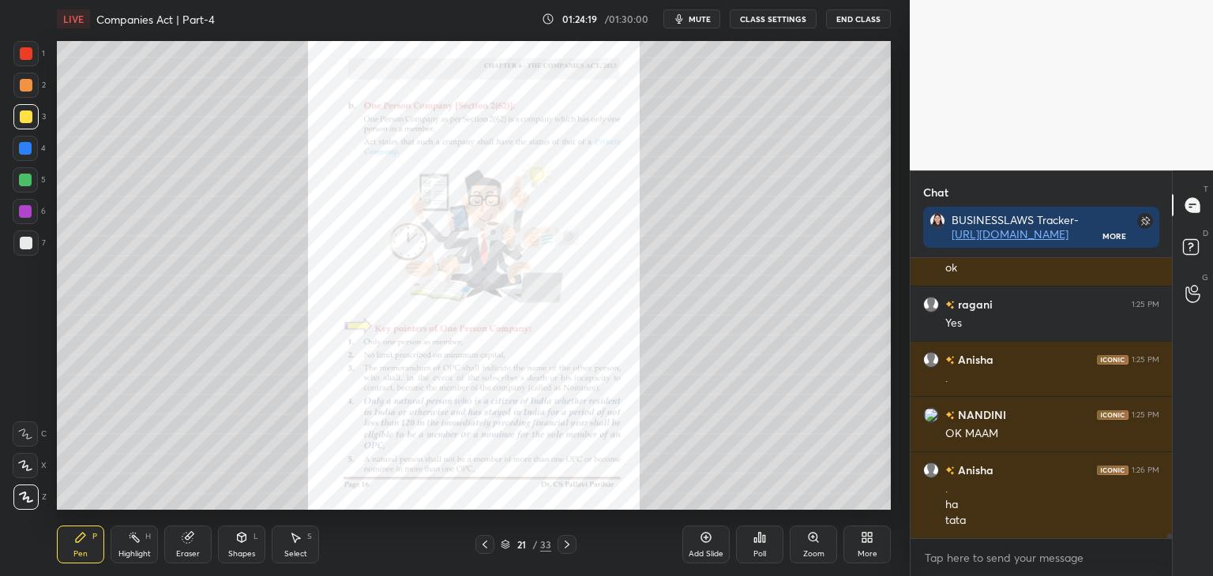
scroll to position [16433, 0]
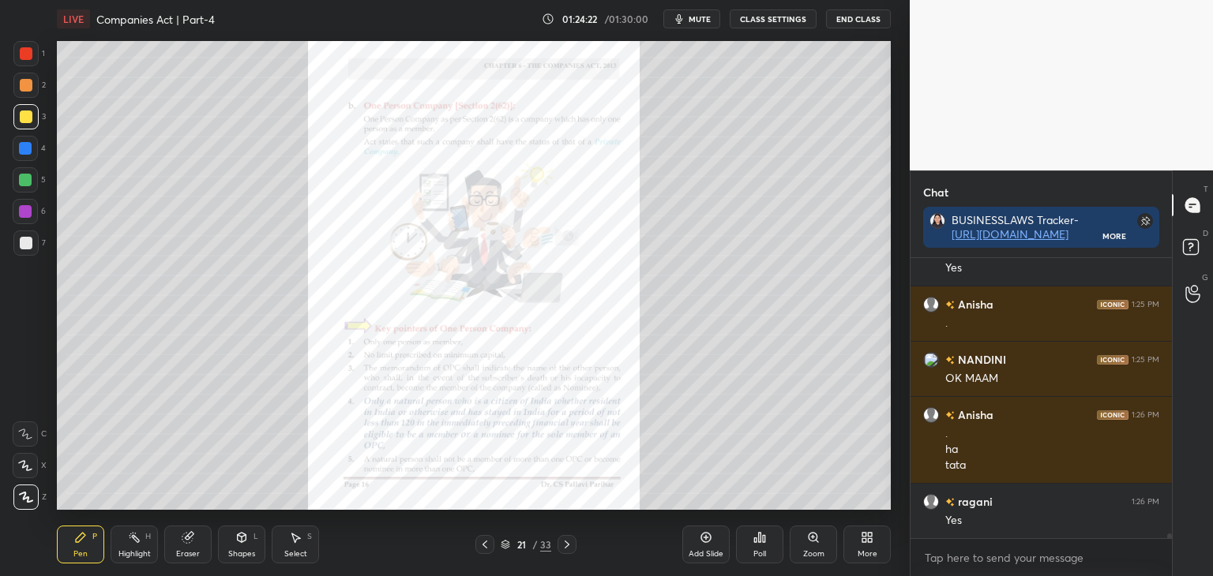
click at [569, 544] on icon at bounding box center [567, 544] width 13 height 13
click at [577, 540] on div "22 / 33" at bounding box center [525, 544] width 313 height 19
click at [565, 542] on icon at bounding box center [567, 544] width 13 height 13
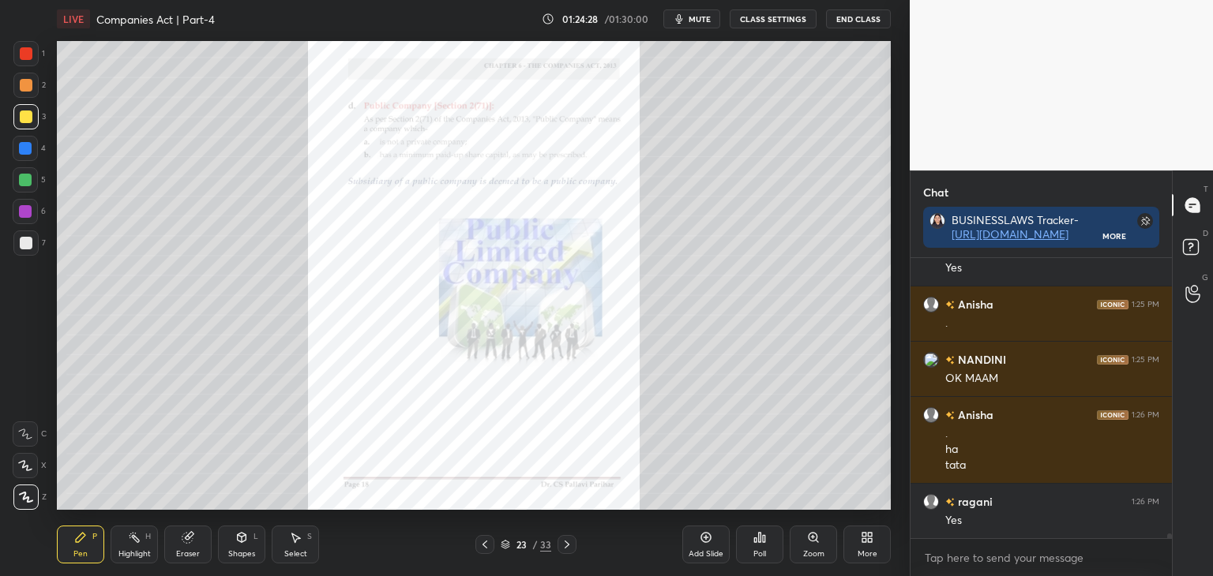
click at [24, 146] on div at bounding box center [25, 148] width 13 height 13
click at [819, 546] on div "Zoom" at bounding box center [813, 545] width 47 height 38
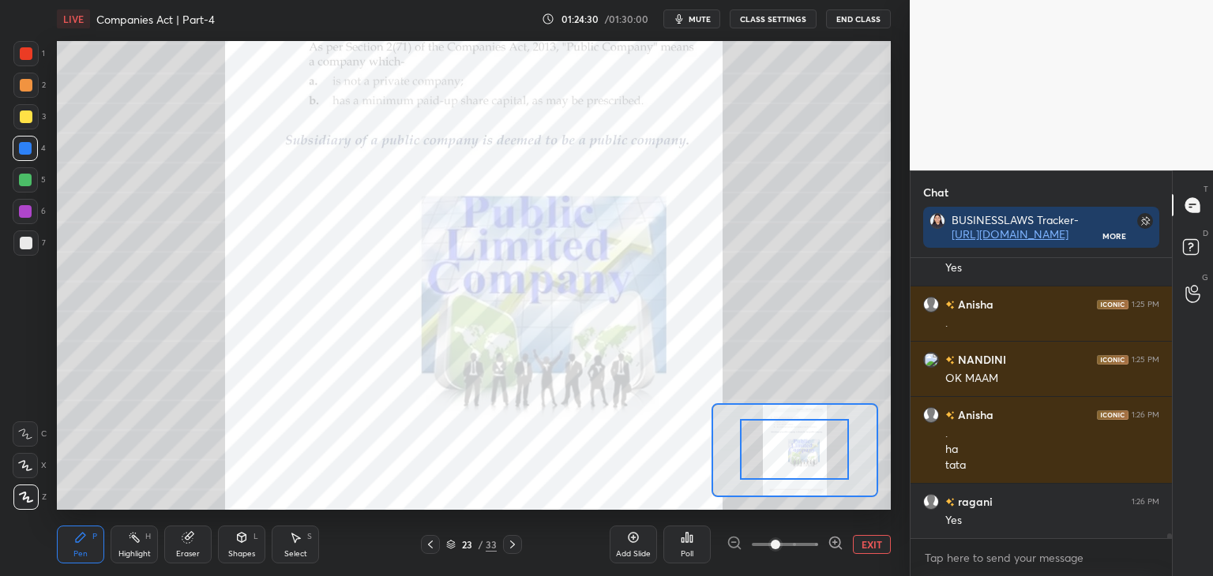
drag, startPoint x: 812, startPoint y: 456, endPoint x: 812, endPoint y: 440, distance: 15.8
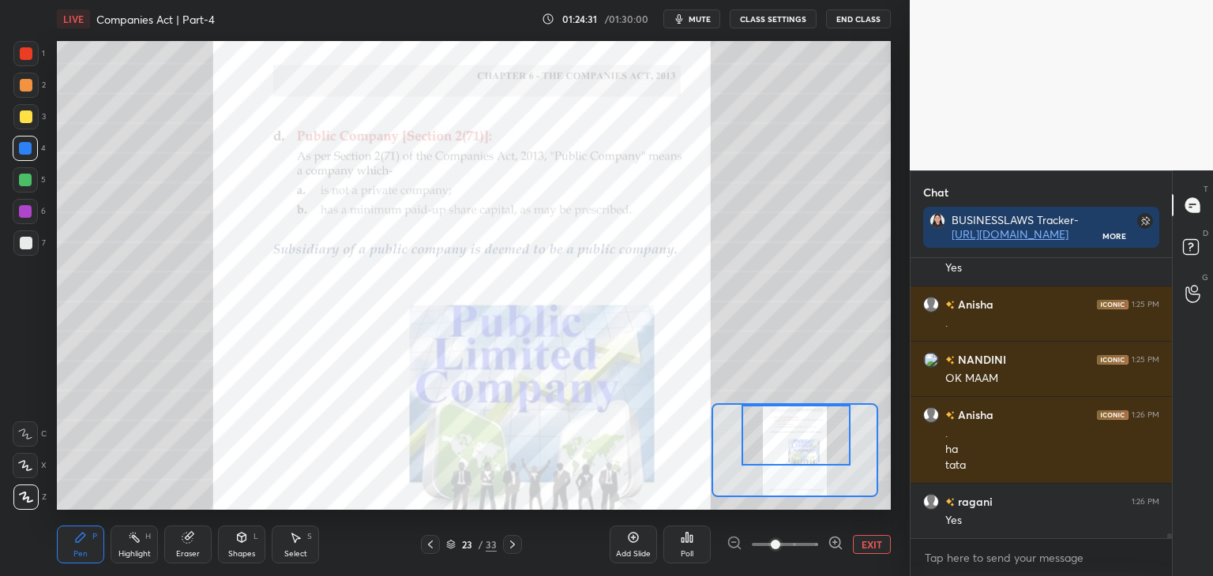
drag, startPoint x: 814, startPoint y: 457, endPoint x: 816, endPoint y: 441, distance: 16.7
click at [816, 441] on div at bounding box center [795, 435] width 109 height 61
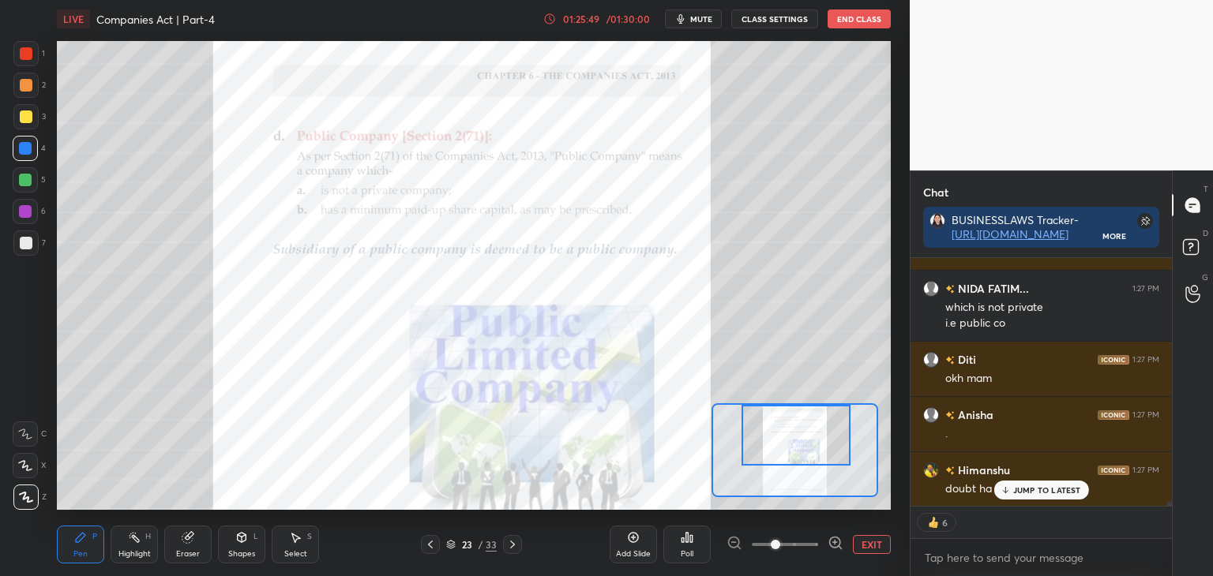
scroll to position [16899, 0]
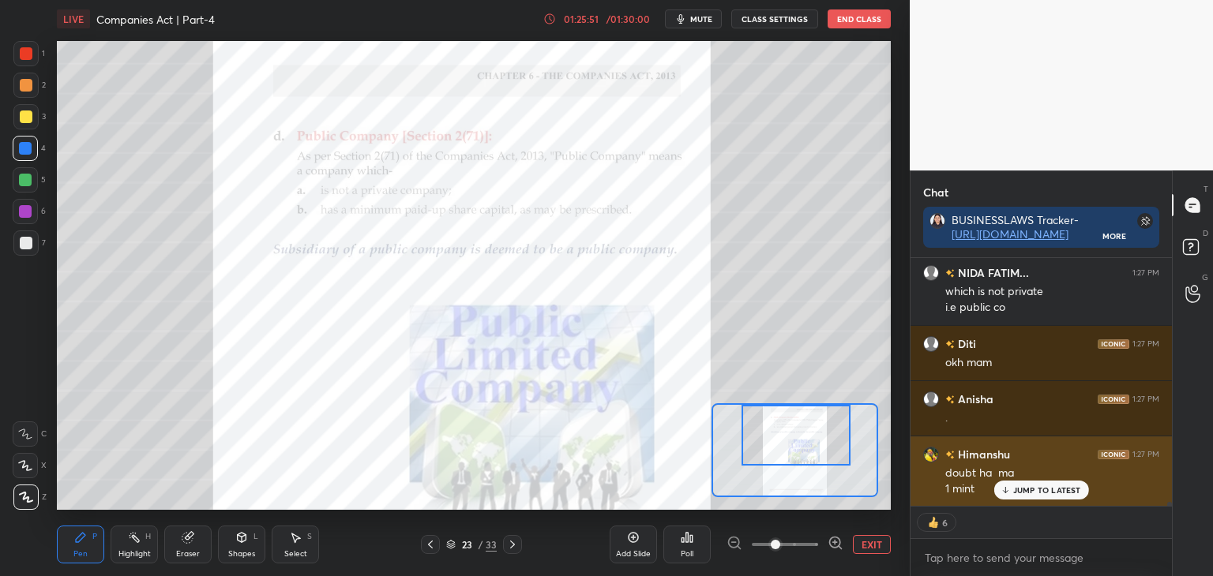
click at [1026, 496] on div "JUMP TO LATEST" at bounding box center [1040, 490] width 95 height 19
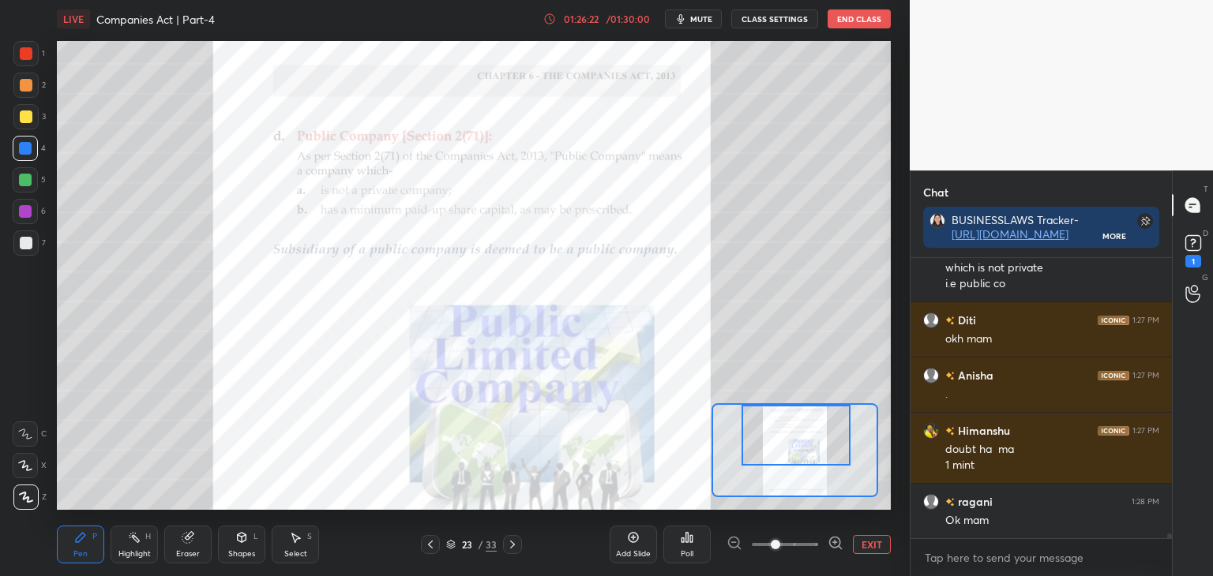
scroll to position [16990, 0]
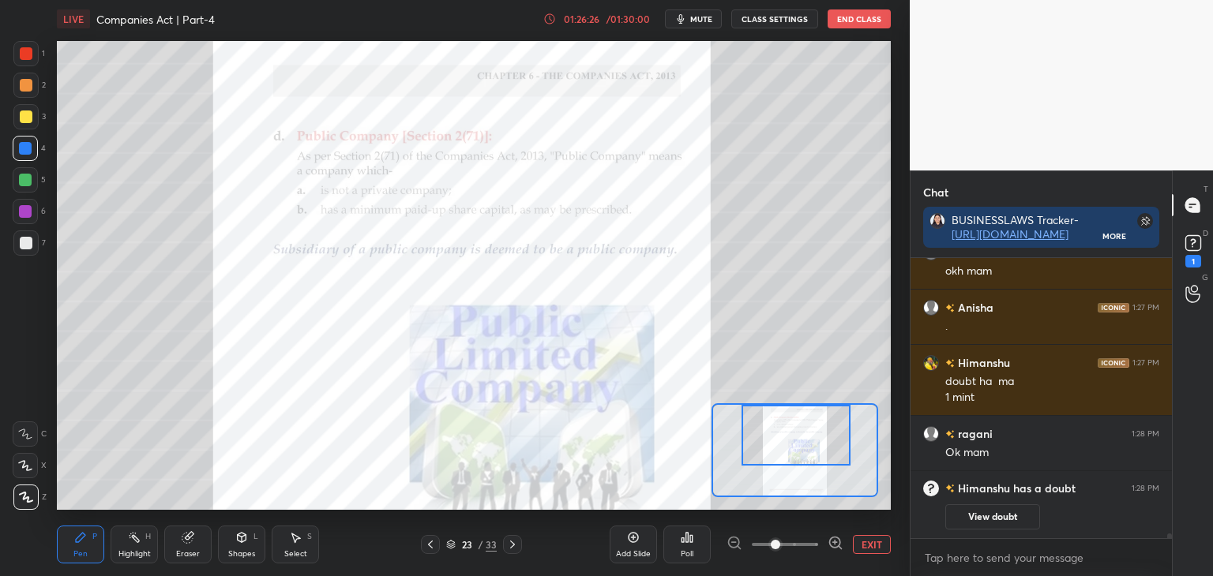
click at [865, 549] on button "EXIT" at bounding box center [872, 544] width 38 height 19
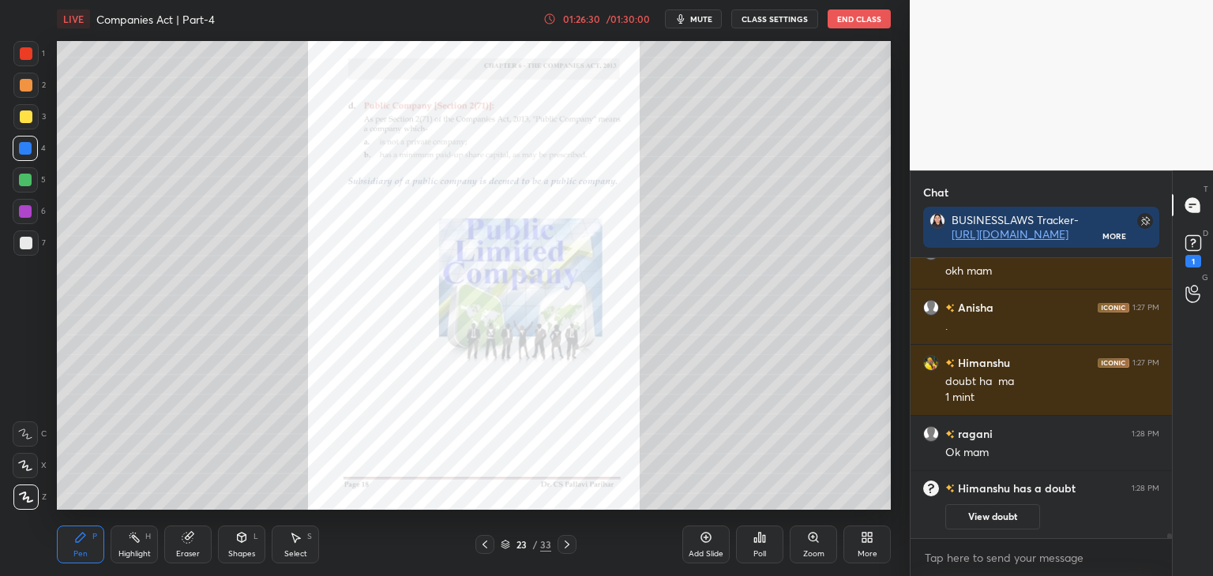
scroll to position [14109, 0]
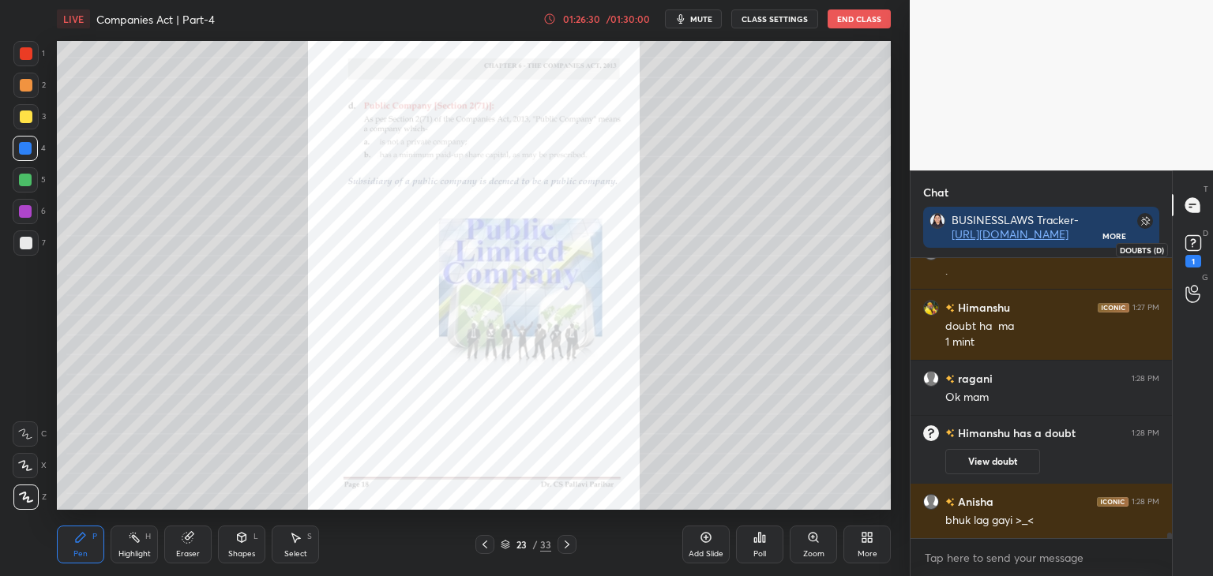
click at [1191, 246] on icon at bounding box center [1193, 243] width 24 height 24
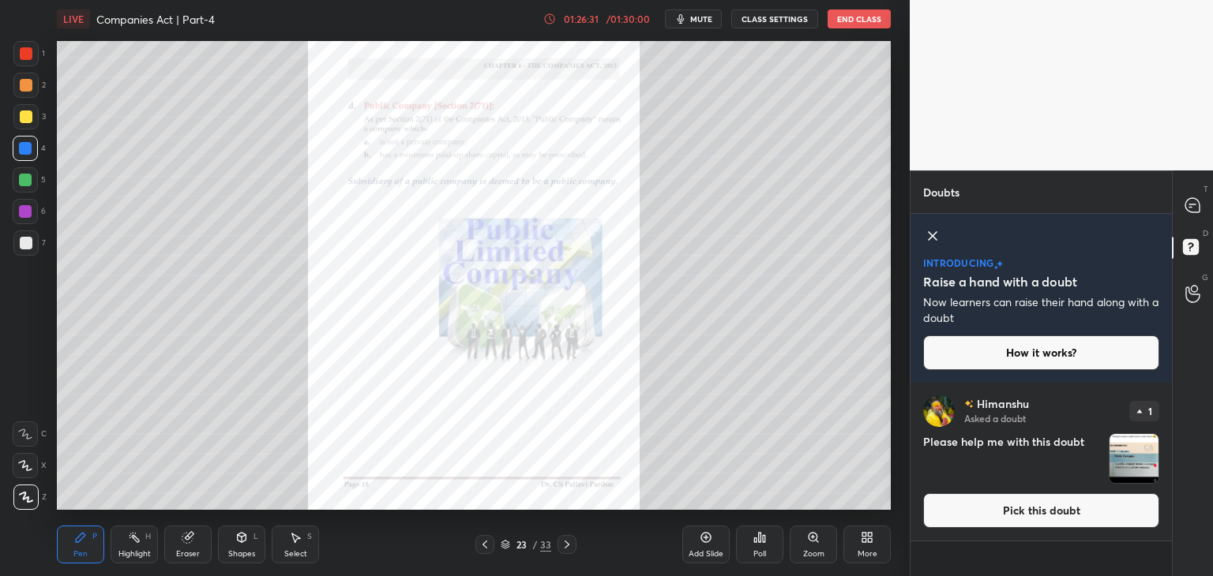
click at [991, 506] on button "Pick this doubt" at bounding box center [1041, 510] width 236 height 35
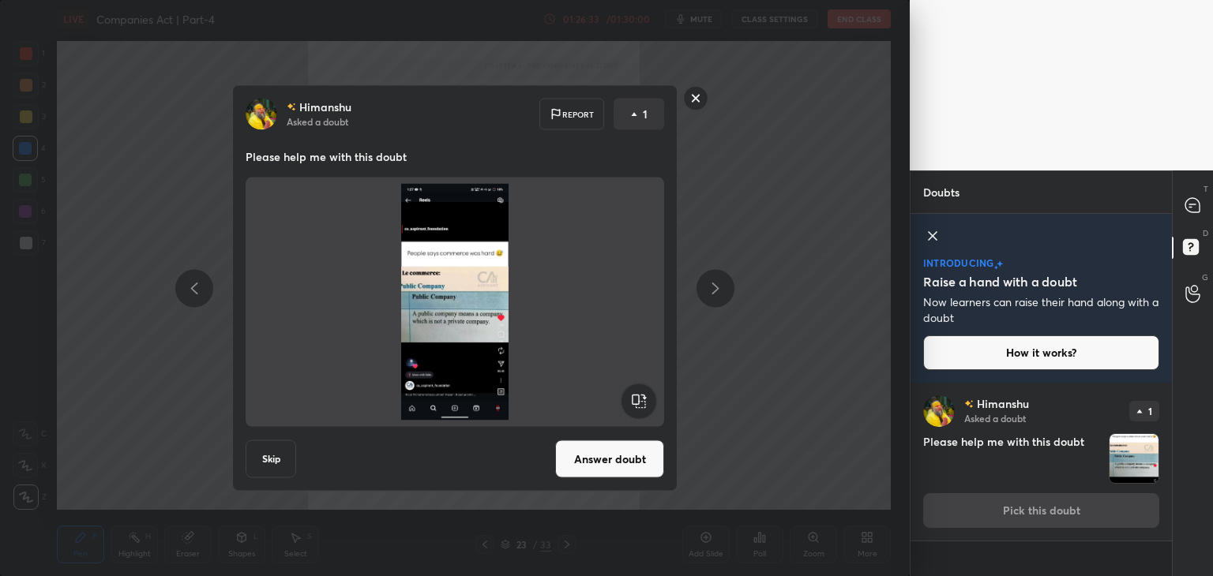
click at [590, 461] on button "Answer doubt" at bounding box center [609, 460] width 109 height 38
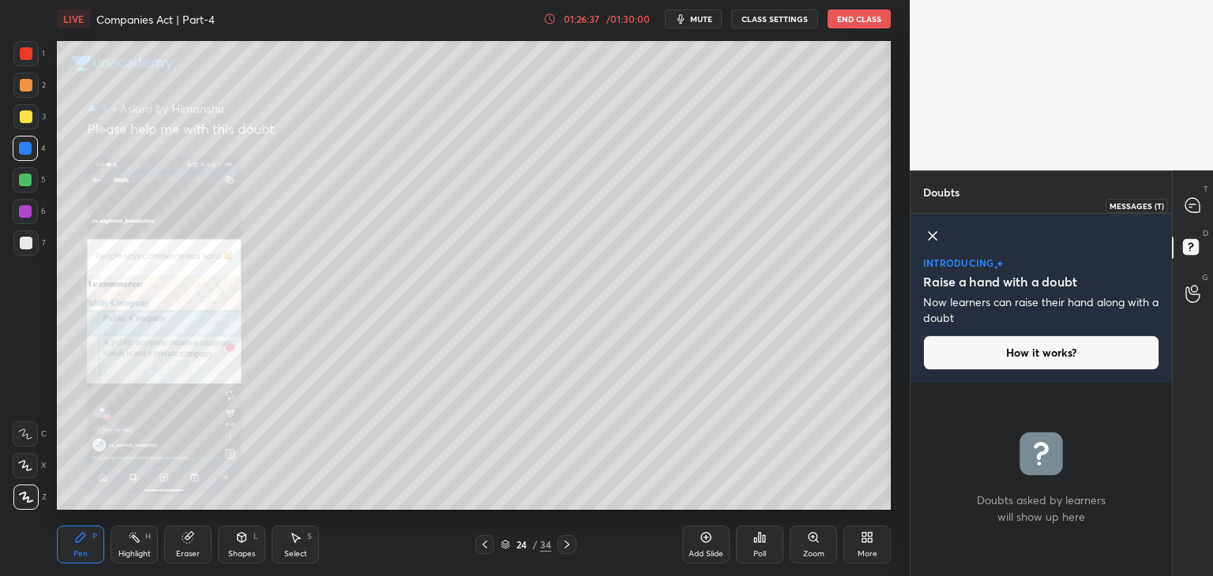
drag, startPoint x: 1198, startPoint y: 209, endPoint x: 1178, endPoint y: 253, distance: 48.0
click at [1199, 209] on icon at bounding box center [1192, 205] width 14 height 14
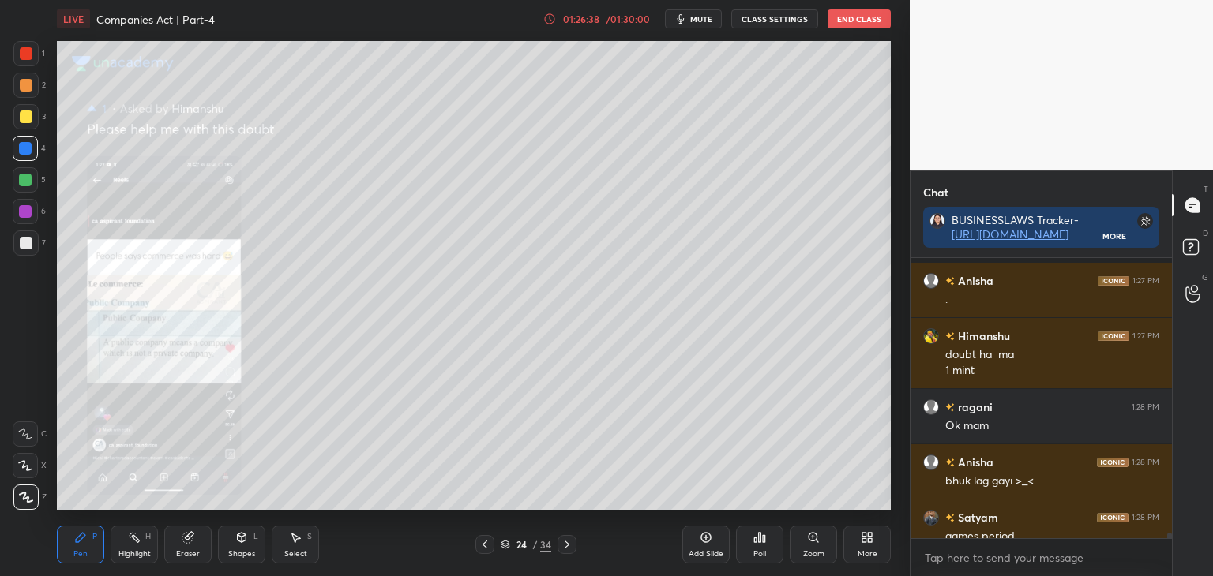
scroll to position [14466, 0]
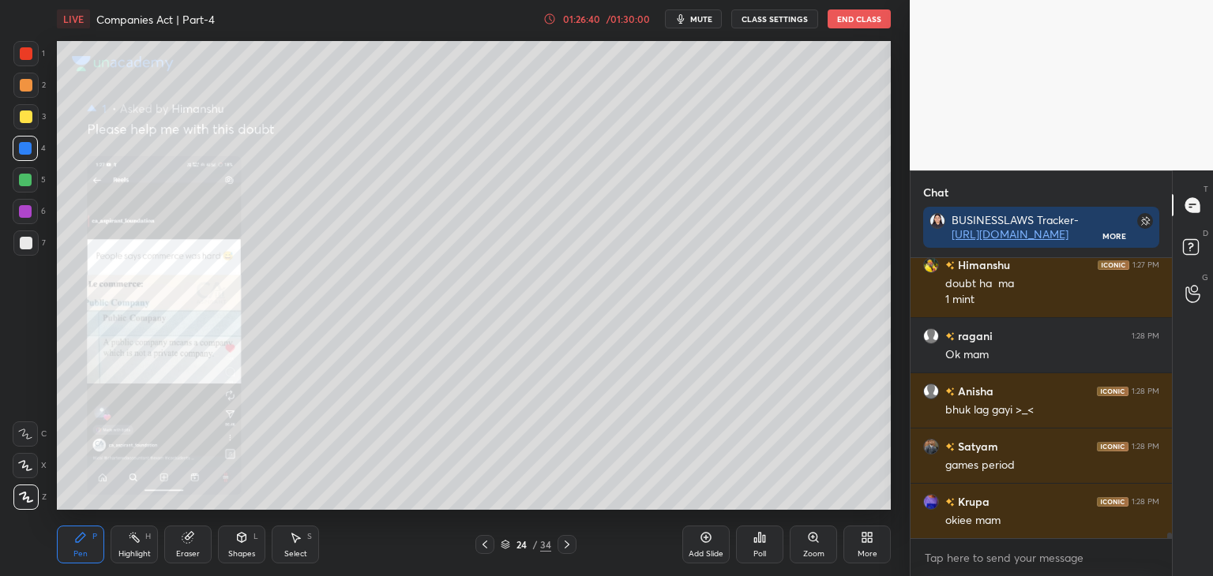
click at [814, 545] on div "Zoom" at bounding box center [813, 545] width 47 height 38
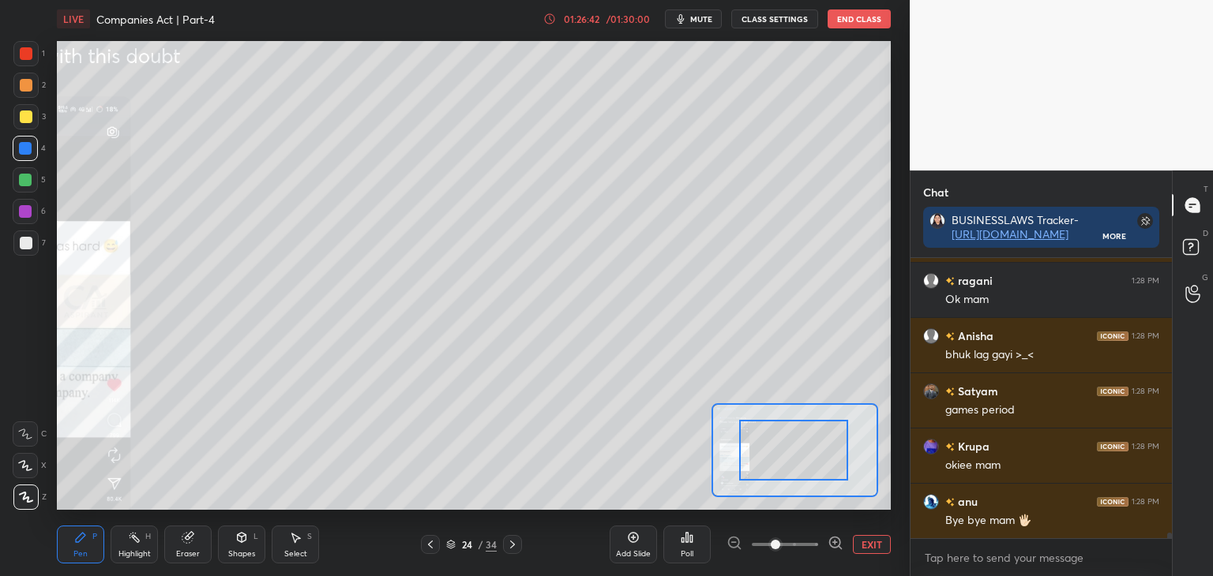
drag, startPoint x: 816, startPoint y: 471, endPoint x: 799, endPoint y: 476, distance: 17.2
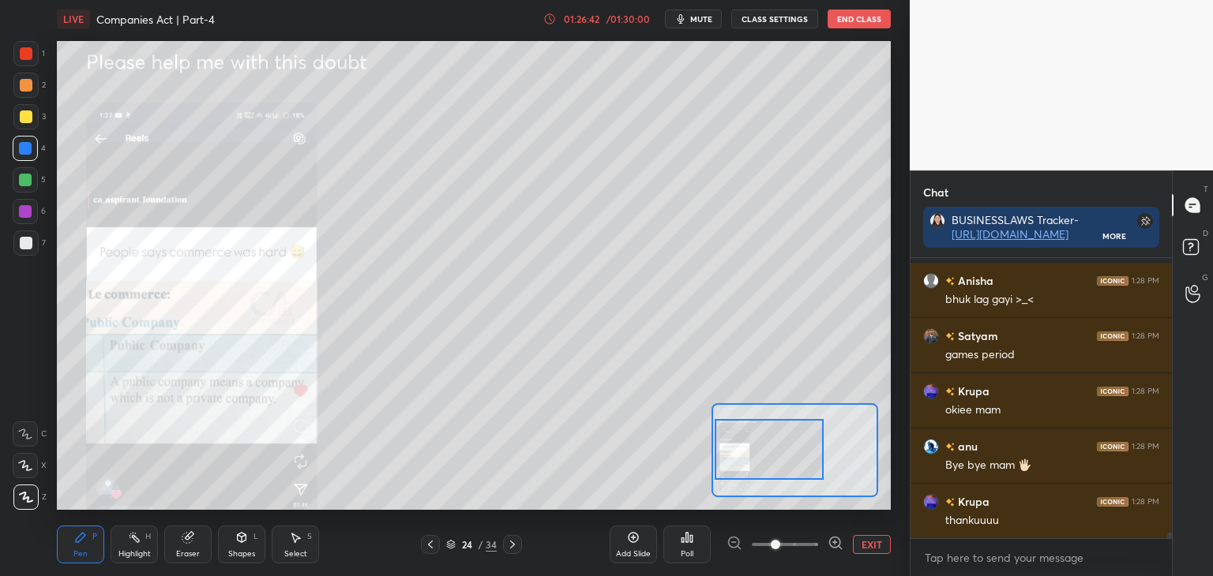
scroll to position [14631, 0]
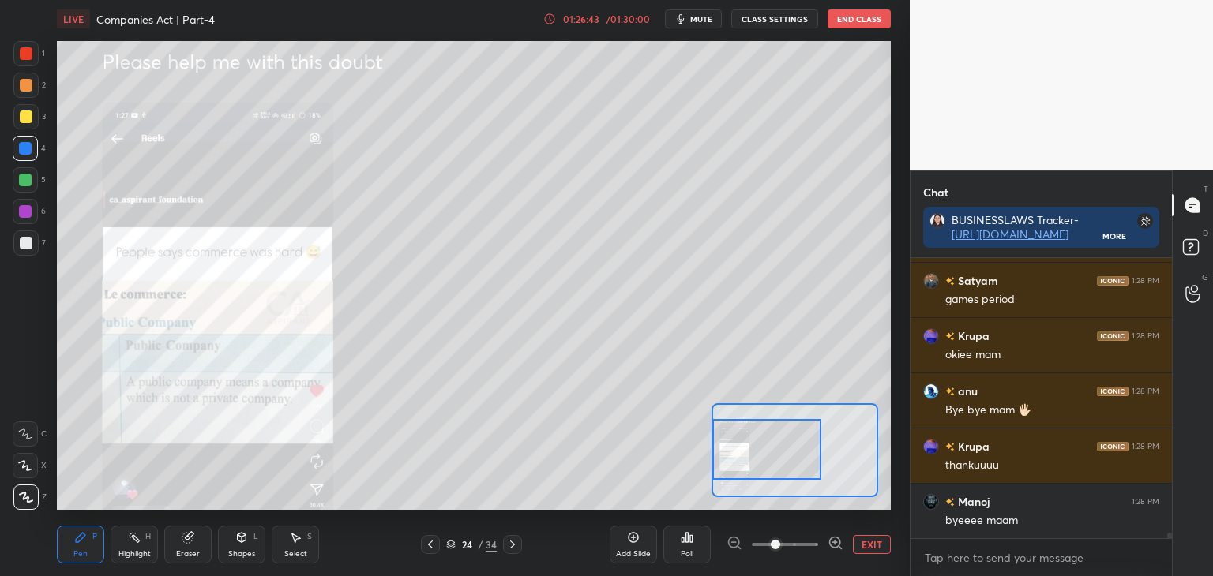
drag, startPoint x: 785, startPoint y: 477, endPoint x: 771, endPoint y: 473, distance: 14.7
click at [771, 476] on div at bounding box center [766, 449] width 109 height 61
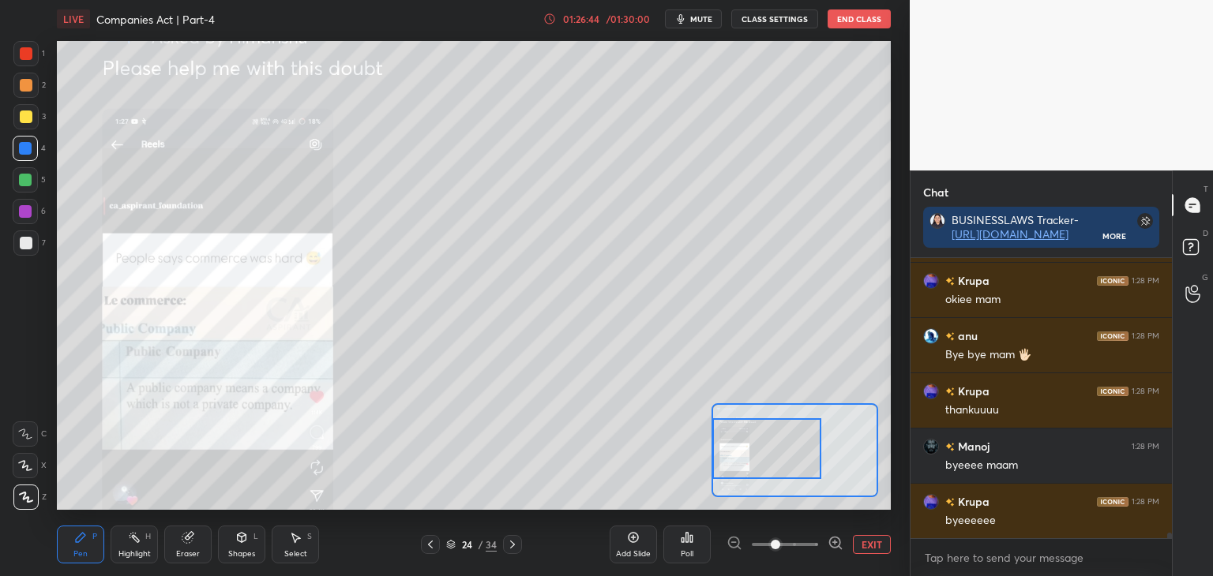
click at [780, 544] on span at bounding box center [775, 544] width 9 height 9
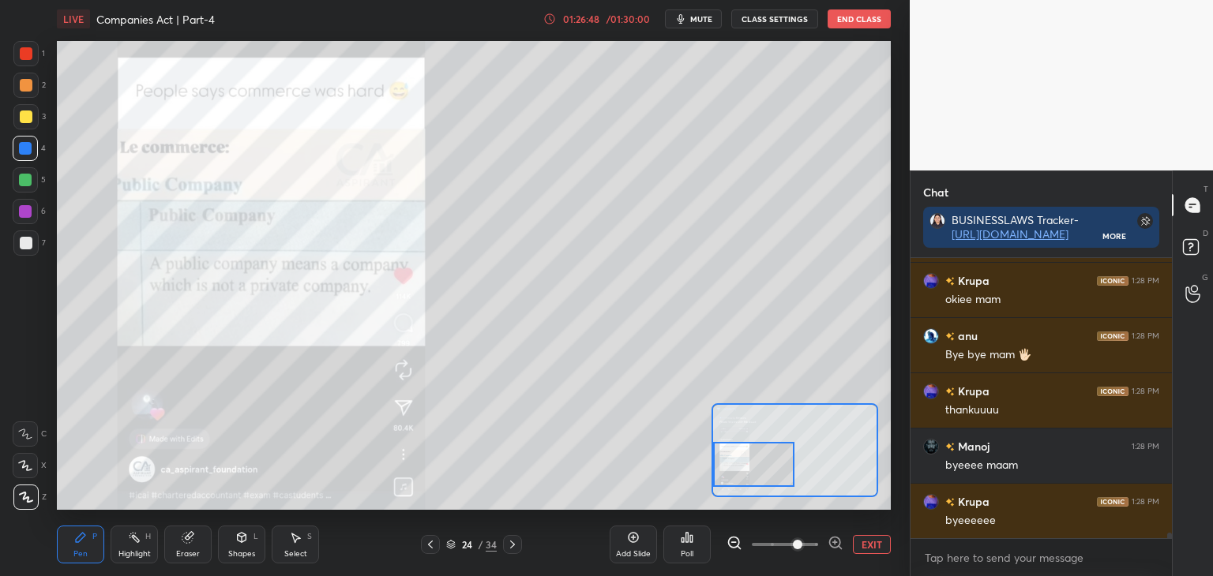
drag, startPoint x: 788, startPoint y: 459, endPoint x: 763, endPoint y: 472, distance: 28.2
click at [762, 475] on div at bounding box center [754, 464] width 82 height 45
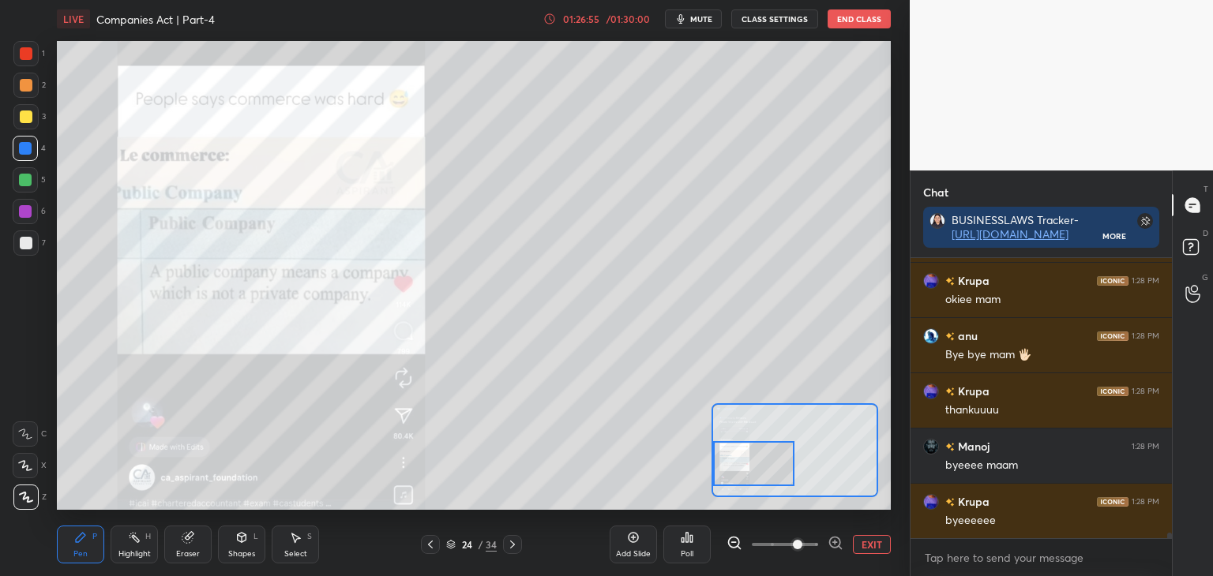
drag, startPoint x: 26, startPoint y: 118, endPoint x: 36, endPoint y: 124, distance: 12.1
click at [28, 118] on div at bounding box center [26, 117] width 13 height 13
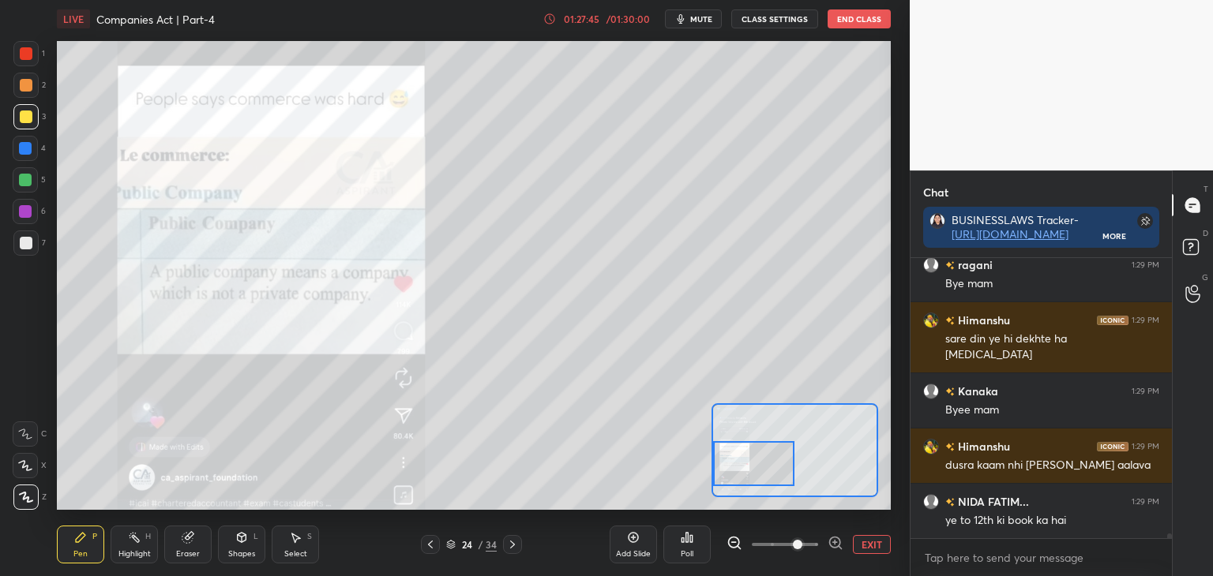
scroll to position [15255, 0]
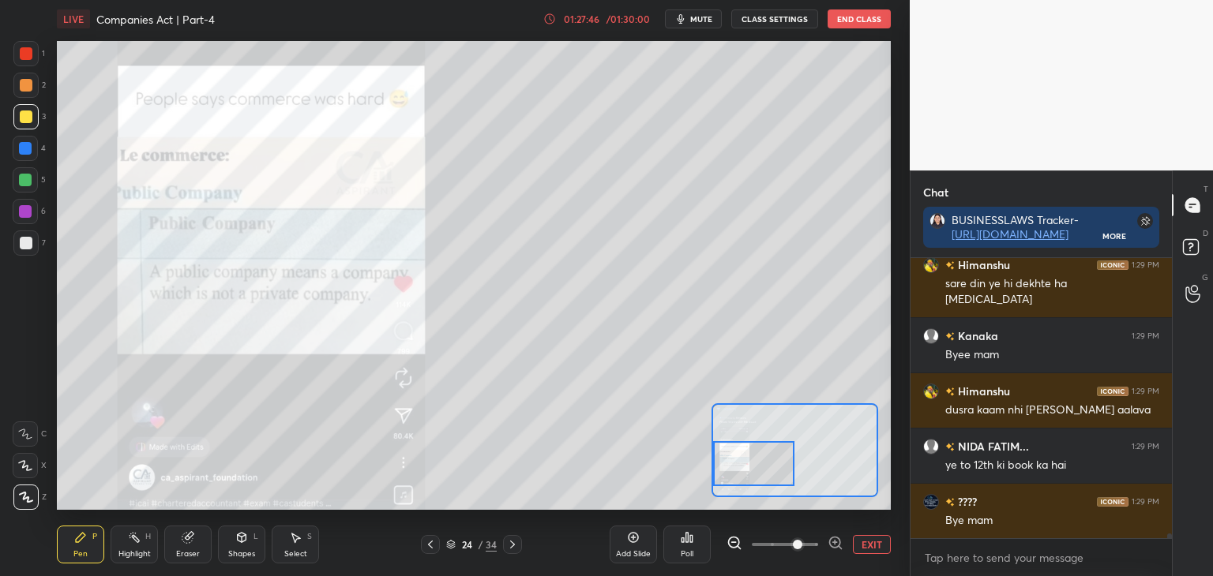
click at [853, 20] on button "End Class" at bounding box center [858, 18] width 63 height 19
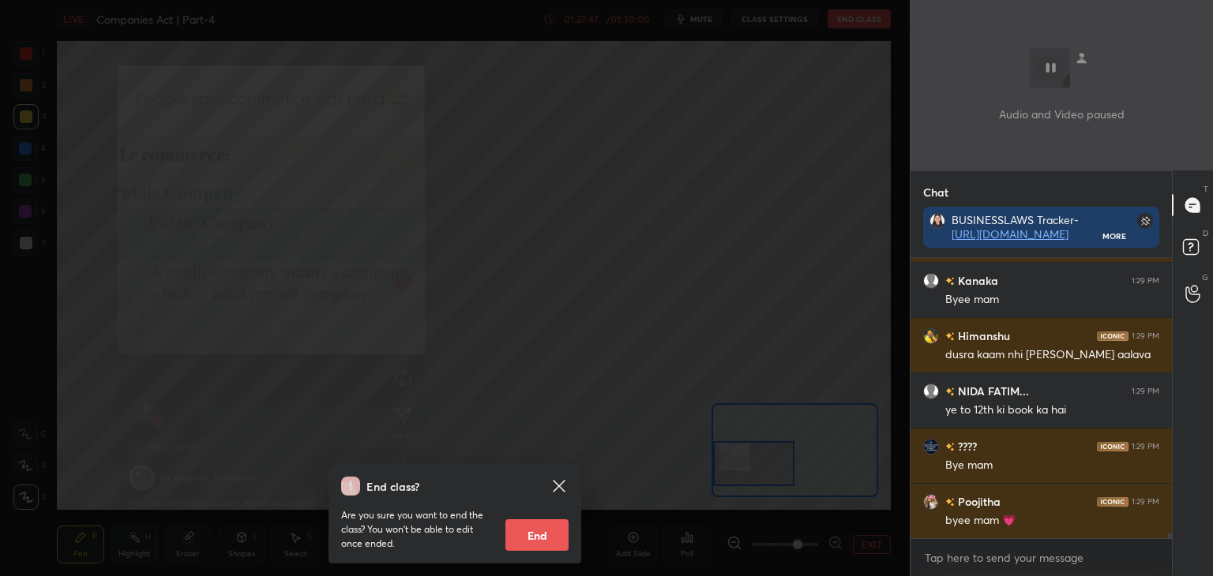
scroll to position [15366, 0]
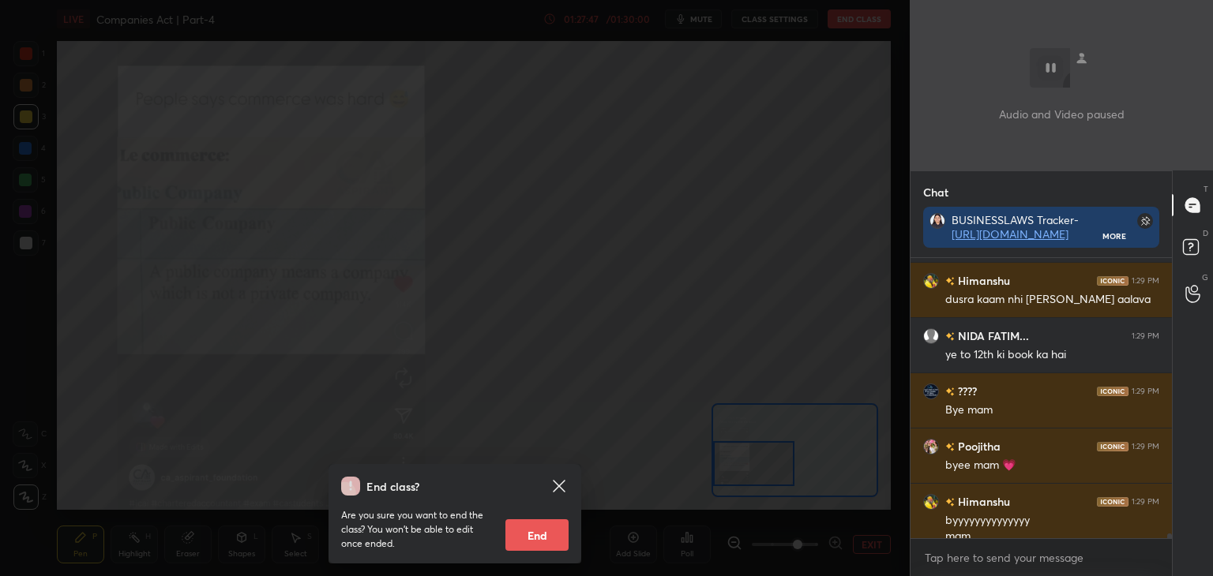
click at [558, 486] on icon at bounding box center [559, 486] width 12 height 12
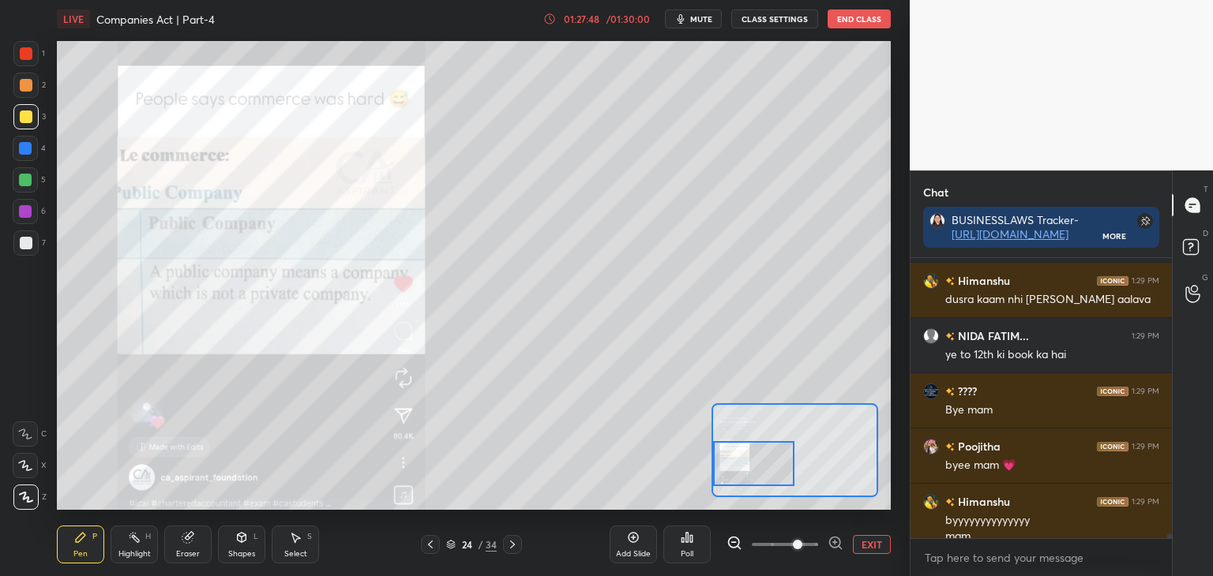
click at [868, 549] on button "EXIT" at bounding box center [872, 544] width 38 height 19
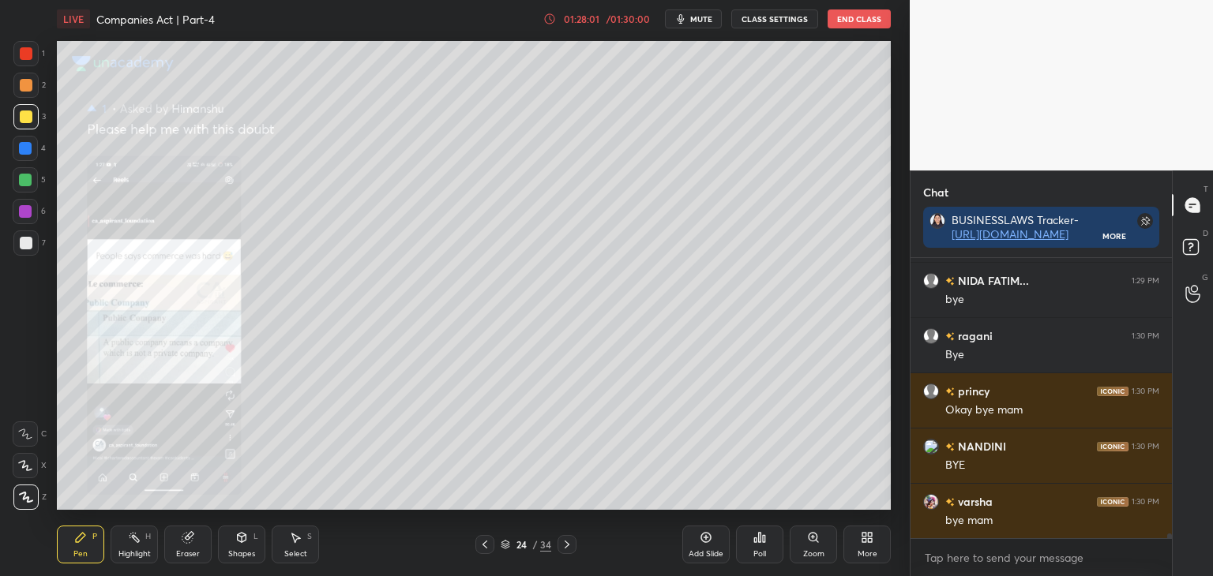
scroll to position [15824, 0]
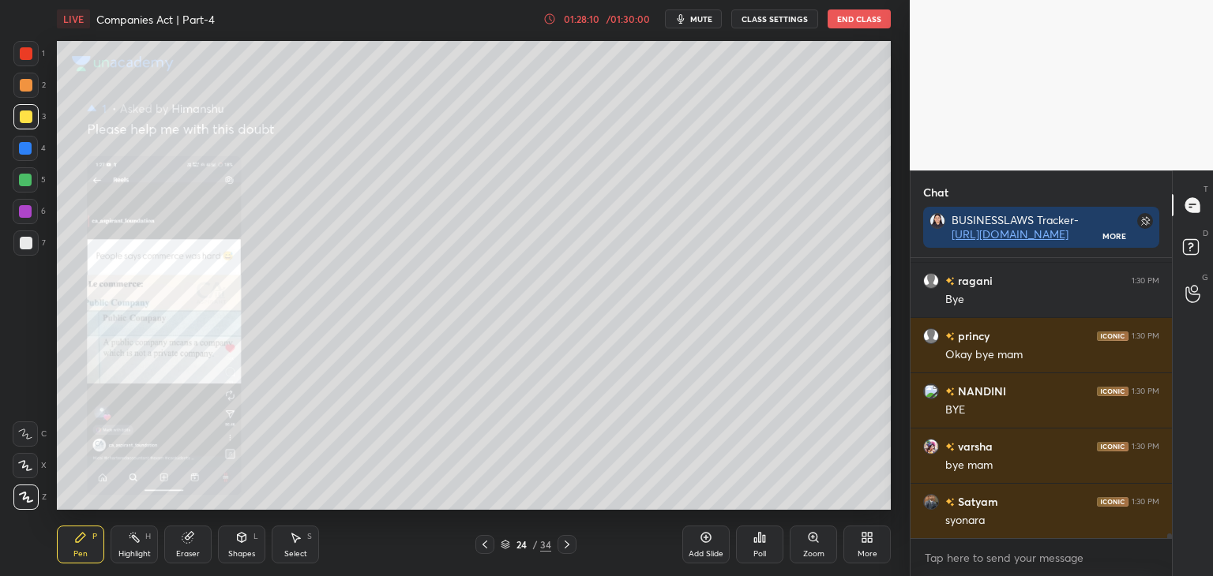
click at [857, 23] on button "End Class" at bounding box center [858, 18] width 63 height 19
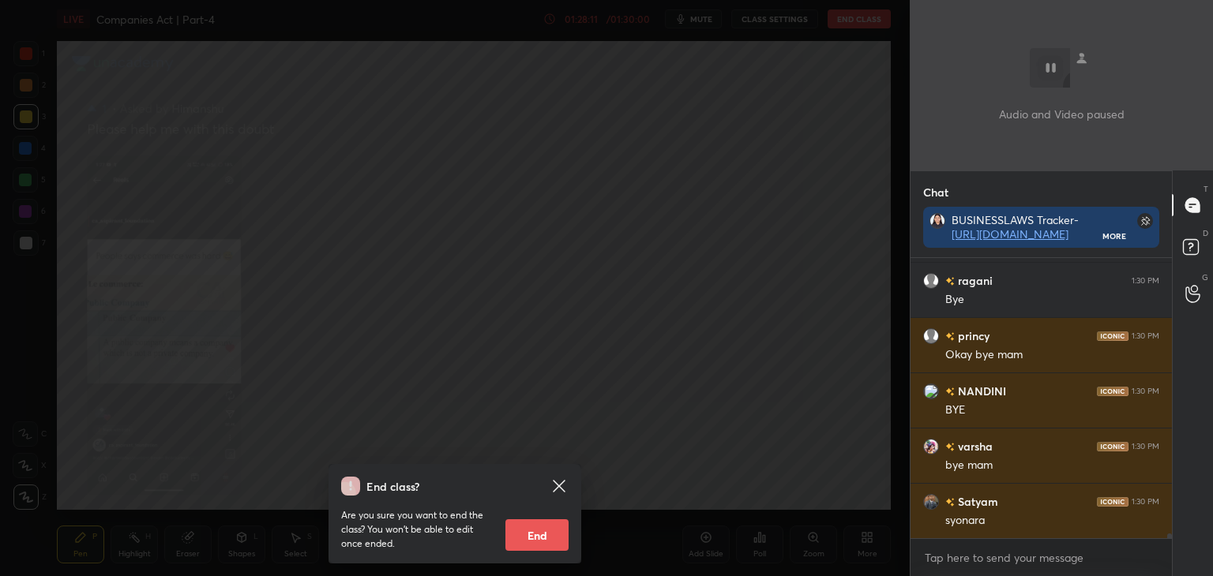
click at [529, 535] on button "End" at bounding box center [536, 536] width 63 height 32
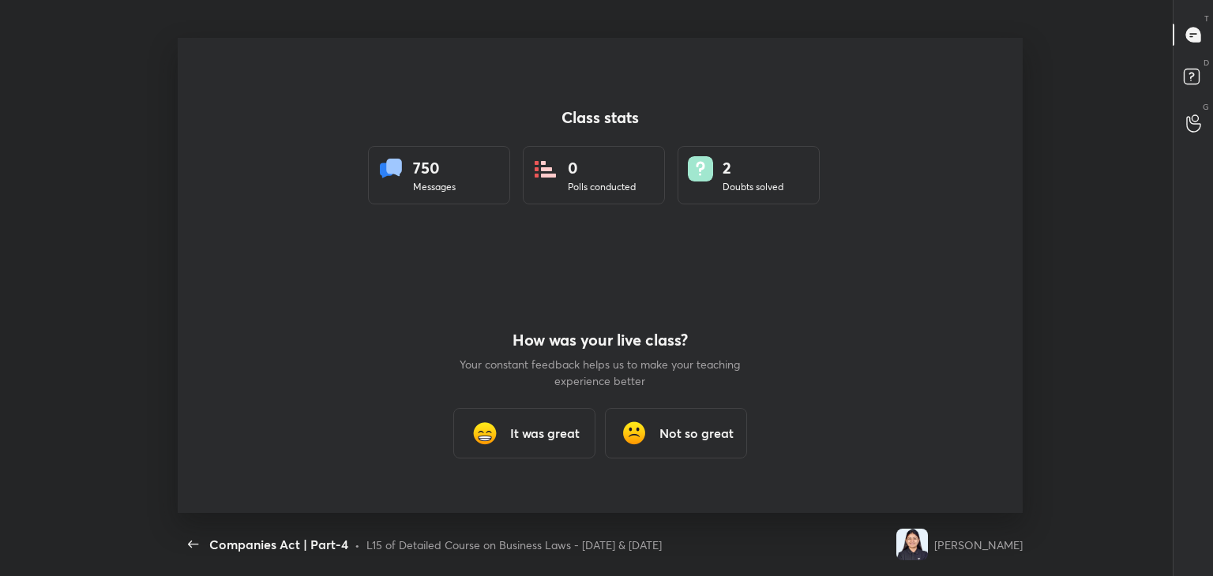
scroll to position [0, 0]
click at [504, 437] on div "It was great" at bounding box center [524, 433] width 142 height 51
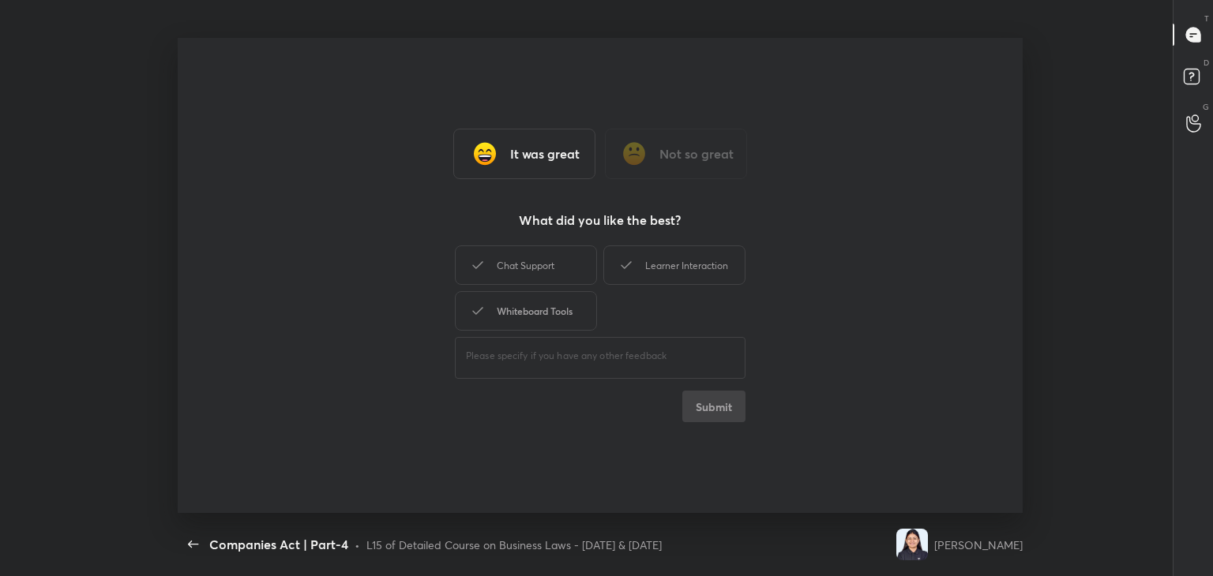
click at [534, 300] on div "Whiteboard Tools" at bounding box center [526, 310] width 142 height 39
click at [675, 249] on div "Learner Interaction" at bounding box center [674, 265] width 142 height 39
click at [704, 402] on button "Submit" at bounding box center [713, 407] width 63 height 32
